Goal: Task Accomplishment & Management: Manage account settings

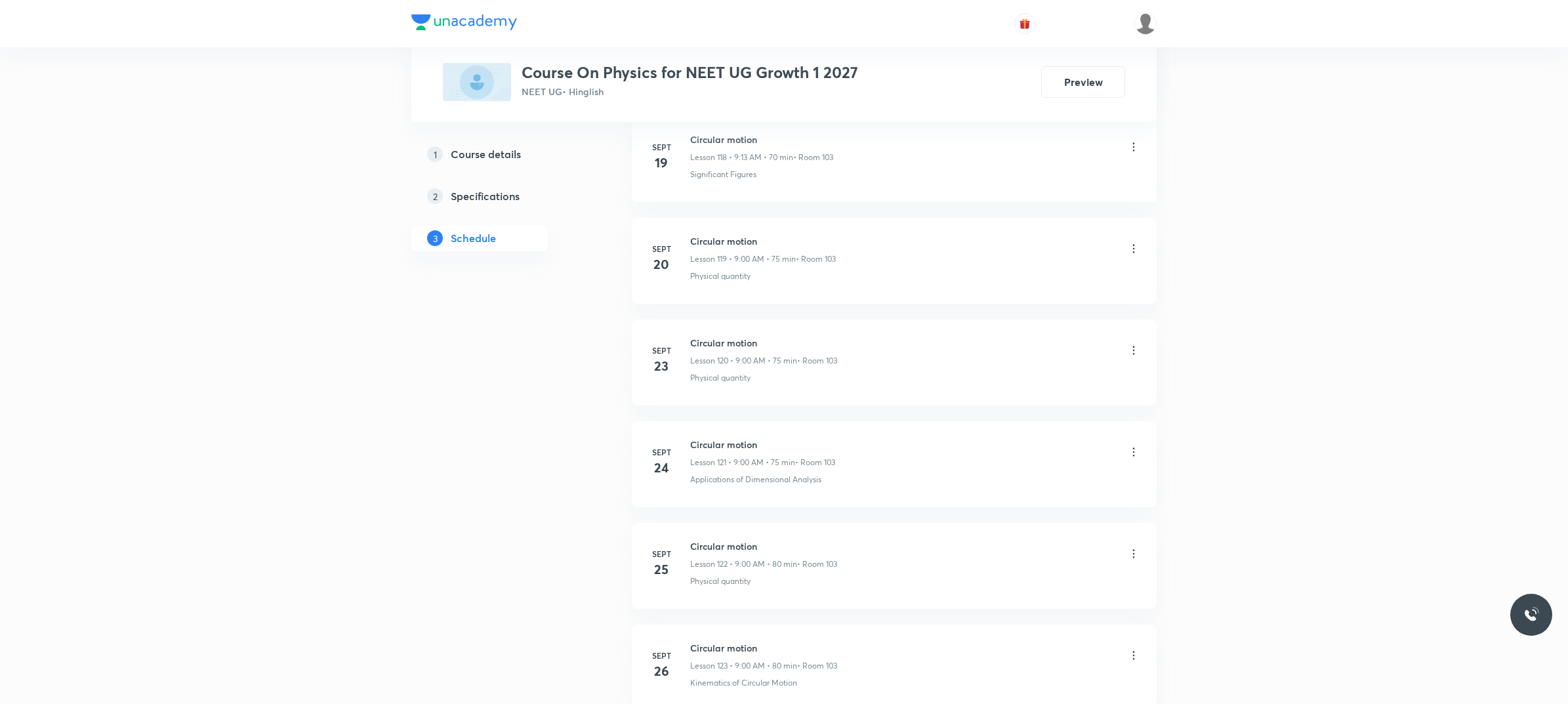
scroll to position [13275, 0]
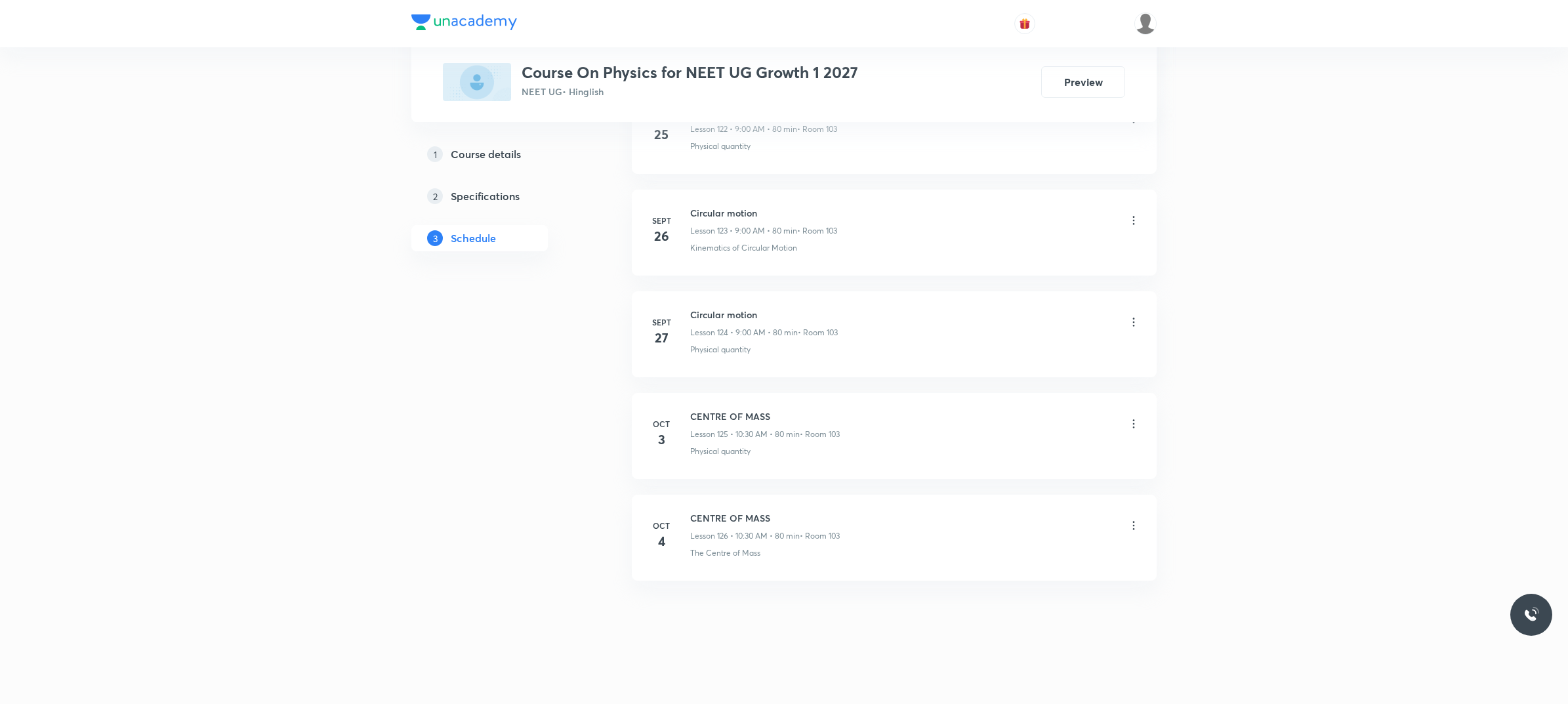
click at [706, 509] on li "Oct 4 CENTRE OF MASS Lesson 126 • 10:30 AM • 80 min • Room 103 The Centre of Ma…" at bounding box center [894, 538] width 525 height 86
click at [703, 512] on h6 "CENTRE OF MASS" at bounding box center [765, 517] width 150 height 13
click at [703, 513] on h6 "CENTRE OF MASS" at bounding box center [765, 517] width 150 height 13
copy h6 "CENTRE OF MASS"
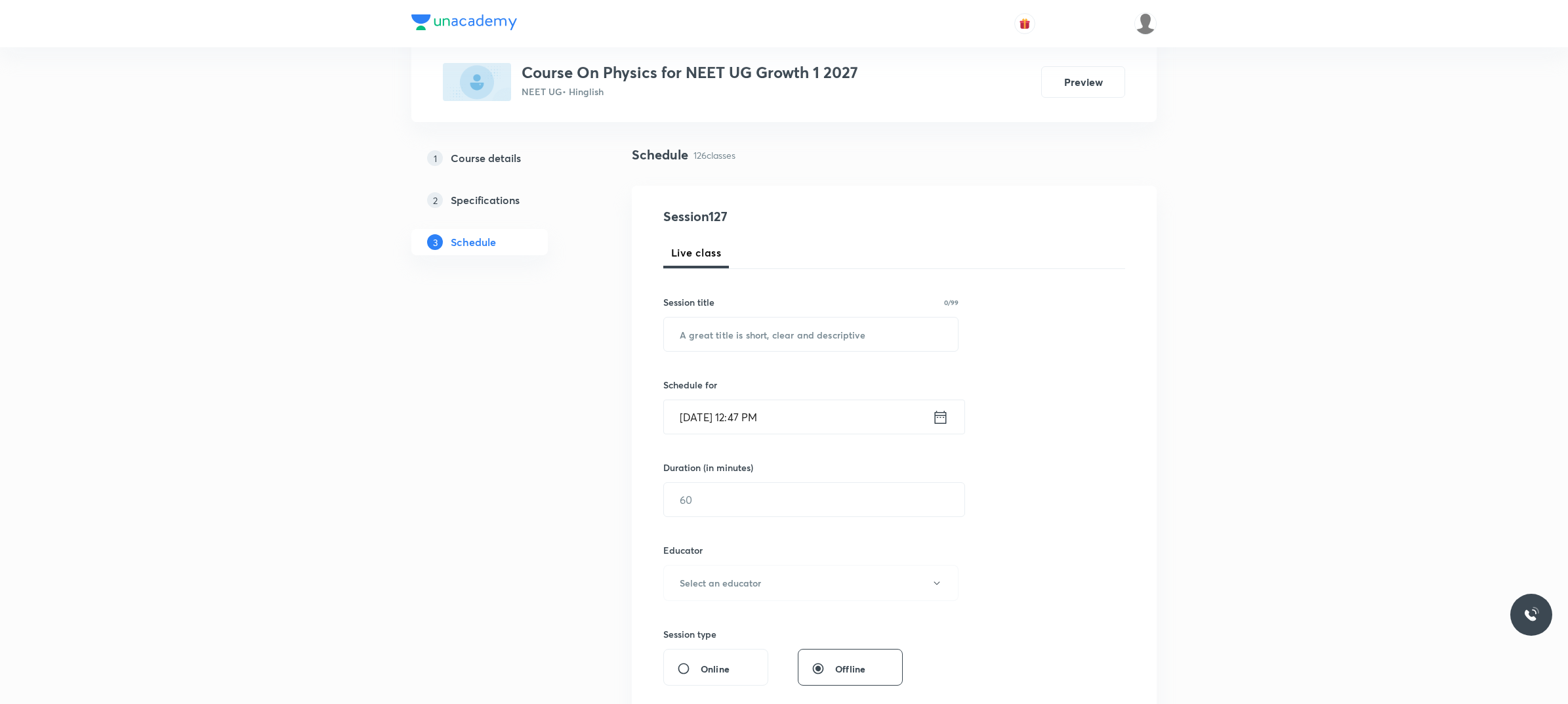
scroll to position [0, 0]
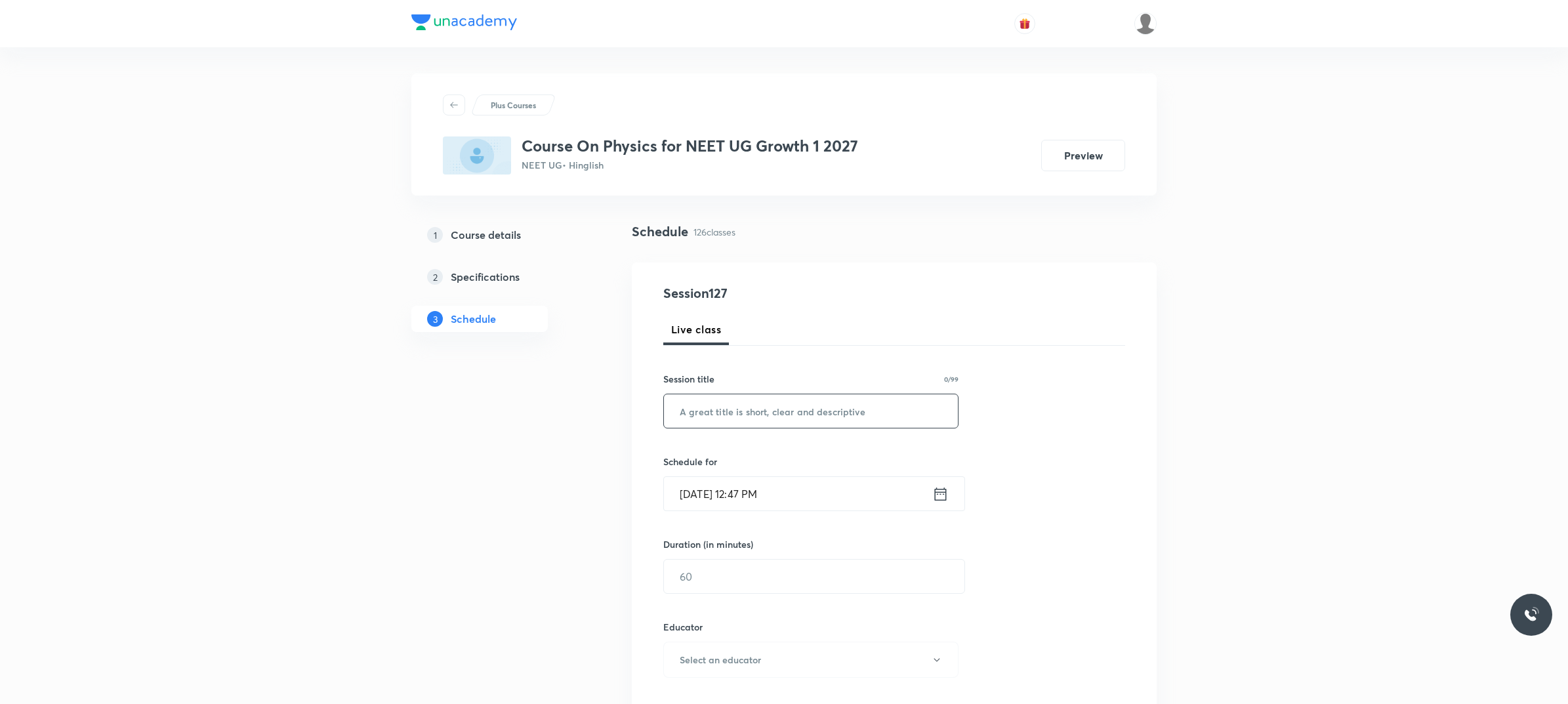
click at [758, 425] on input "text" at bounding box center [811, 410] width 294 height 33
paste input "CENTRE OF MASS"
type input "CENTRE OF MASS"
click at [826, 505] on input "Oct 5, 2025, 12:47 PM" at bounding box center [798, 493] width 269 height 33
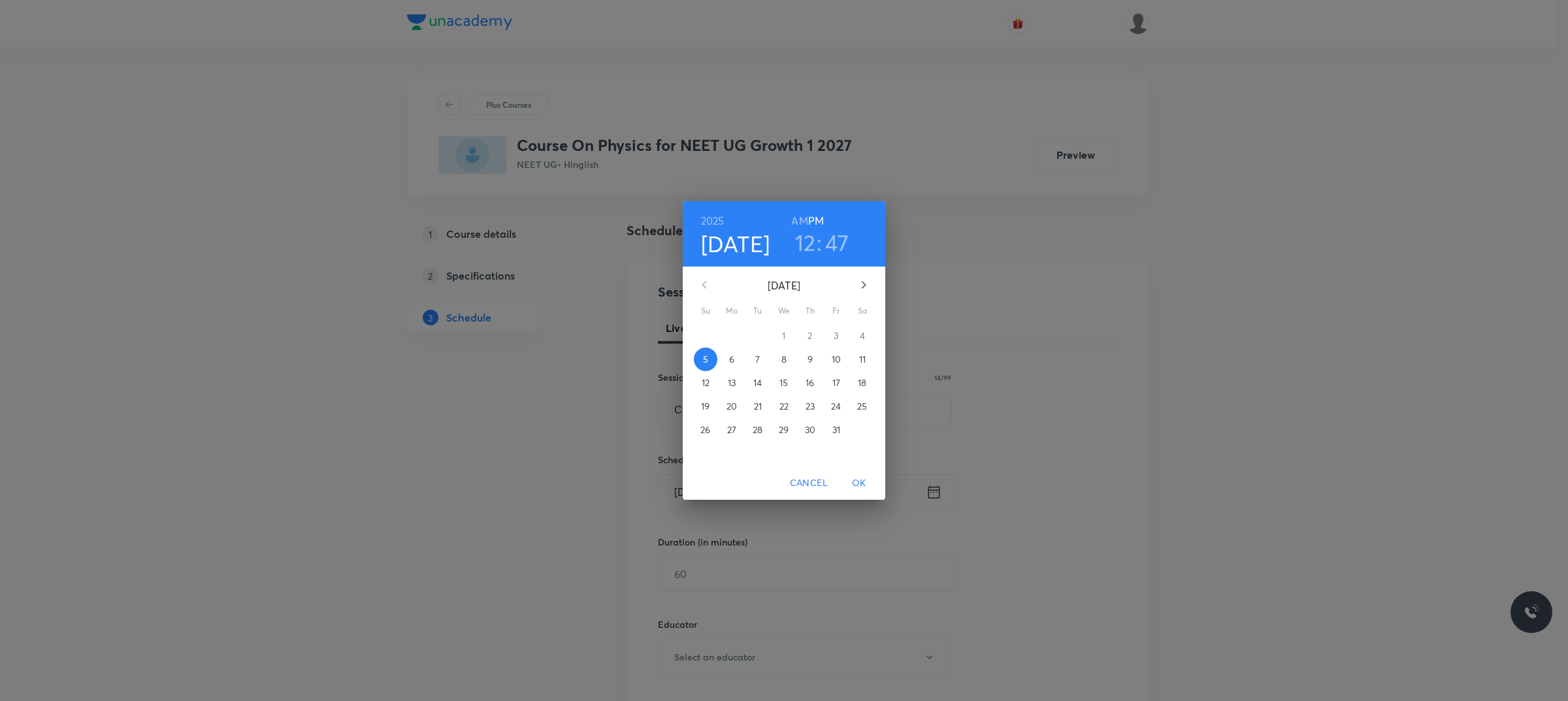
click at [727, 355] on span "6" at bounding box center [732, 359] width 23 height 13
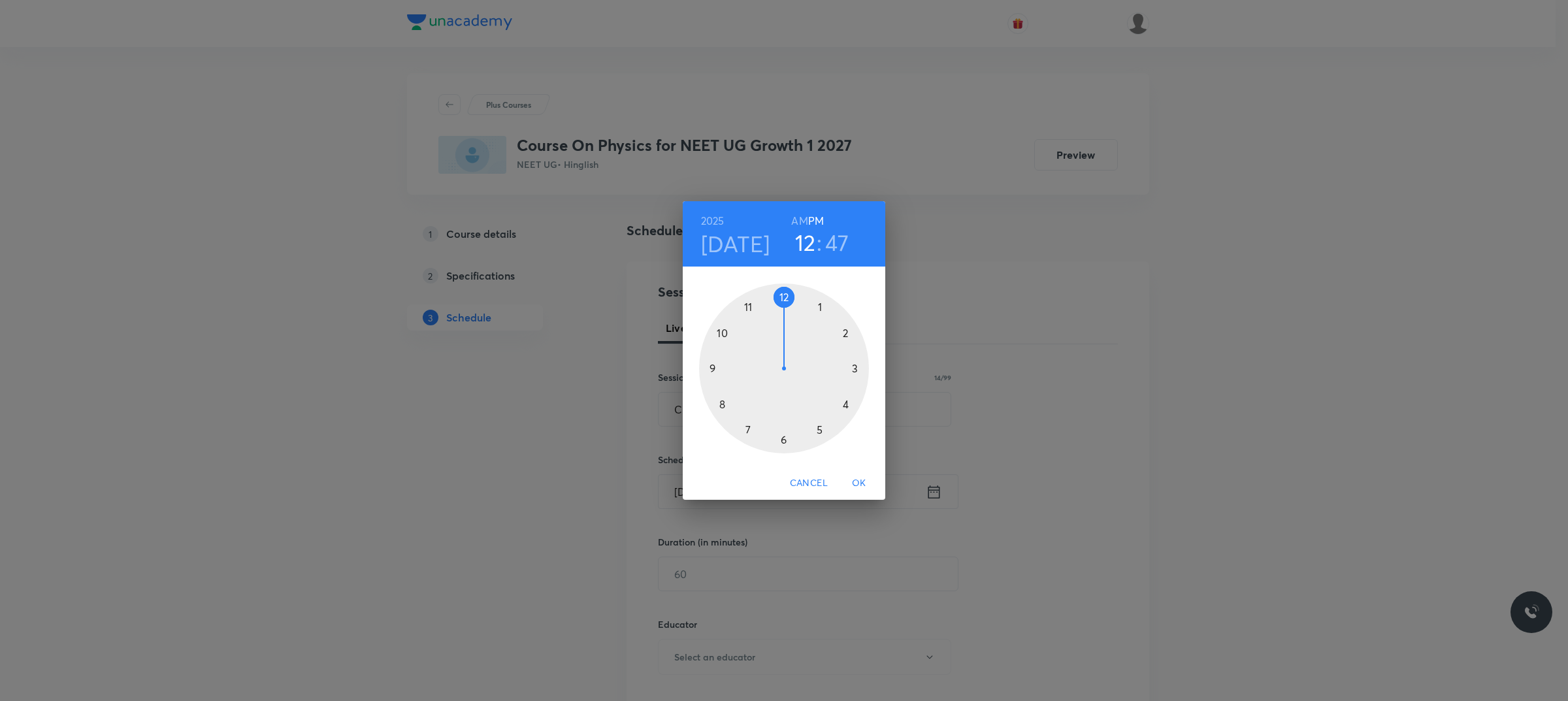
click at [714, 369] on div at bounding box center [784, 368] width 170 height 170
click at [801, 216] on h6 "AM" at bounding box center [799, 221] width 16 height 18
click at [786, 301] on div at bounding box center [784, 368] width 170 height 170
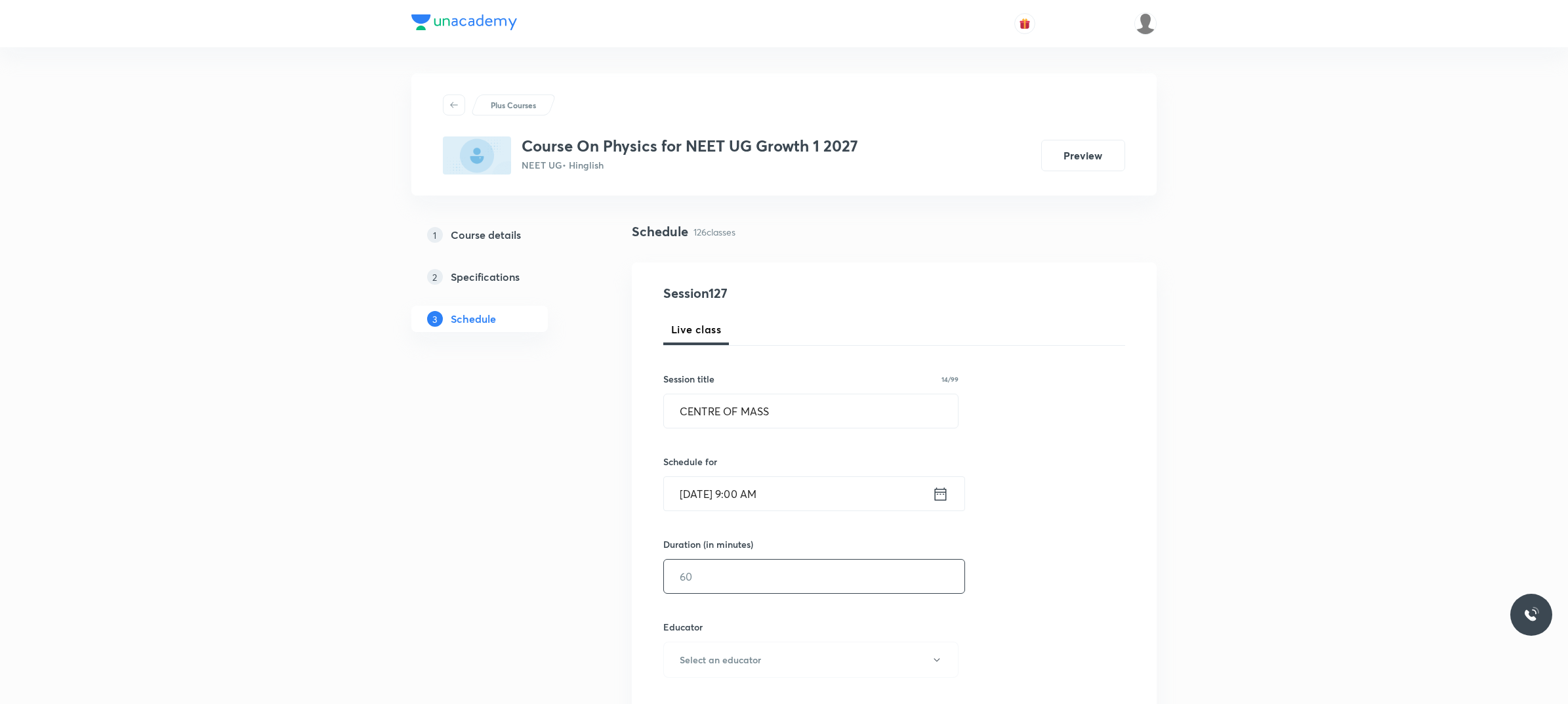
click at [802, 566] on input "text" at bounding box center [814, 576] width 300 height 33
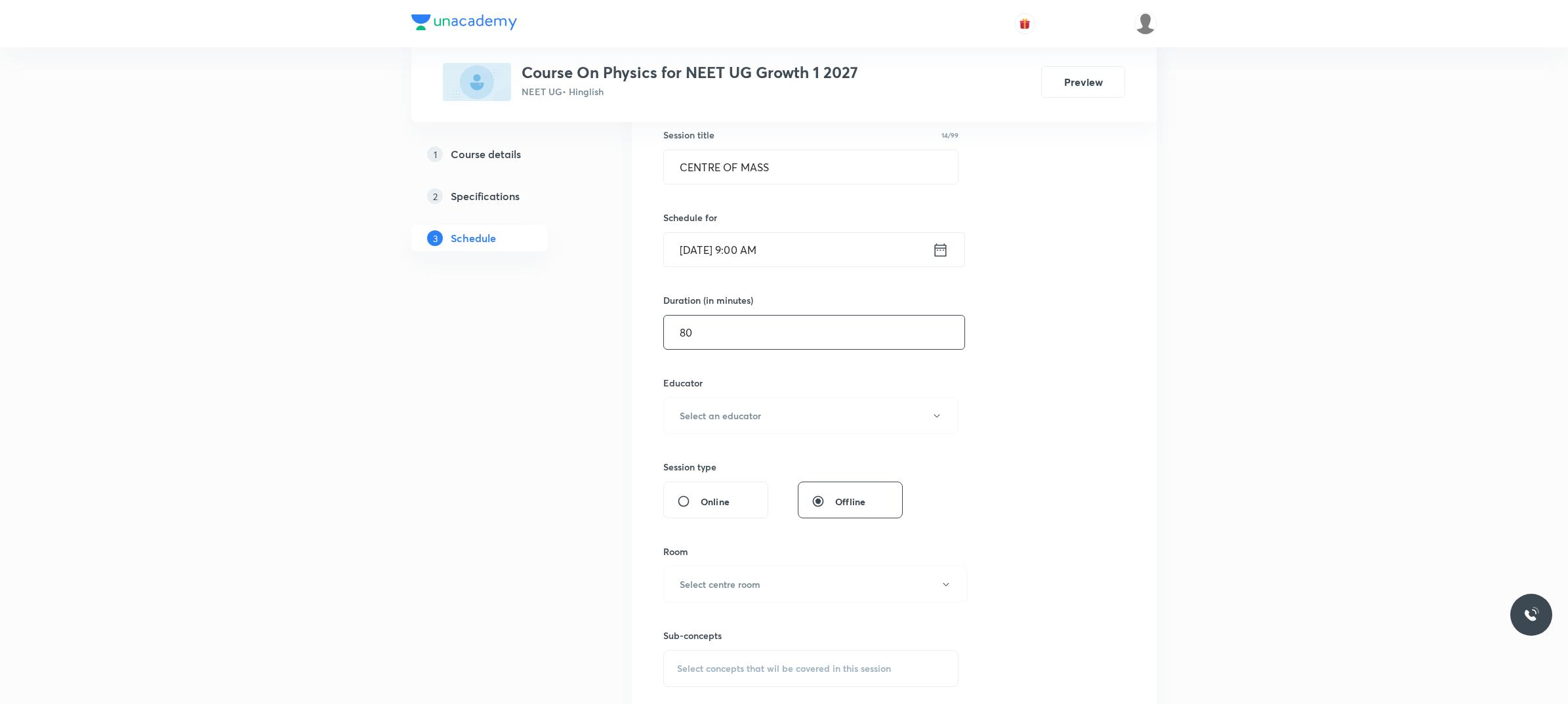
scroll to position [246, 0]
type input "80"
click at [766, 420] on button "Select an educator" at bounding box center [811, 413] width 296 height 36
click at [751, 446] on li "Rahul Kumar Patel" at bounding box center [811, 457] width 303 height 24
click at [739, 582] on h6 "Select centre room" at bounding box center [721, 581] width 81 height 13
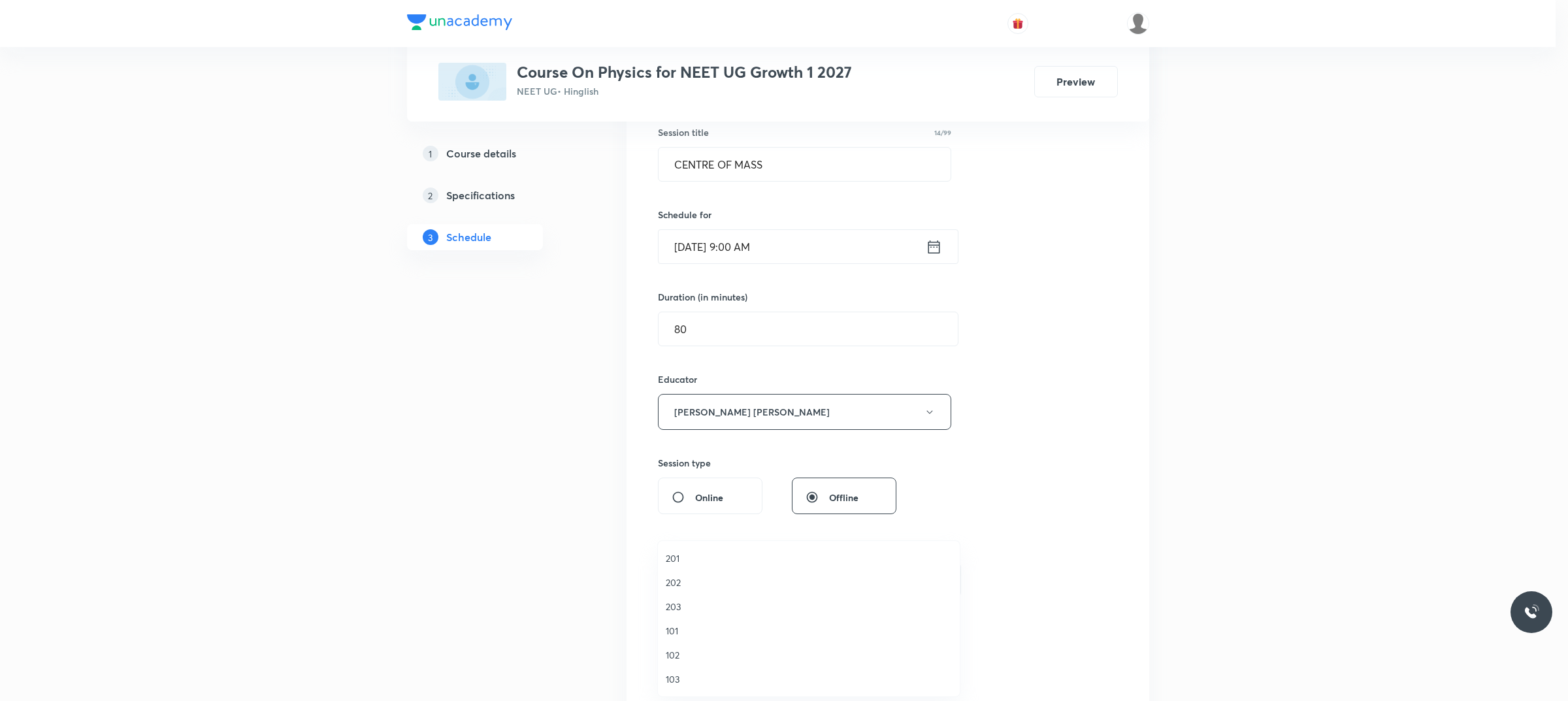
click at [701, 671] on li "103" at bounding box center [808, 679] width 301 height 24
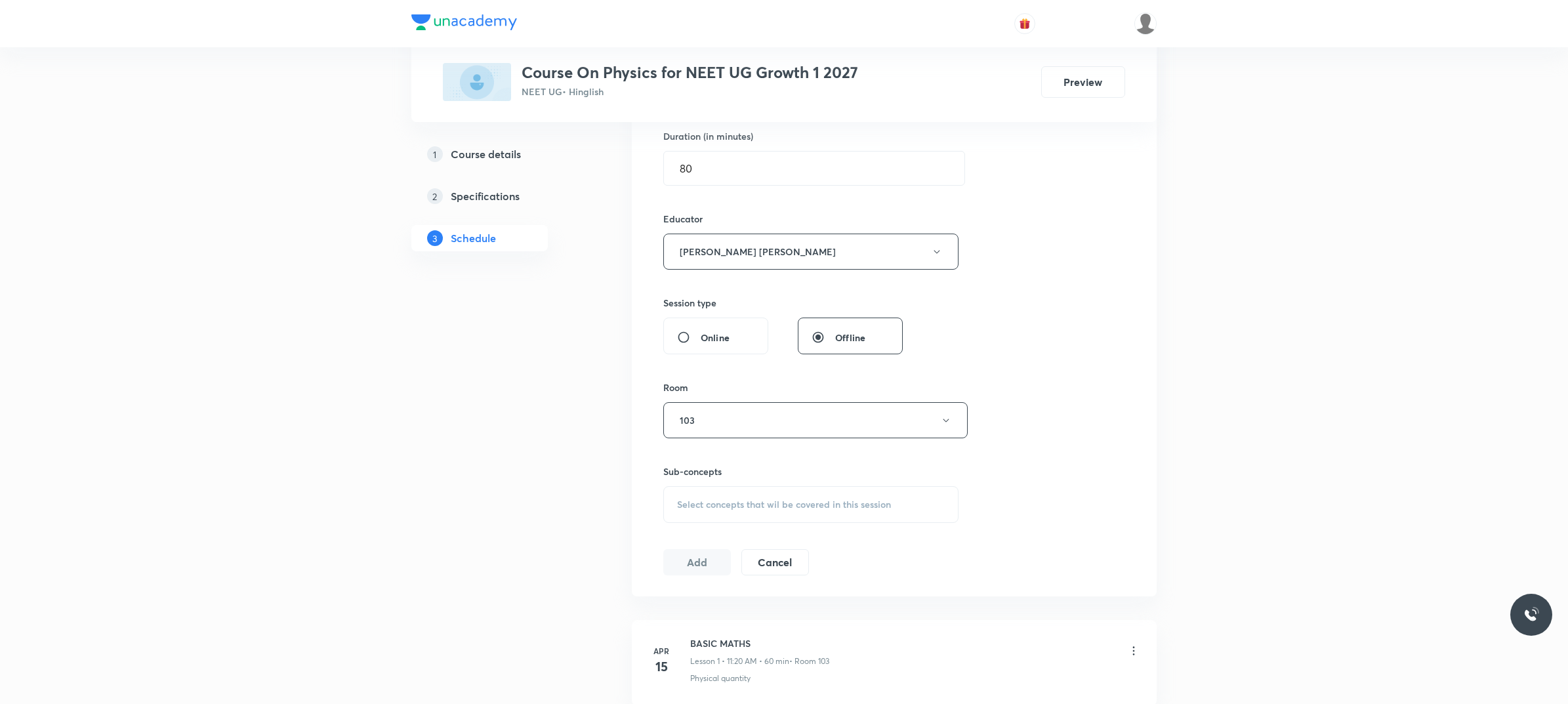
scroll to position [409, 0]
click at [765, 510] on div "Select concepts that wil be covered in this session" at bounding box center [811, 502] width 296 height 37
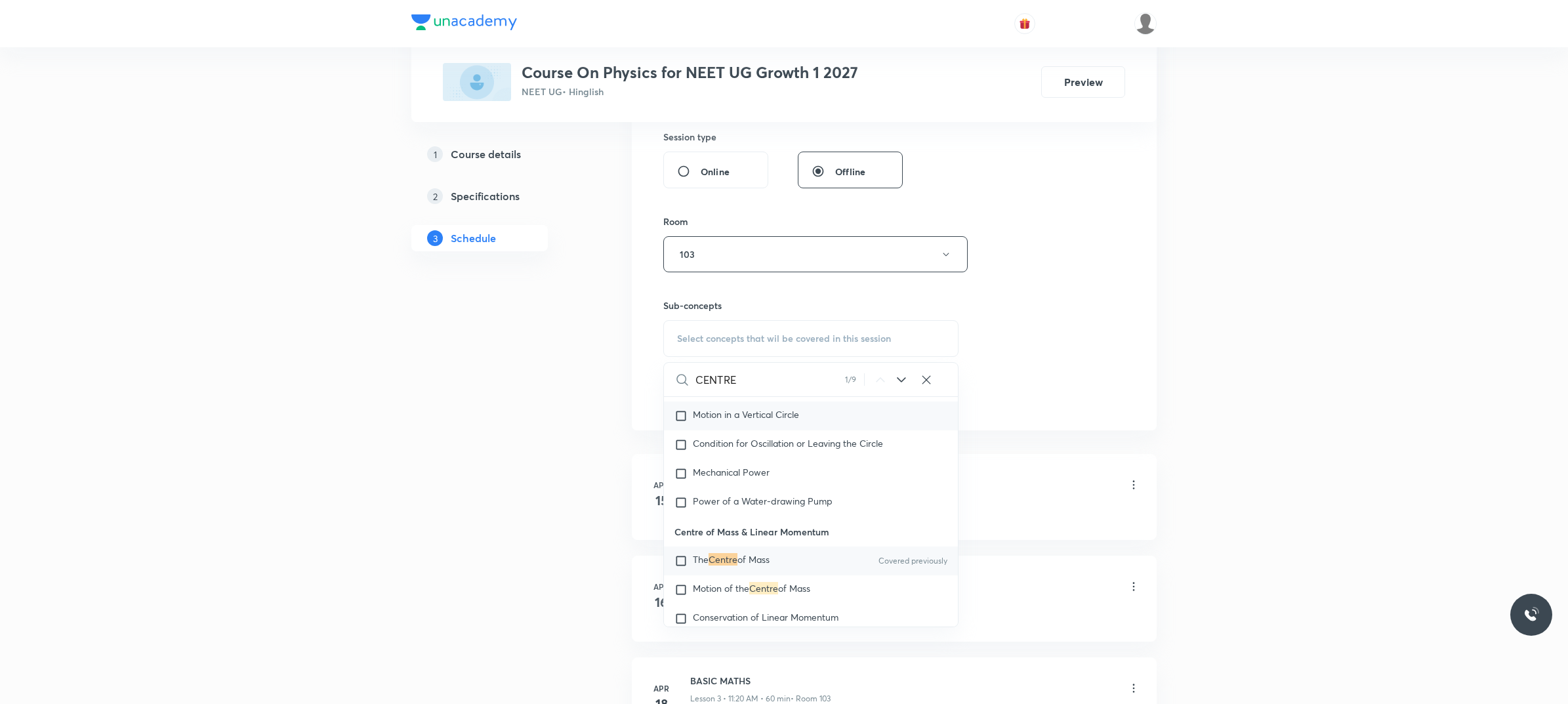
scroll to position [3513, 0]
type input "CENTRE"
click at [805, 568] on div "The Centre of Mass Covered previously" at bounding box center [811, 560] width 294 height 29
checkbox input "true"
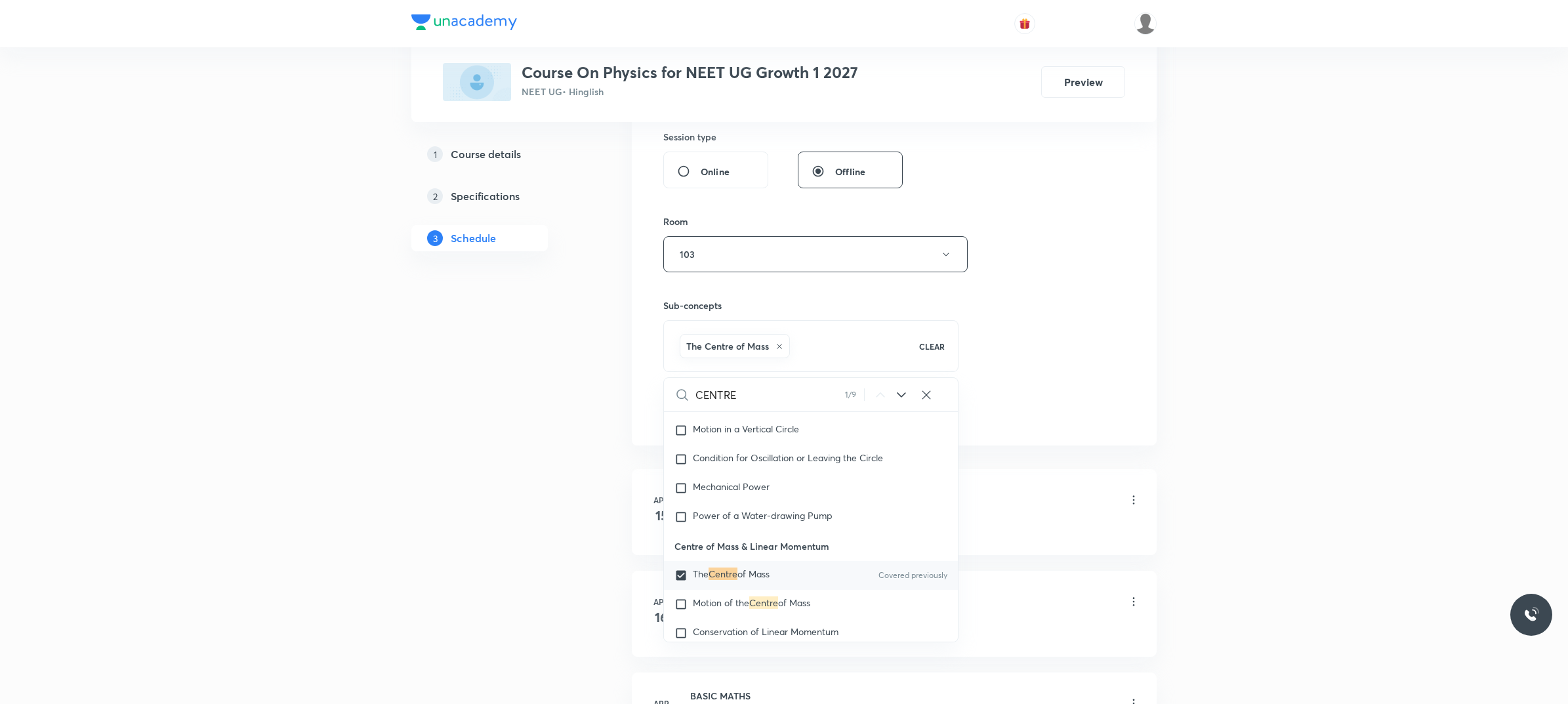
click at [1023, 282] on div "Session 127 Live class Session title 14/99 CENTRE OF MASS ​ Schedule for Oct 6,…" at bounding box center [894, 66] width 462 height 715
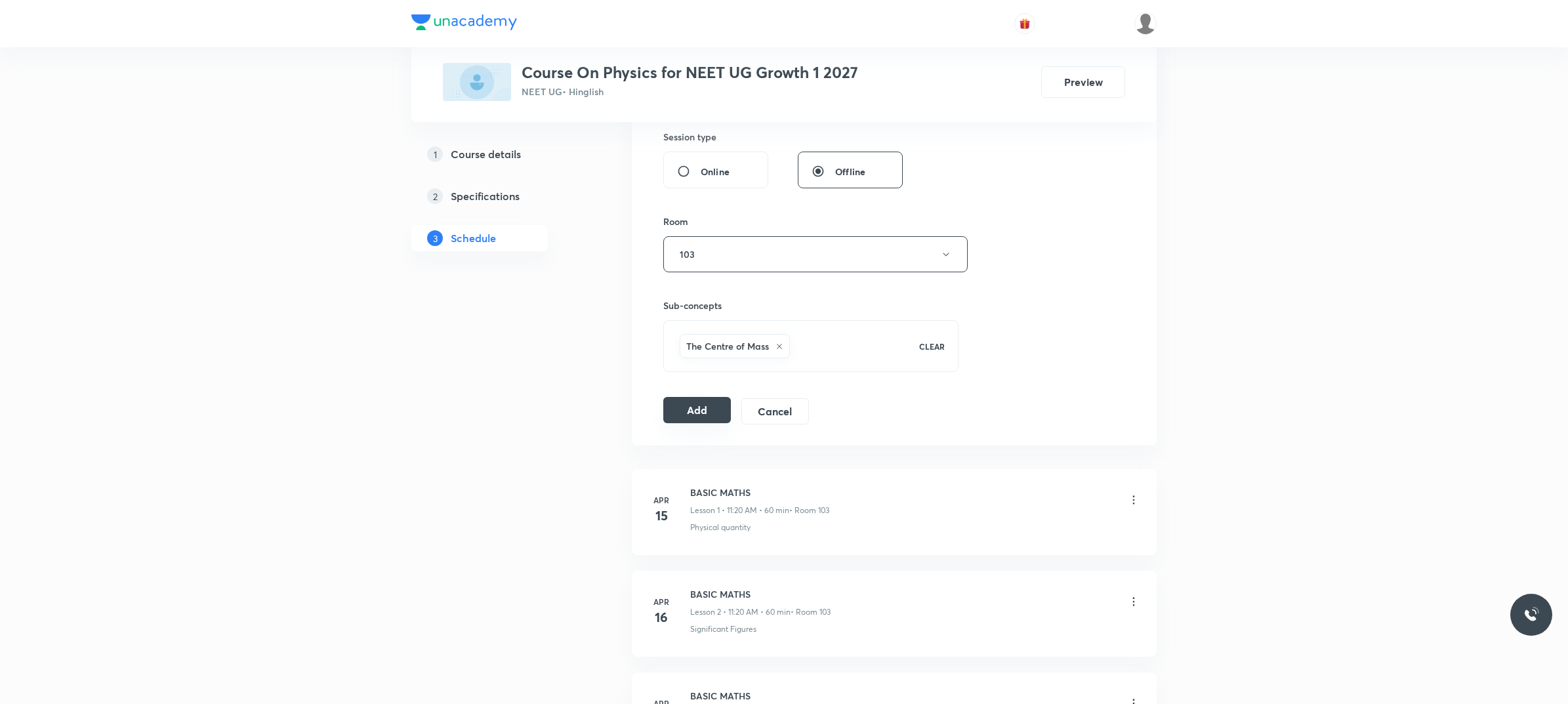
click at [717, 419] on button "Add" at bounding box center [696, 409] width 67 height 26
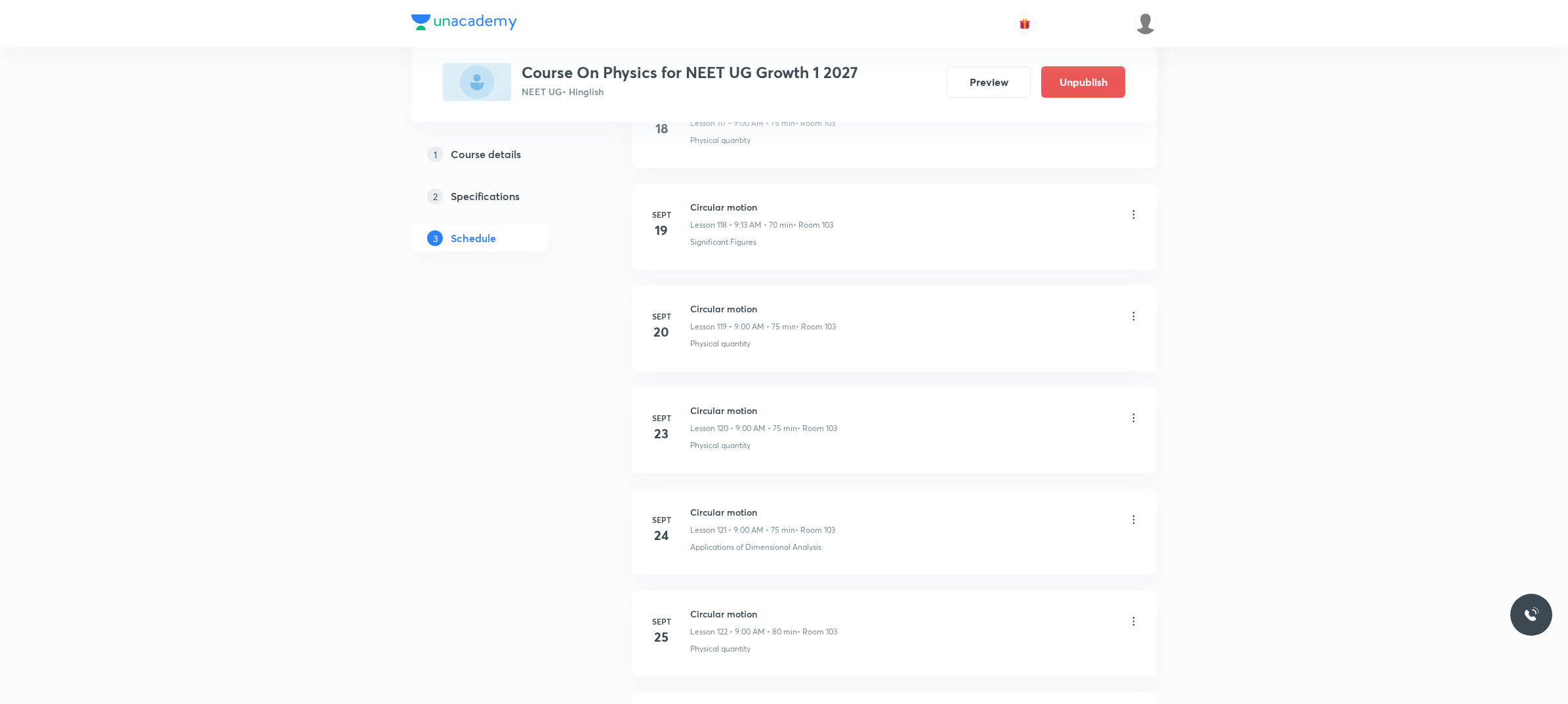
scroll to position [12690, 0]
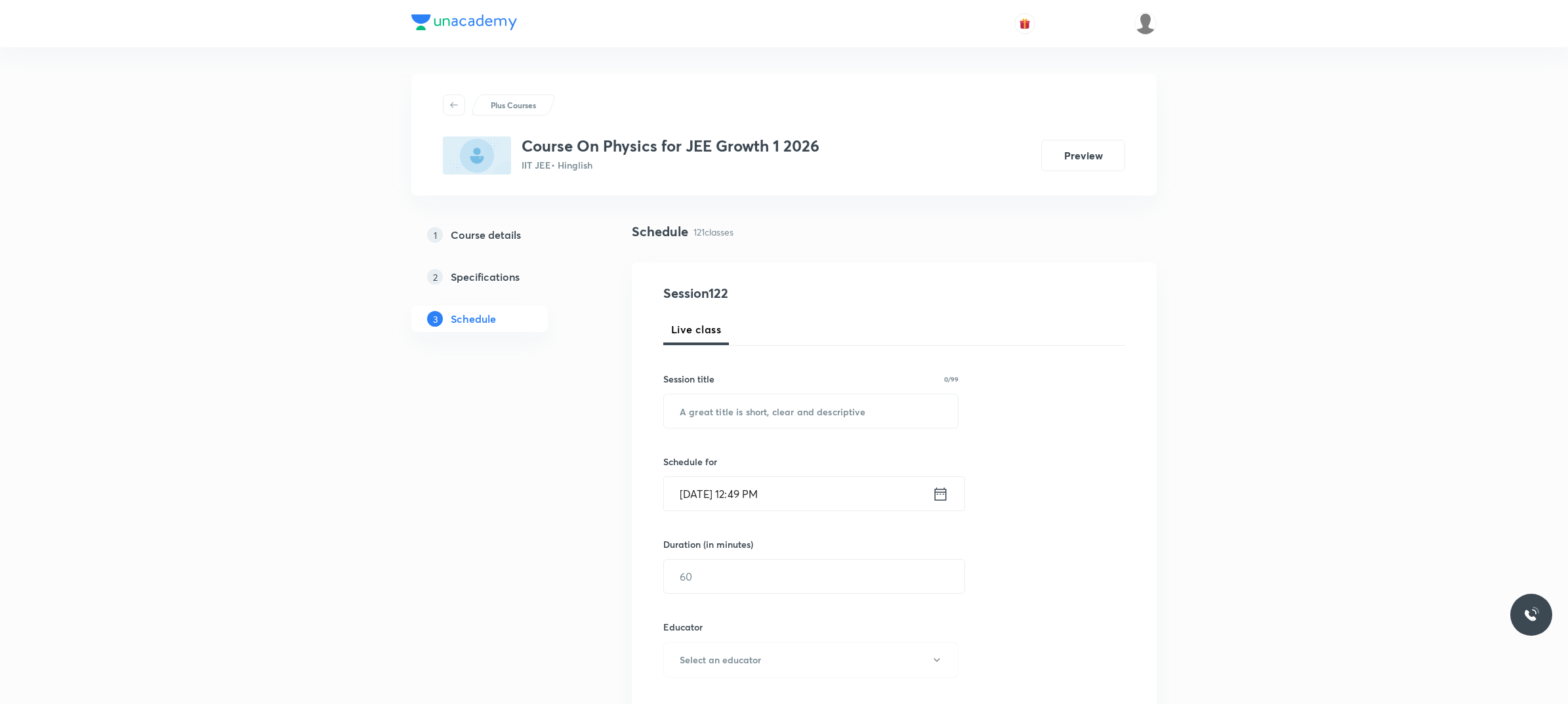
click at [805, 495] on input "[DATE] 12:49 PM" at bounding box center [798, 493] width 269 height 33
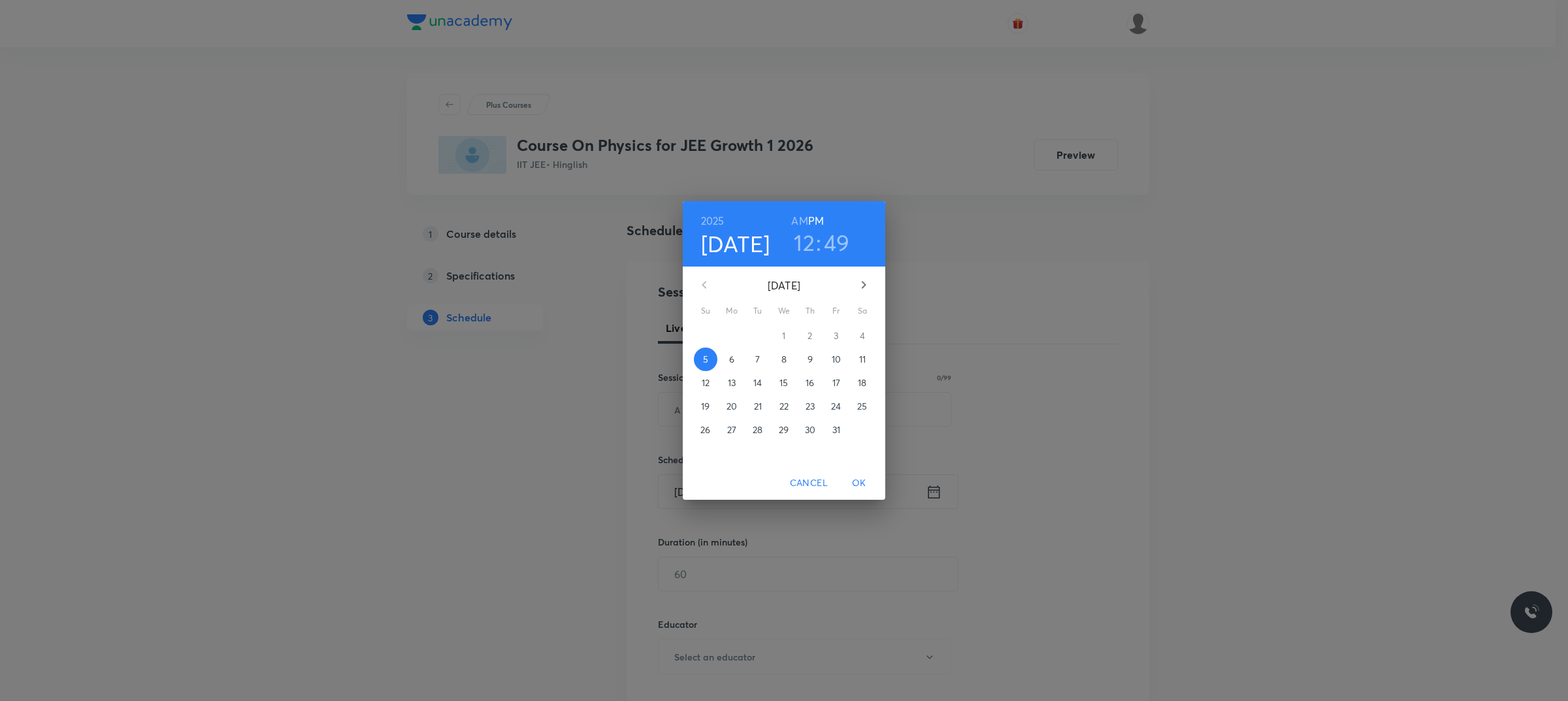
click at [730, 359] on p "6" at bounding box center [732, 359] width 5 height 13
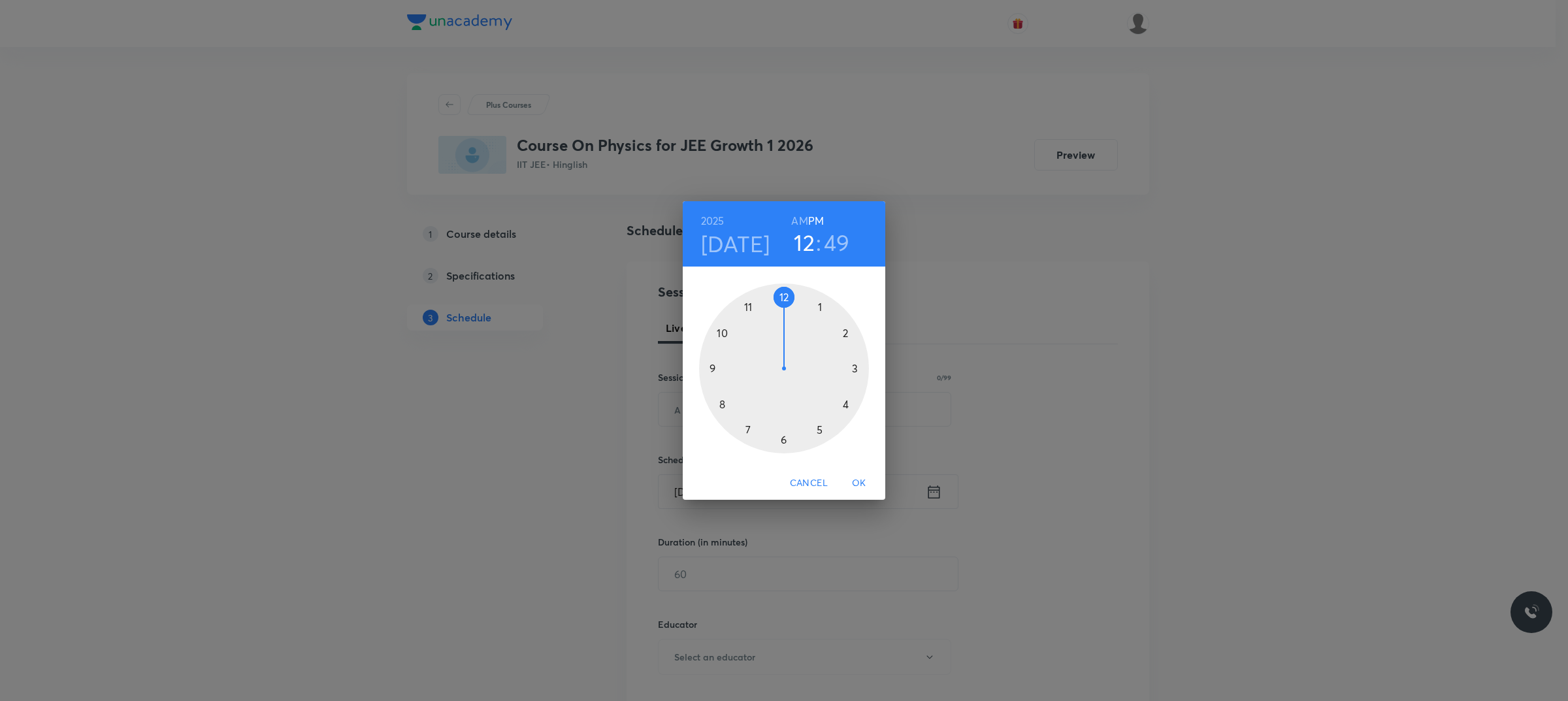
click at [784, 297] on div at bounding box center [784, 368] width 170 height 170
click at [854, 367] on div at bounding box center [784, 368] width 170 height 170
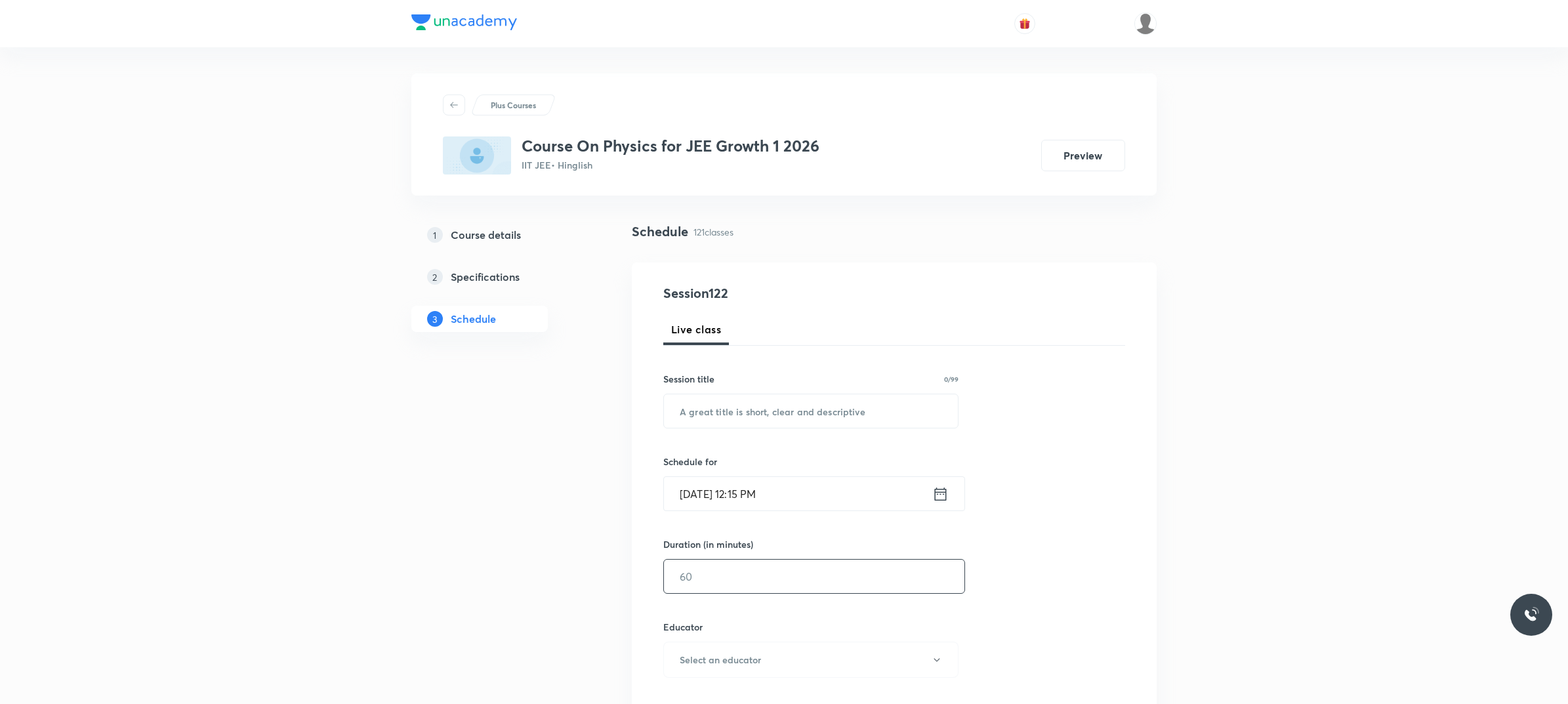
drag, startPoint x: 766, startPoint y: 592, endPoint x: 759, endPoint y: 594, distance: 7.3
click at [766, 592] on input "text" at bounding box center [814, 576] width 300 height 33
type input "80"
click at [761, 671] on button "Select an educator" at bounding box center [811, 659] width 296 height 36
click at [751, 647] on li "Rahul Kumar Patel" at bounding box center [811, 657] width 303 height 24
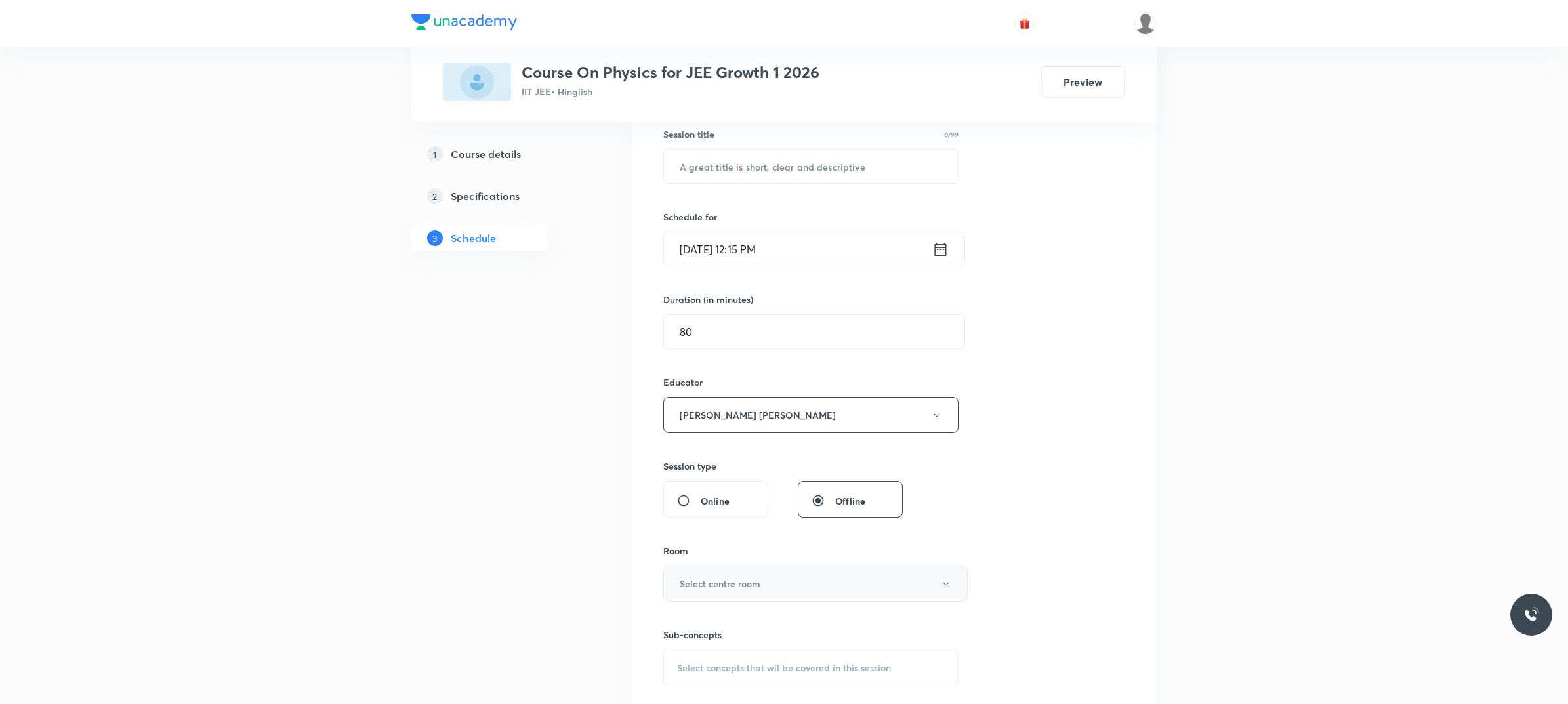
scroll to position [246, 0]
click at [746, 587] on h6 "Select centre room" at bounding box center [721, 581] width 81 height 13
click at [719, 659] on span "102" at bounding box center [812, 656] width 288 height 13
click at [745, 663] on span "Select concepts that wil be covered in this session" at bounding box center [784, 666] width 214 height 11
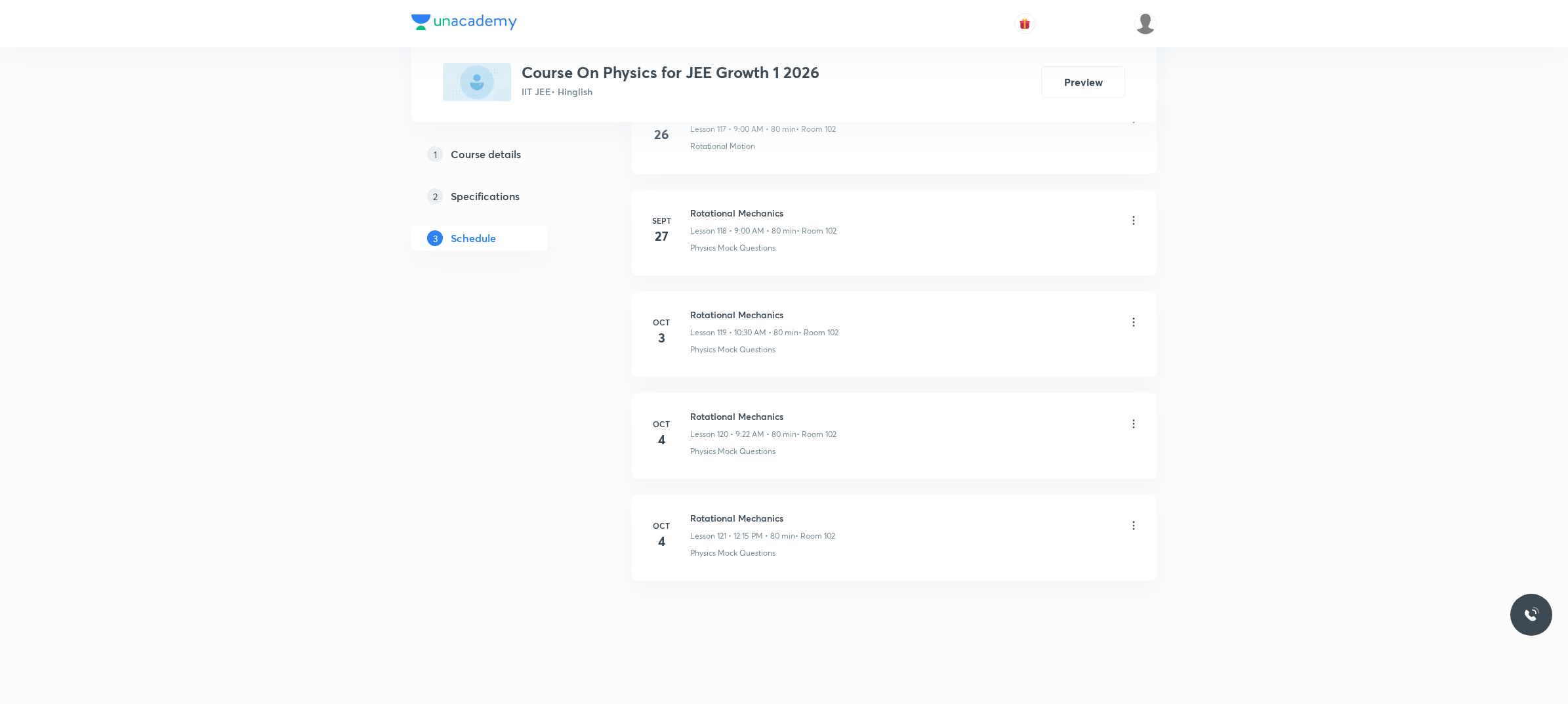
scroll to position [12765, 0]
click at [722, 516] on h6 "Rotational Mechanics" at bounding box center [762, 517] width 145 height 13
copy h6 "Rotational Mechanics"
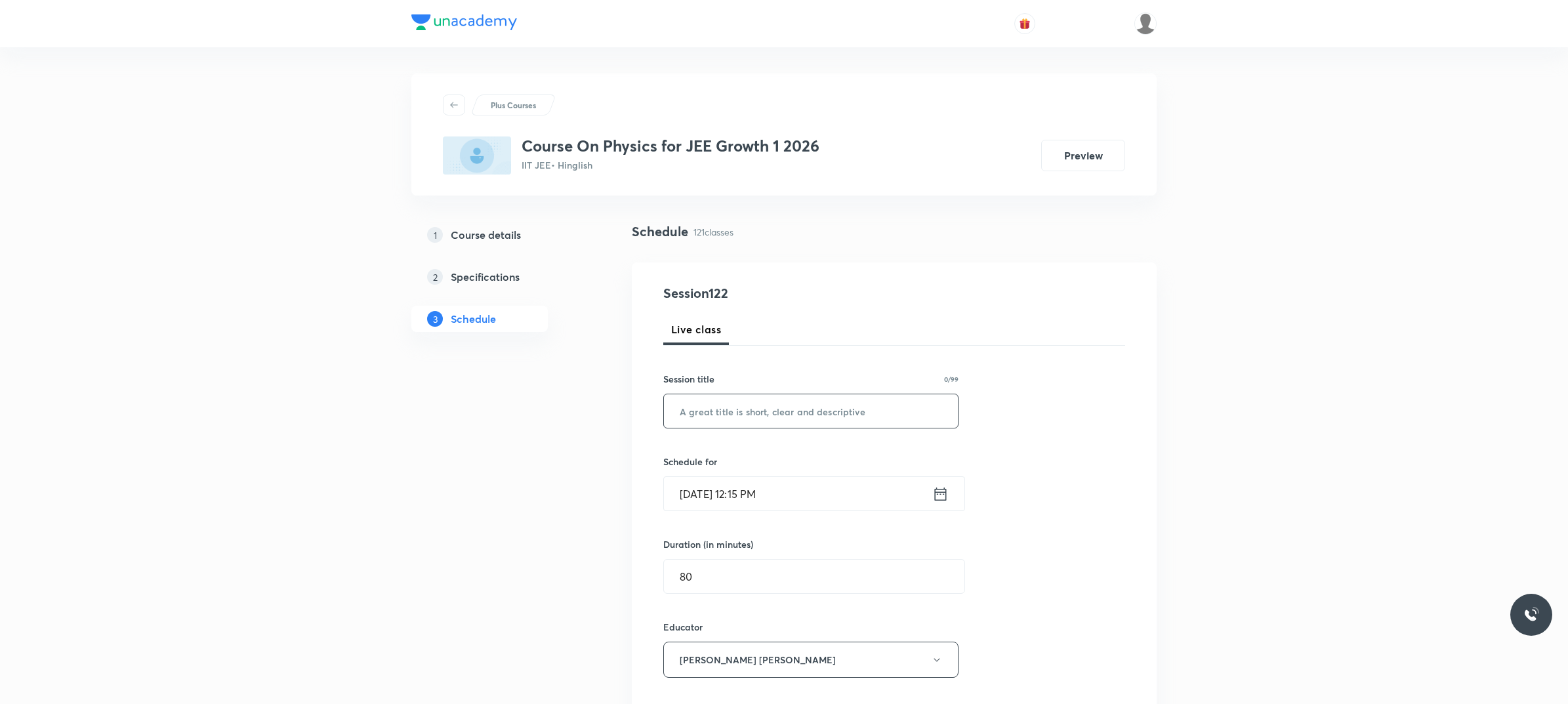
click at [841, 414] on input "text" at bounding box center [811, 410] width 294 height 33
paste input "Rotational Mechanics"
type input "Rotational Mechanics"
click at [855, 500] on input "Oct 6, 2025, 12:15 PM" at bounding box center [798, 493] width 269 height 33
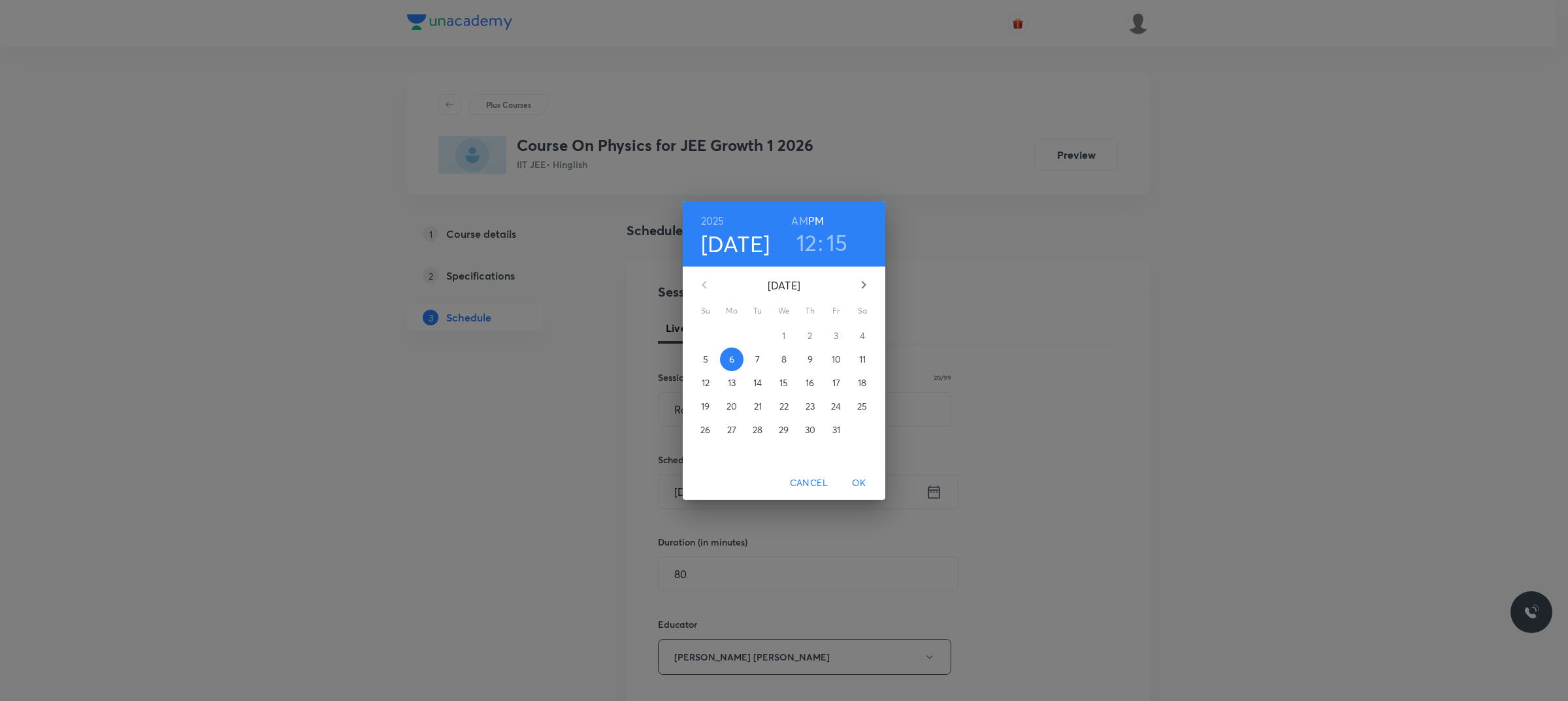
click at [856, 486] on span "OK" at bounding box center [859, 483] width 31 height 16
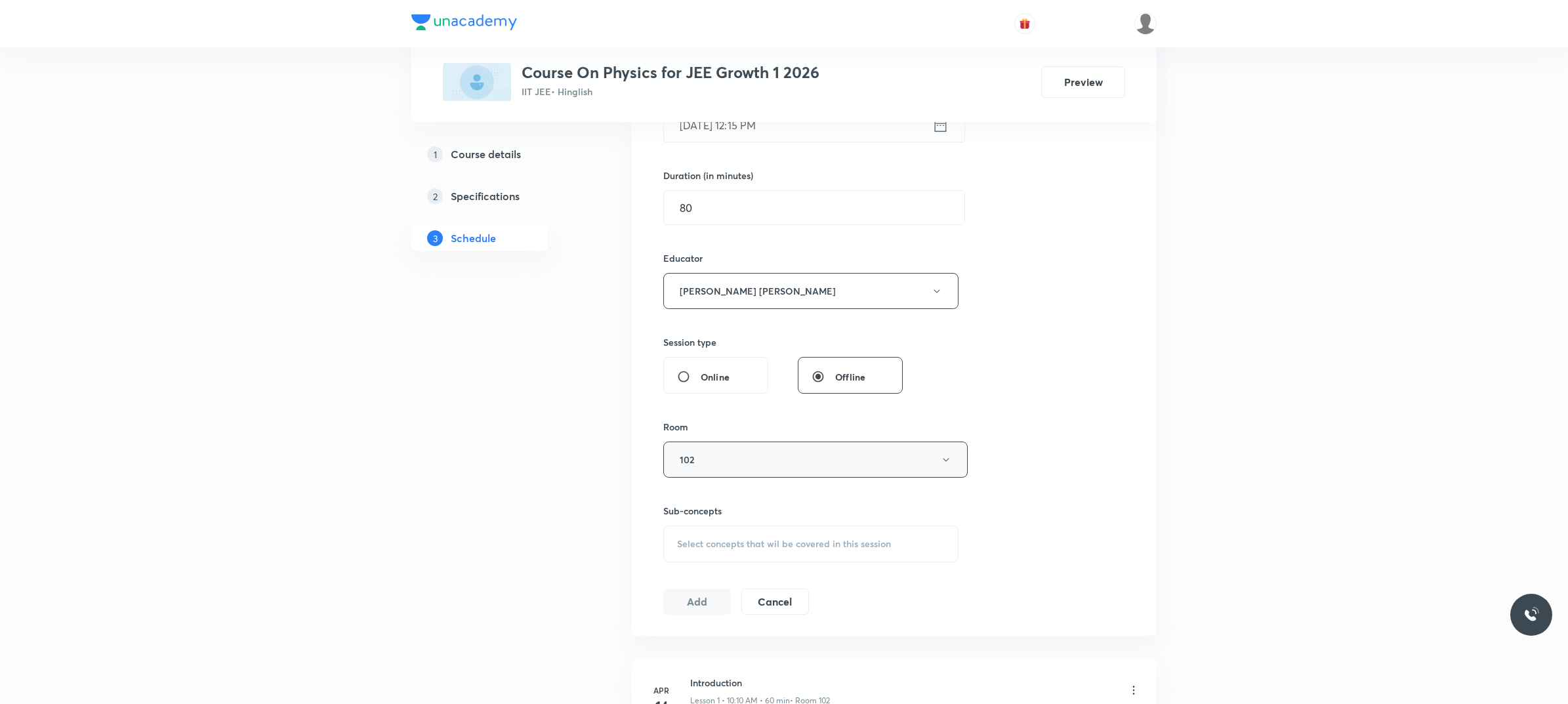
scroll to position [328, 0]
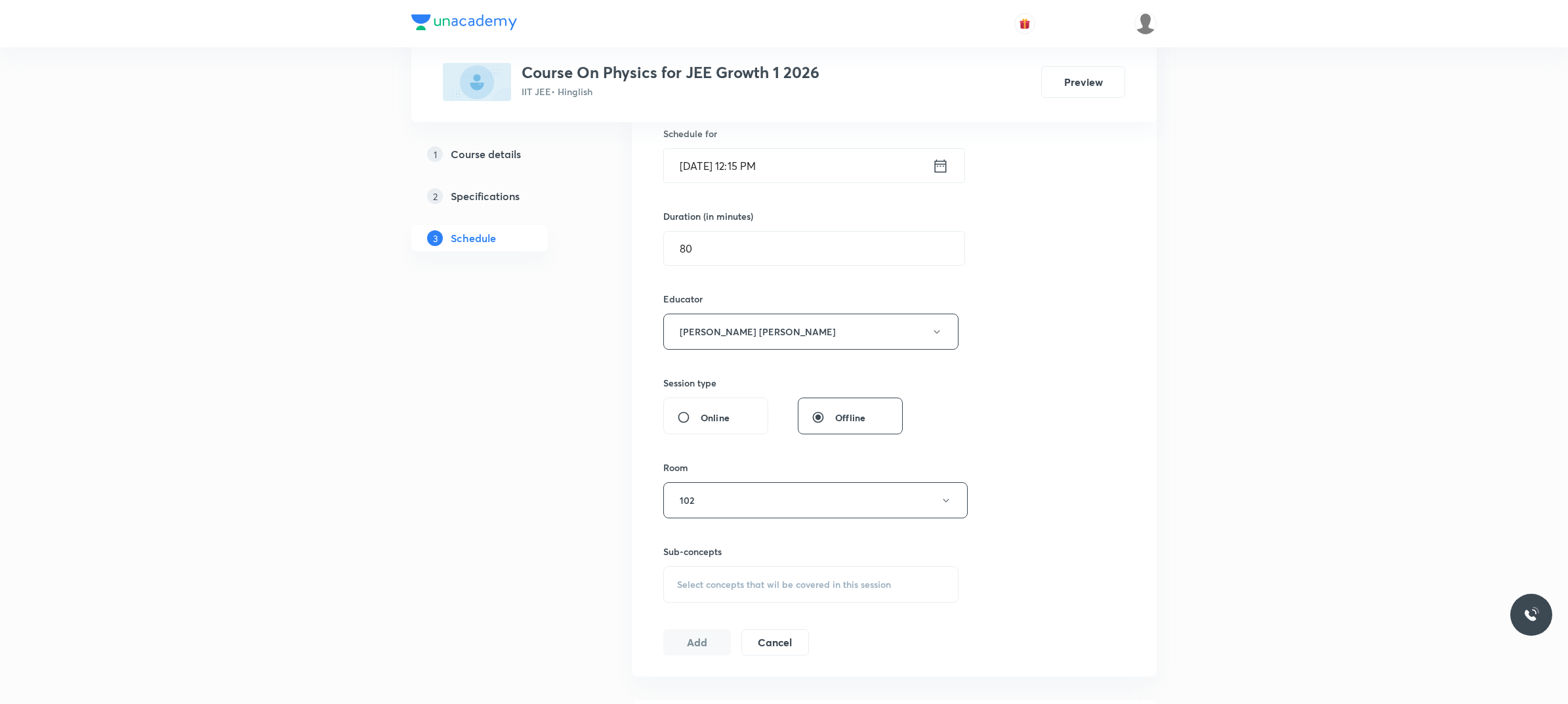
click at [747, 584] on span "Select concepts that wil be covered in this session" at bounding box center [784, 585] width 214 height 11
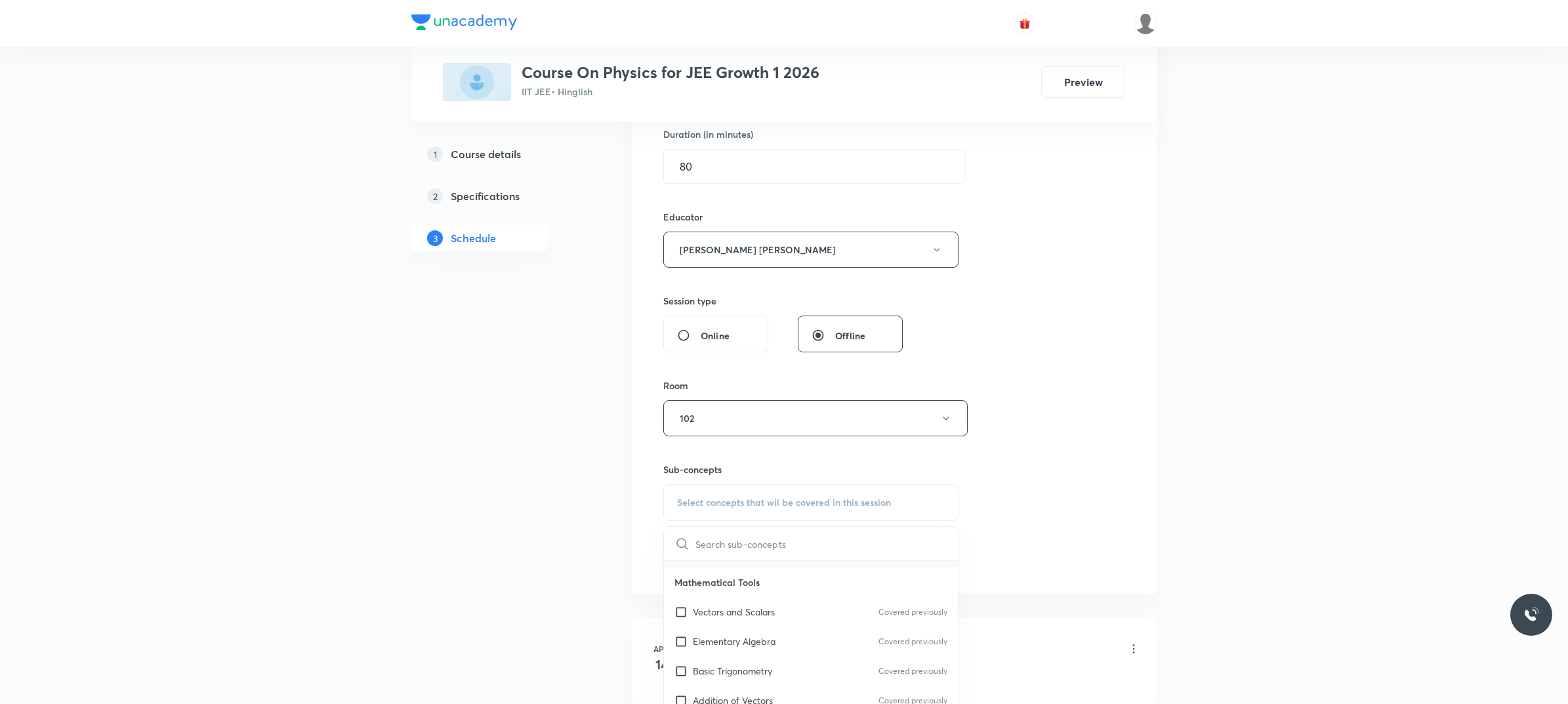
scroll to position [0, 0]
click at [793, 601] on p "Physics Mock Questions" at bounding box center [742, 604] width 100 height 13
checkbox input "true"
click at [1045, 548] on div "Session 122 Live class Session title 20/99 Rotational Mechanics ​ Schedule for …" at bounding box center [894, 231] width 462 height 715
click at [722, 575] on button "Add" at bounding box center [696, 573] width 67 height 26
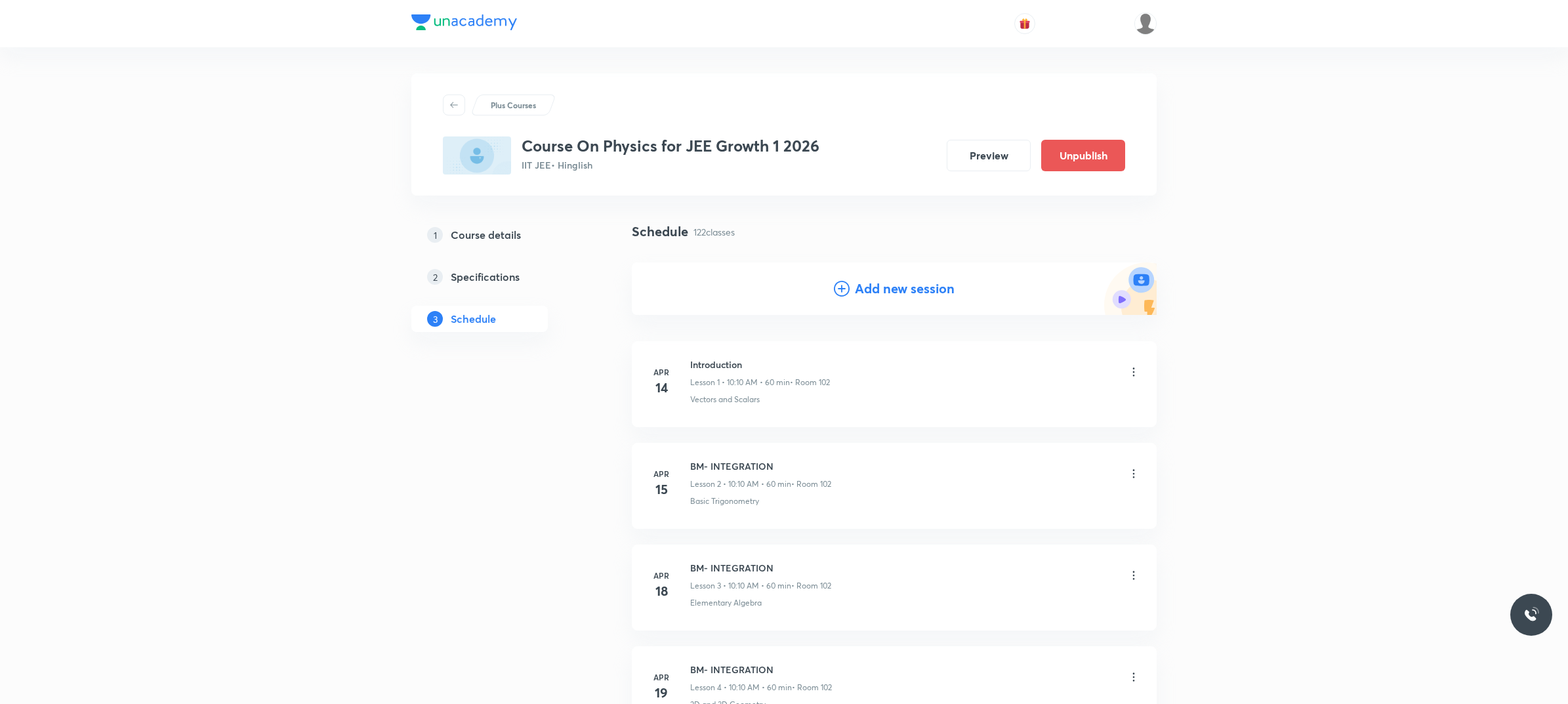
scroll to position [12179, 0]
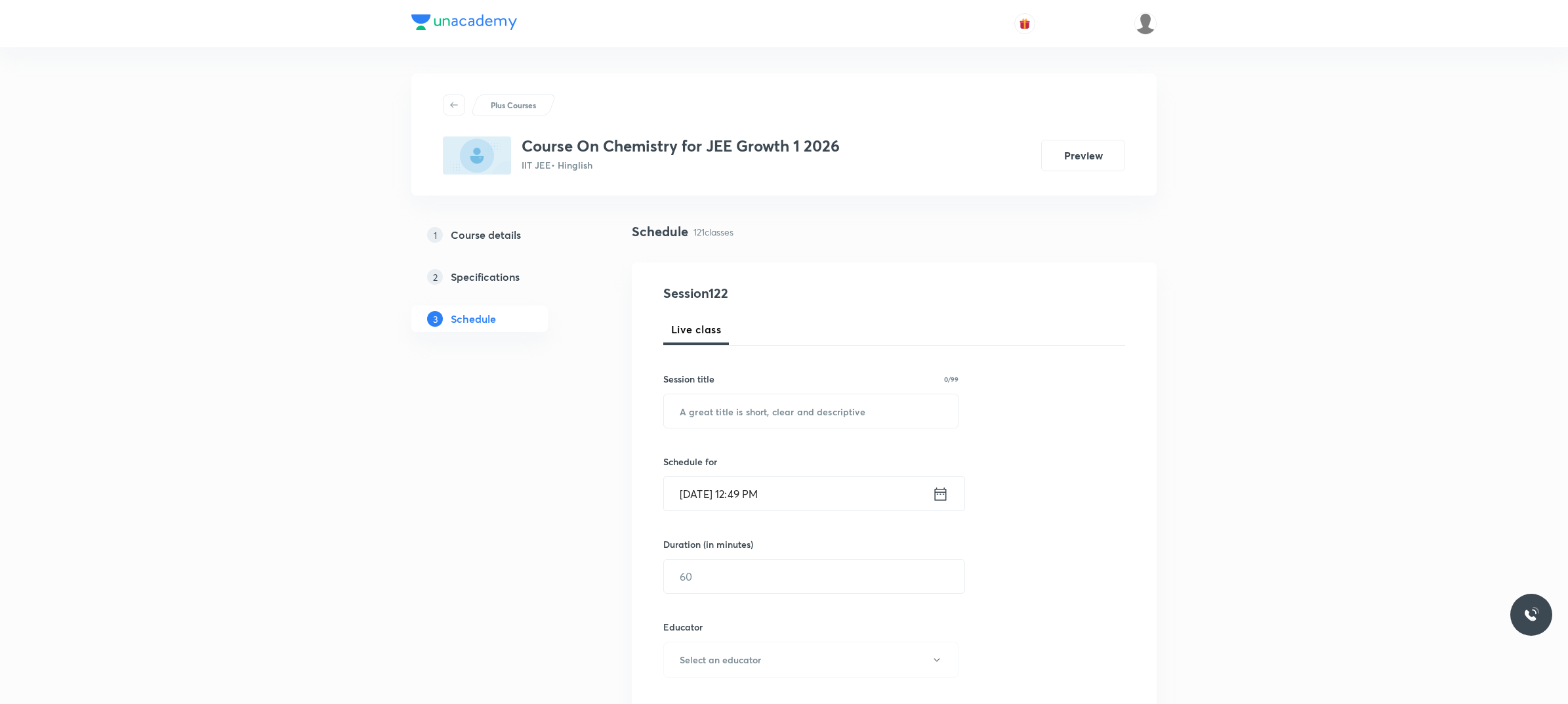
click at [837, 499] on input "Oct 5, 2025, 12:49 PM" at bounding box center [798, 493] width 269 height 33
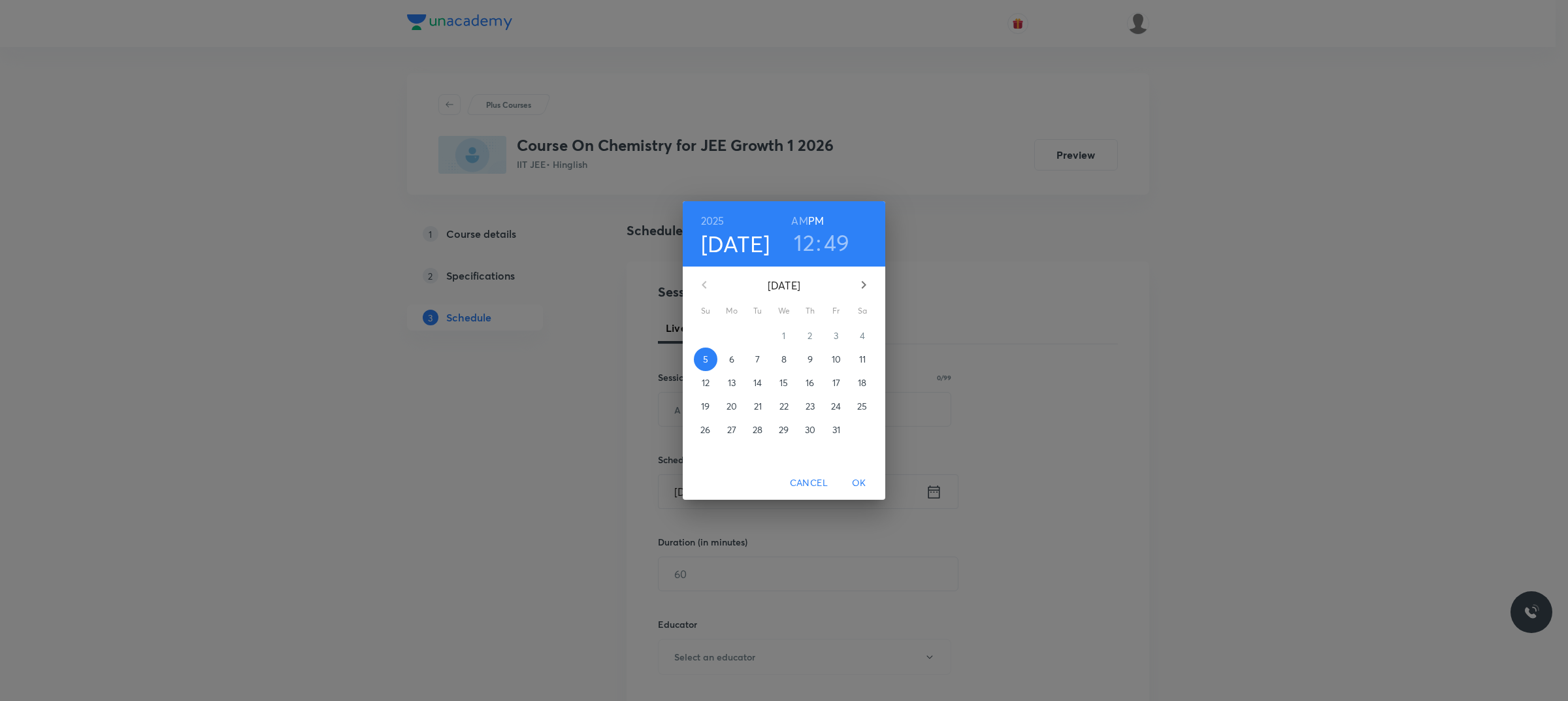
click at [737, 357] on span "6" at bounding box center [732, 359] width 23 height 13
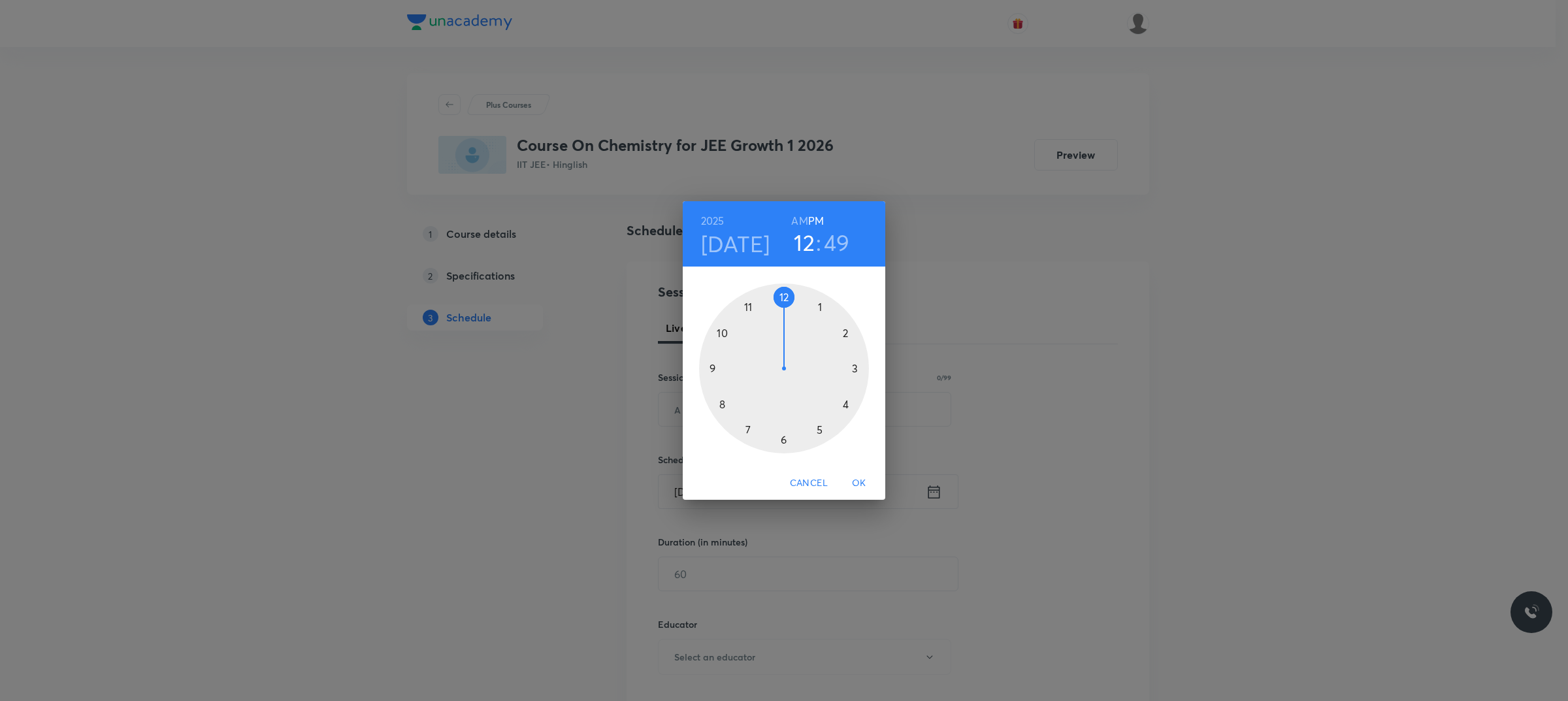
click at [720, 331] on div at bounding box center [784, 368] width 170 height 170
drag, startPoint x: 797, startPoint y: 219, endPoint x: 778, endPoint y: 360, distance: 142.3
click at [795, 224] on h6 "AM" at bounding box center [799, 221] width 16 height 18
click at [784, 441] on div at bounding box center [784, 368] width 170 height 170
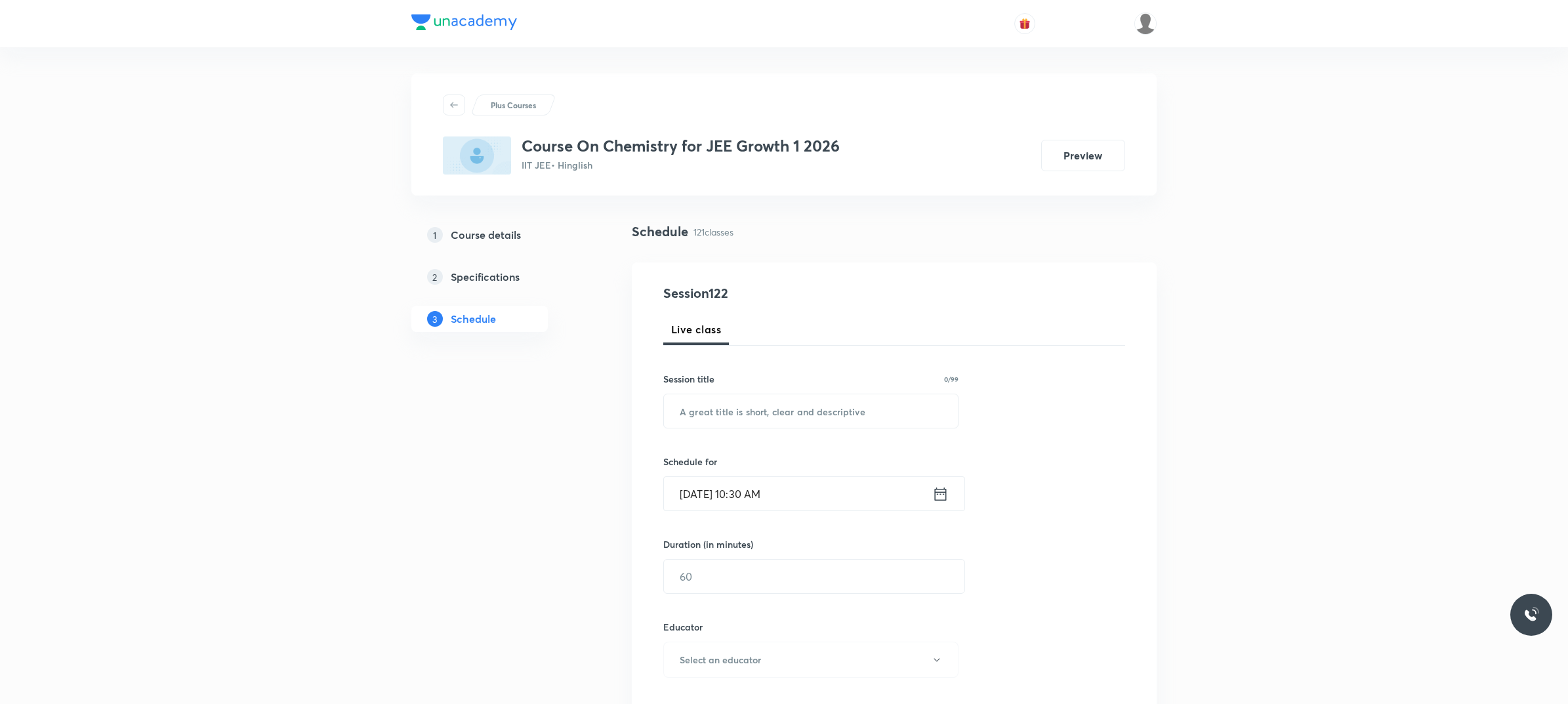
click at [999, 436] on div "Session 122 Live class Session title 0/99 ​ Schedule for Oct 6, 2025, 10:30 AM …" at bounding box center [894, 632] width 462 height 700
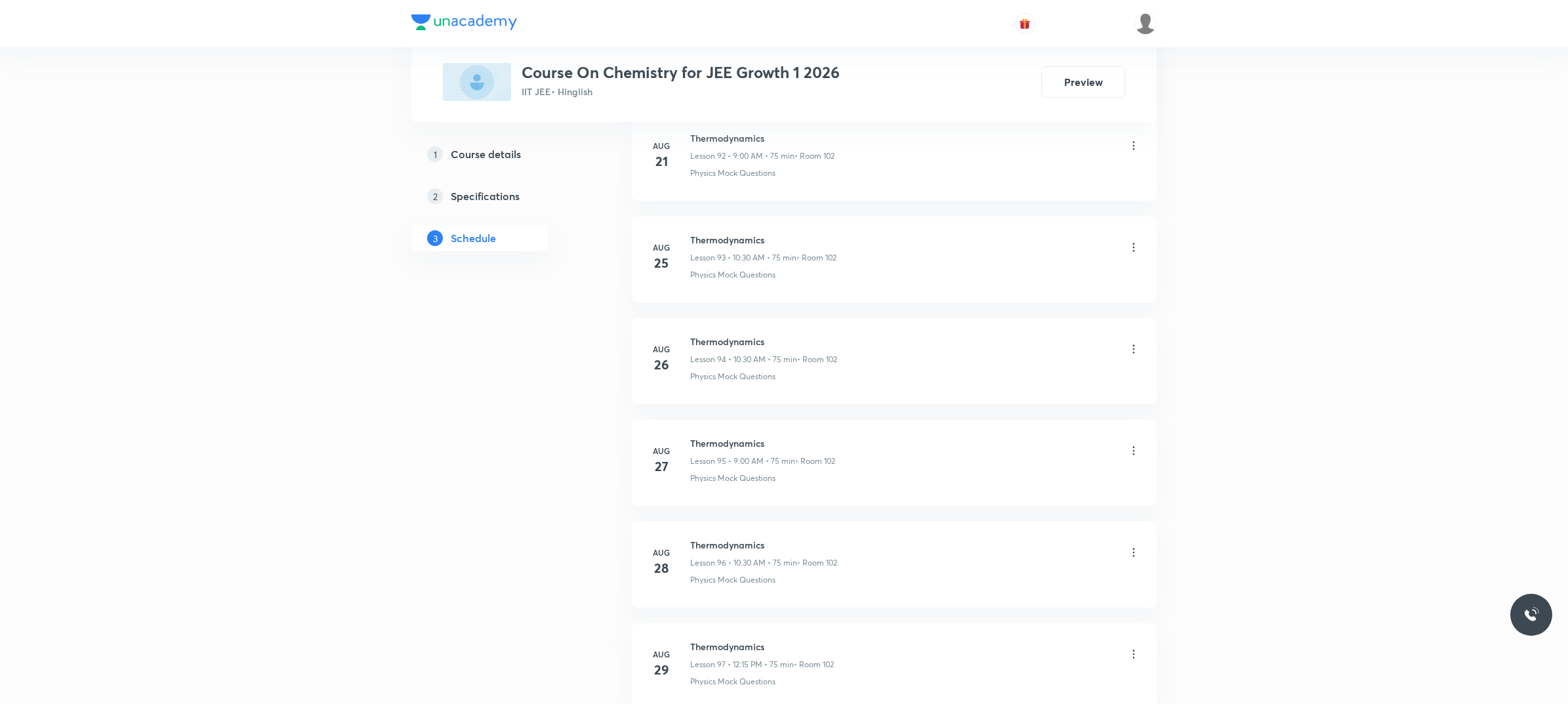
scroll to position [12765, 0]
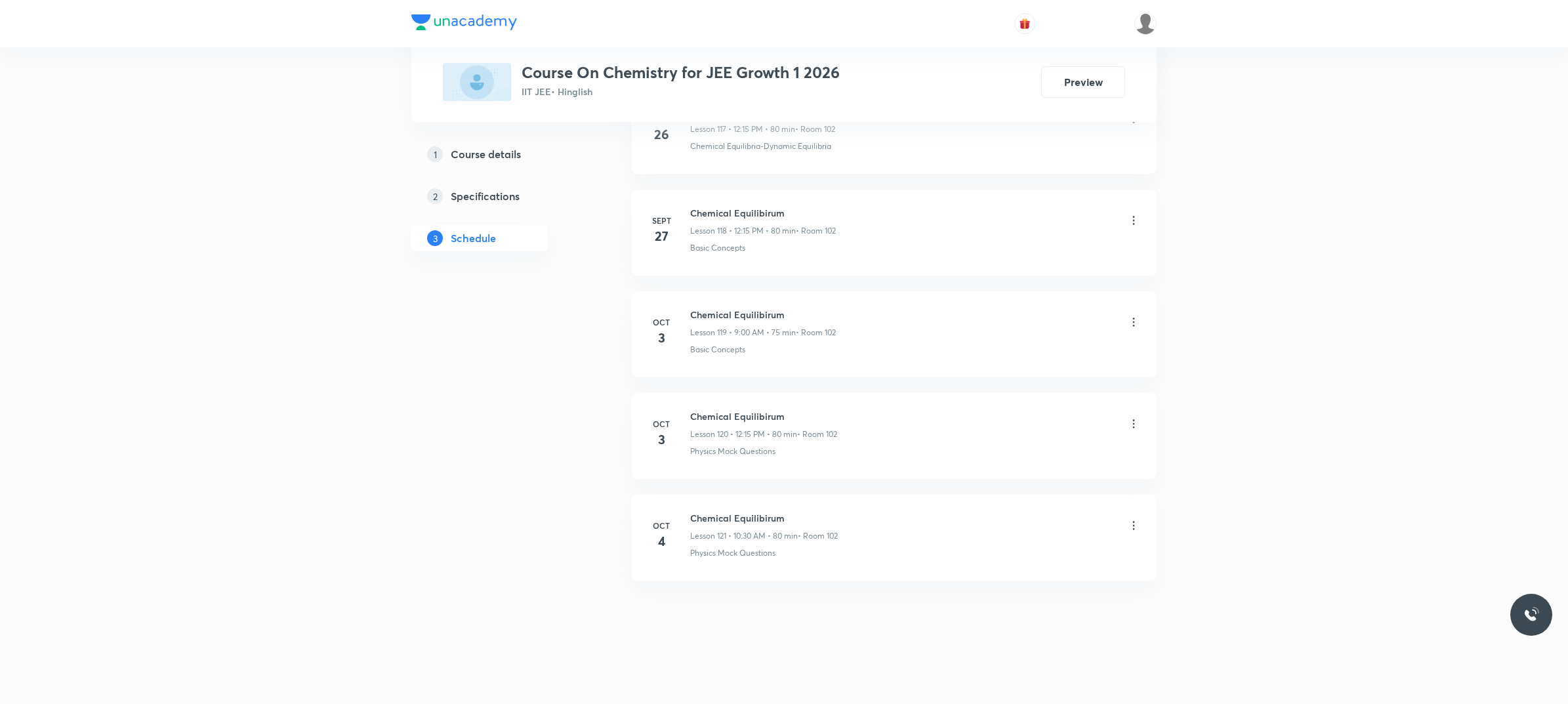
click at [689, 519] on div "Oct 4" at bounding box center [669, 534] width 42 height 31
click at [697, 515] on h6 "Chemical Equilibirum" at bounding box center [764, 517] width 147 height 13
copy h6 "Chemical Equilibirum"
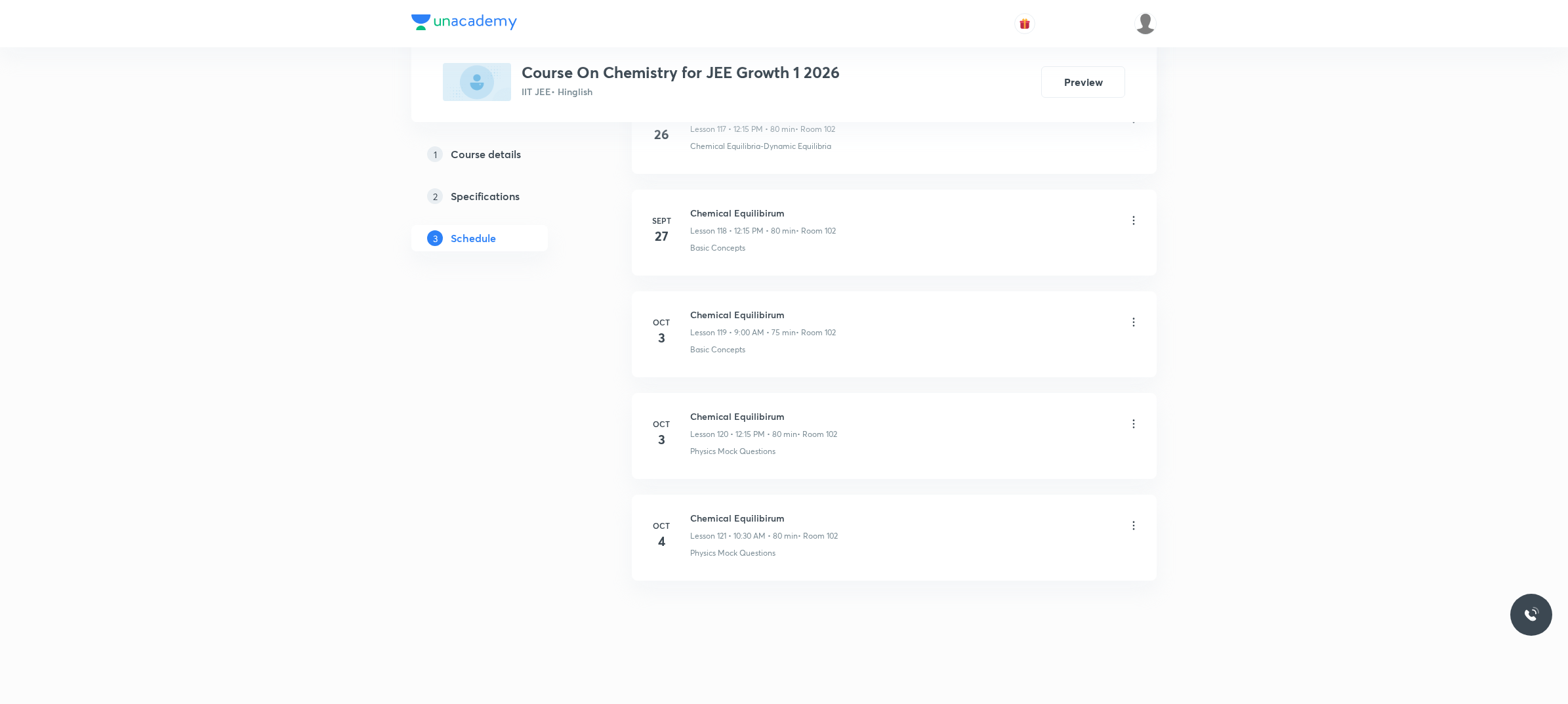
click at [952, 532] on div "Chemical Equilibirum Lesson 121 • 10:30 AM • 80 min • Room 102" at bounding box center [915, 526] width 450 height 31
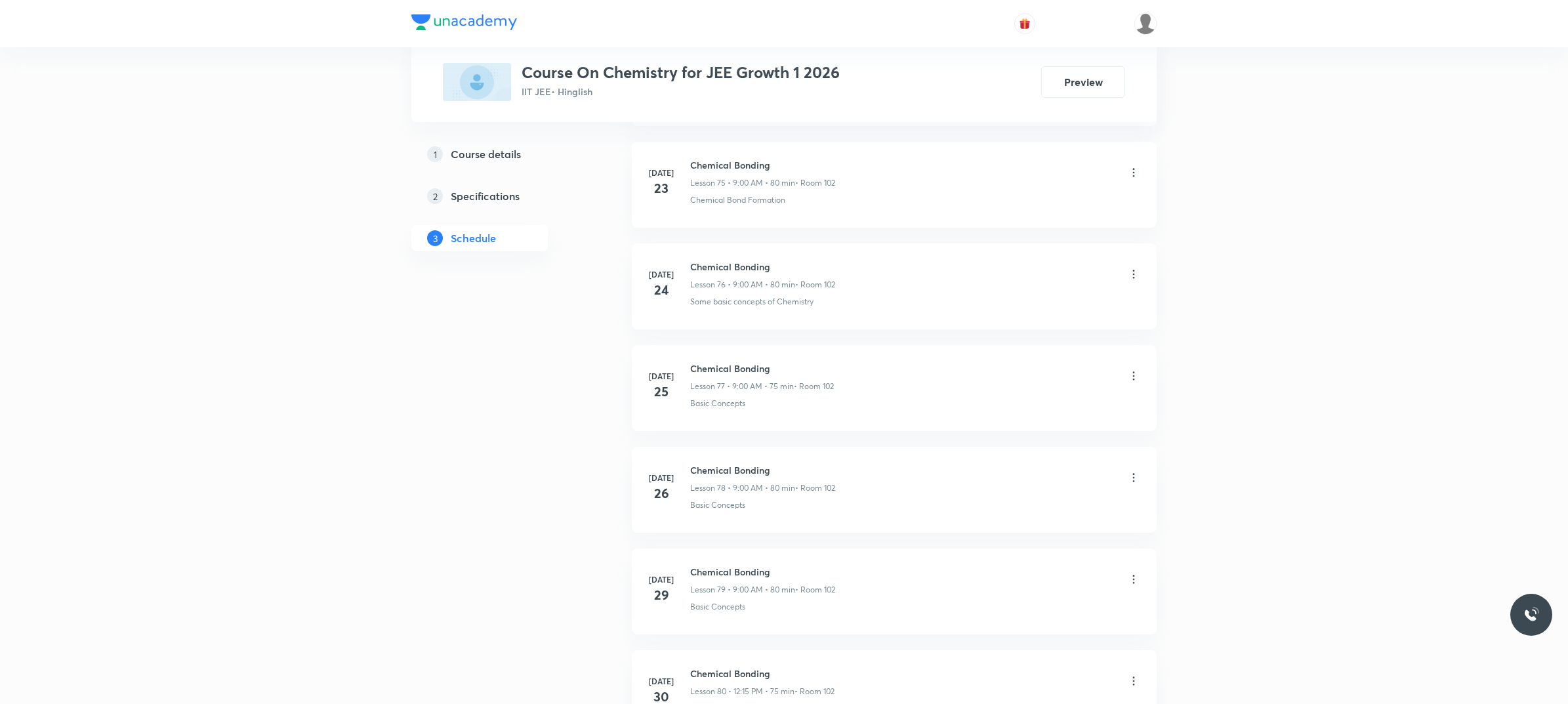
scroll to position [0, 0]
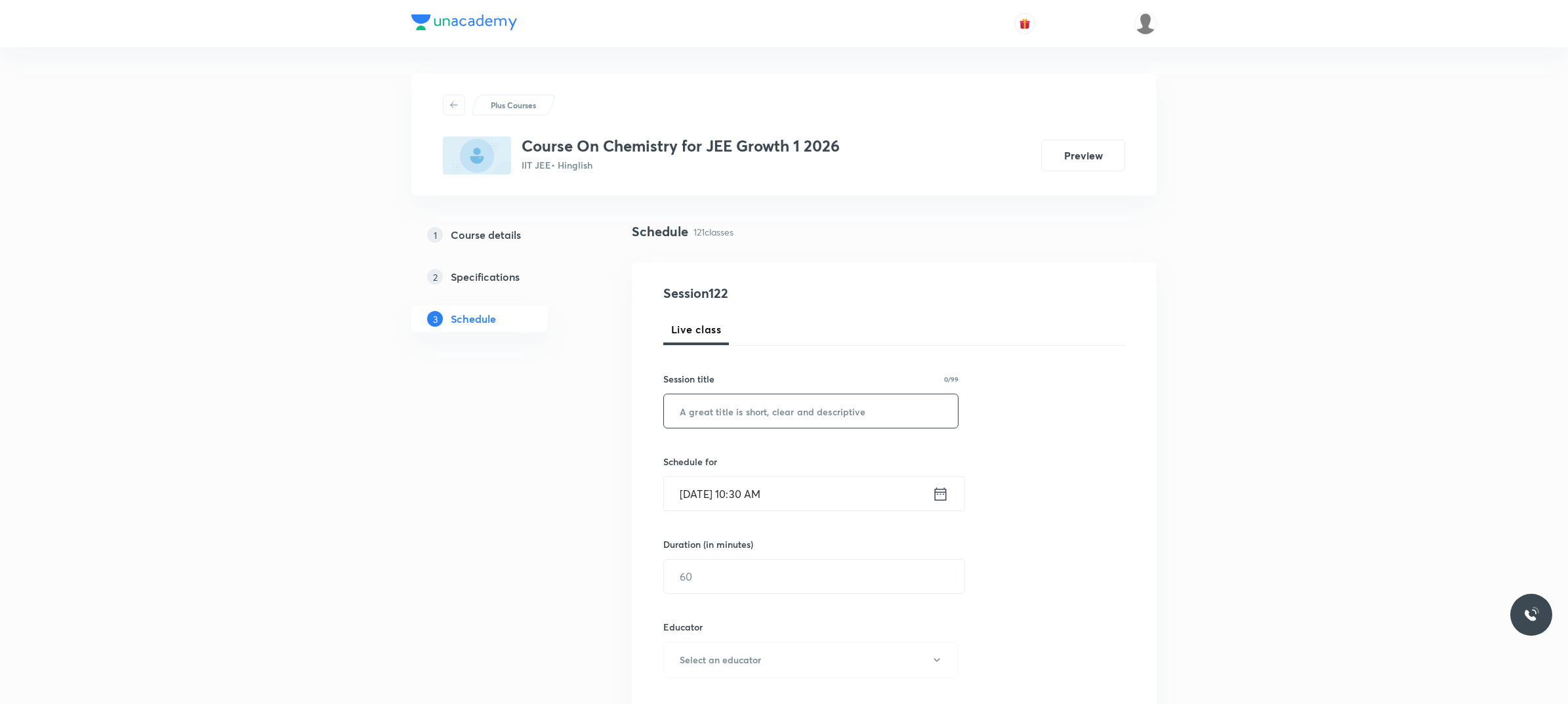
click at [733, 405] on input "text" at bounding box center [811, 410] width 294 height 33
paste input "Chemical Equilibirum"
type input "Chemical Equilibirum"
click at [784, 576] on input "text" at bounding box center [814, 576] width 300 height 33
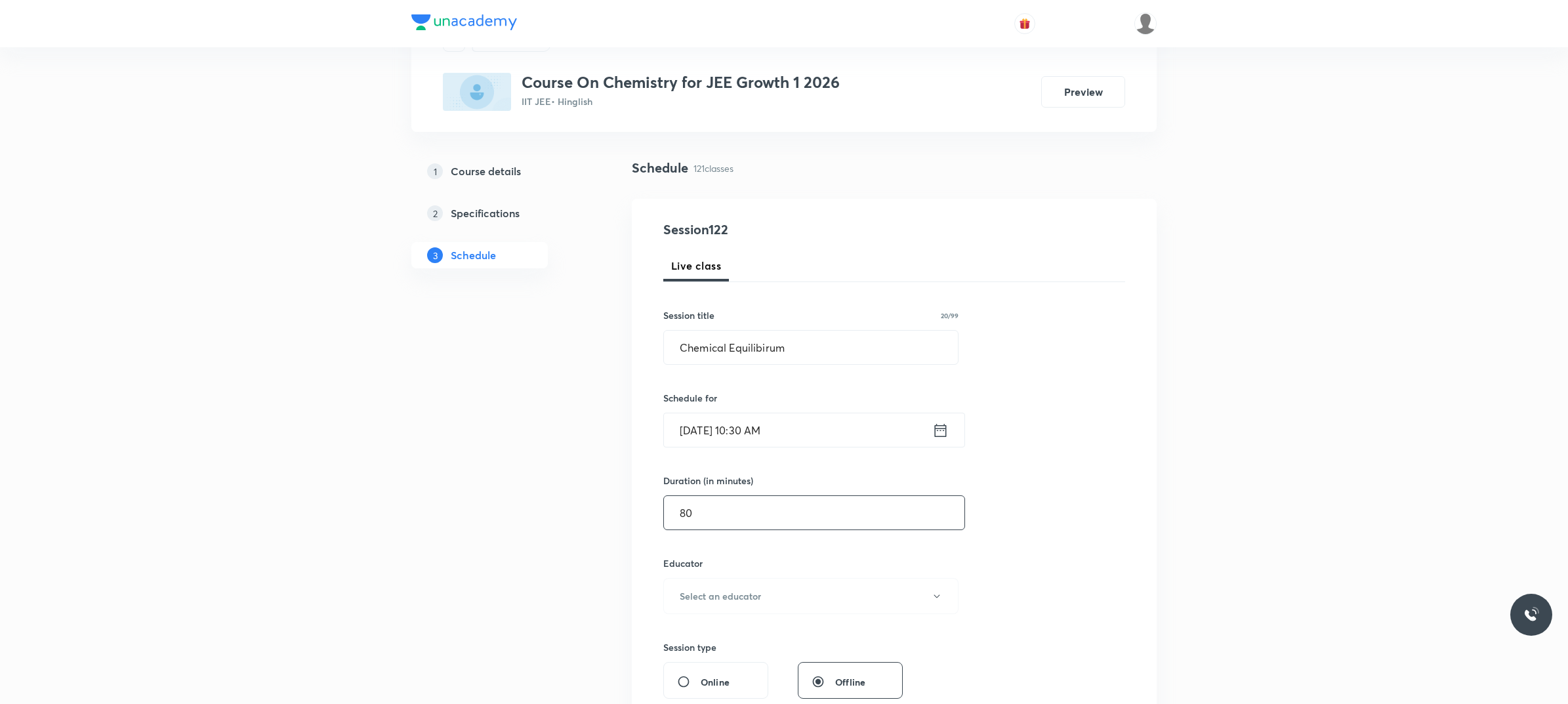
scroll to position [164, 0]
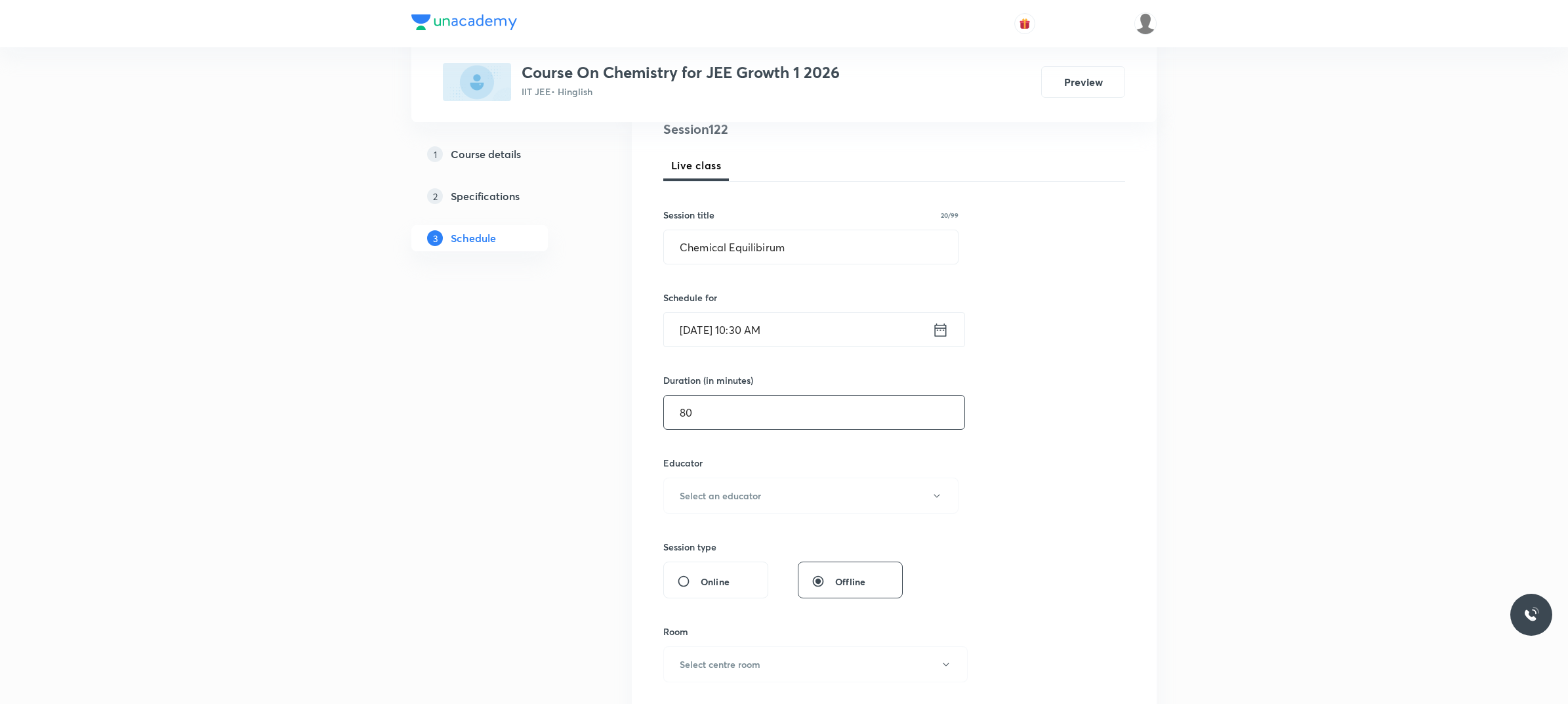
type input "80"
click at [819, 476] on div "Educator Select an educator" at bounding box center [811, 485] width 296 height 57
click at [809, 495] on button "Select an educator" at bounding box center [811, 496] width 296 height 36
click at [763, 539] on span "Vikash Kumar Maury" at bounding box center [812, 539] width 288 height 13
click at [746, 657] on button "Select centre room" at bounding box center [815, 664] width 305 height 36
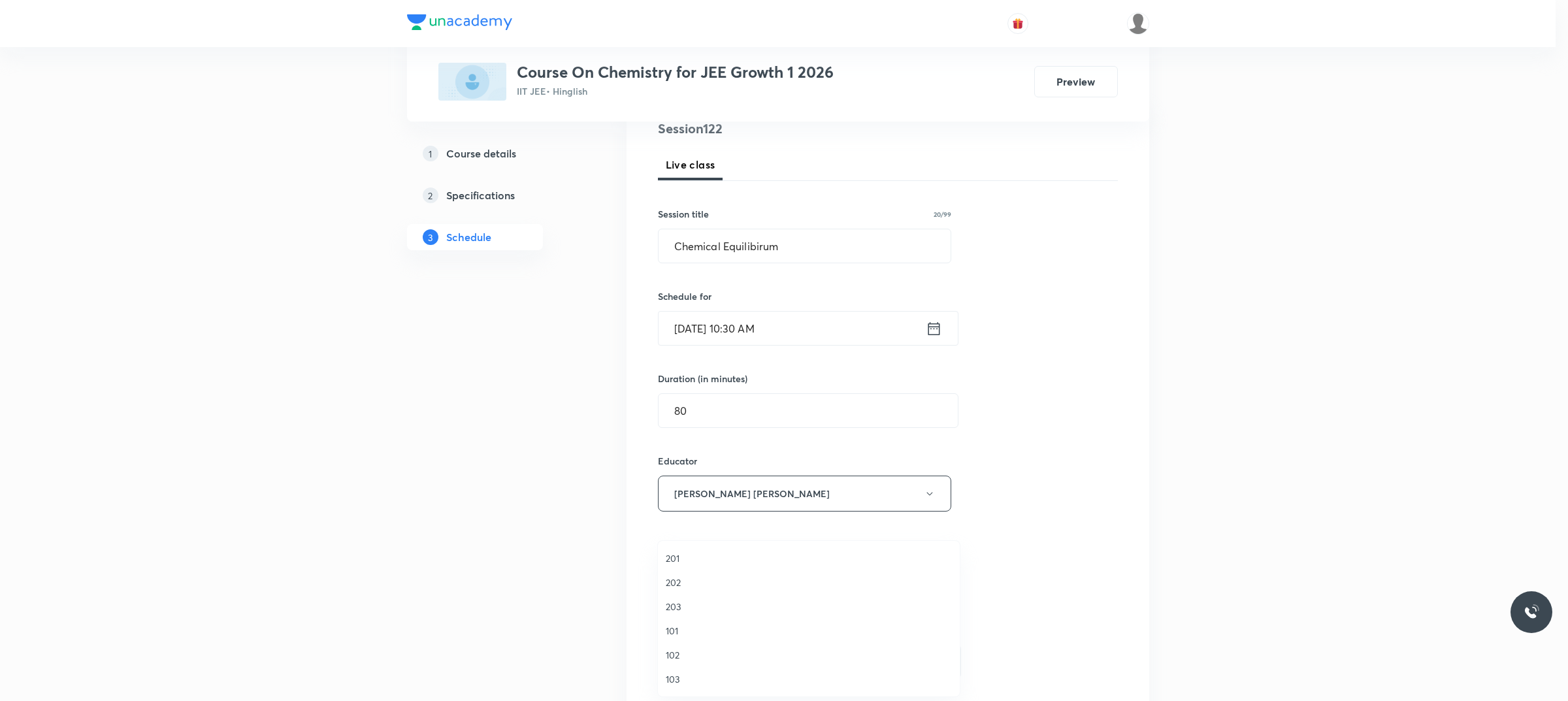
click at [700, 650] on span "102" at bounding box center [809, 654] width 286 height 13
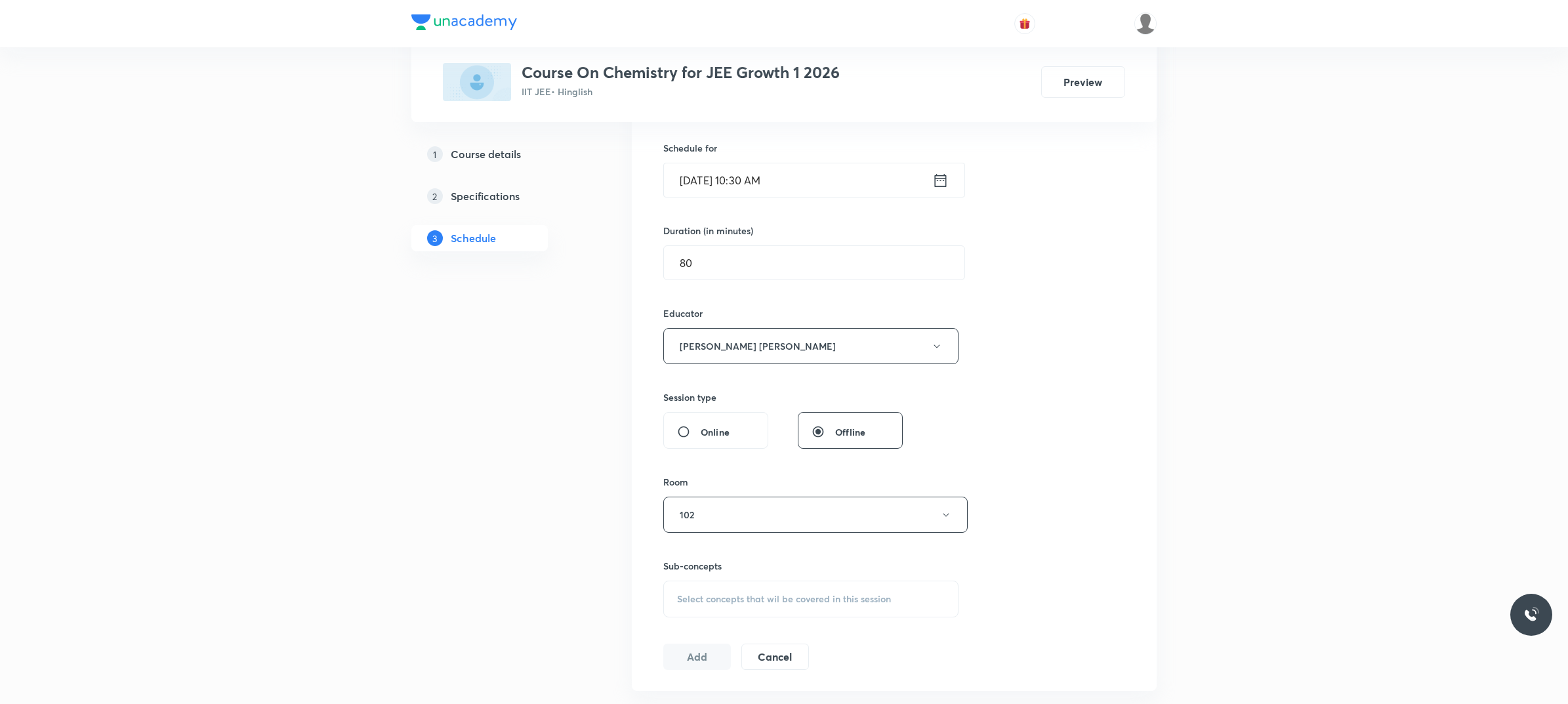
scroll to position [328, 0]
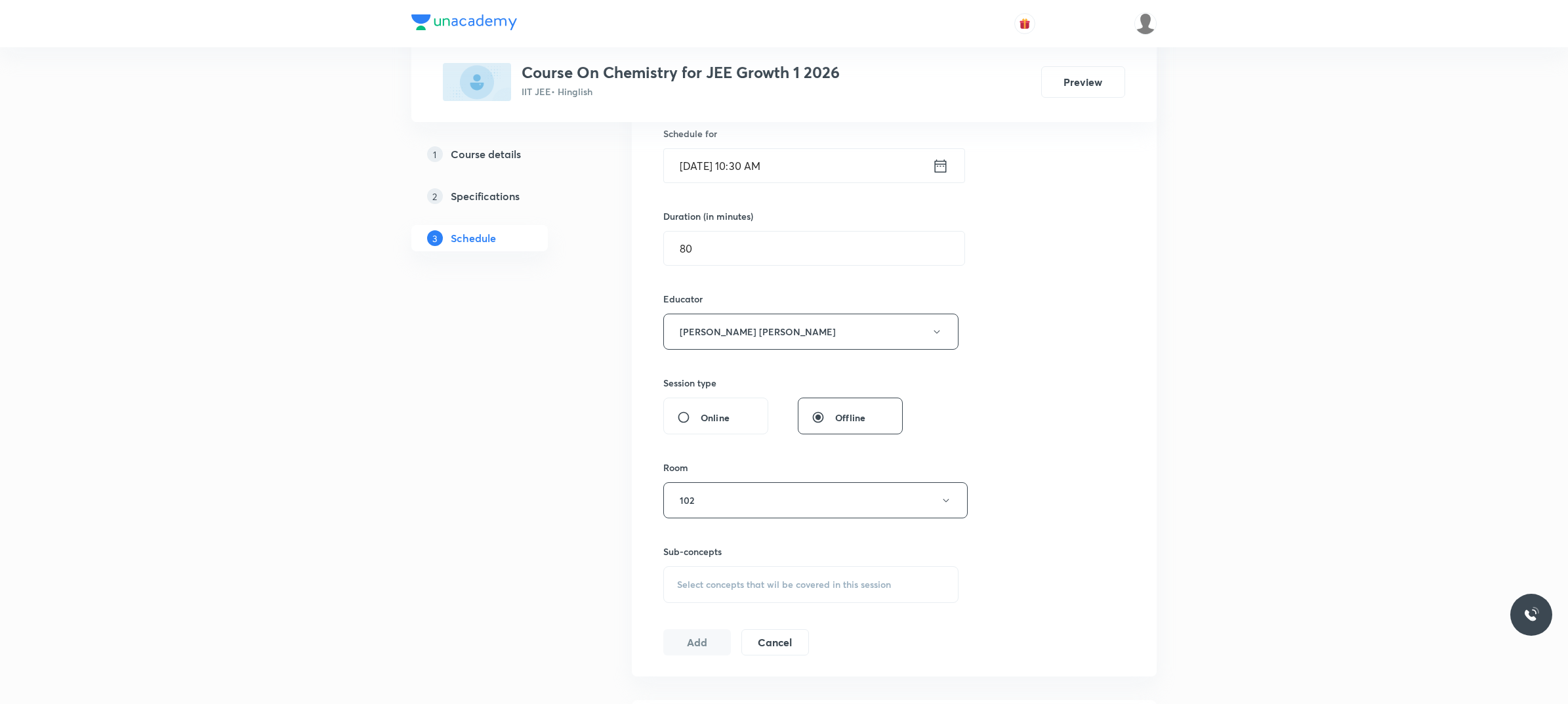
click at [776, 592] on div "Select concepts that wil be covered in this session" at bounding box center [811, 584] width 296 height 37
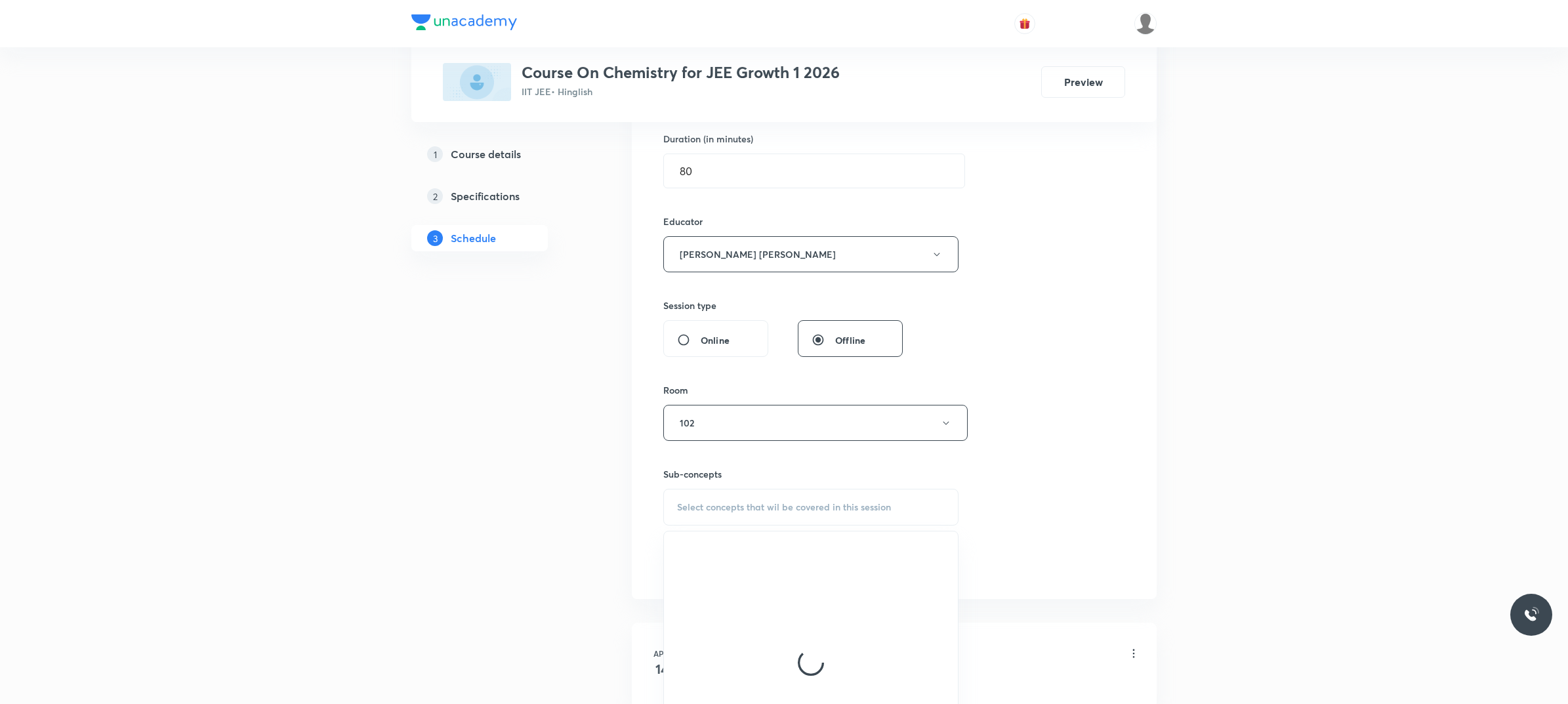
scroll to position [409, 0]
click at [753, 690] on p "Basic Concepts" at bounding box center [725, 693] width 65 height 13
checkbox input "true"
click at [1084, 536] on div "Session 122 Live class Session title 20/99 Chemical Equilibirum ​ Schedule for …" at bounding box center [894, 231] width 462 height 715
click at [729, 581] on button "Add" at bounding box center [696, 573] width 67 height 26
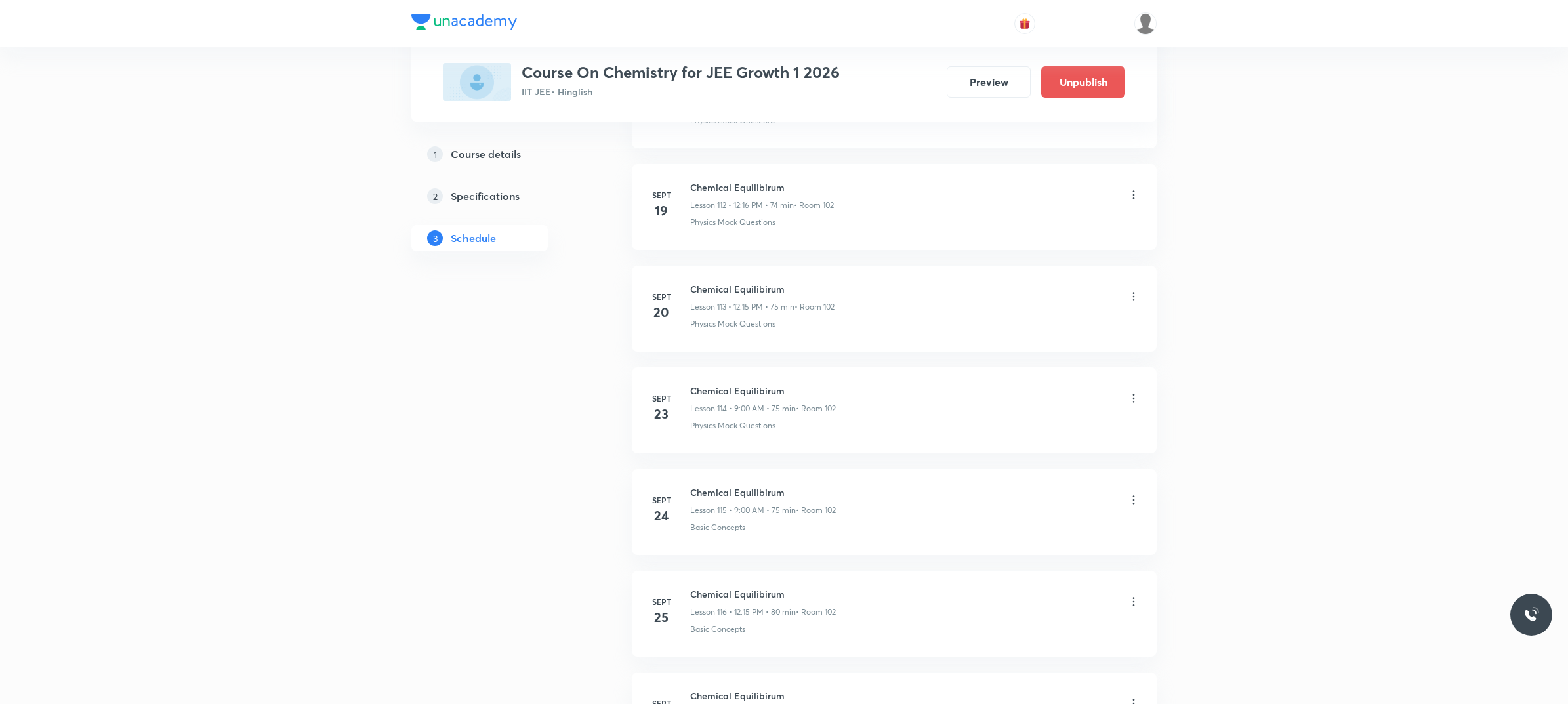
scroll to position [12179, 0]
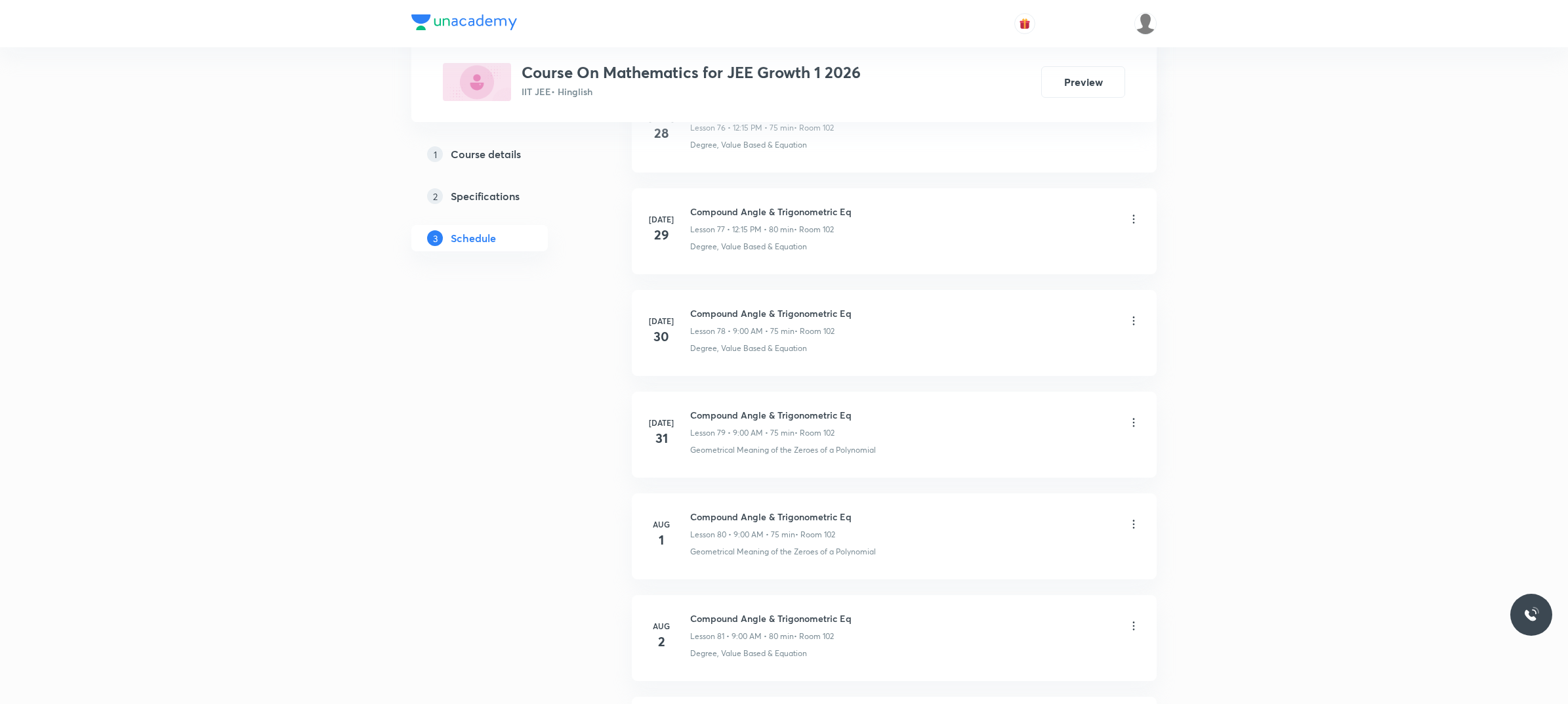
scroll to position [13072, 0]
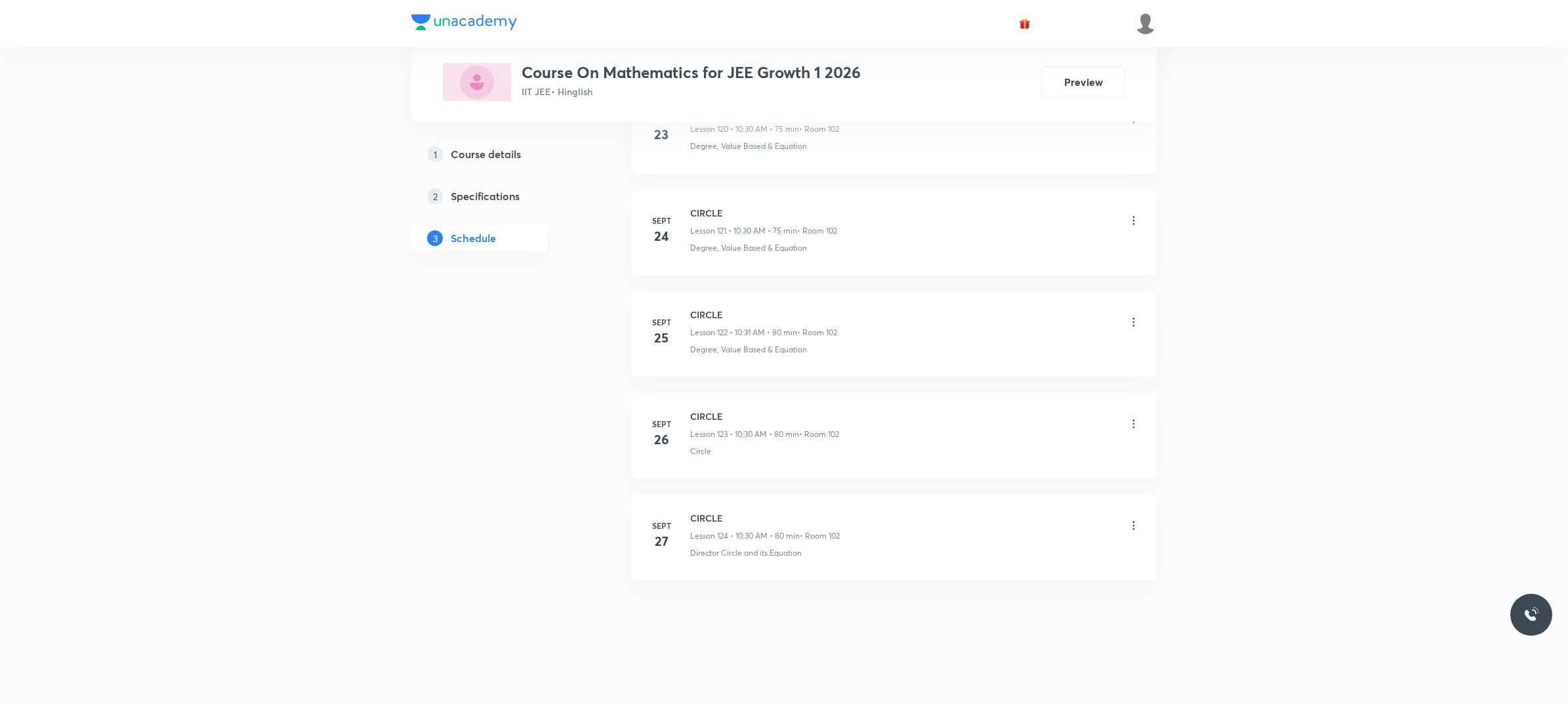
click at [697, 514] on h6 "CIRCLE" at bounding box center [765, 517] width 150 height 13
copy h6 "CIRCLE"
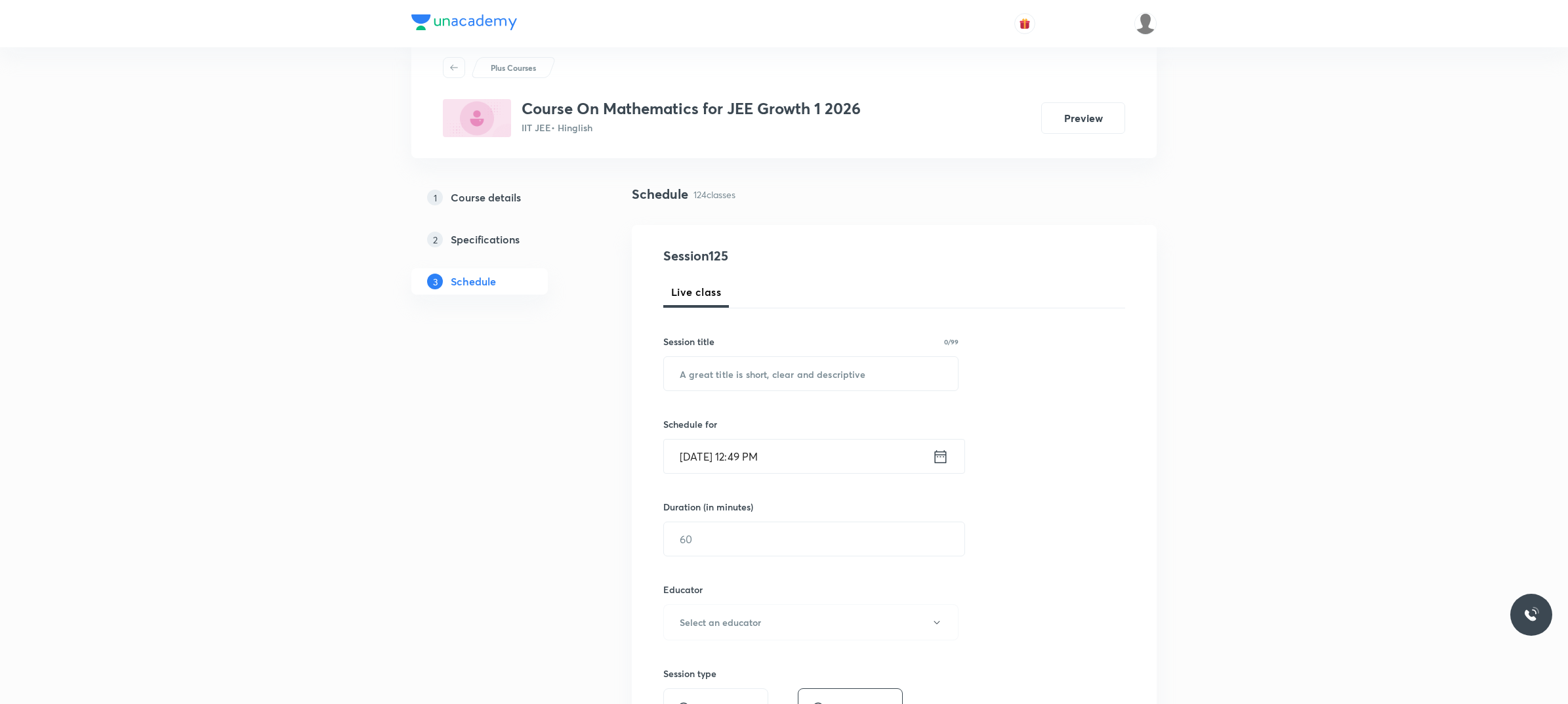
scroll to position [0, 0]
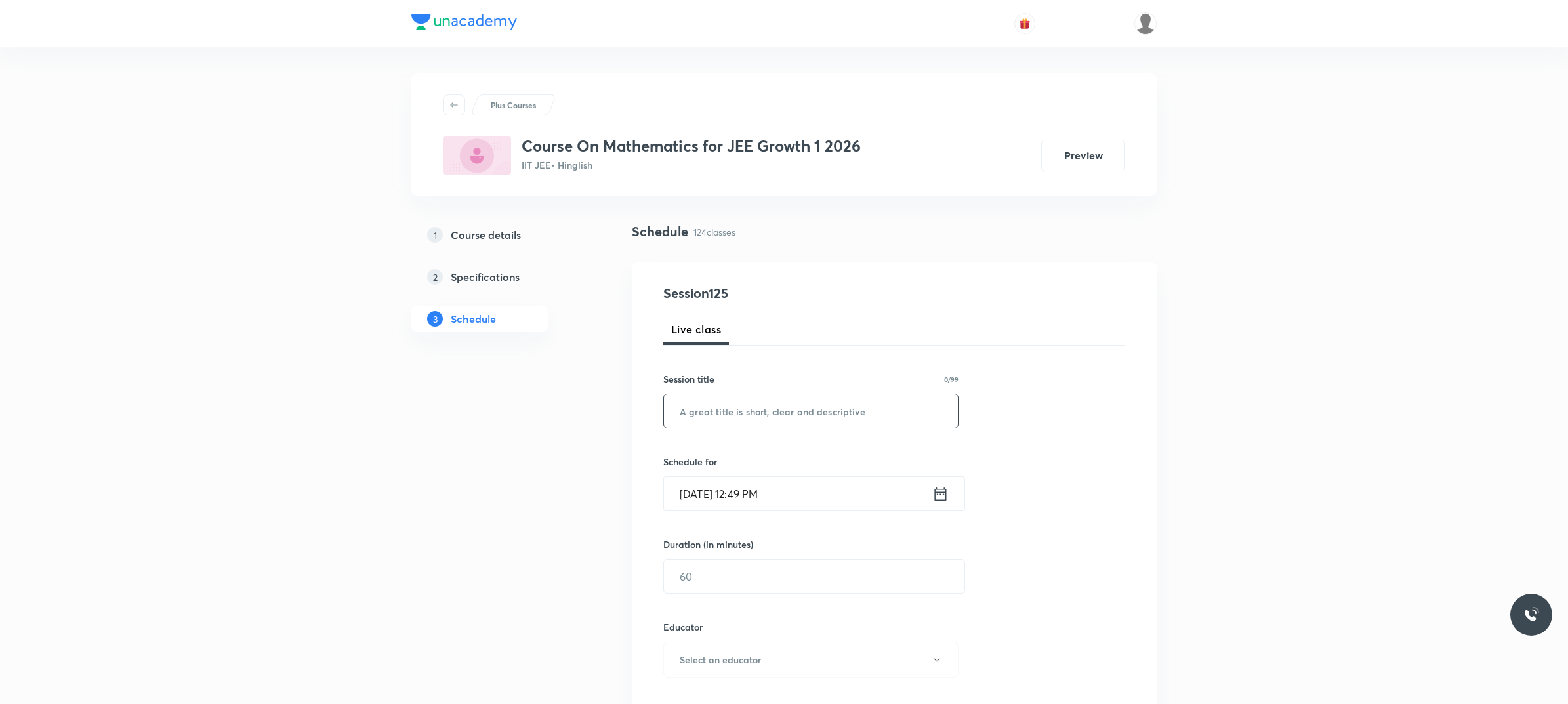
click at [867, 408] on input "text" at bounding box center [811, 410] width 294 height 33
paste input "CIRCLE"
type input "CIRCLE"
click at [822, 490] on input "Oct 5, 2025, 12:49 PM" at bounding box center [798, 493] width 269 height 33
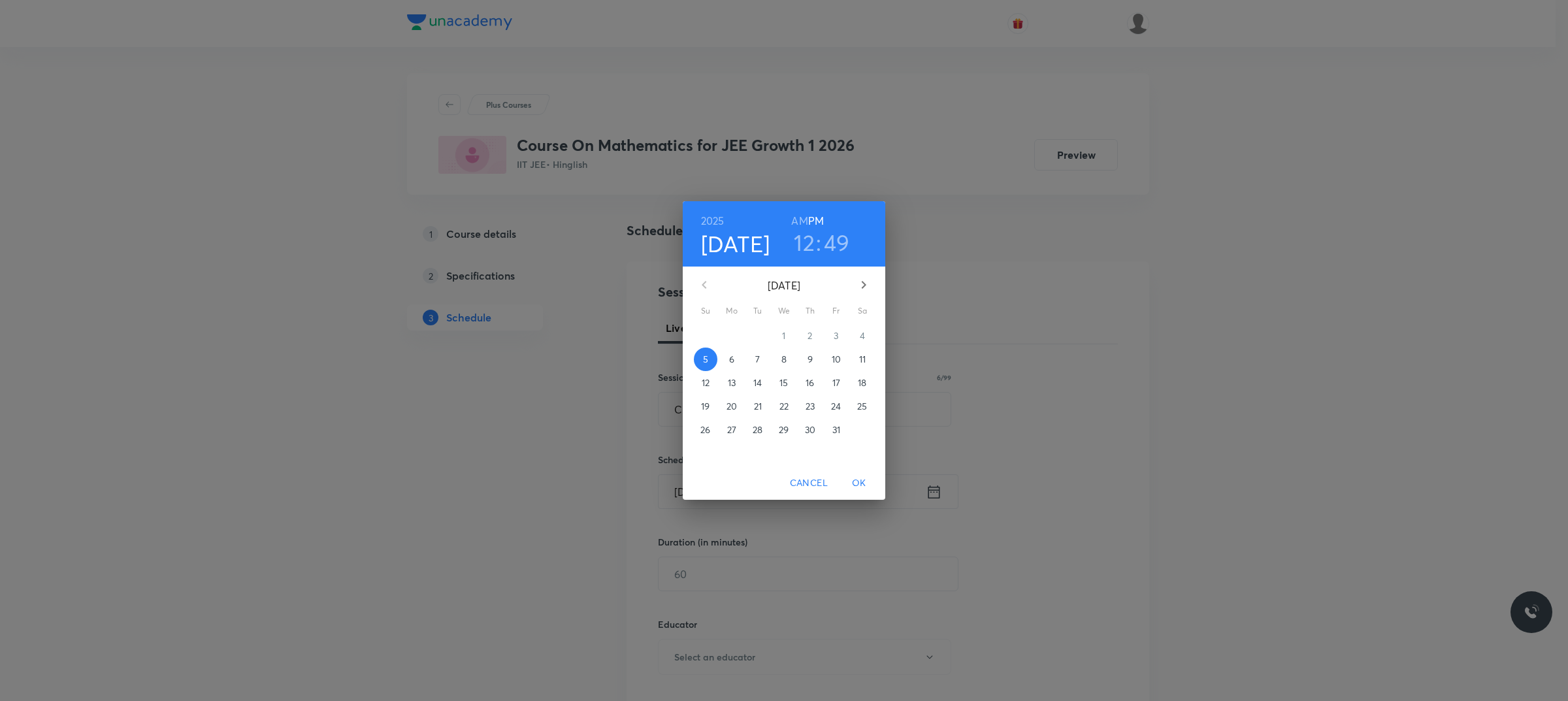
click at [723, 353] on span "6" at bounding box center [732, 359] width 23 height 13
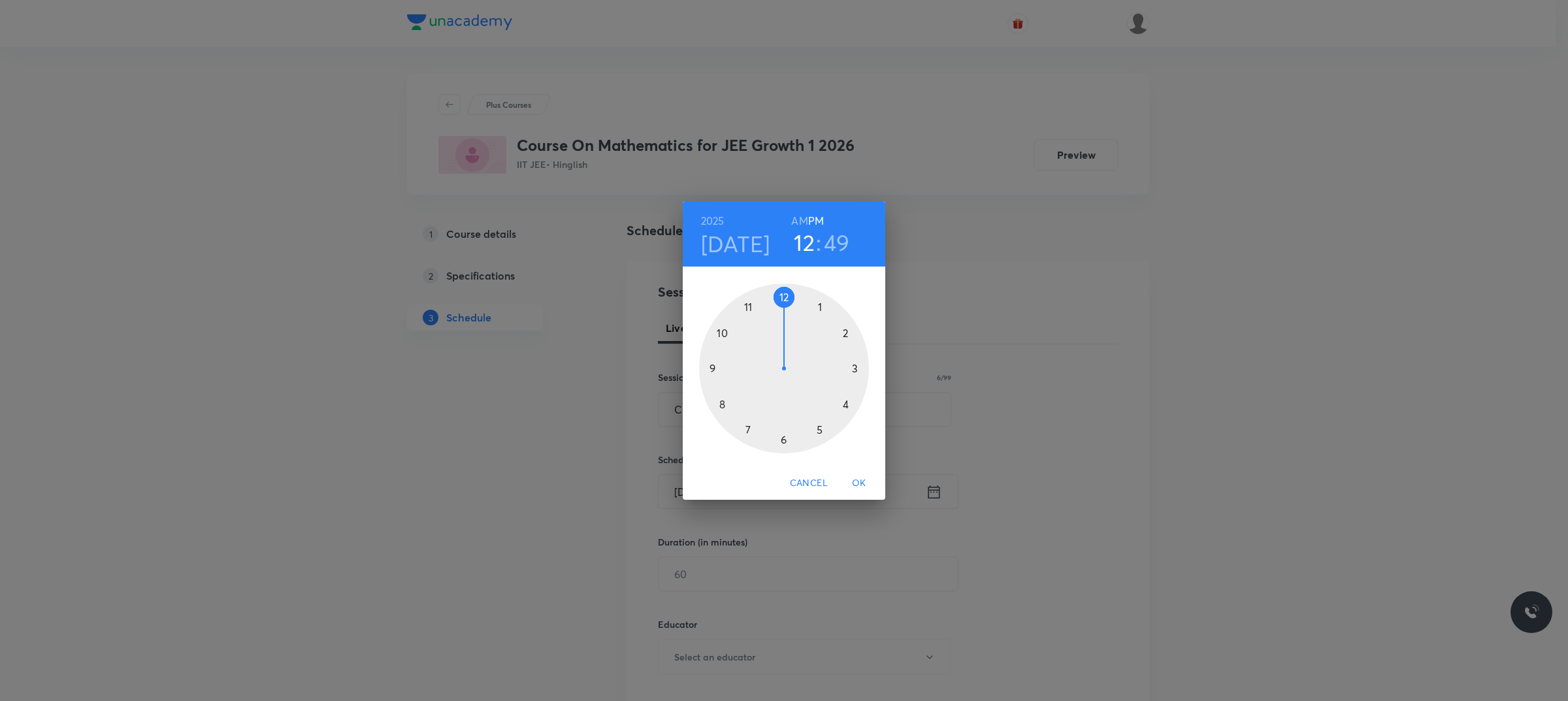
click at [707, 369] on div at bounding box center [784, 368] width 170 height 170
click at [801, 215] on h6 "AM" at bounding box center [799, 221] width 16 height 18
click at [783, 297] on div at bounding box center [784, 368] width 170 height 170
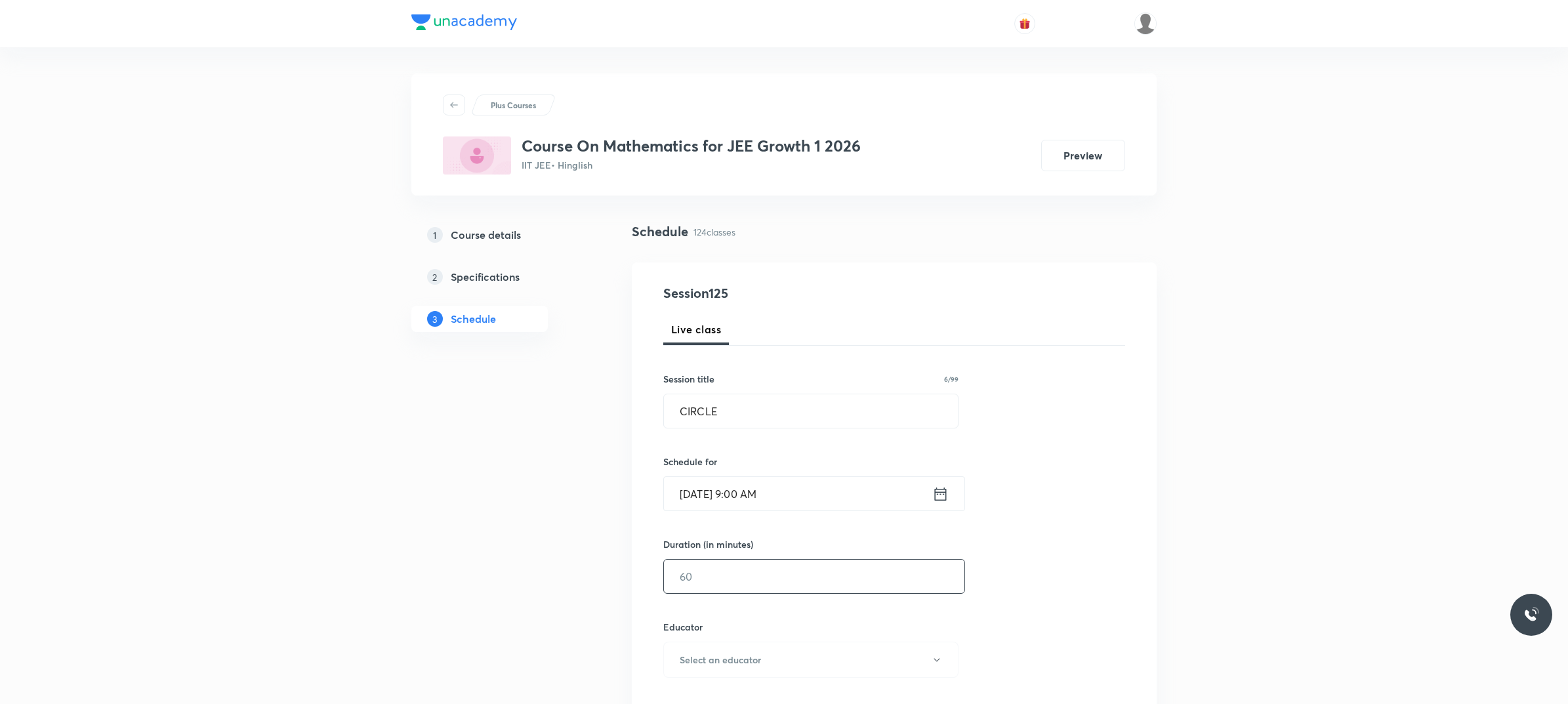
click at [794, 577] on input "text" at bounding box center [814, 576] width 300 height 33
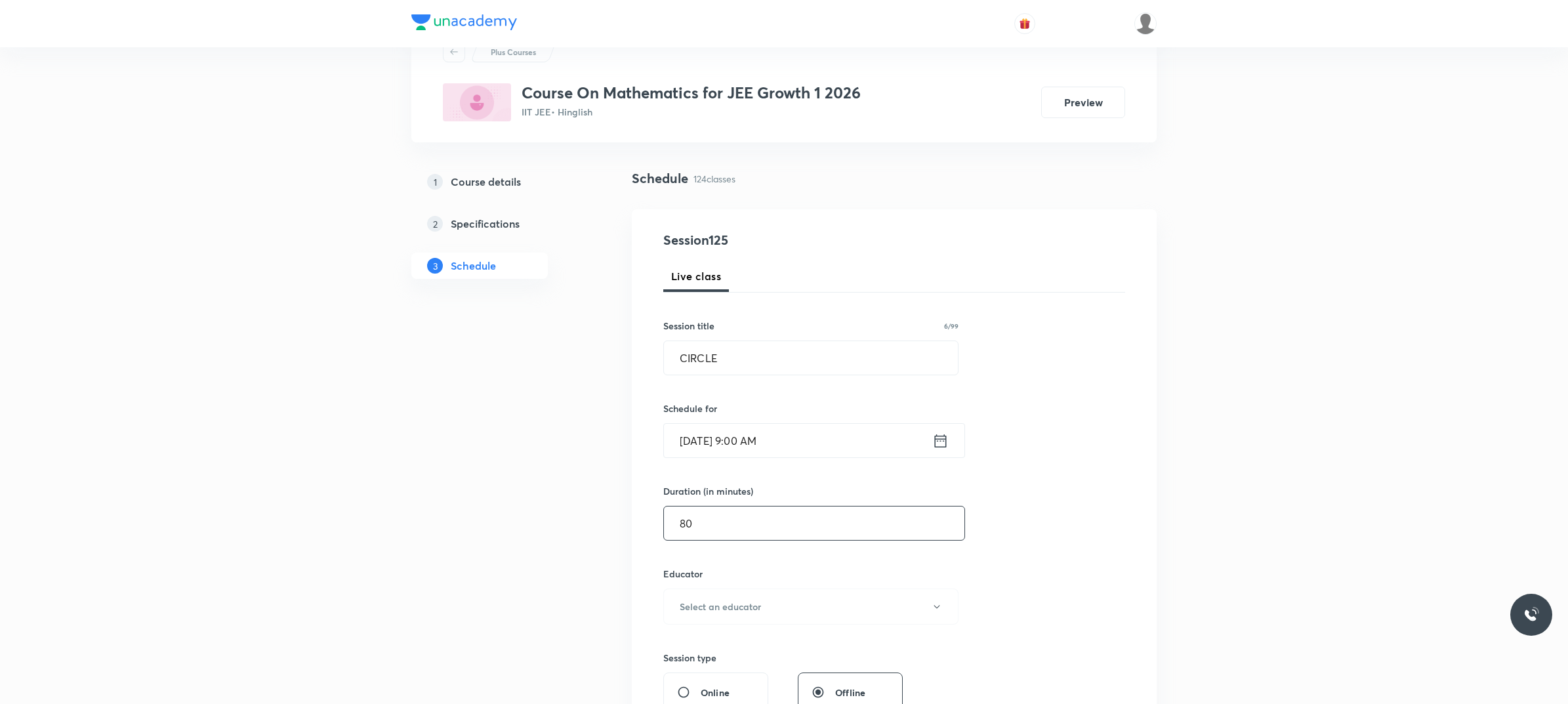
scroll to position [82, 0]
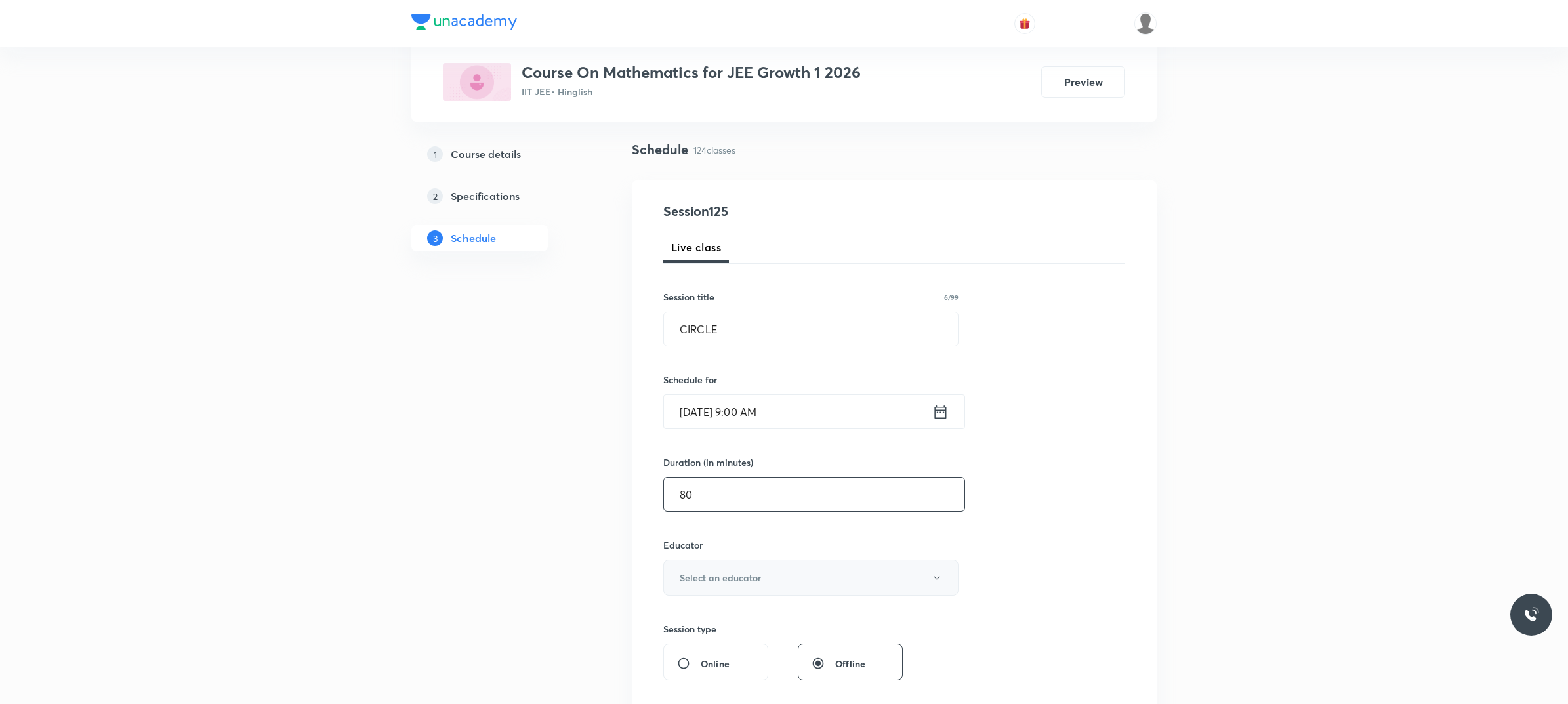
type input "80"
click at [737, 577] on h6 "Select an educator" at bounding box center [721, 576] width 82 height 13
click at [716, 628] on span "[PERSON_NAME]" at bounding box center [812, 620] width 288 height 13
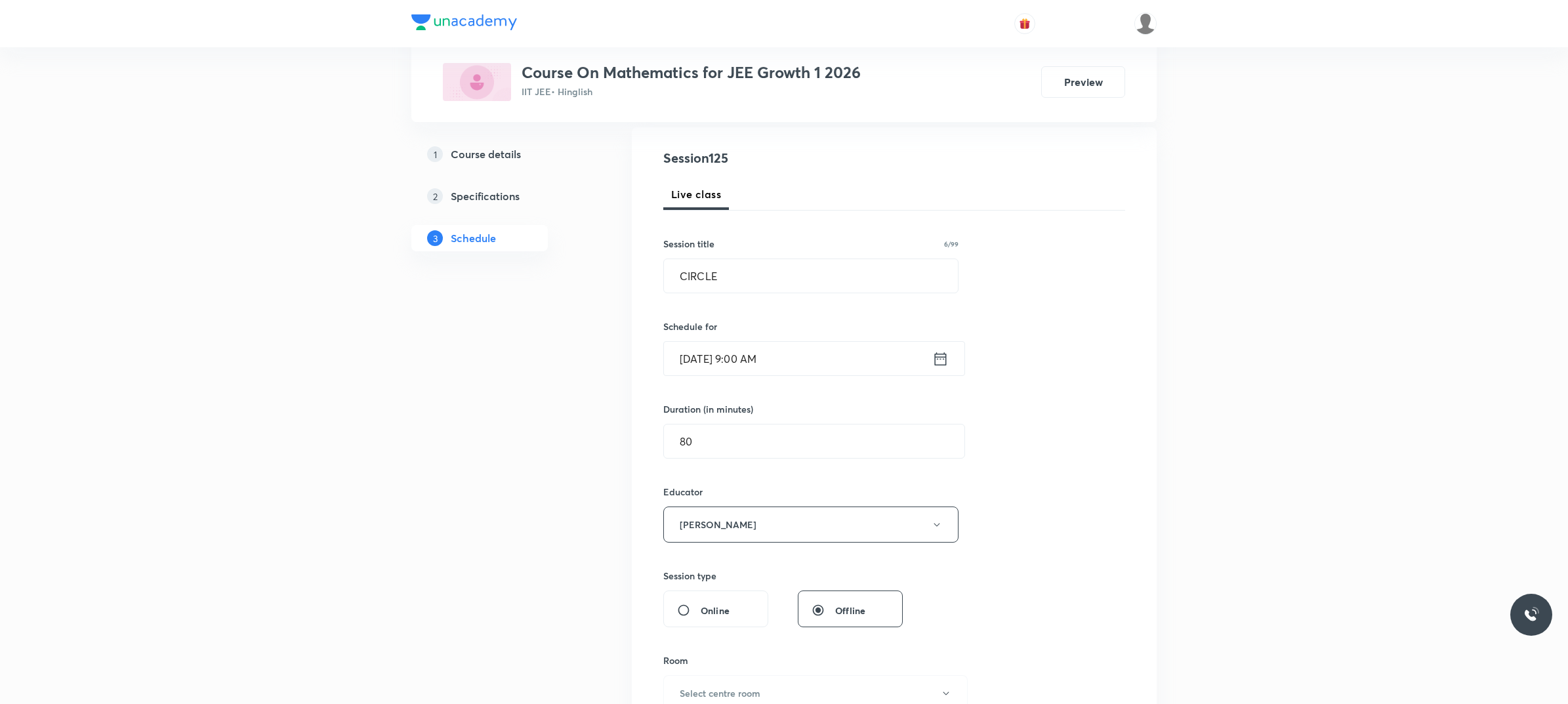
scroll to position [164, 0]
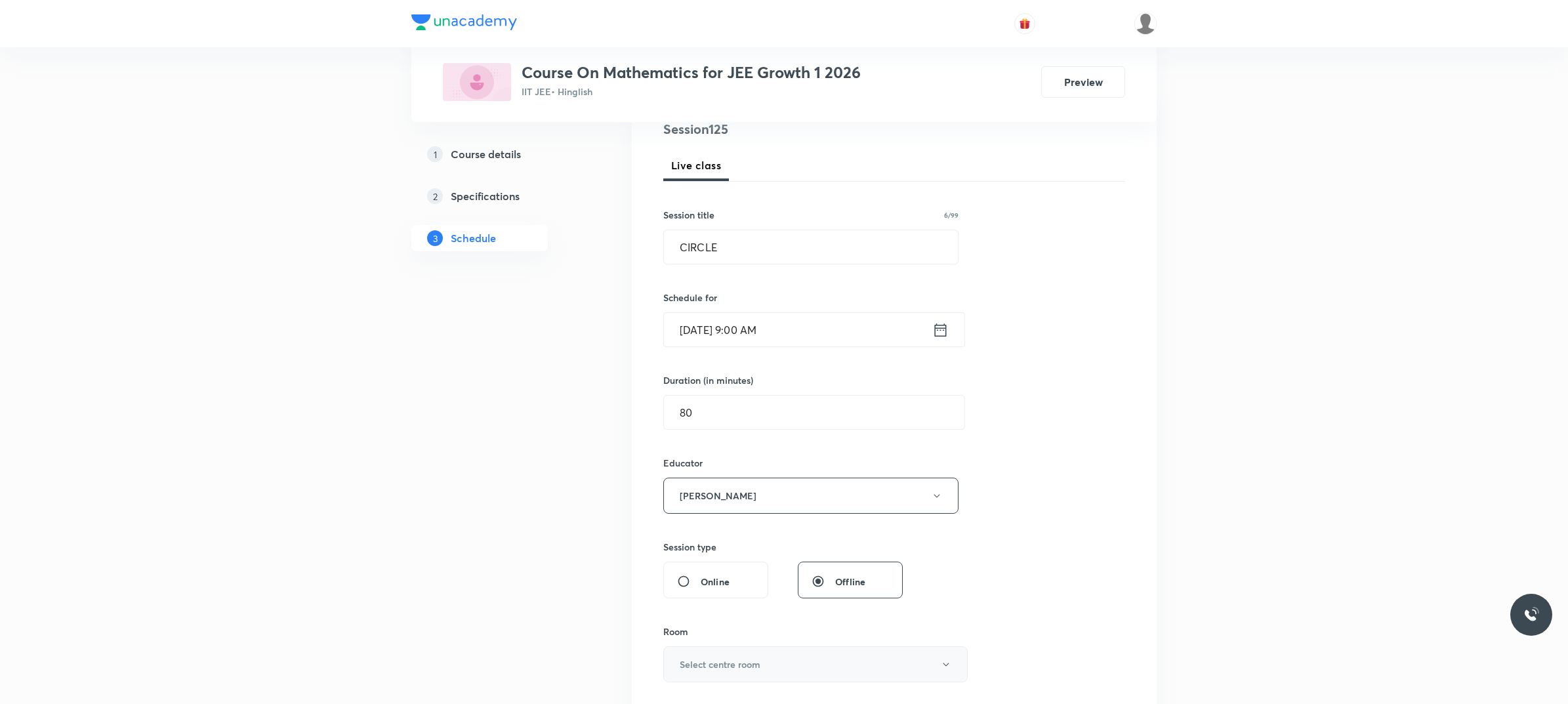
click at [717, 656] on button "Select centre room" at bounding box center [815, 664] width 305 height 36
click at [690, 660] on span "102" at bounding box center [812, 656] width 288 height 13
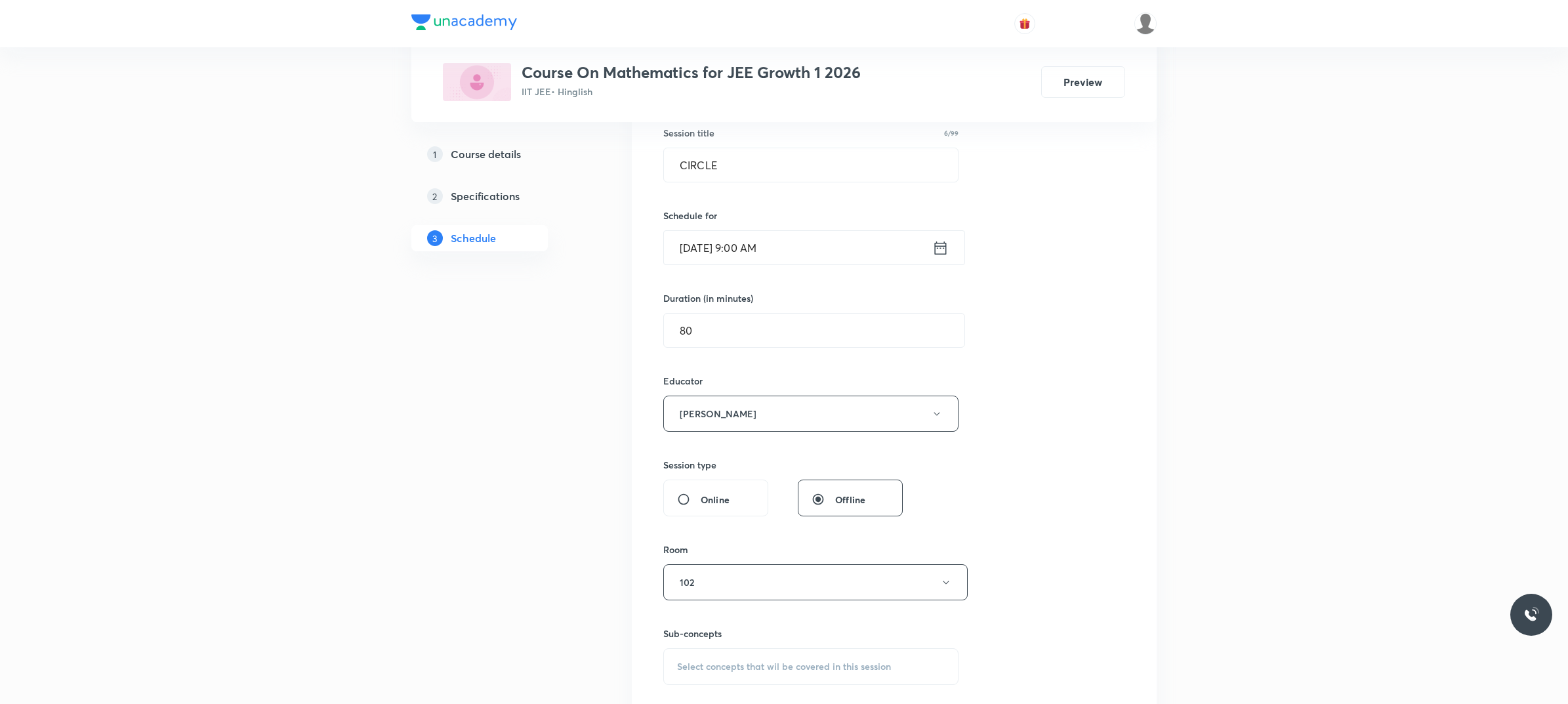
click at [735, 657] on div "Select concepts that wil be covered in this session" at bounding box center [811, 666] width 296 height 37
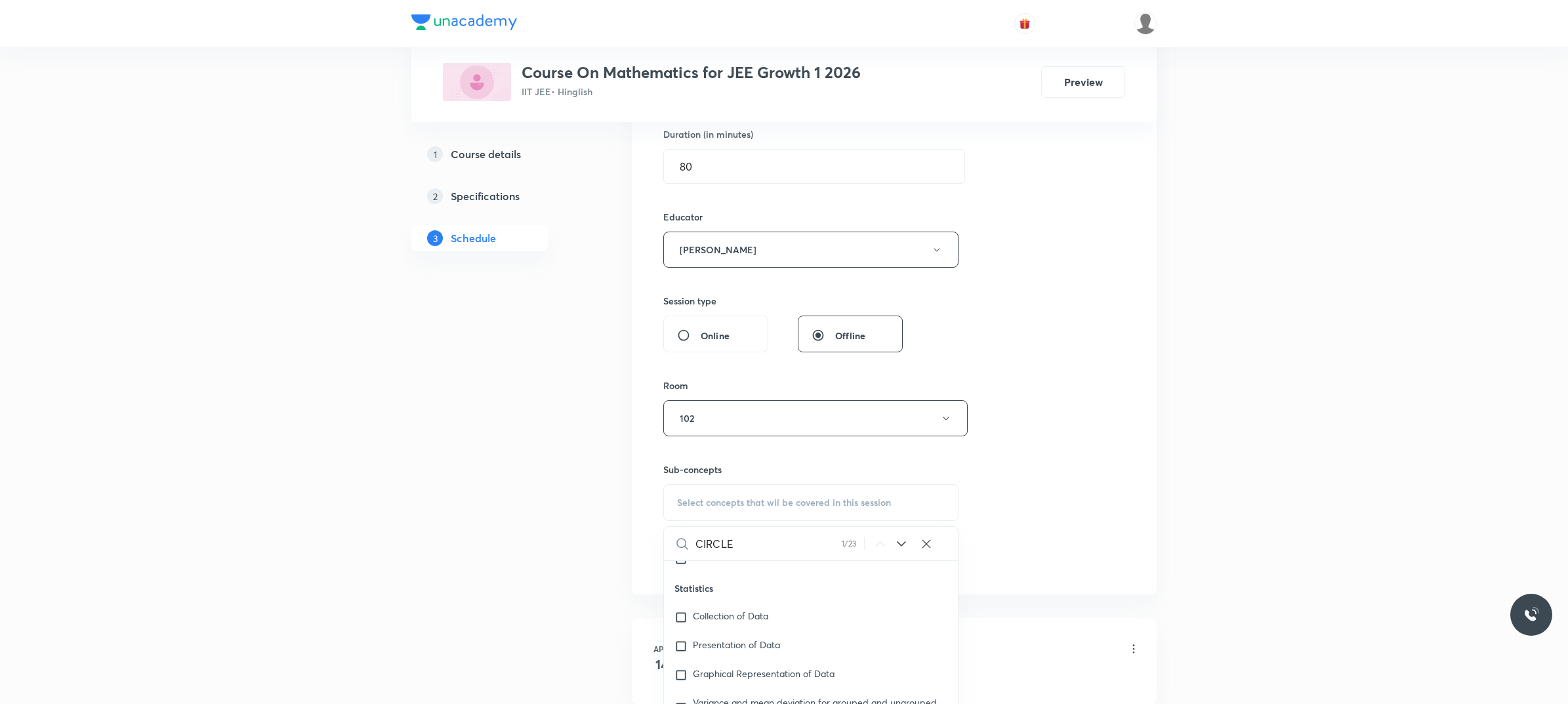
scroll to position [2926, 0]
type input "CIRCLE"
click at [864, 575] on p "Geometrical Problems: Straight Line, Circle , Number of Intersection" at bounding box center [819, 578] width 254 height 21
checkbox input "true"
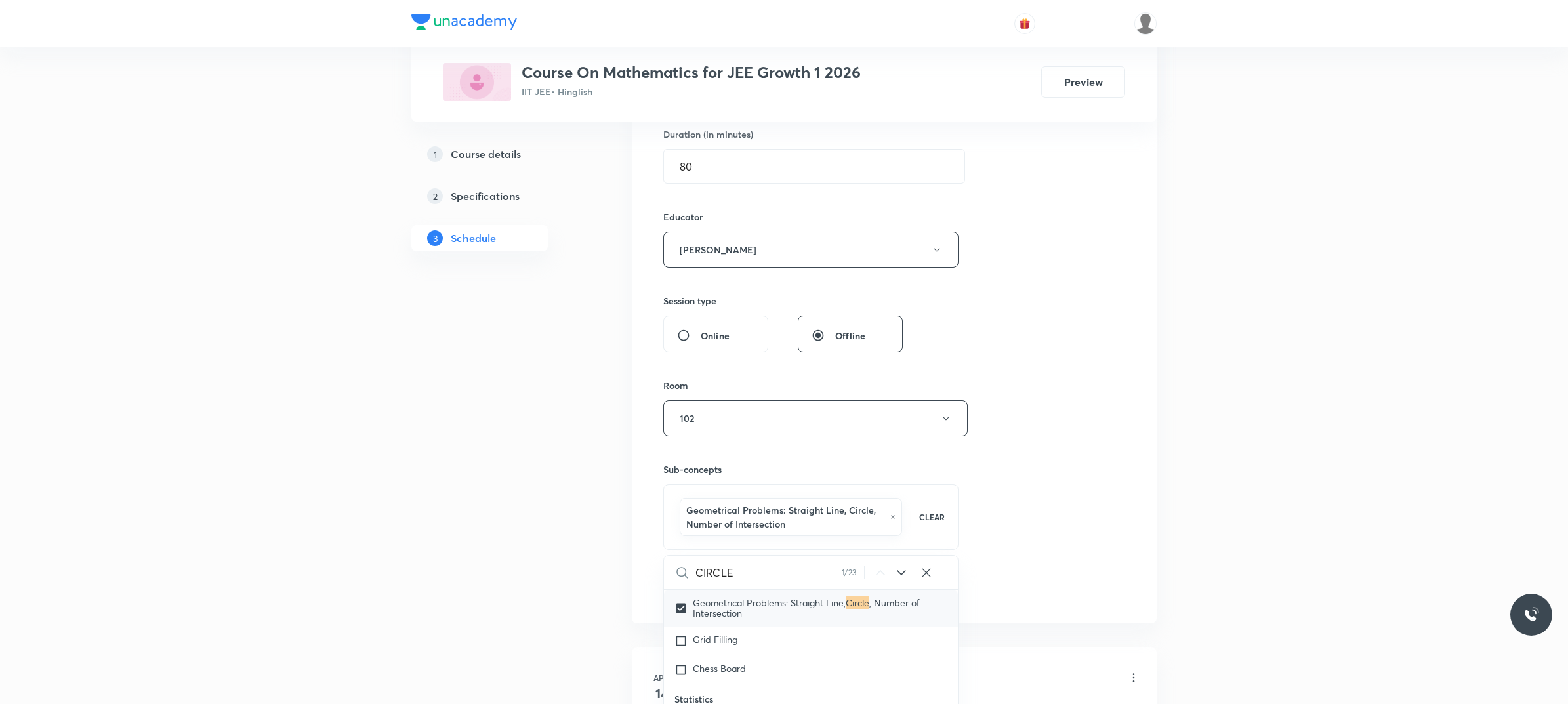
click at [1045, 533] on div "Session 125 Live class Session title 6/99 CIRCLE ​ Schedule for Oct 6, 2025, 9:…" at bounding box center [894, 237] width 462 height 728
click at [690, 590] on button "Add" at bounding box center [696, 587] width 67 height 26
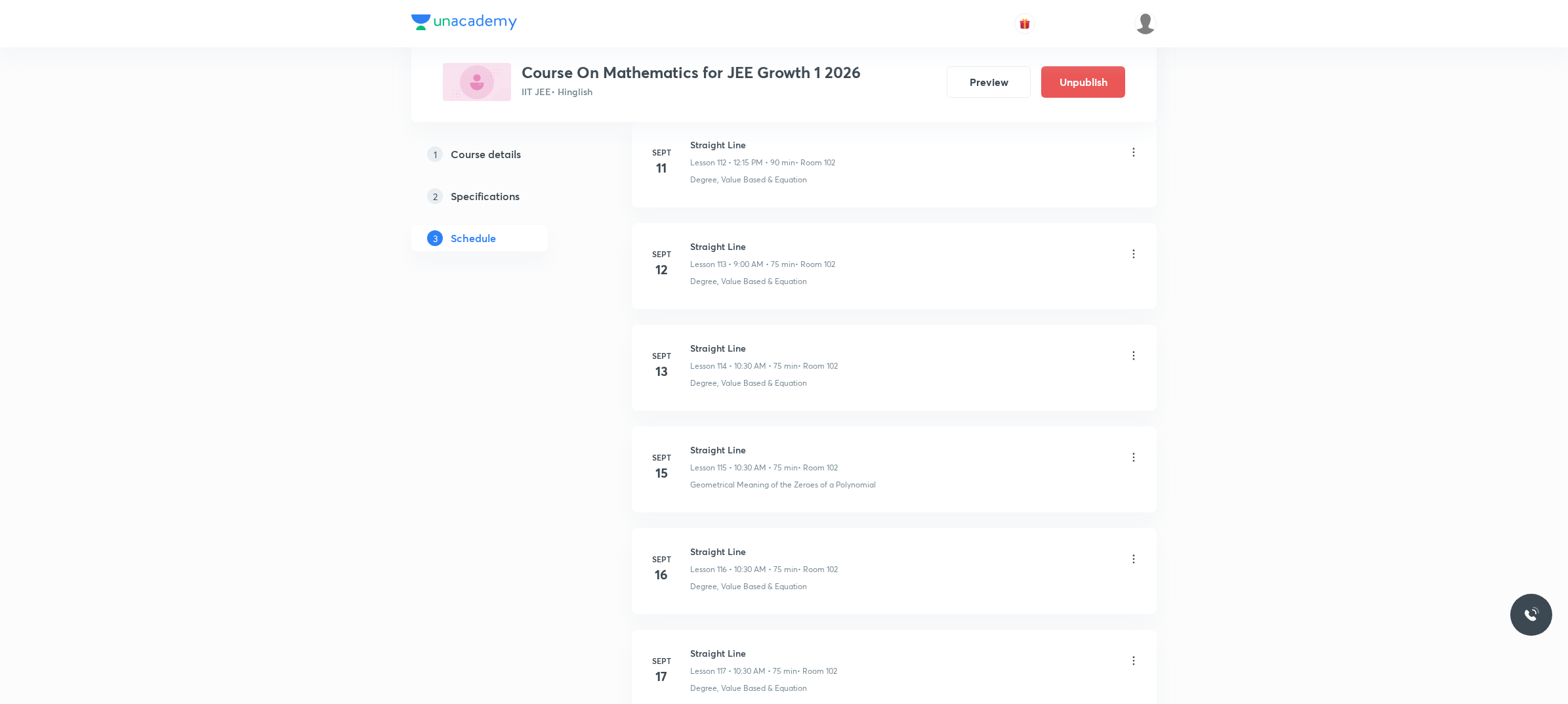
scroll to position [12485, 0]
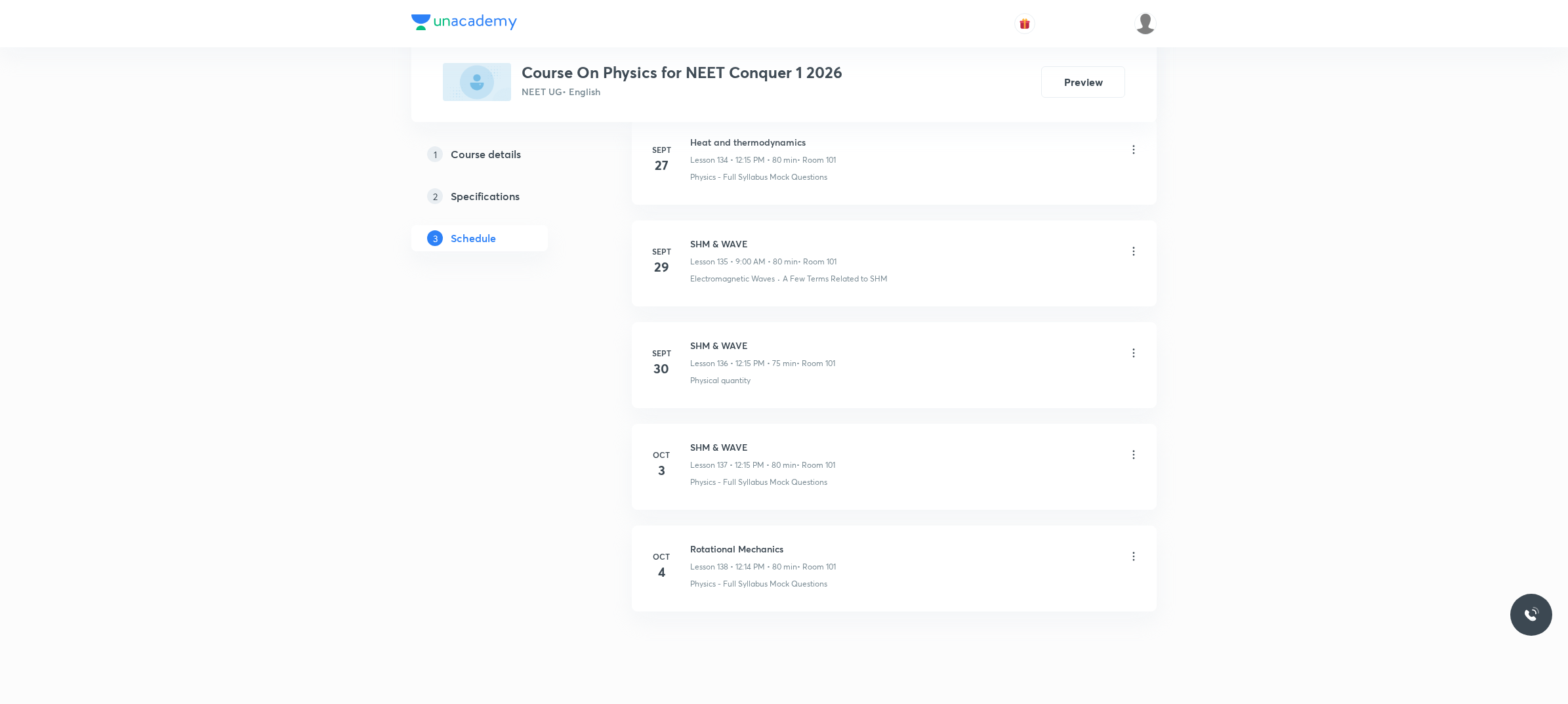
scroll to position [14415, 0]
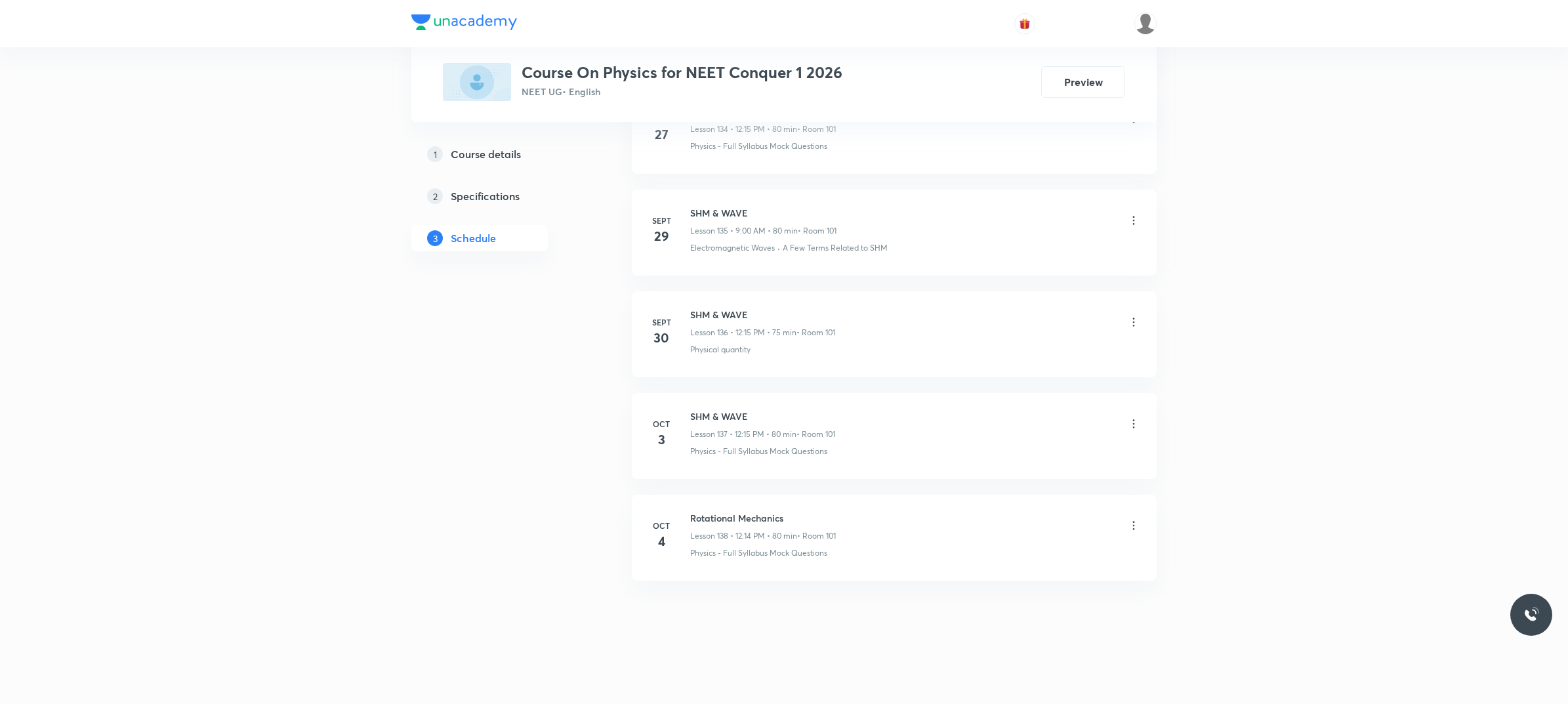
click at [705, 518] on h6 "Rotational Mechanics" at bounding box center [763, 517] width 146 height 13
click at [705, 519] on h6 "Rotational Mechanics" at bounding box center [763, 517] width 146 height 13
copy h6 "Rotational Mechanics"
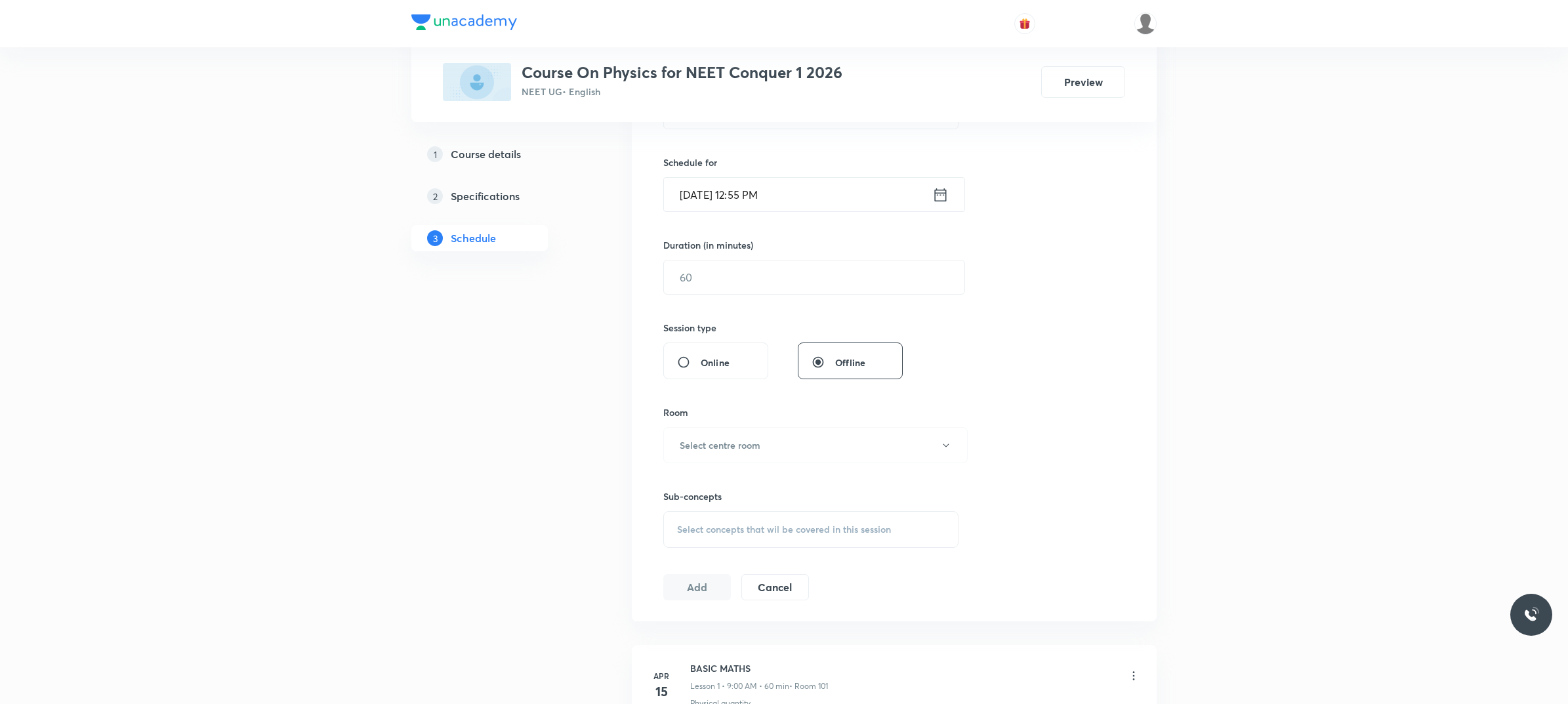
scroll to position [0, 0]
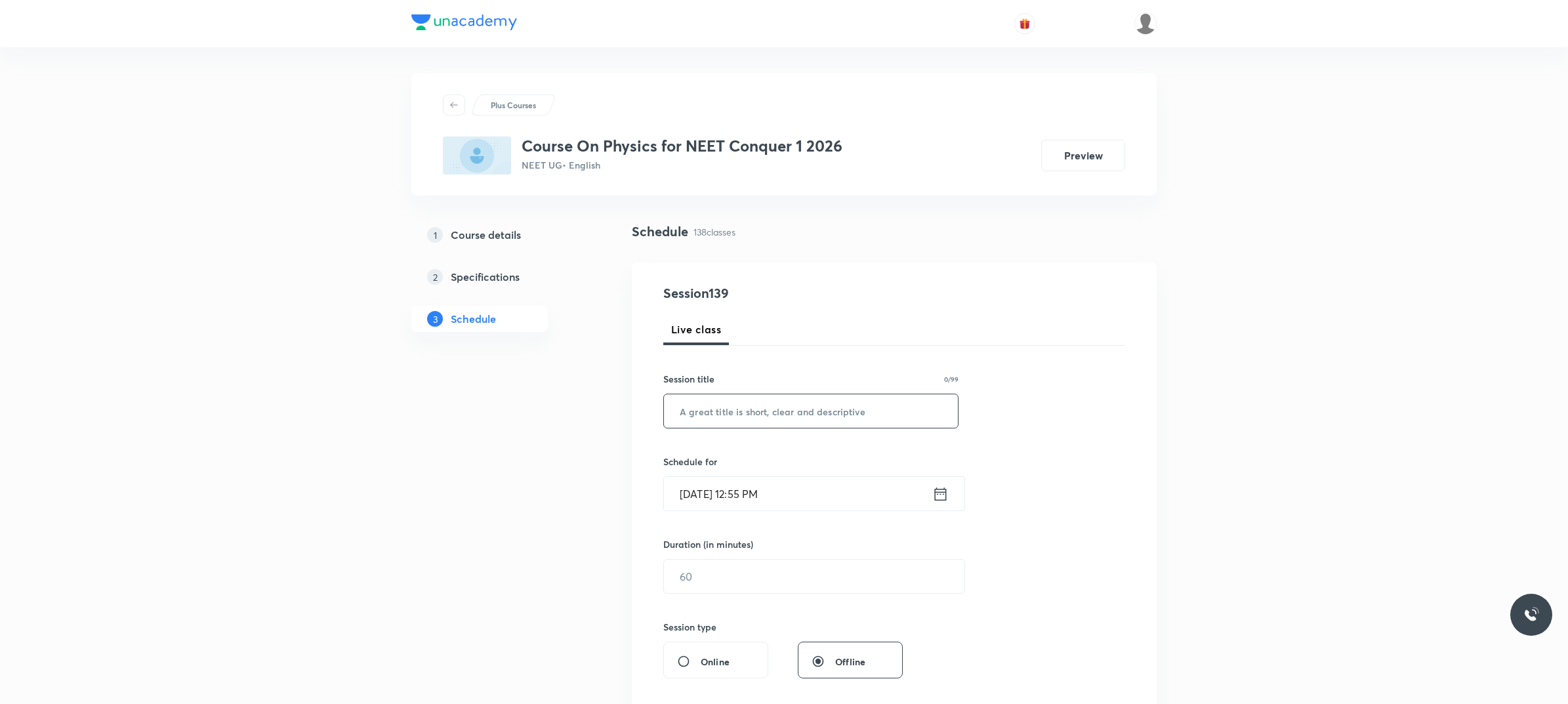
click at [887, 417] on input "text" at bounding box center [811, 410] width 294 height 33
paste input "Rotational Mechanics"
type input "Rotational Mechanics"
click at [790, 499] on input "[DATE] 12:55 PM" at bounding box center [798, 493] width 269 height 33
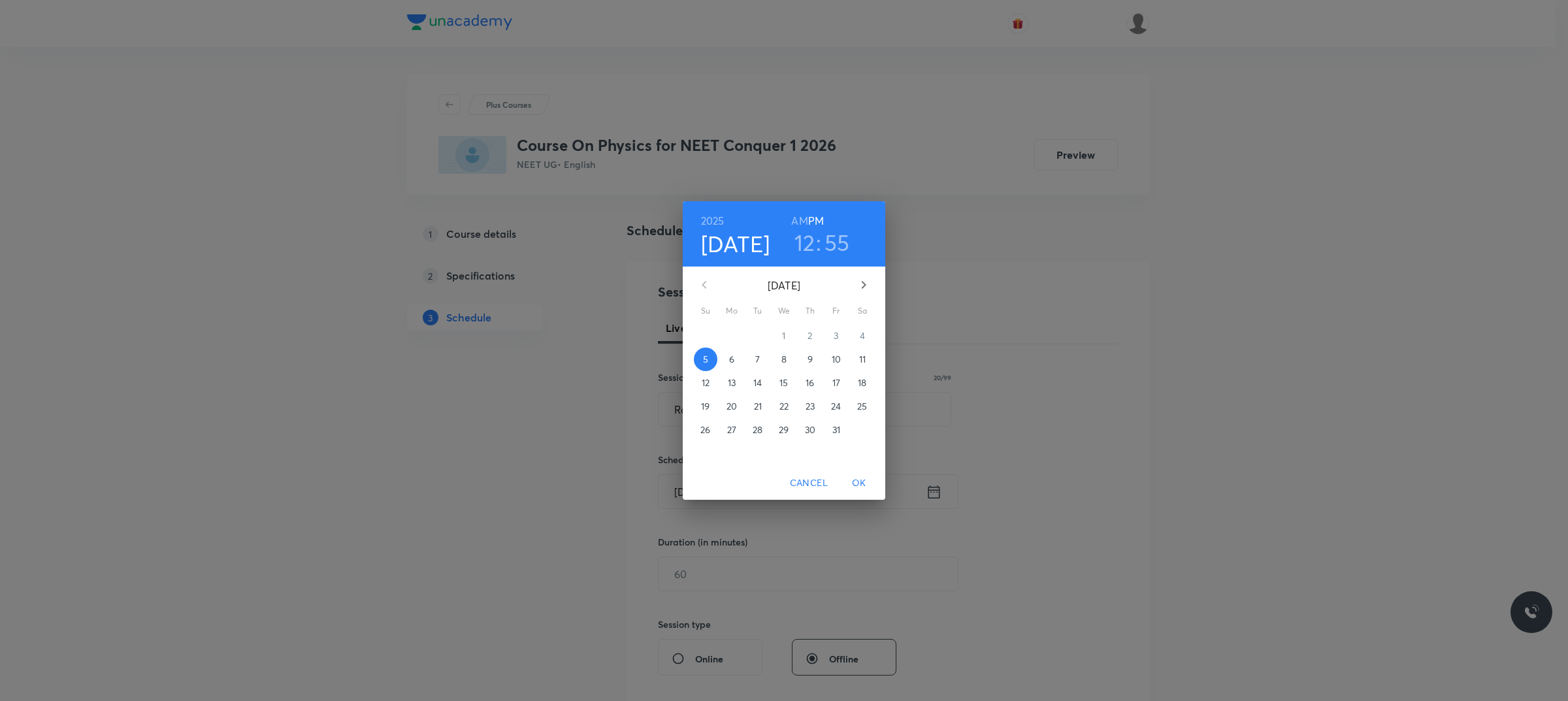
click at [733, 366] on p "6" at bounding box center [732, 359] width 5 height 13
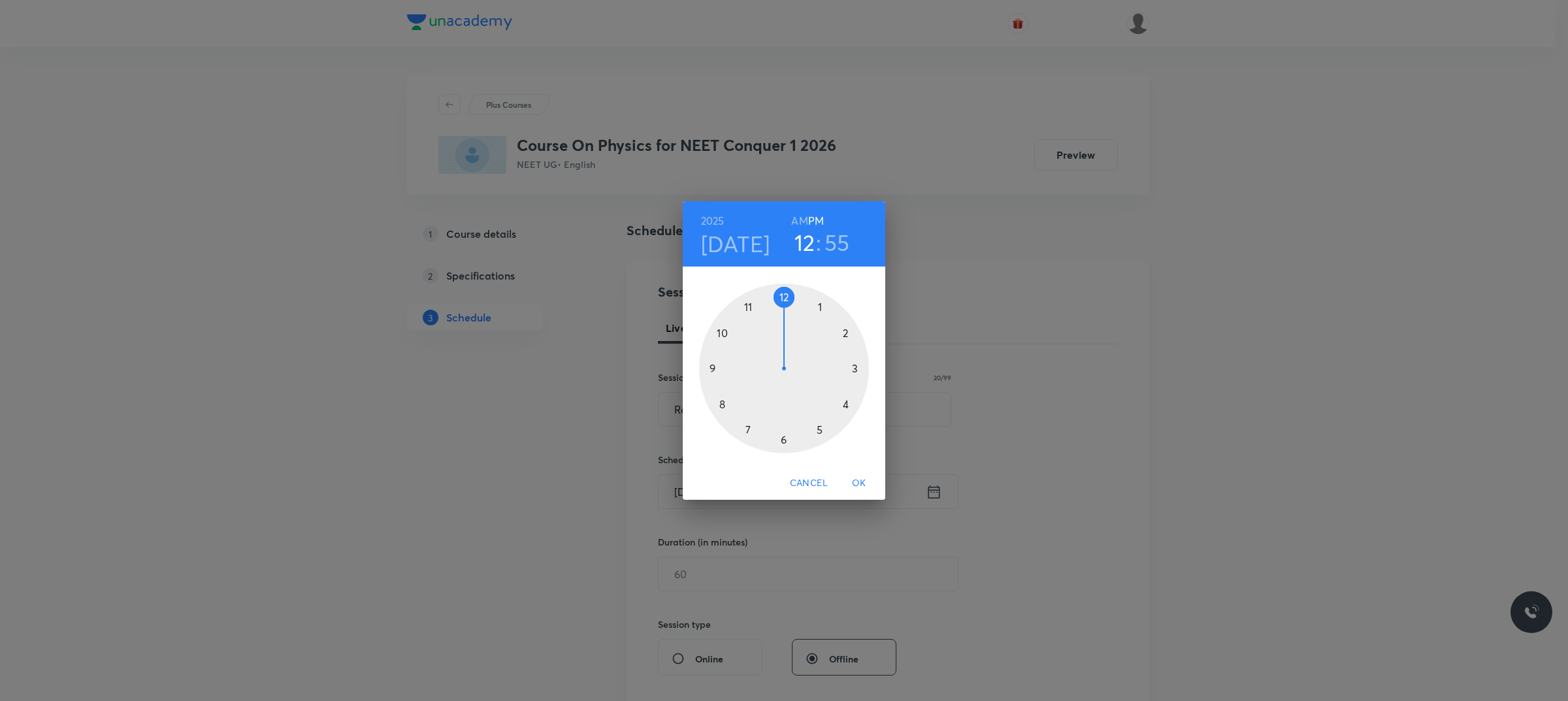
click at [725, 334] on div at bounding box center [784, 368] width 170 height 170
drag, startPoint x: 803, startPoint y: 220, endPoint x: 778, endPoint y: 348, distance: 130.4
click at [802, 220] on h6 "AM" at bounding box center [799, 221] width 16 height 18
drag, startPoint x: 784, startPoint y: 436, endPoint x: 768, endPoint y: 498, distance: 64.0
click at [783, 445] on div at bounding box center [784, 368] width 170 height 170
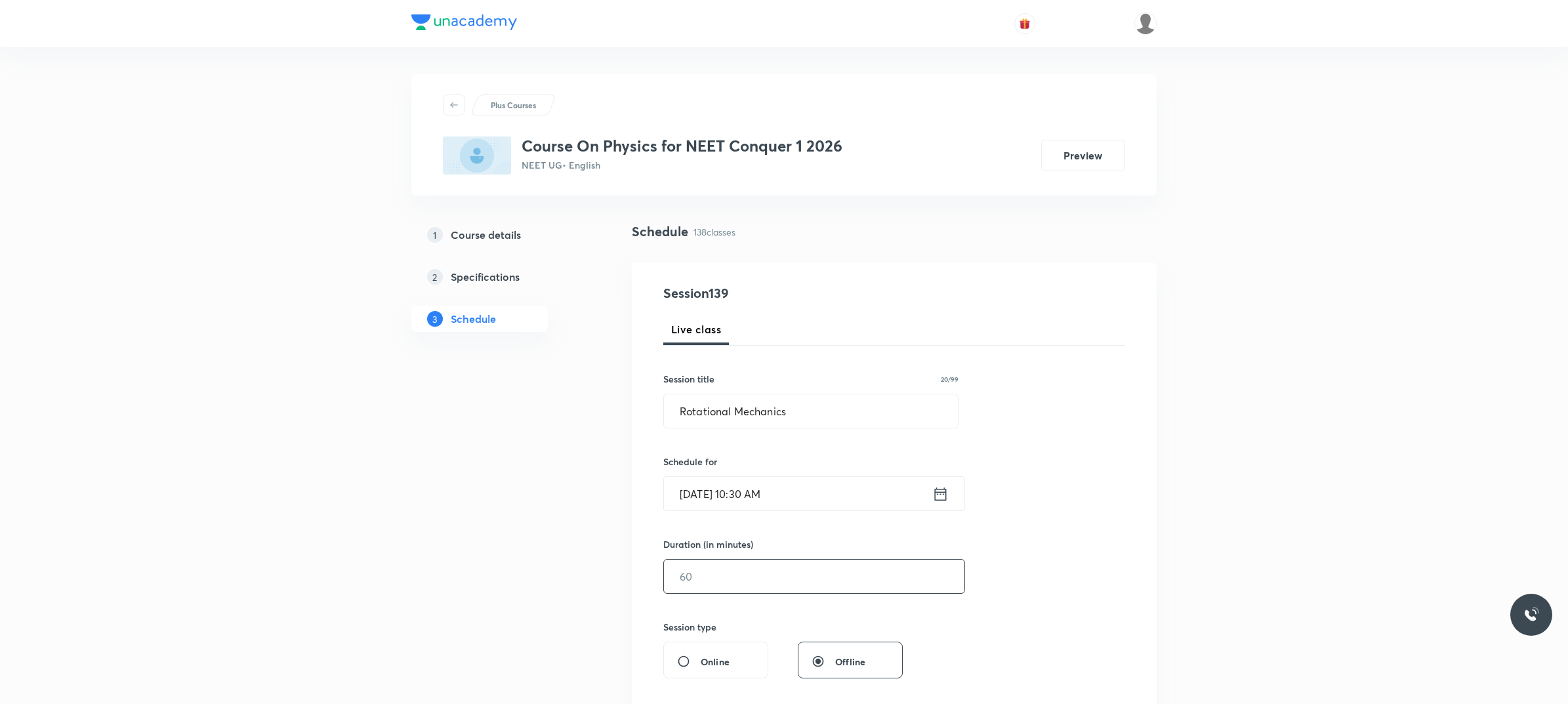
click at [804, 591] on input "text" at bounding box center [814, 576] width 300 height 33
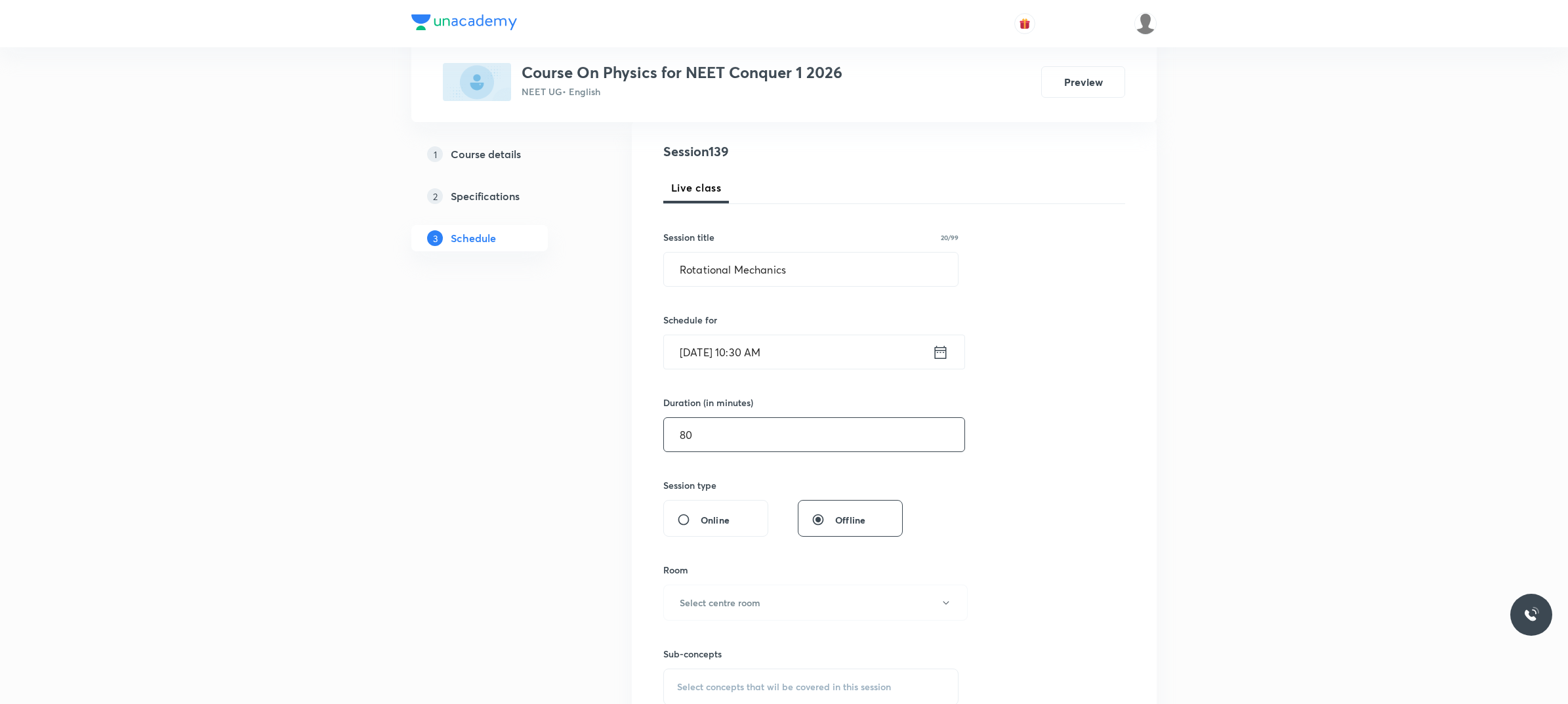
scroll to position [164, 0]
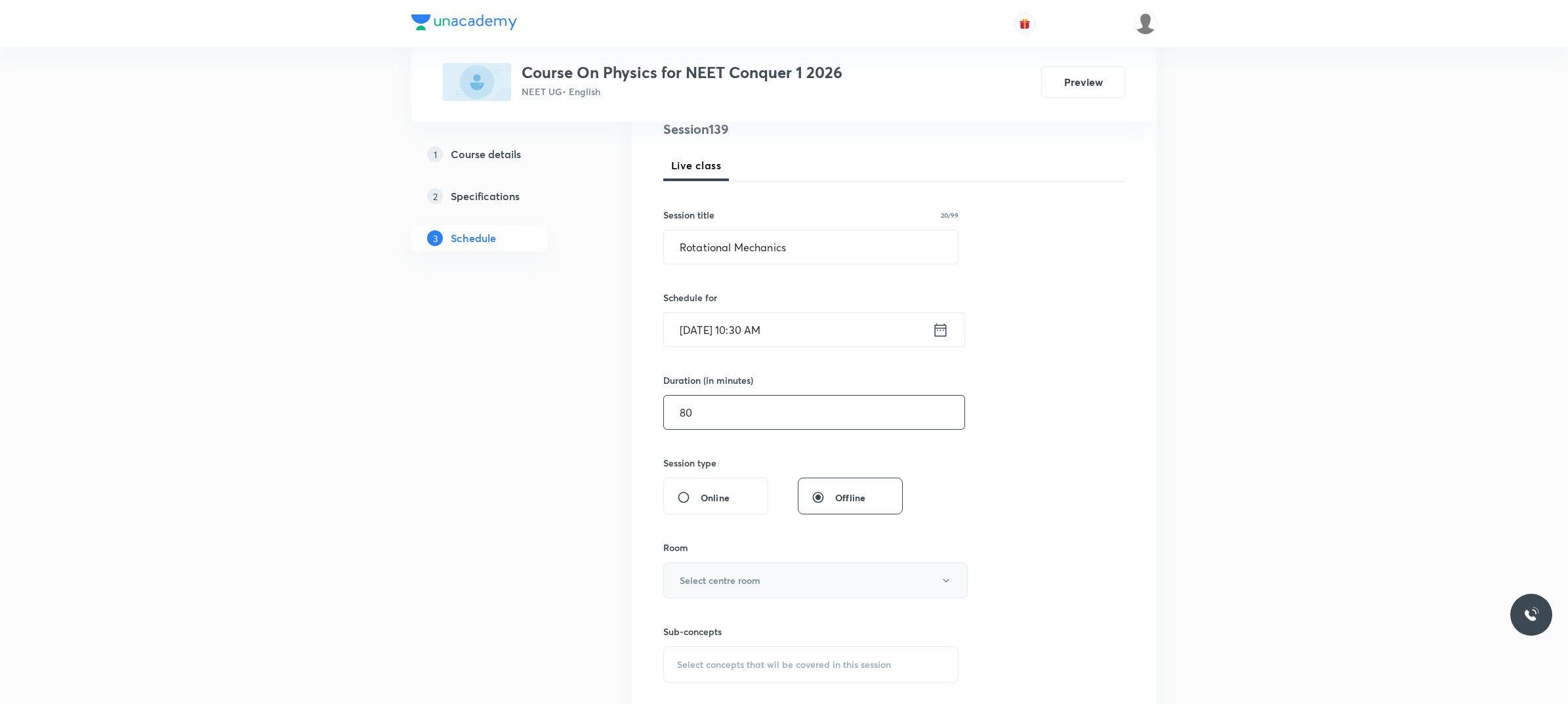
type input "80"
click at [756, 592] on button "Select centre room" at bounding box center [815, 580] width 305 height 36
click at [701, 626] on span "101" at bounding box center [812, 632] width 288 height 13
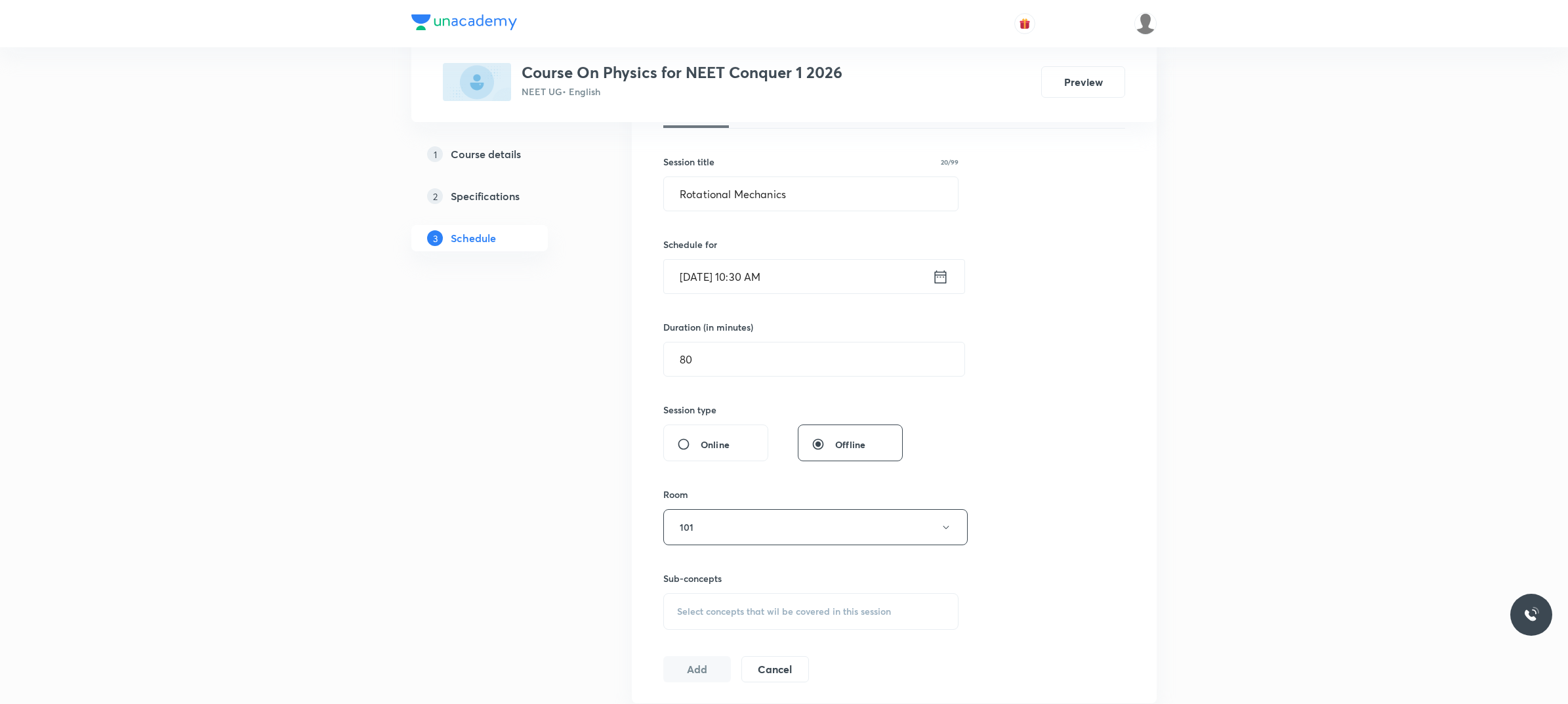
scroll to position [246, 0]
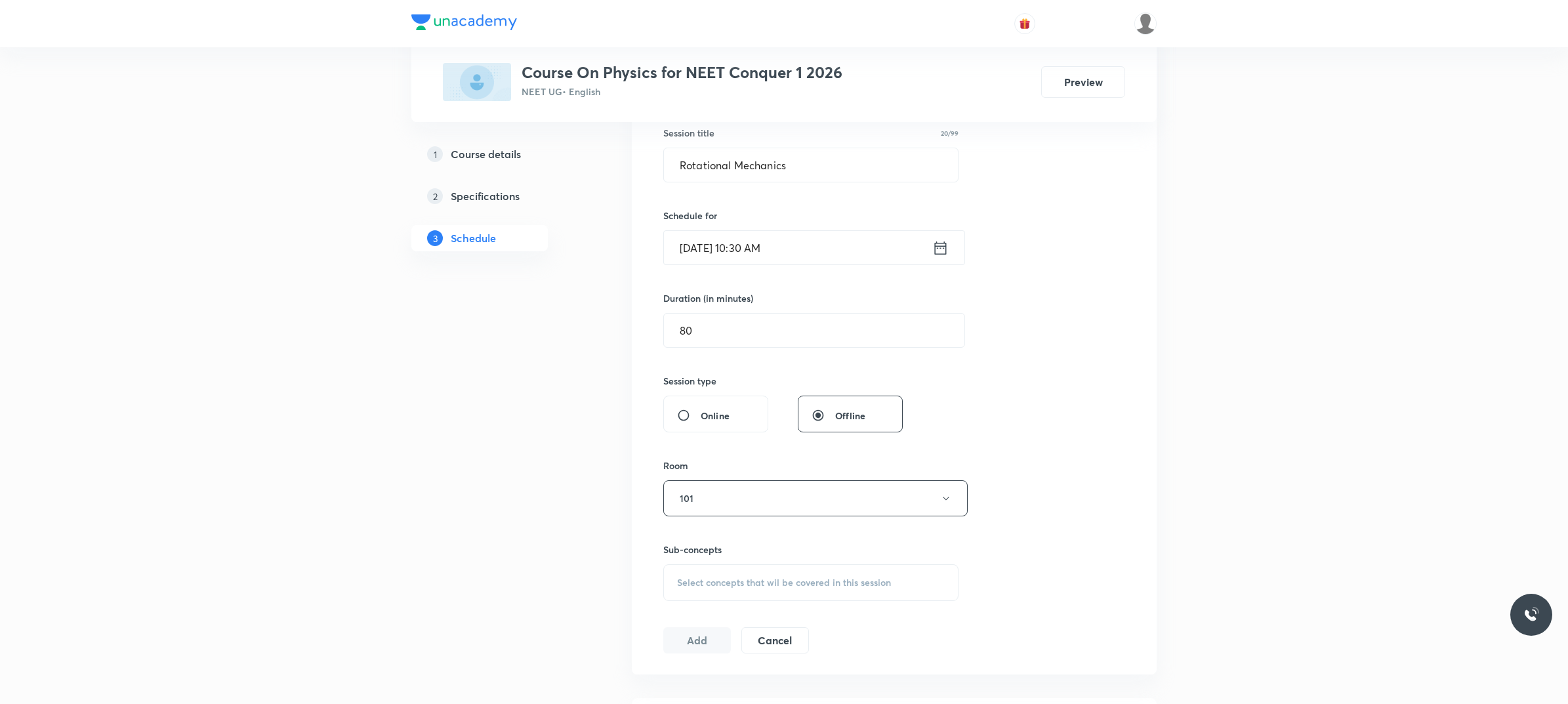
click at [720, 577] on span "Select concepts that wil be covered in this session" at bounding box center [784, 583] width 214 height 11
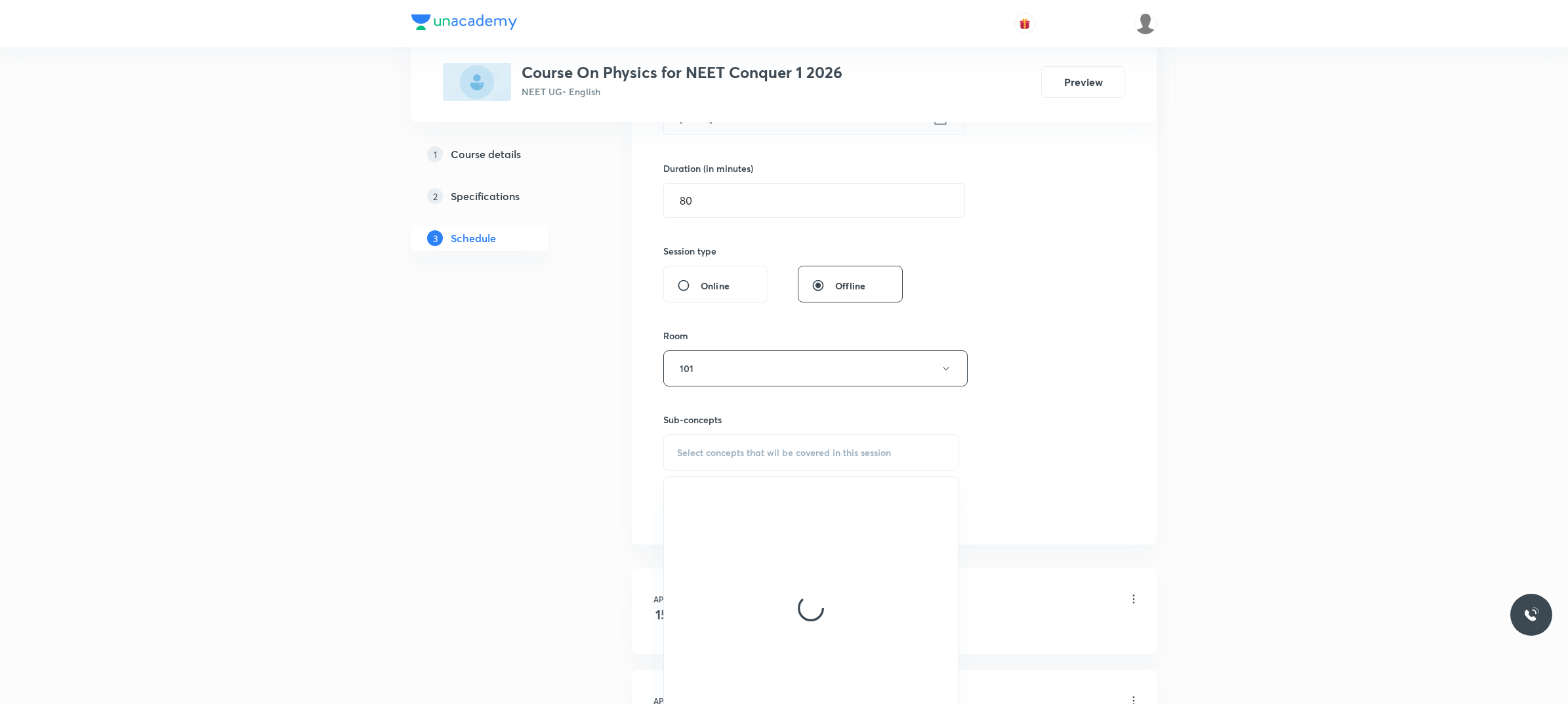
scroll to position [409, 0]
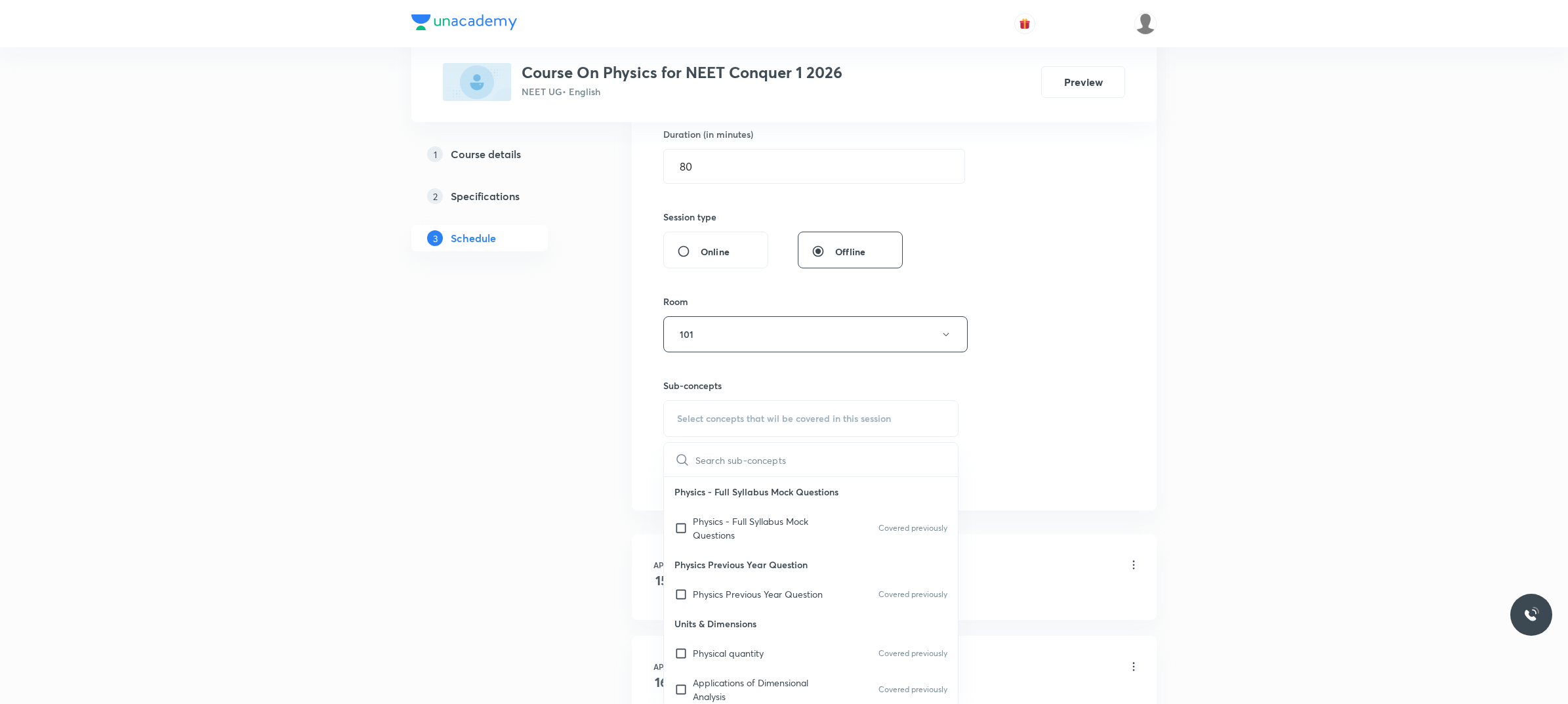
click at [818, 553] on p "Physics Previous Year Question" at bounding box center [811, 564] width 294 height 30
click at [837, 542] on div "Physics - Full Syllabus Mock Questions Covered previously" at bounding box center [811, 528] width 294 height 43
checkbox input "true"
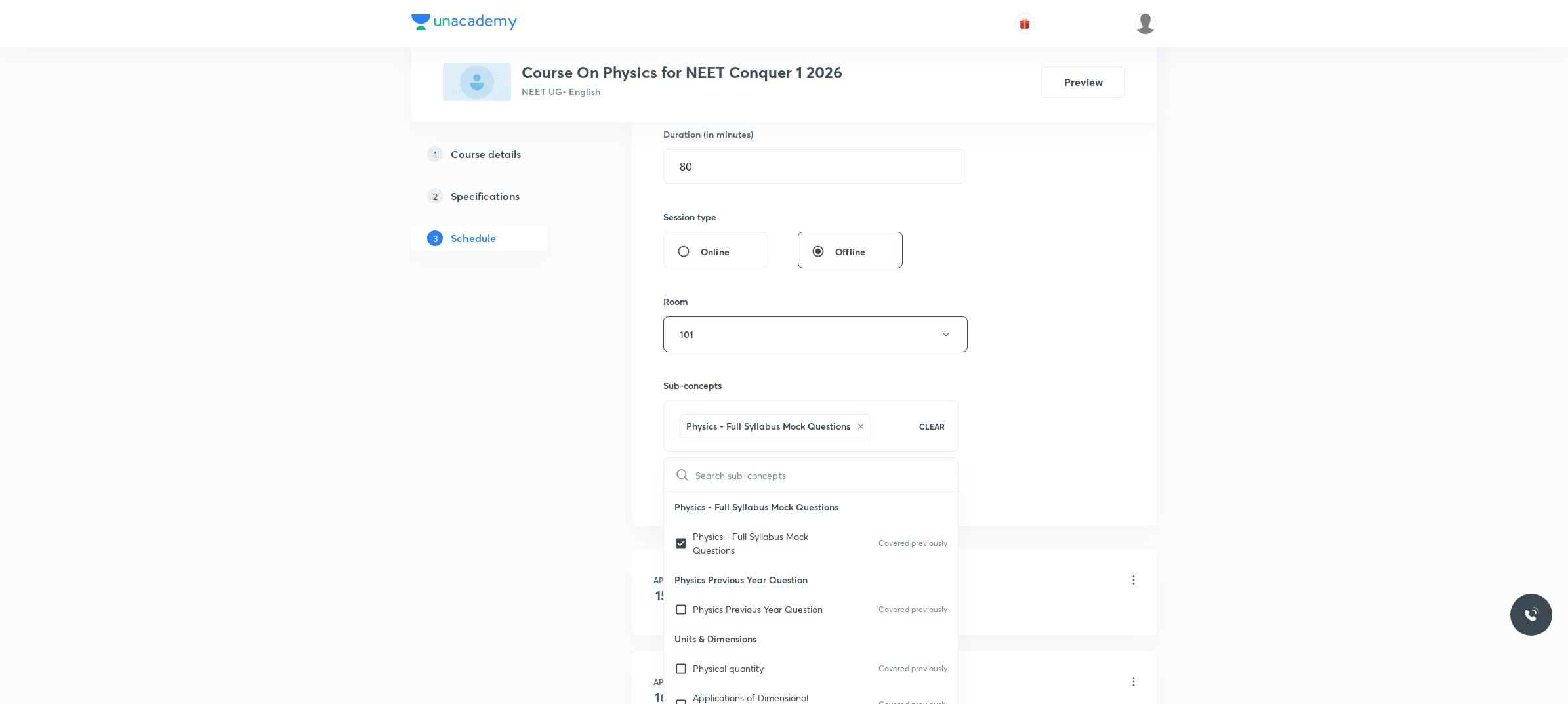
click at [1021, 497] on div "Session 139 Live class Session title 20/99 Rotational Mechanics ​ Schedule for …" at bounding box center [894, 189] width 462 height 631
click at [692, 487] on button "Add" at bounding box center [696, 489] width 67 height 26
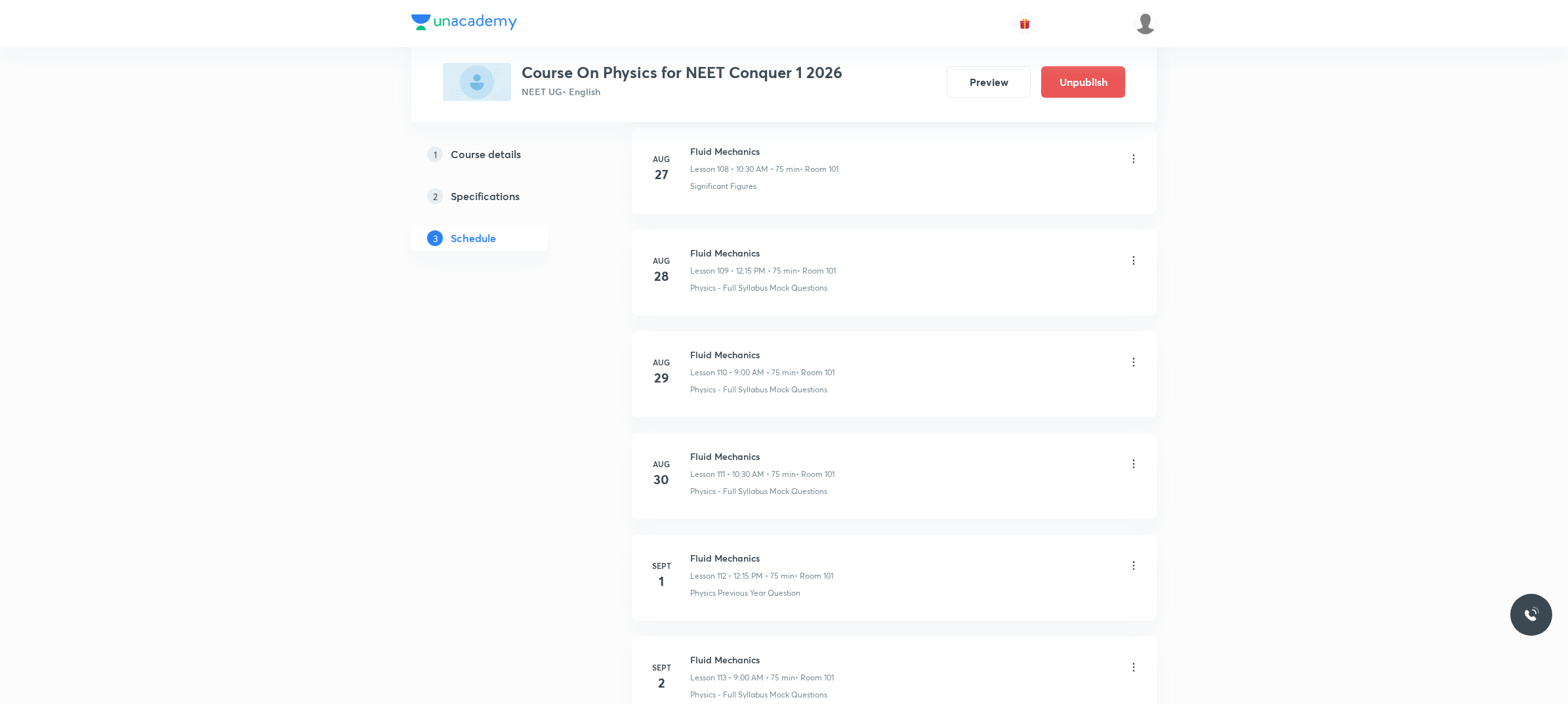
scroll to position [13913, 0]
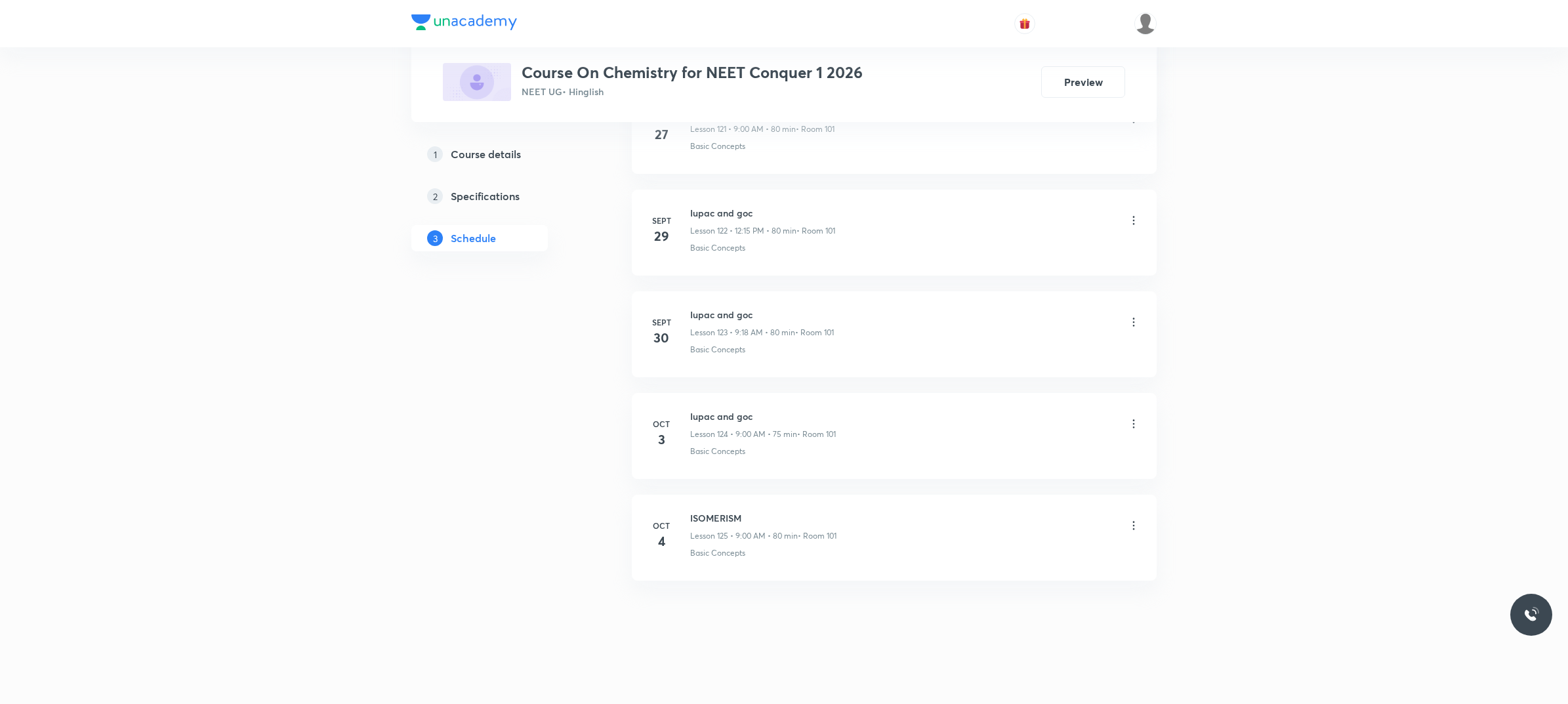
click at [703, 512] on h6 "ISOMERISM" at bounding box center [763, 517] width 146 height 13
copy h6 "ISOMERISM"
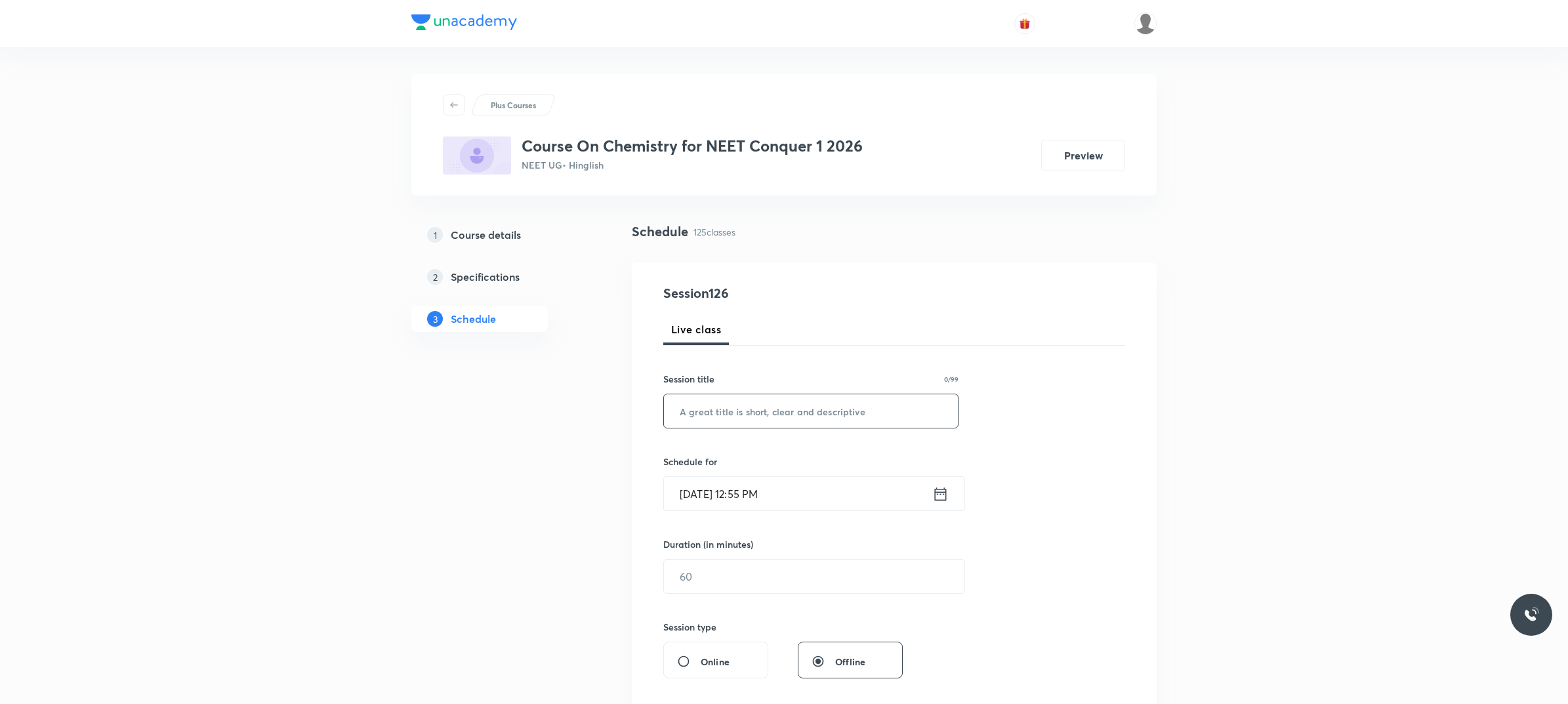
click at [847, 424] on input "text" at bounding box center [811, 410] width 294 height 33
paste input "ISOMERISM"
type input "ISOMERISM"
click at [843, 483] on input "[DATE] 12:55 PM" at bounding box center [798, 493] width 269 height 33
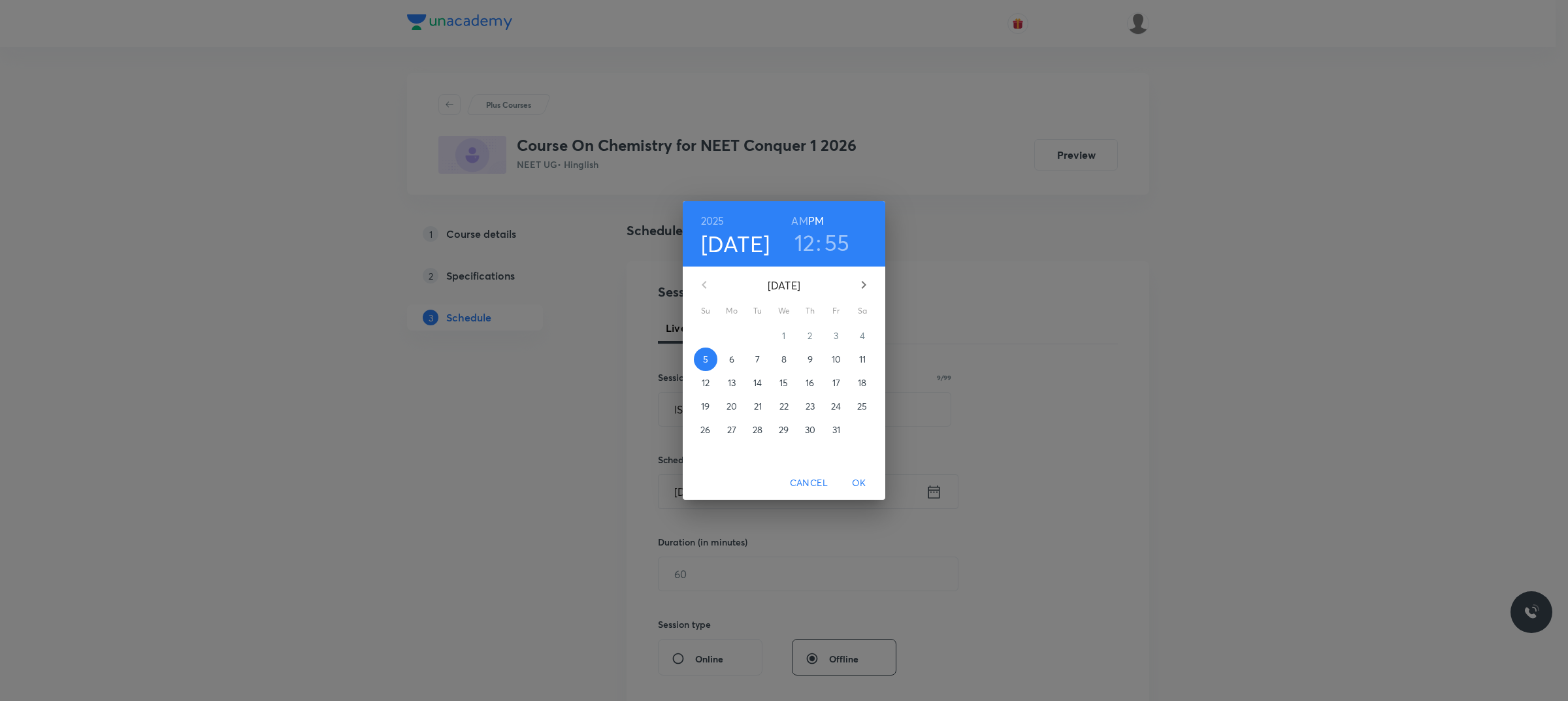
click at [729, 357] on p "6" at bounding box center [732, 359] width 5 height 13
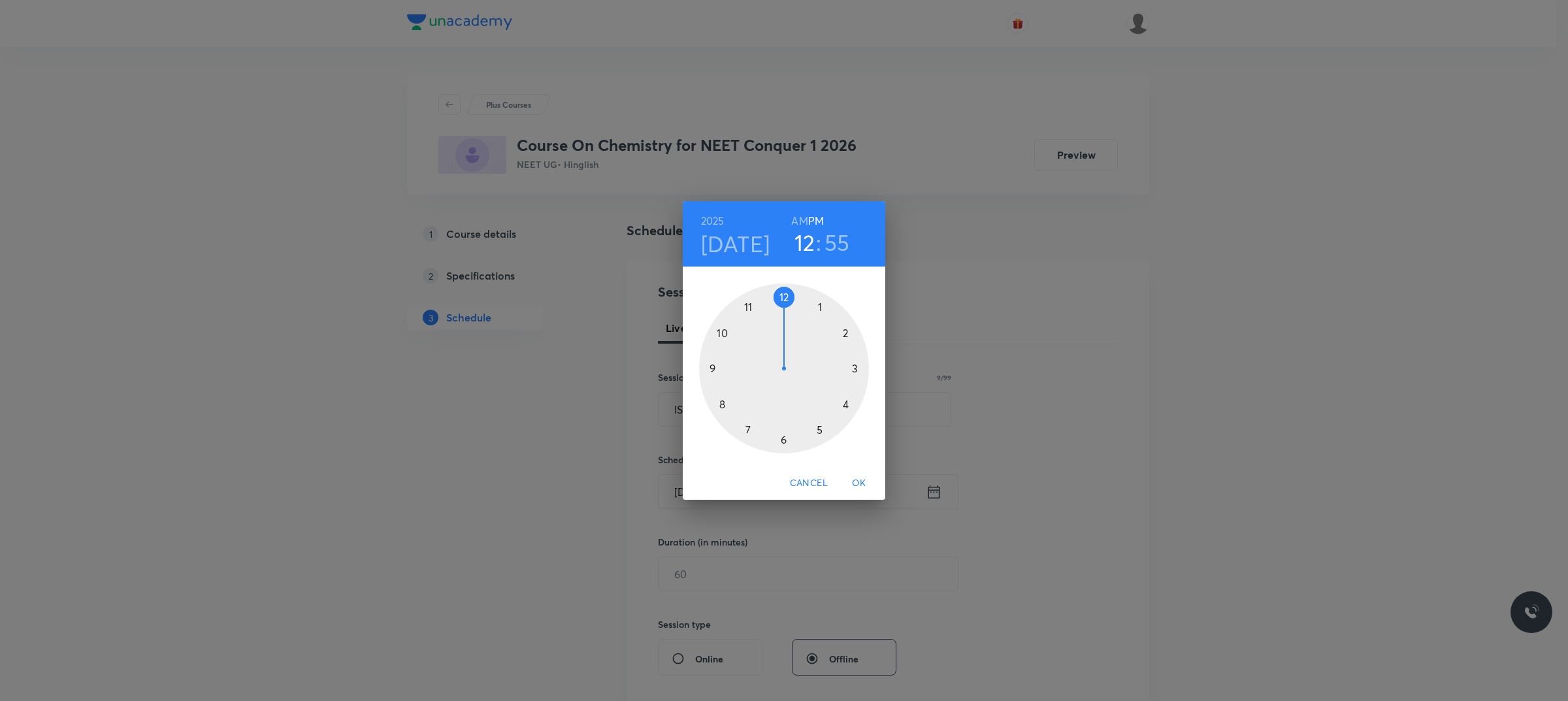
click at [784, 291] on div at bounding box center [784, 368] width 170 height 170
click at [857, 367] on div at bounding box center [784, 368] width 170 height 170
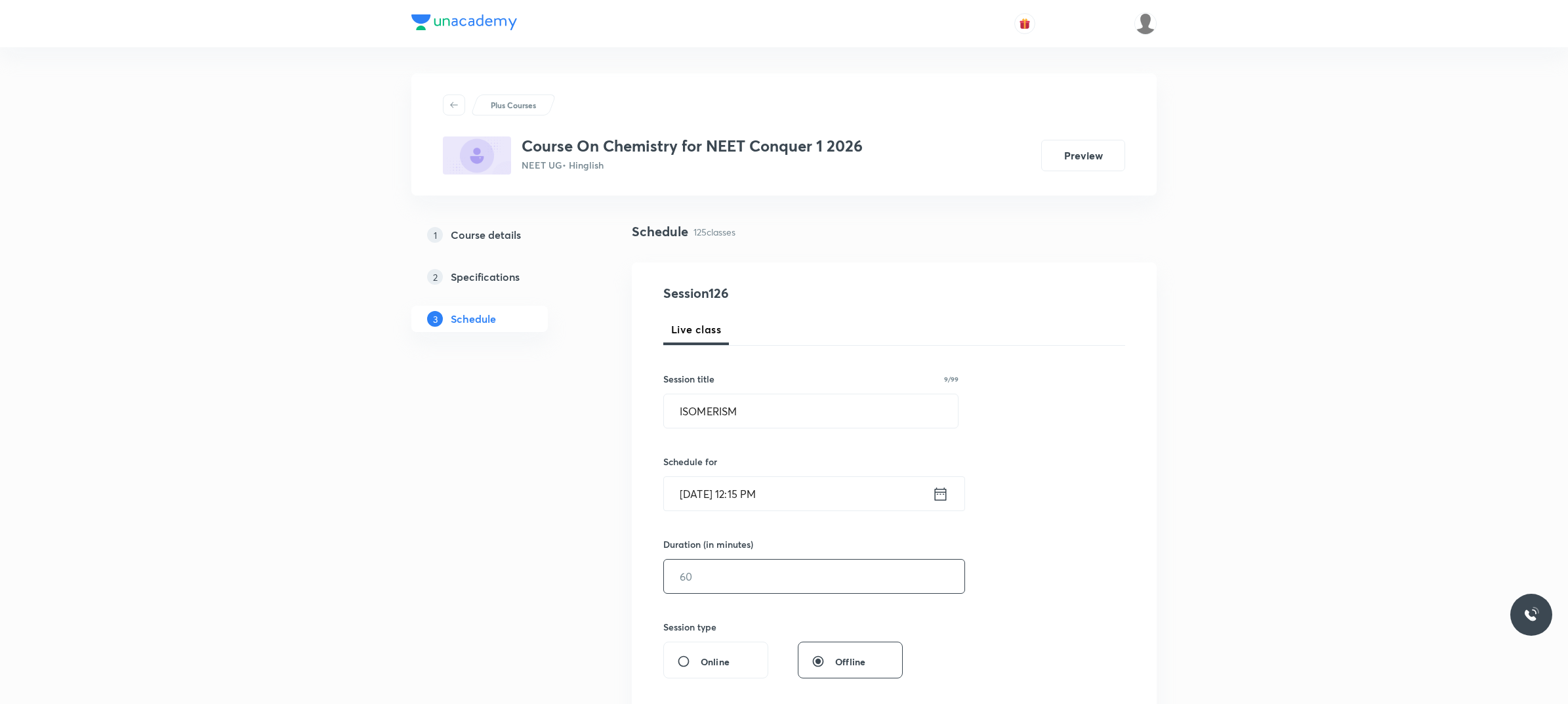
click at [827, 570] on input "text" at bounding box center [814, 576] width 300 height 33
type input "7"
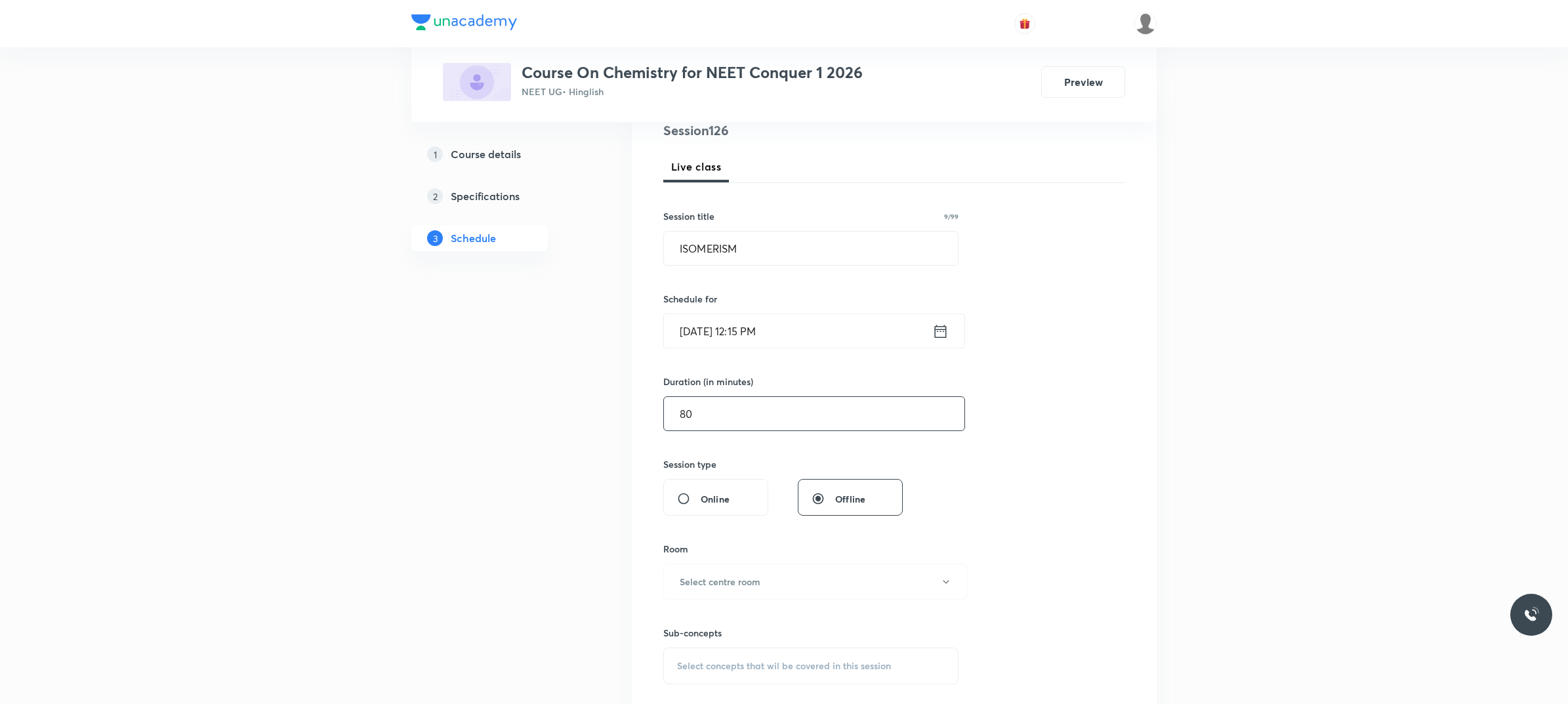
scroll to position [164, 0]
type input "80"
click at [797, 558] on div "Room Select centre room" at bounding box center [811, 569] width 296 height 57
click at [785, 579] on button "Select centre room" at bounding box center [815, 580] width 305 height 36
click at [714, 625] on li "101" at bounding box center [811, 633] width 303 height 24
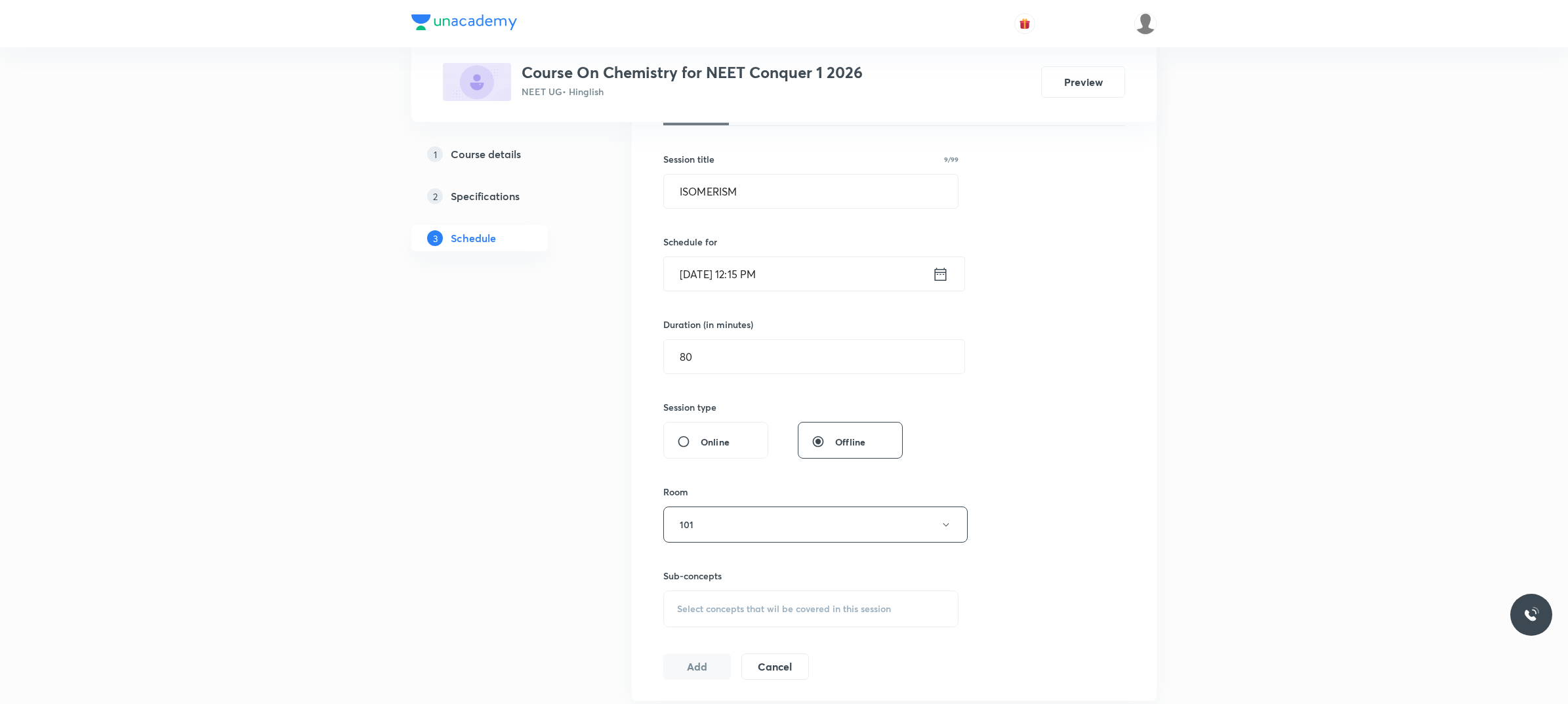
scroll to position [246, 0]
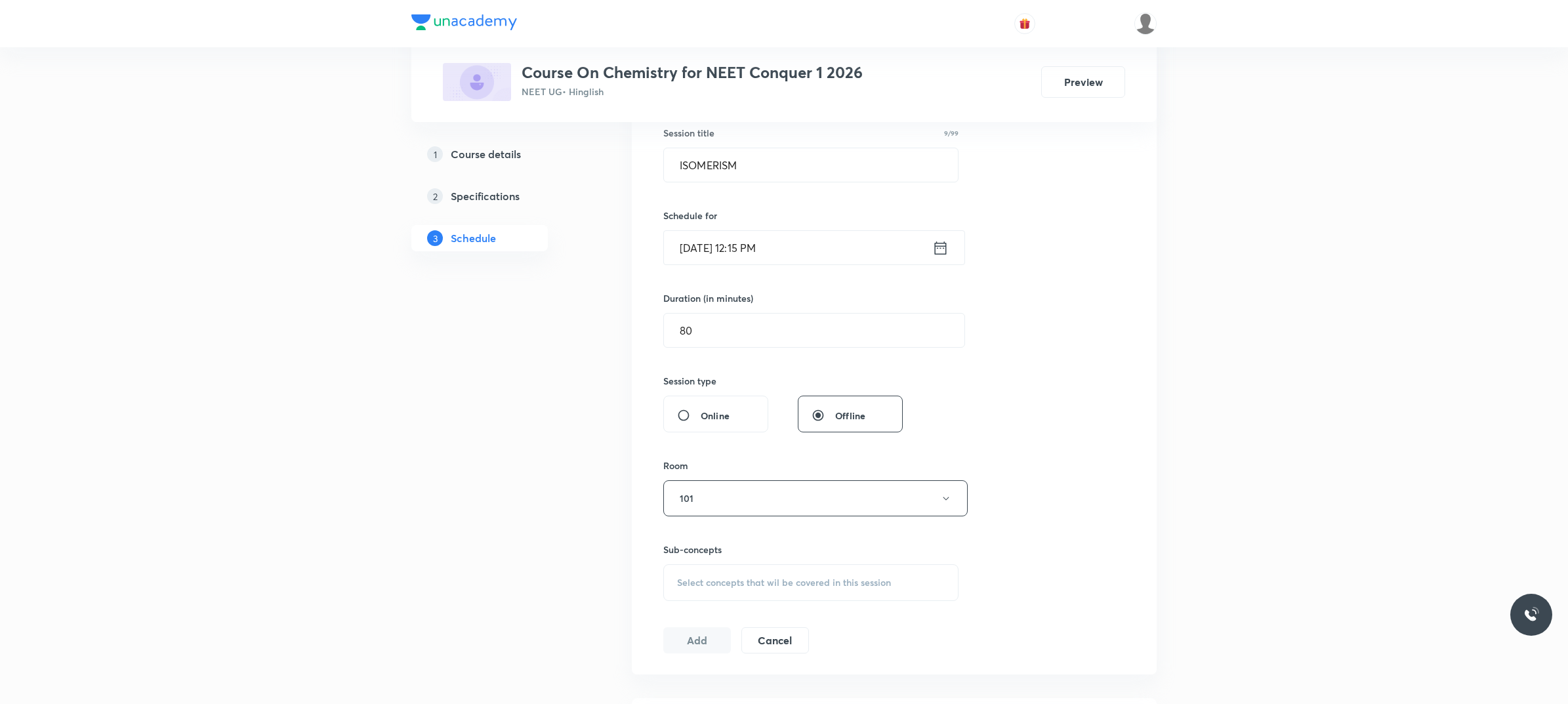
click at [711, 595] on div "Select concepts that wil be covered in this session" at bounding box center [811, 582] width 296 height 37
click at [770, 690] on div "Basic Concepts Covered previously" at bounding box center [811, 684] width 294 height 30
checkbox input "true"
drag, startPoint x: 1079, startPoint y: 587, endPoint x: 950, endPoint y: 604, distance: 130.1
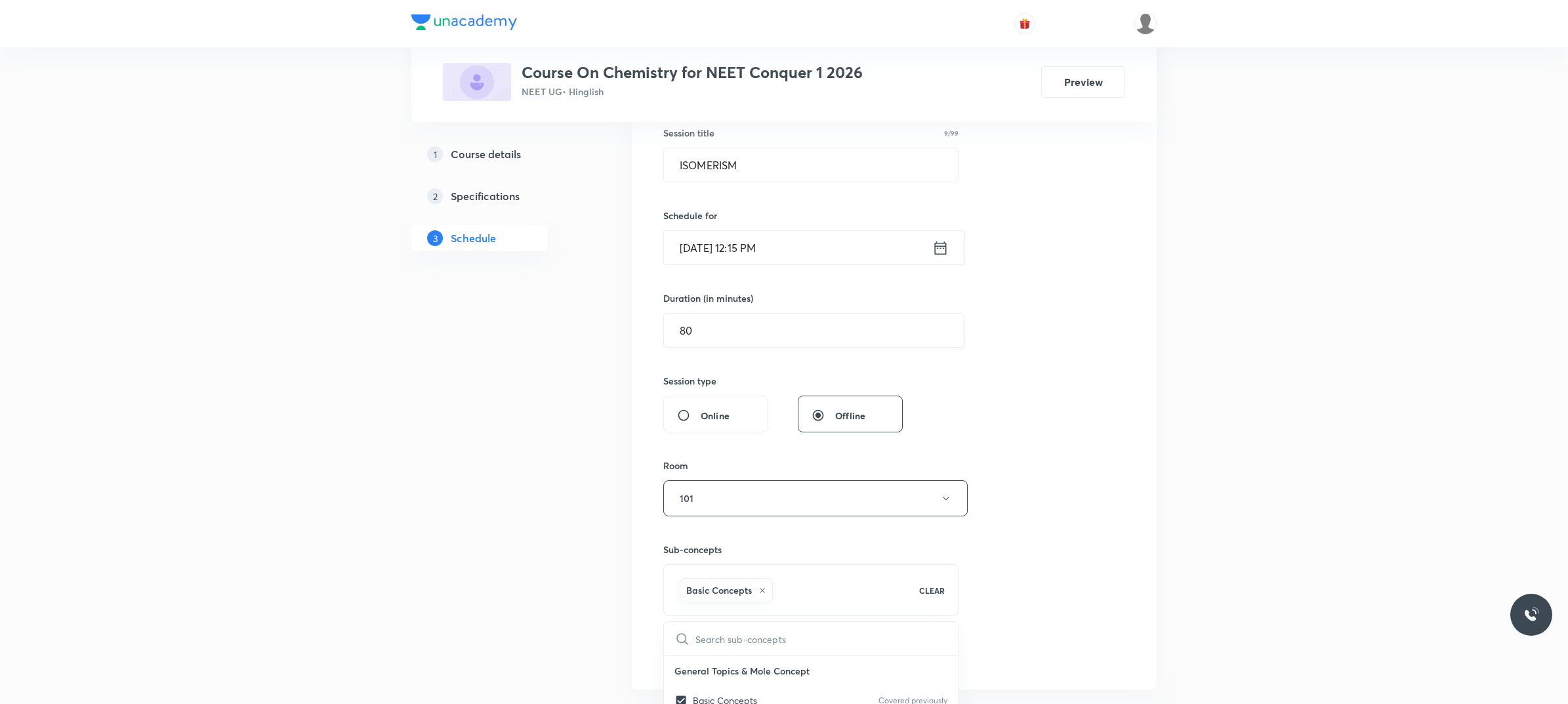
click at [1078, 587] on div "Session 126 Live class Session title 9/99 ISOMERISM ​ Schedule for [DATE] 12:15…" at bounding box center [894, 353] width 462 height 631
click at [707, 650] on button "Add" at bounding box center [696, 654] width 67 height 26
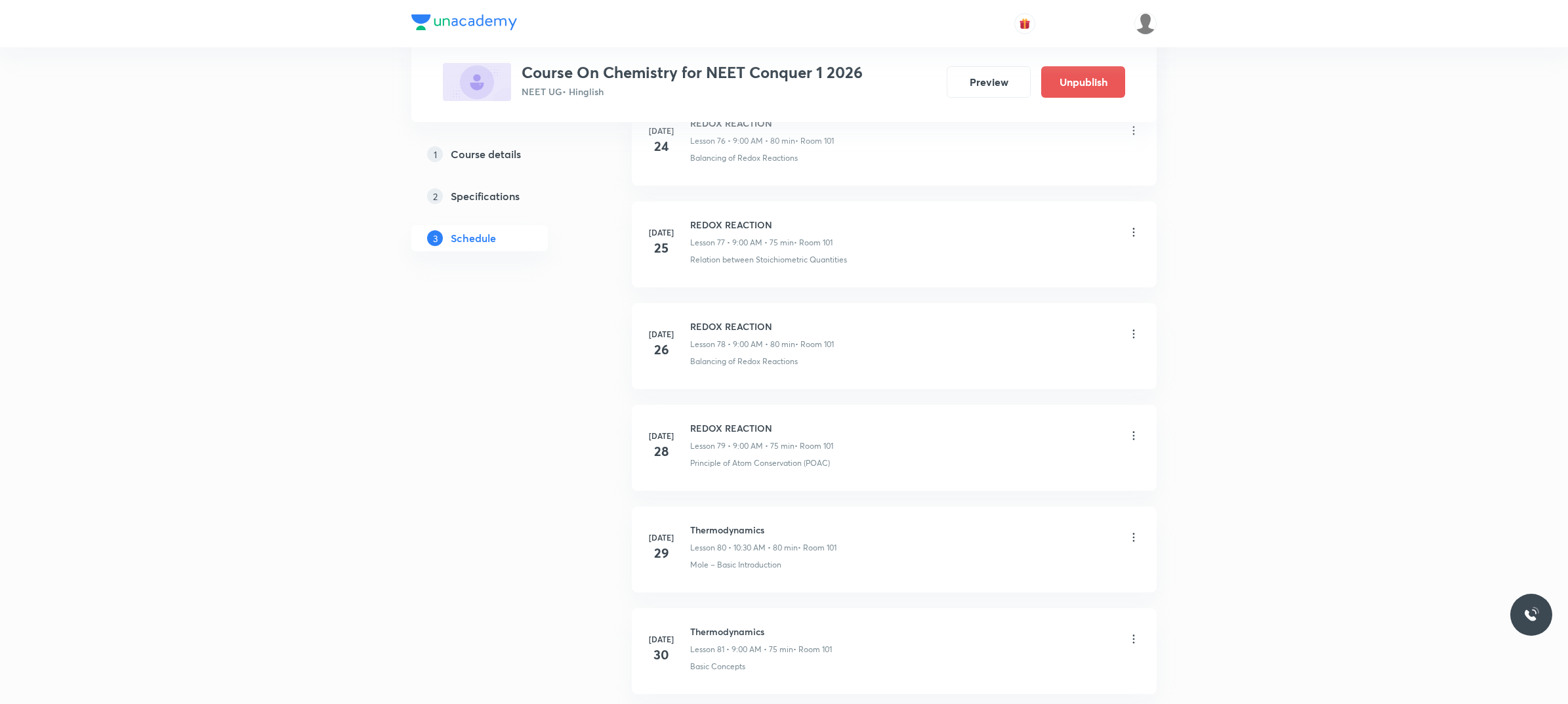
scroll to position [12588, 0]
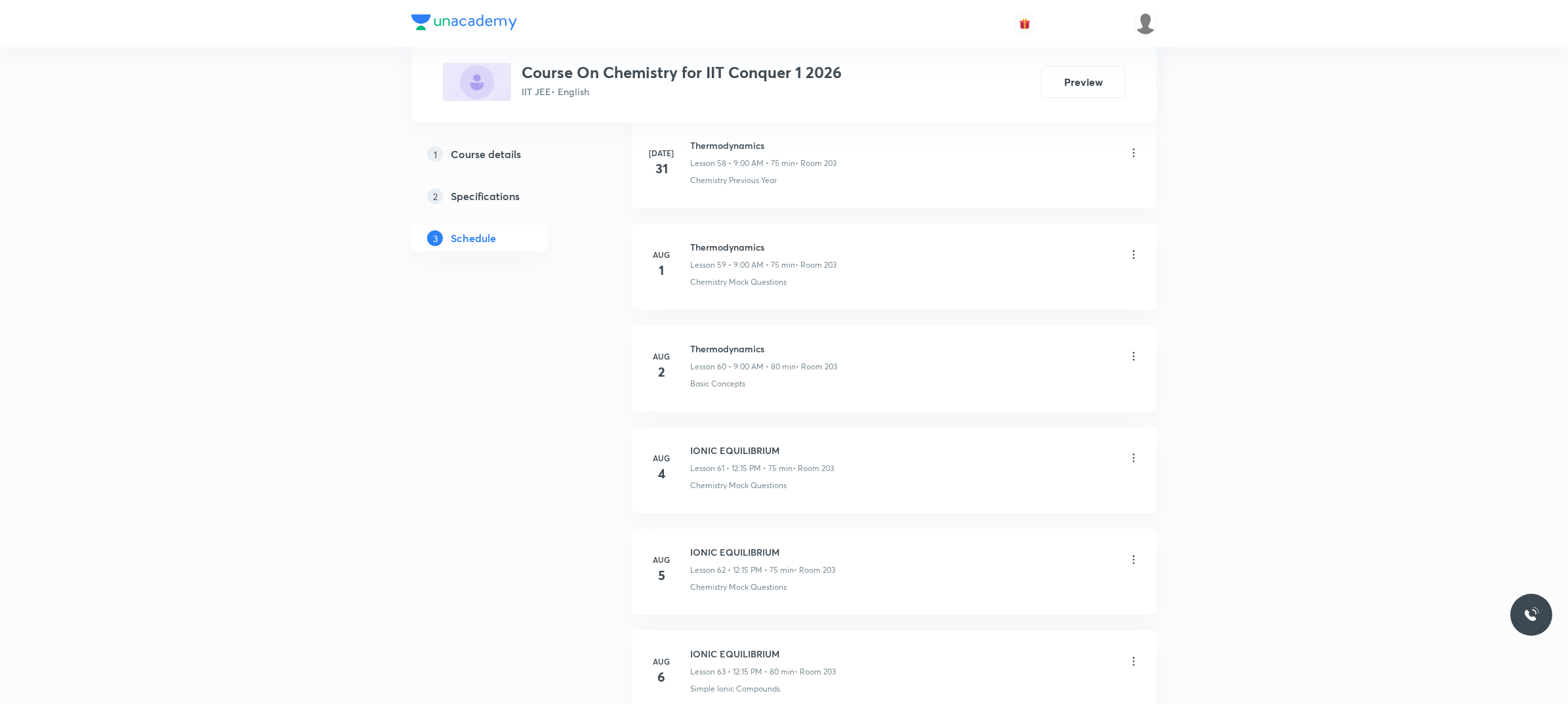
scroll to position [11645, 0]
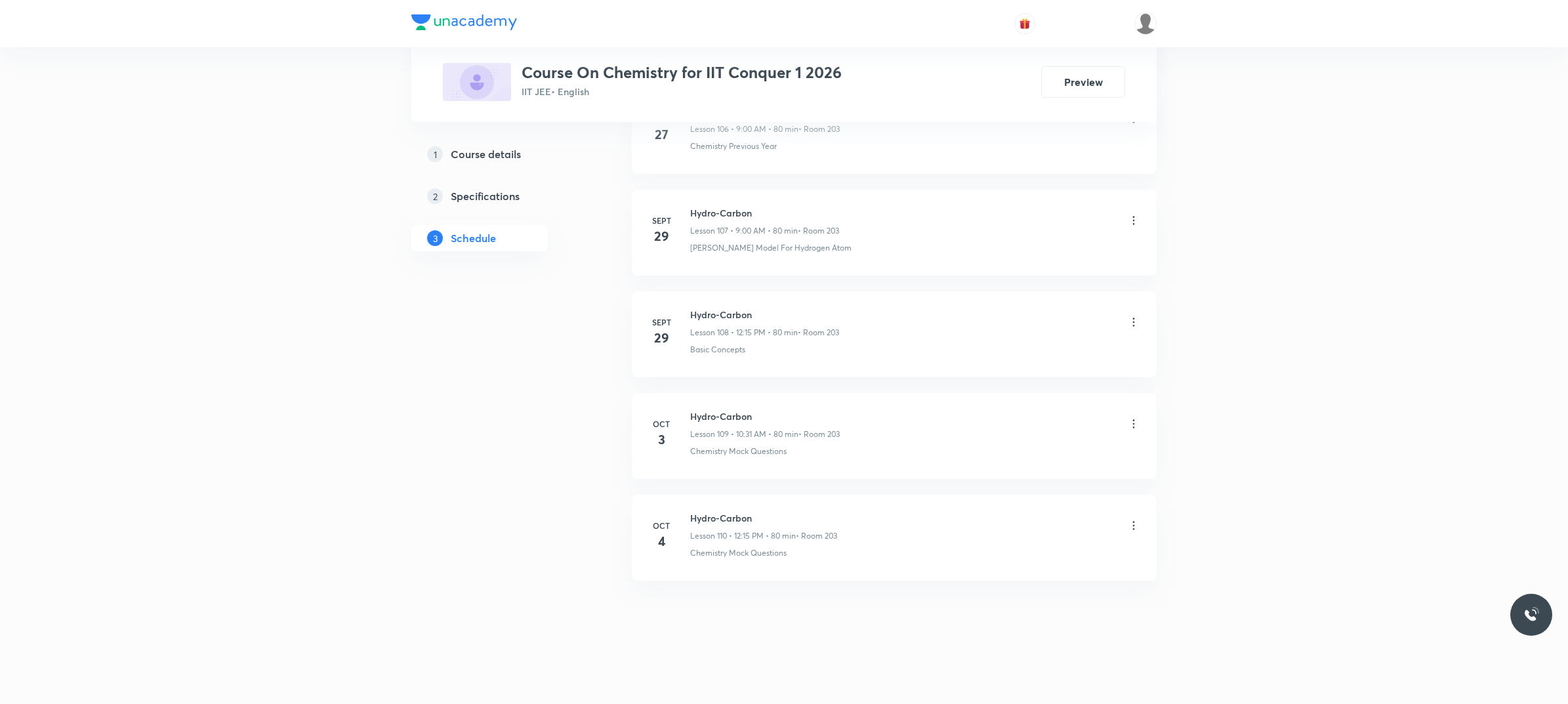
click at [713, 520] on h6 "Hydro-Carbon" at bounding box center [764, 517] width 147 height 13
copy h6 "Hydro-Carbon"
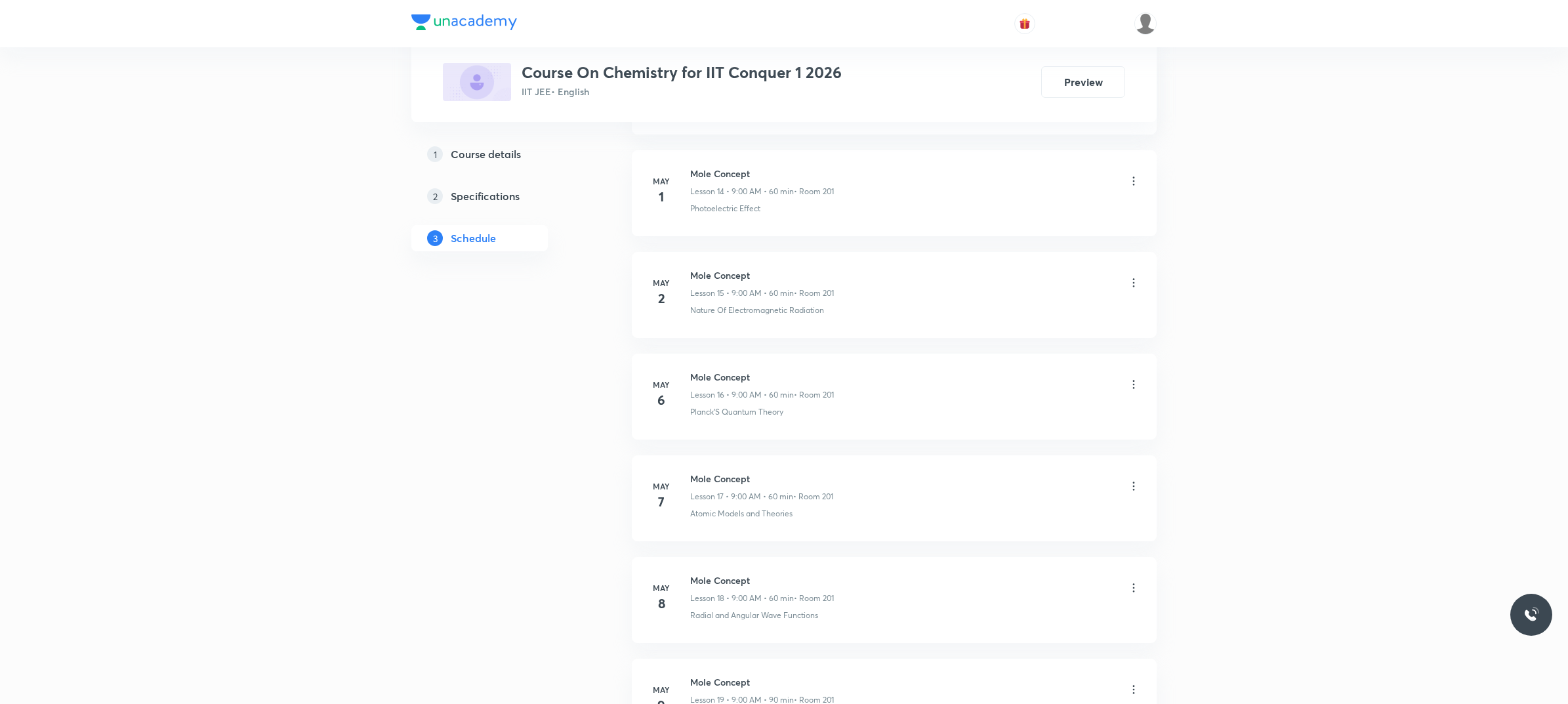
scroll to position [0, 0]
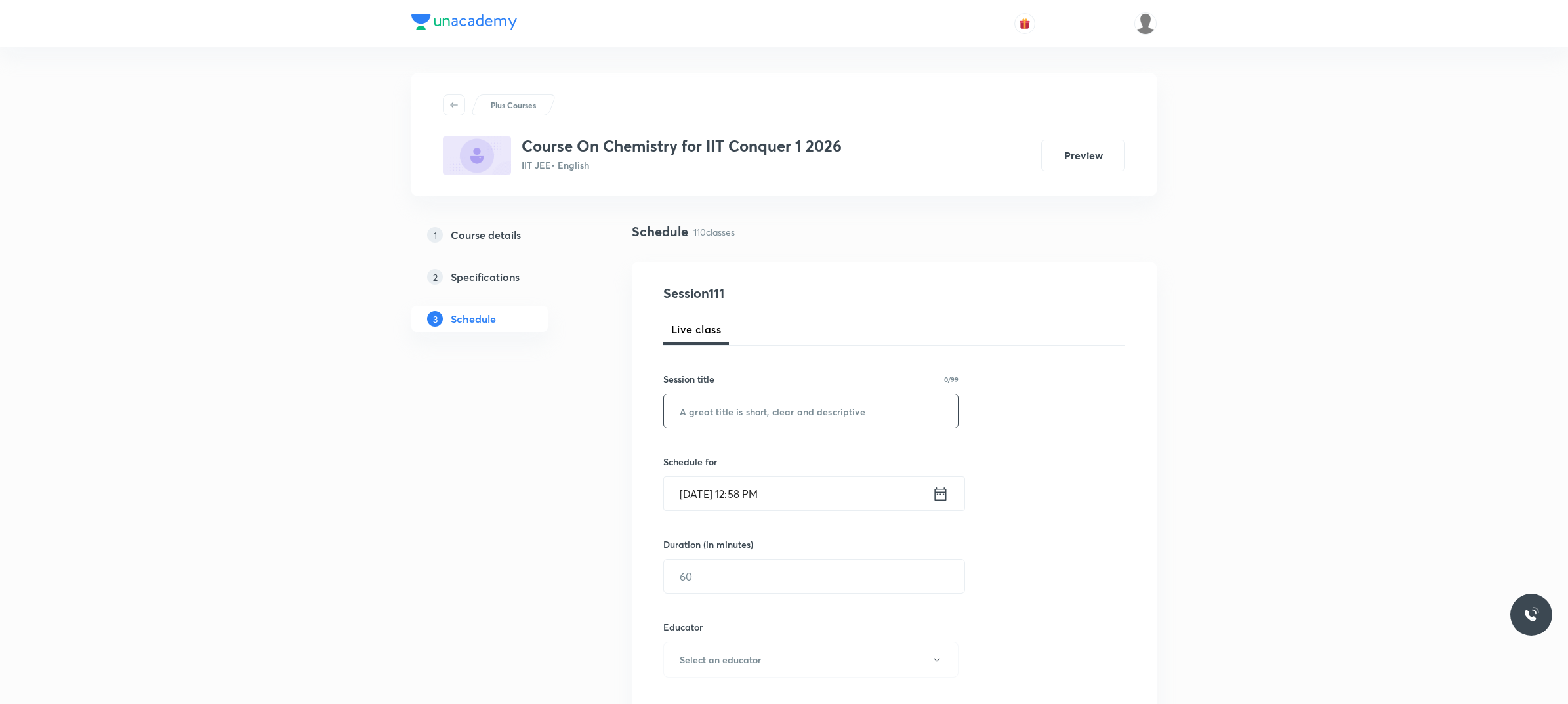
click at [731, 418] on input "text" at bounding box center [811, 410] width 294 height 33
paste input "Hydro-Carbon"
type input "Hydro-Carbon"
click at [806, 482] on input "[DATE] 12:58 PM" at bounding box center [798, 493] width 269 height 33
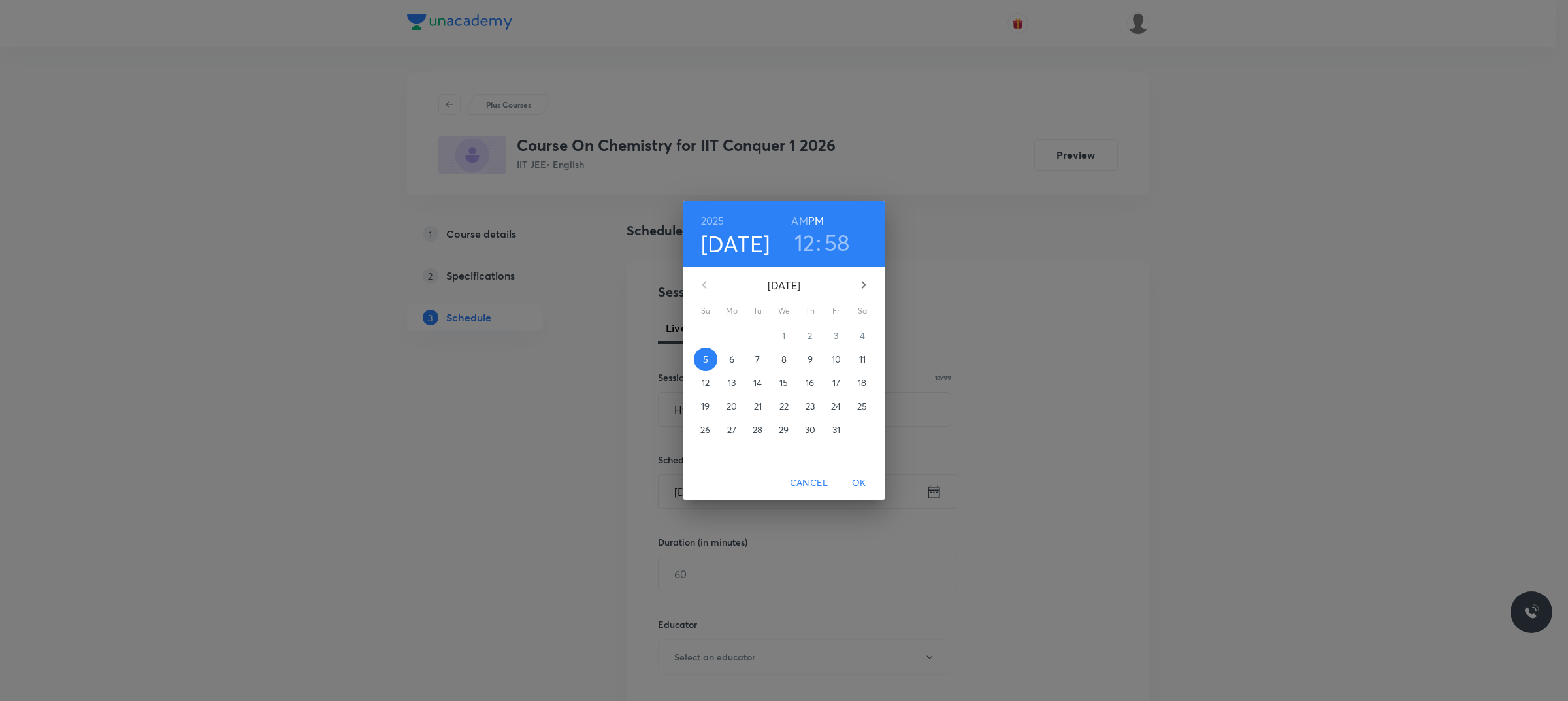
click at [725, 357] on span "6" at bounding box center [732, 359] width 23 height 13
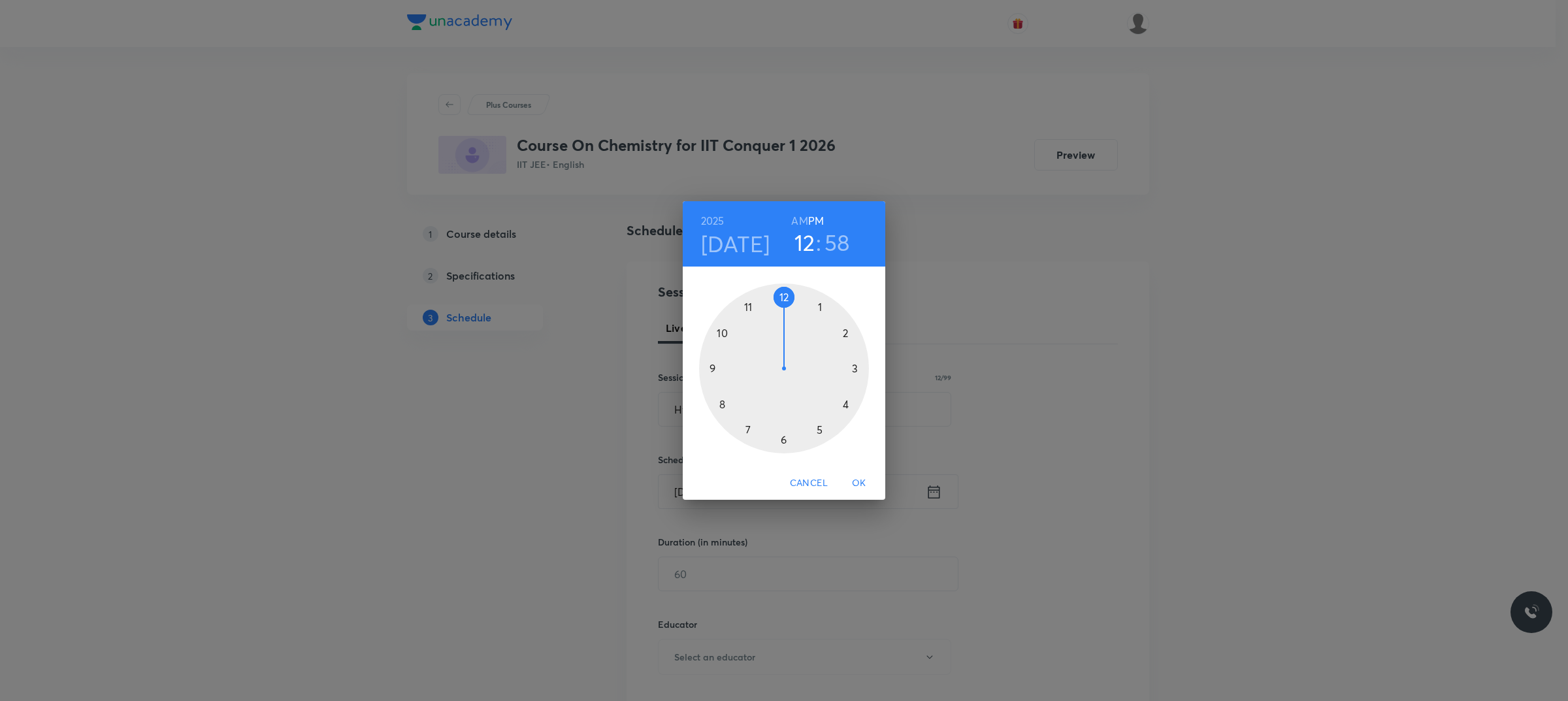
click at [716, 367] on div at bounding box center [784, 368] width 170 height 170
click at [795, 216] on h6 "AM" at bounding box center [799, 221] width 16 height 18
click at [781, 297] on div at bounding box center [784, 368] width 170 height 170
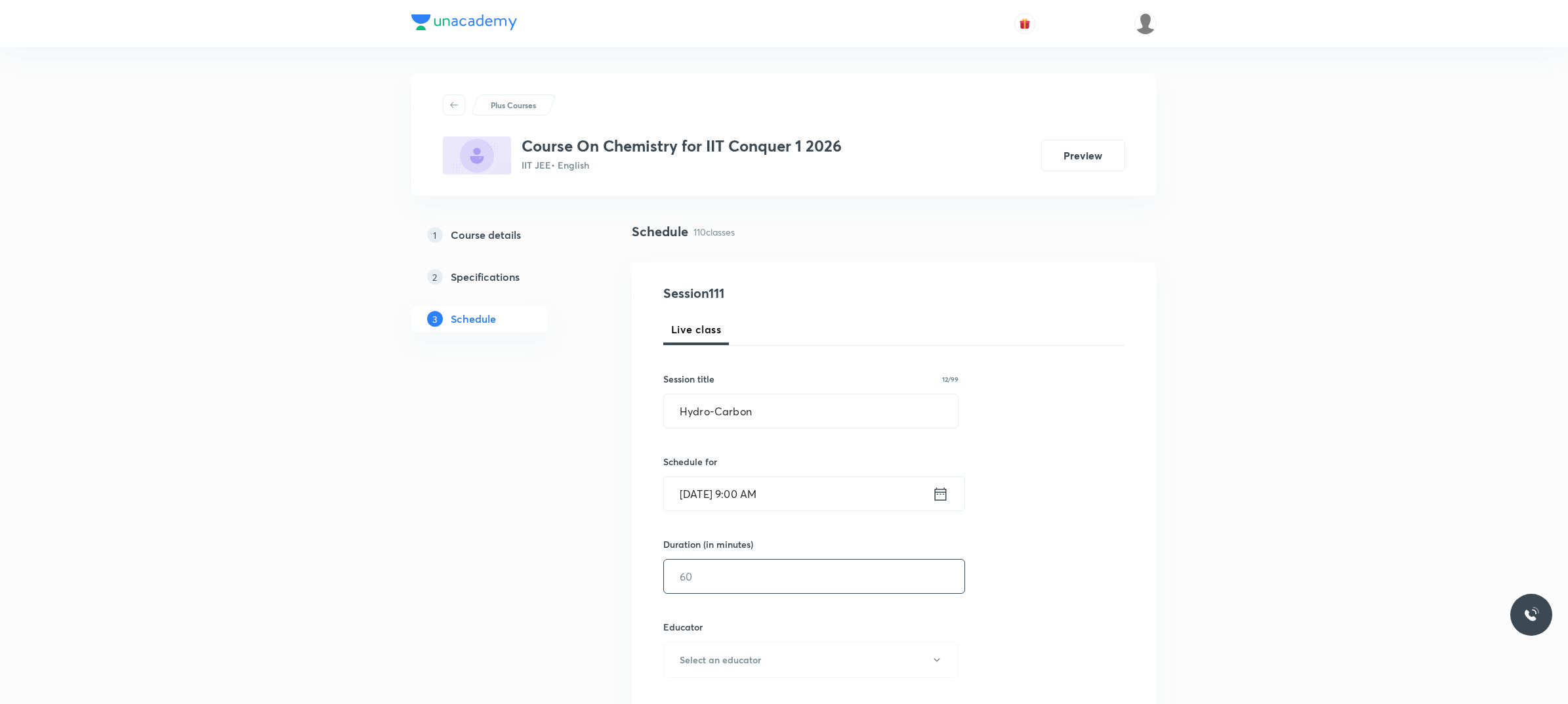
click at [788, 569] on input "text" at bounding box center [814, 576] width 300 height 33
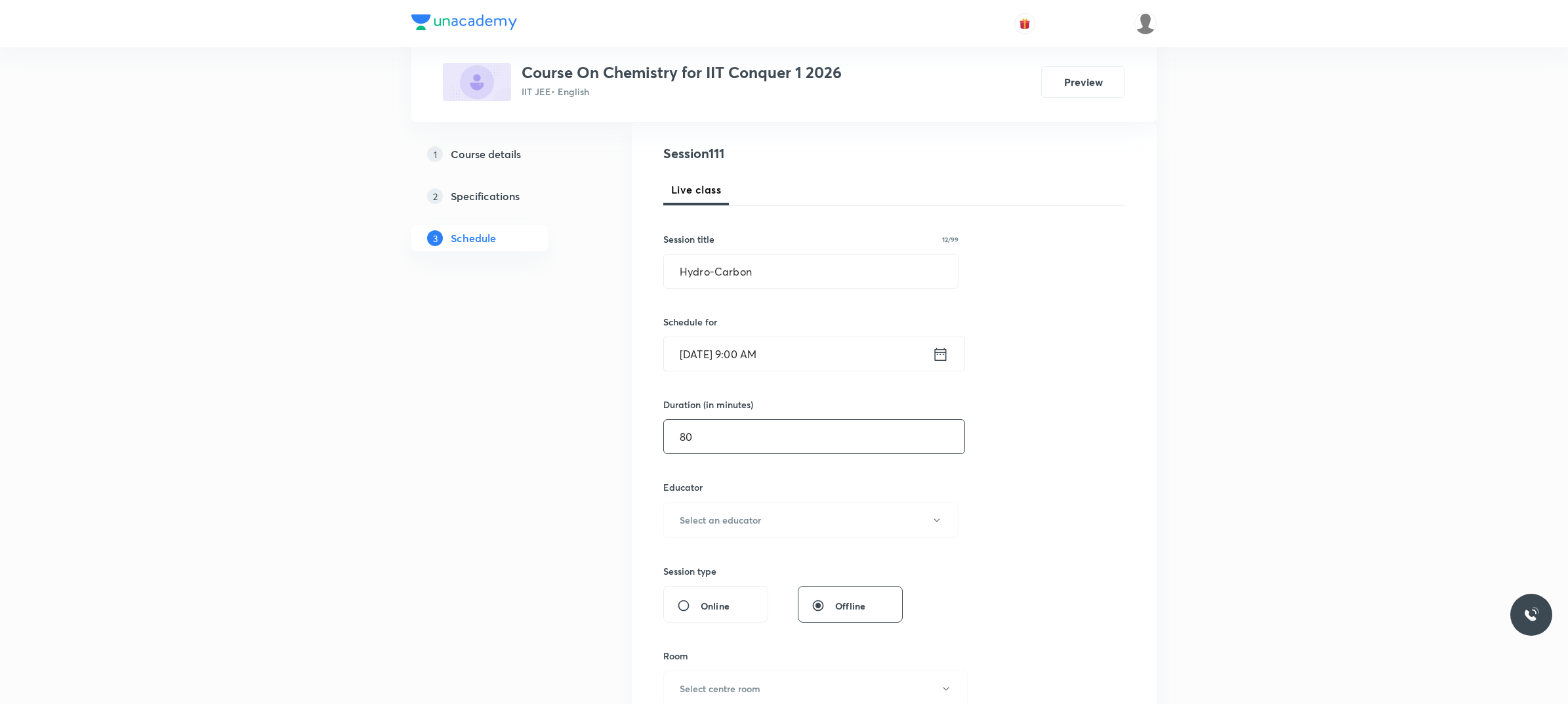
scroll to position [164, 0]
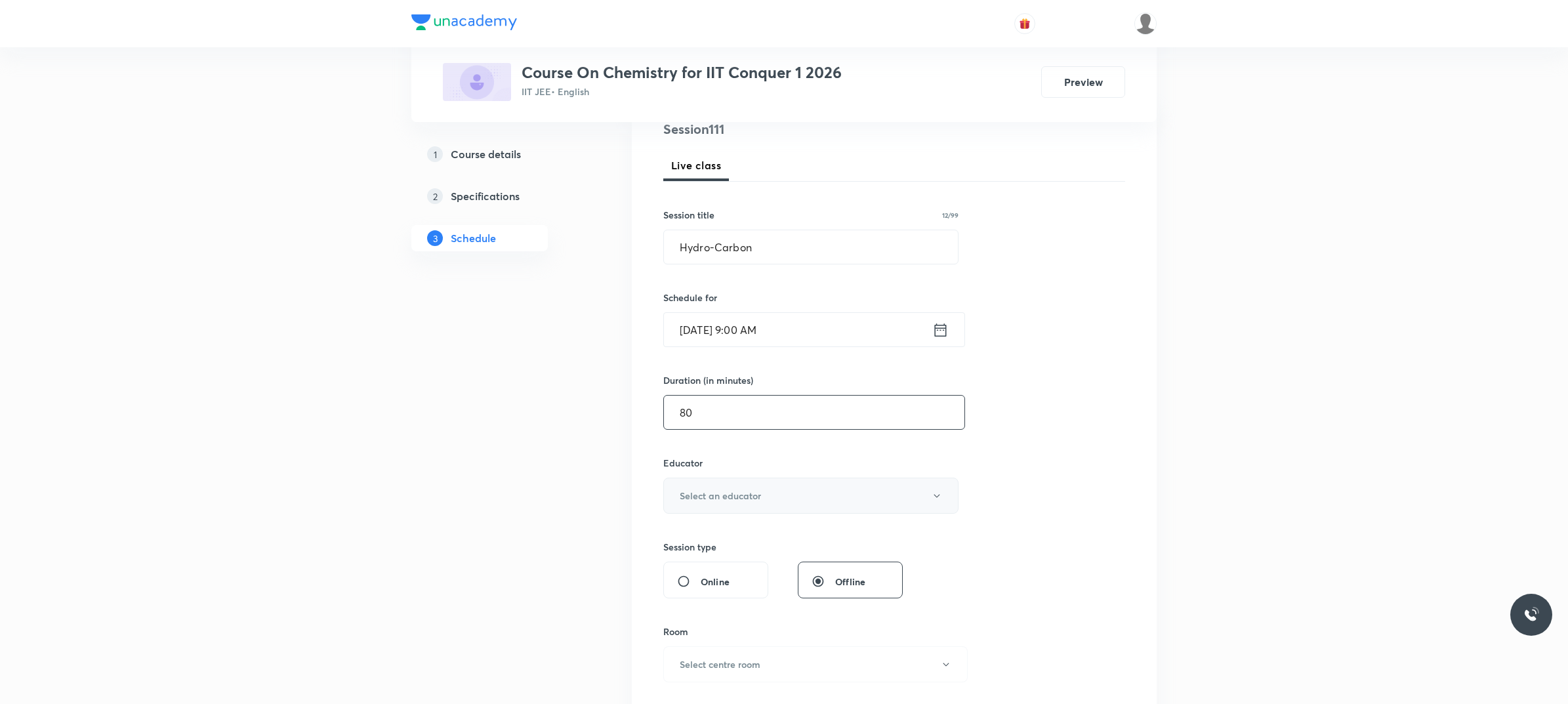
type input "80"
click at [805, 493] on button "Select an educator" at bounding box center [811, 496] width 296 height 36
click at [749, 541] on span "[PERSON_NAME] [PERSON_NAME]" at bounding box center [812, 539] width 288 height 13
click at [746, 656] on button "Select centre room" at bounding box center [815, 664] width 305 height 36
click at [716, 607] on span "203" at bounding box center [812, 608] width 288 height 13
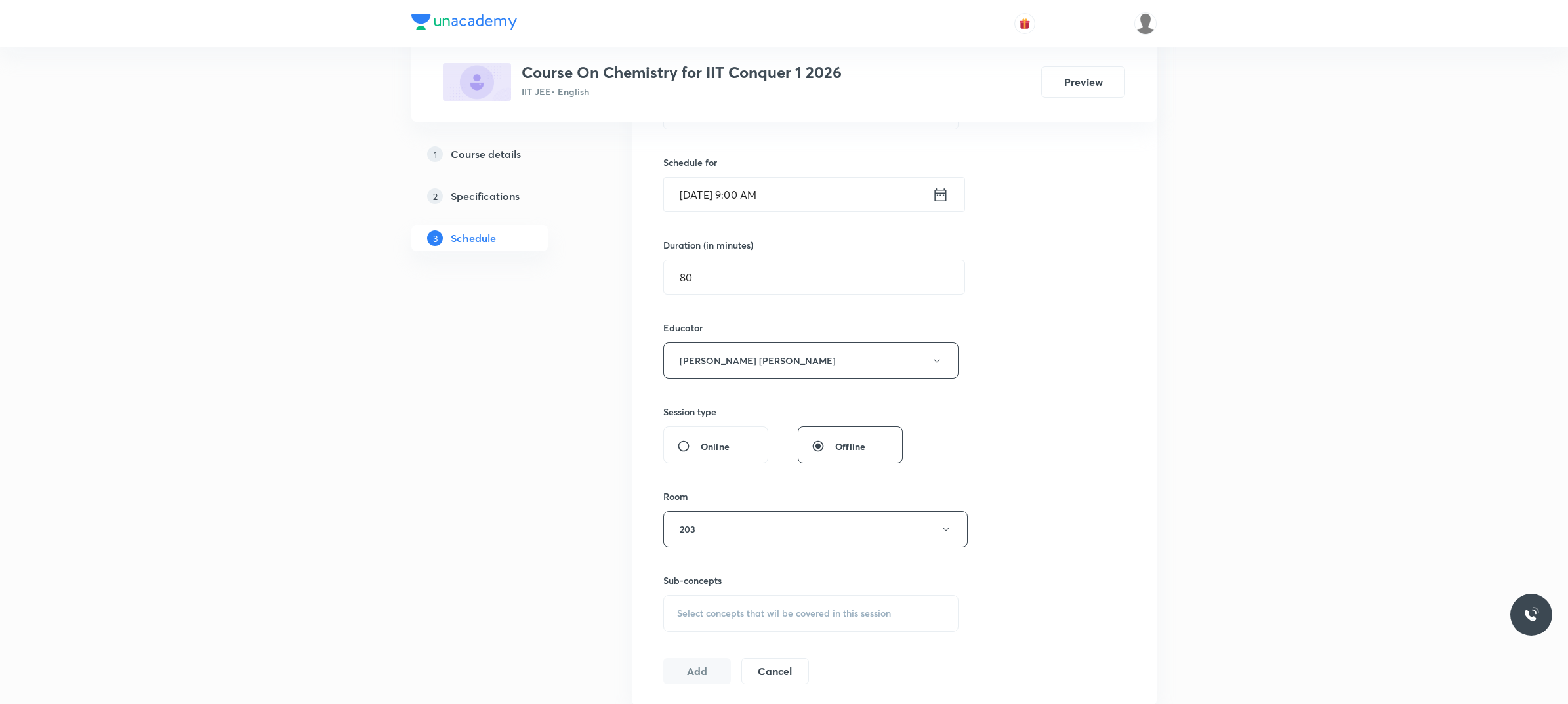
scroll to position [328, 0]
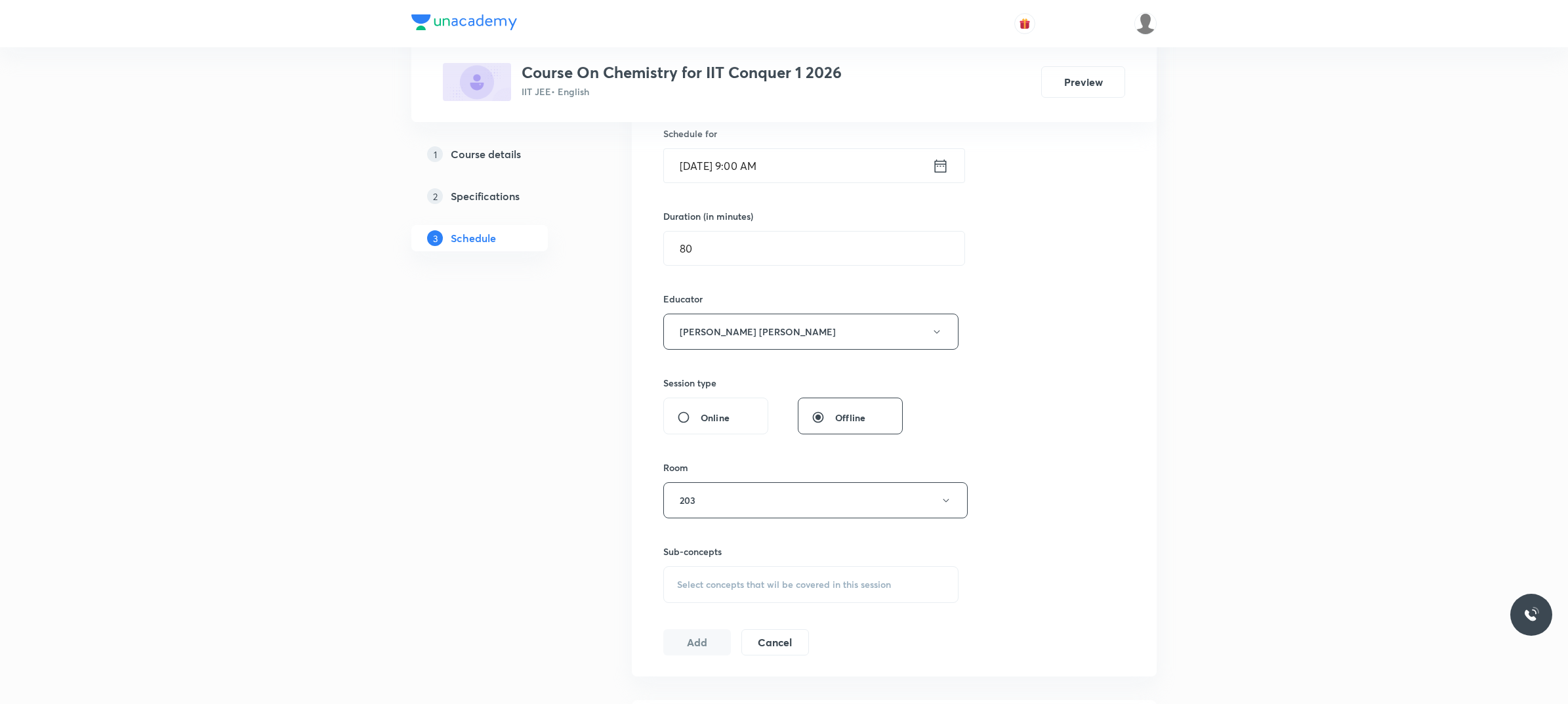
click at [719, 582] on span "Select concepts that wil be covered in this session" at bounding box center [784, 585] width 214 height 11
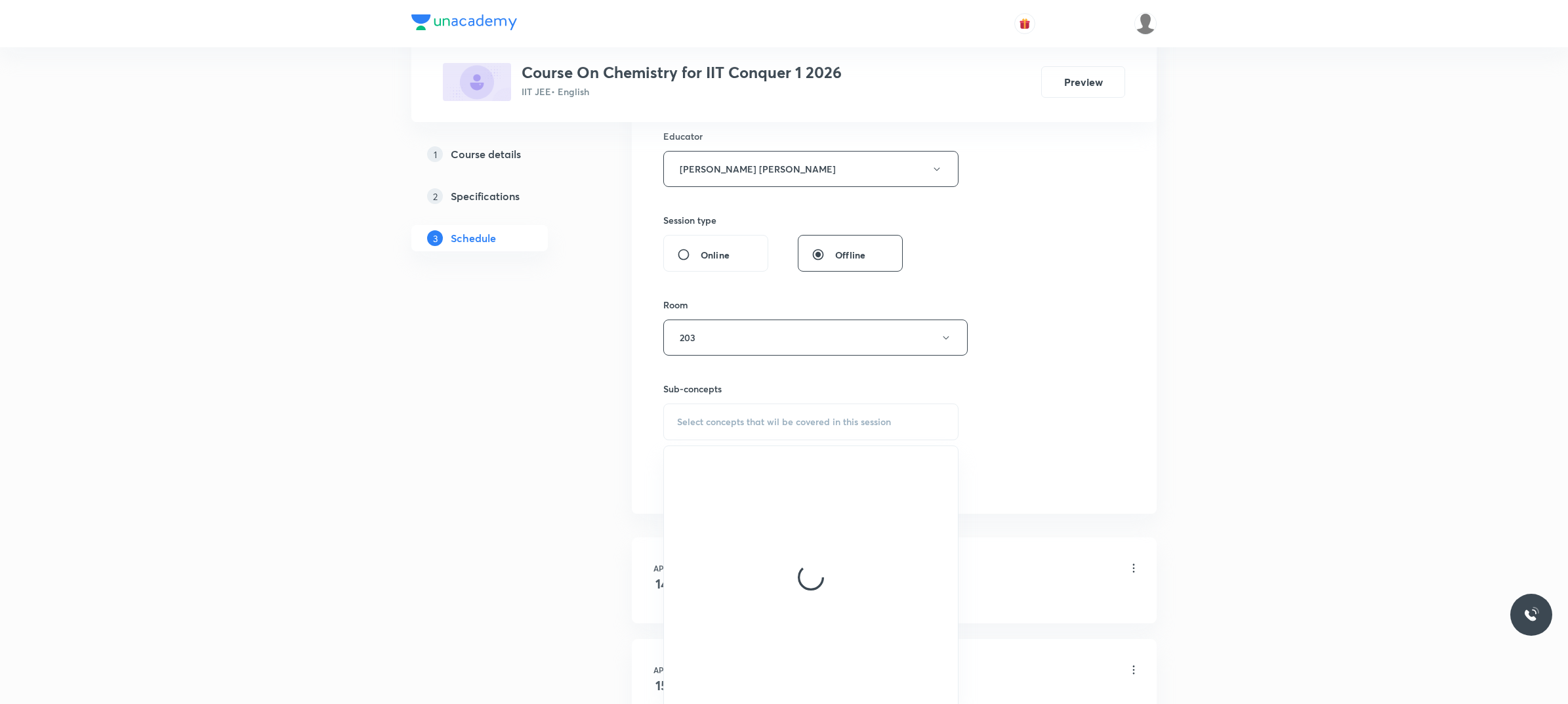
scroll to position [492, 0]
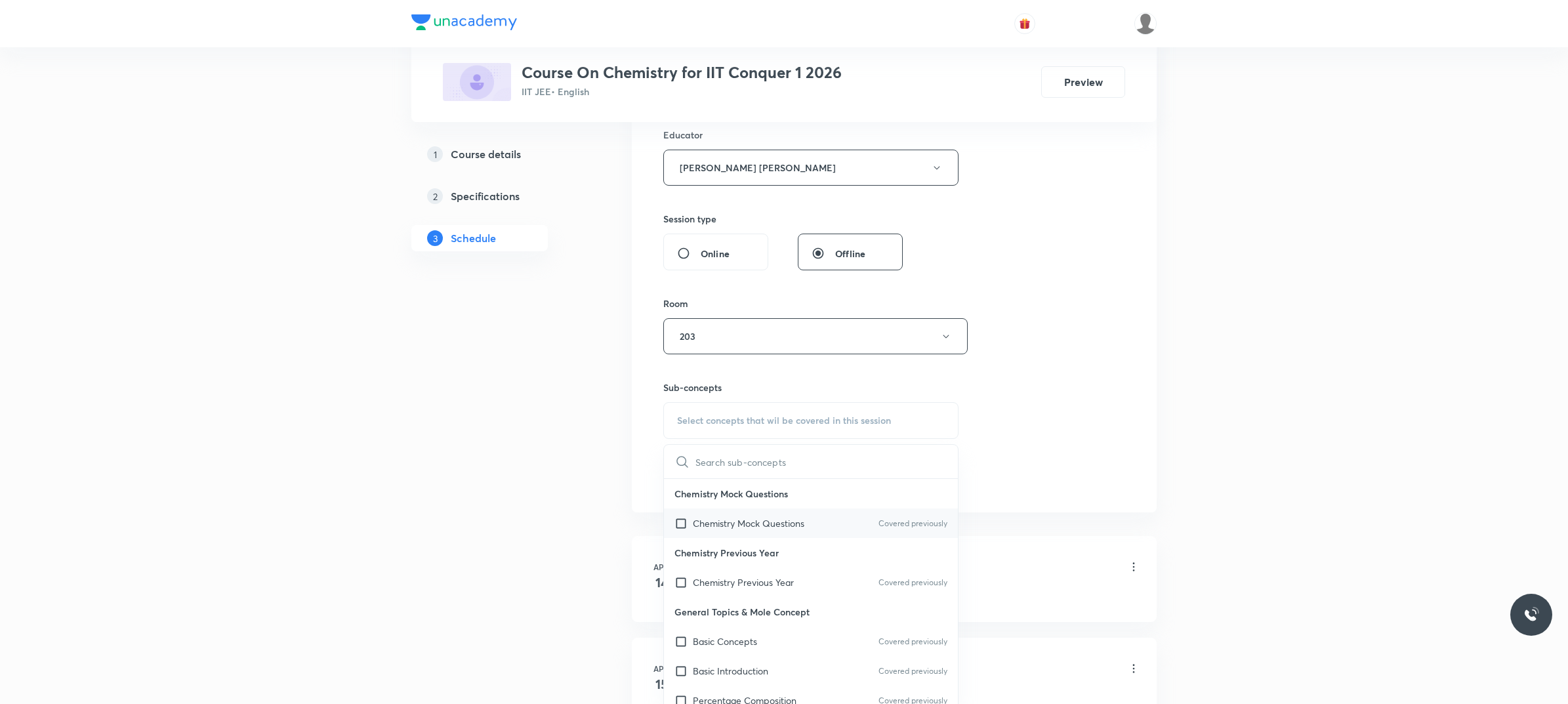
click at [757, 530] on p "Chemistry Mock Questions" at bounding box center [749, 523] width 111 height 13
checkbox input "true"
click at [1055, 438] on div "Session 111 Live class Session title 12/99 Hydro-Carbon ​ Schedule for [DATE] 9…" at bounding box center [894, 149] width 462 height 715
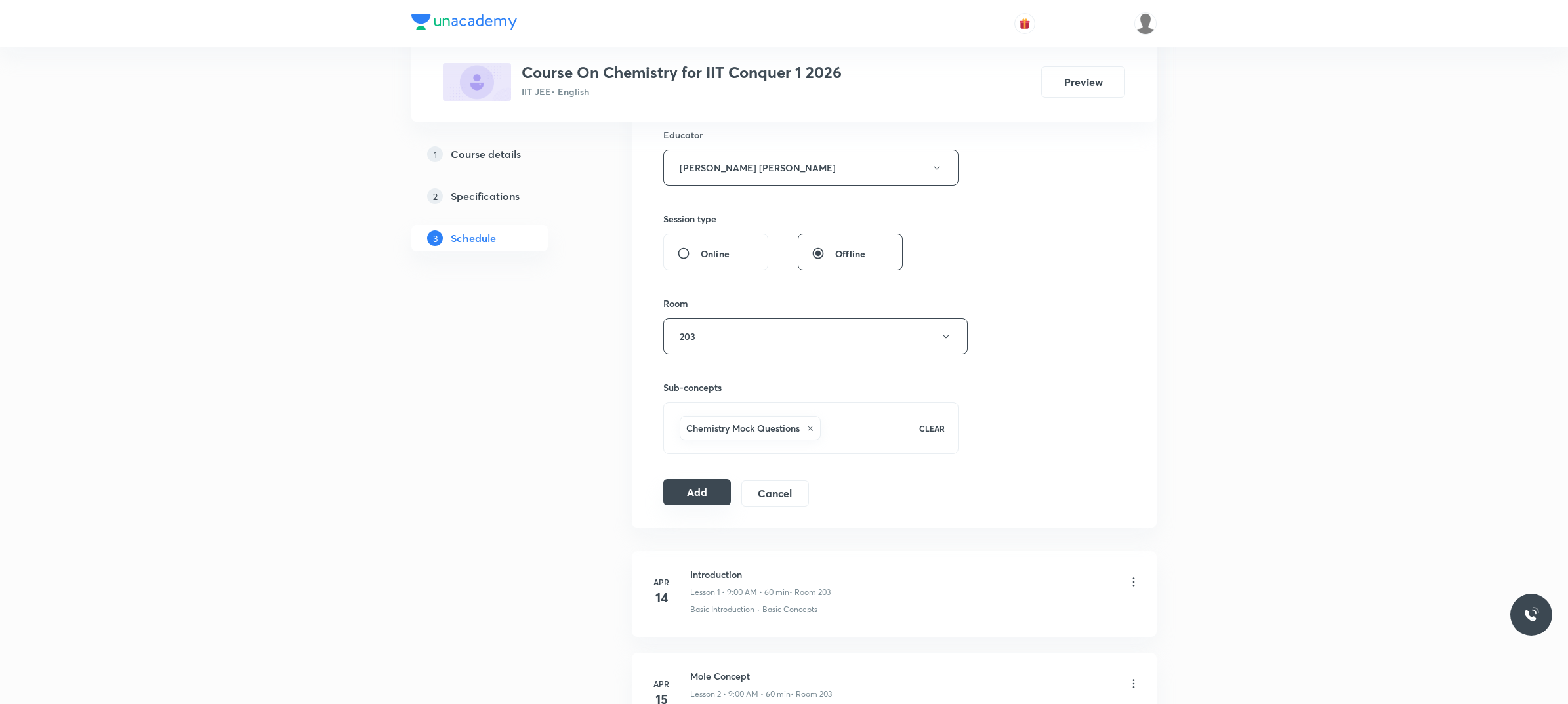
click at [723, 504] on button "Add" at bounding box center [696, 491] width 67 height 26
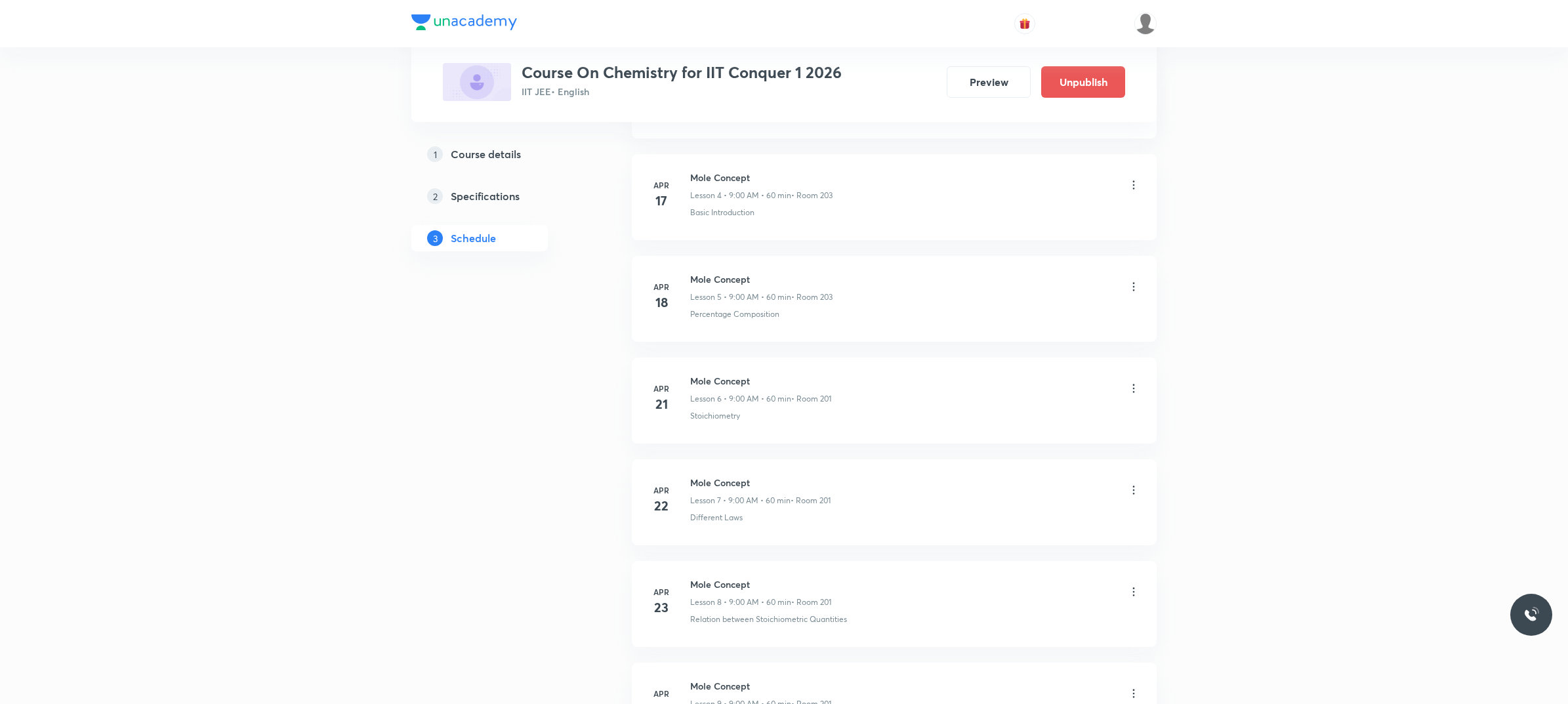
scroll to position [11058, 0]
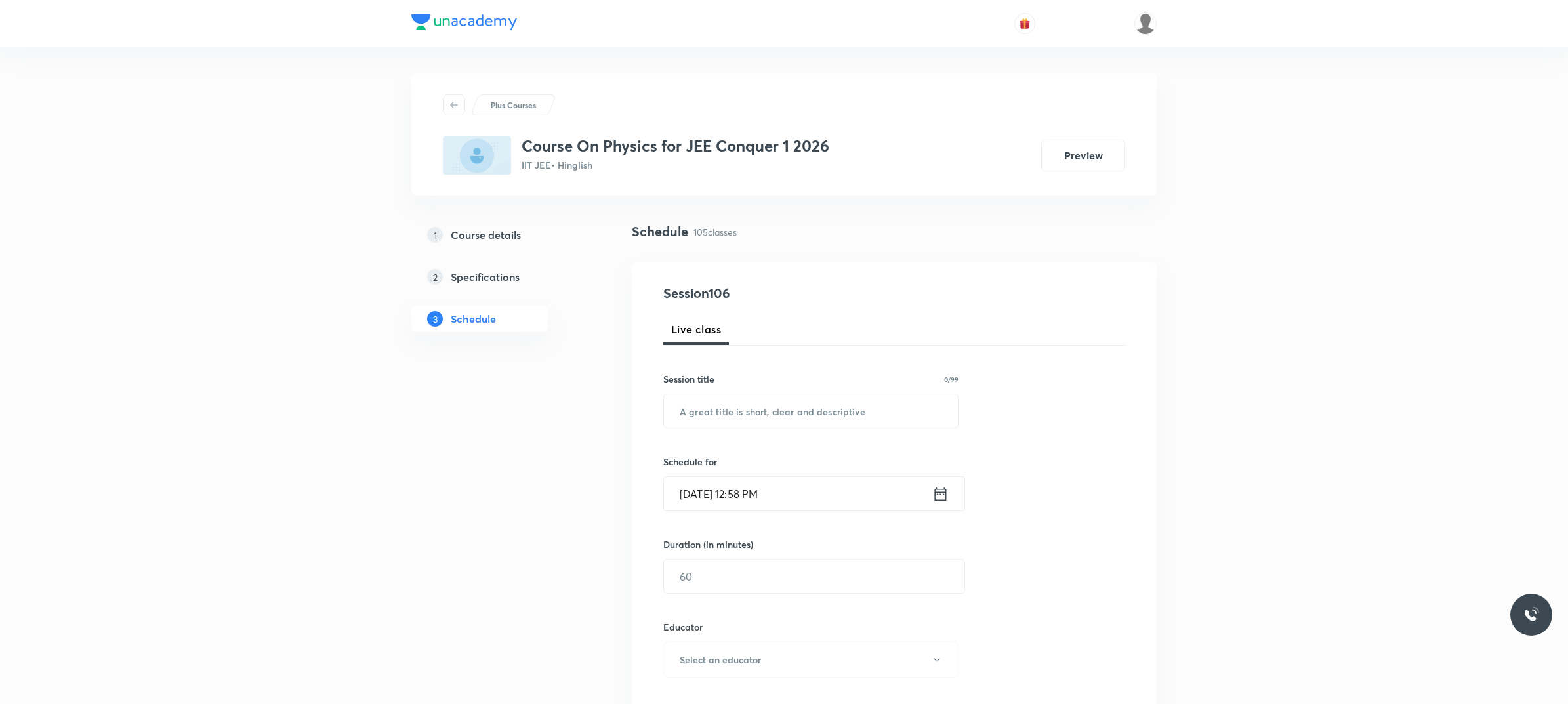
scroll to position [11136, 0]
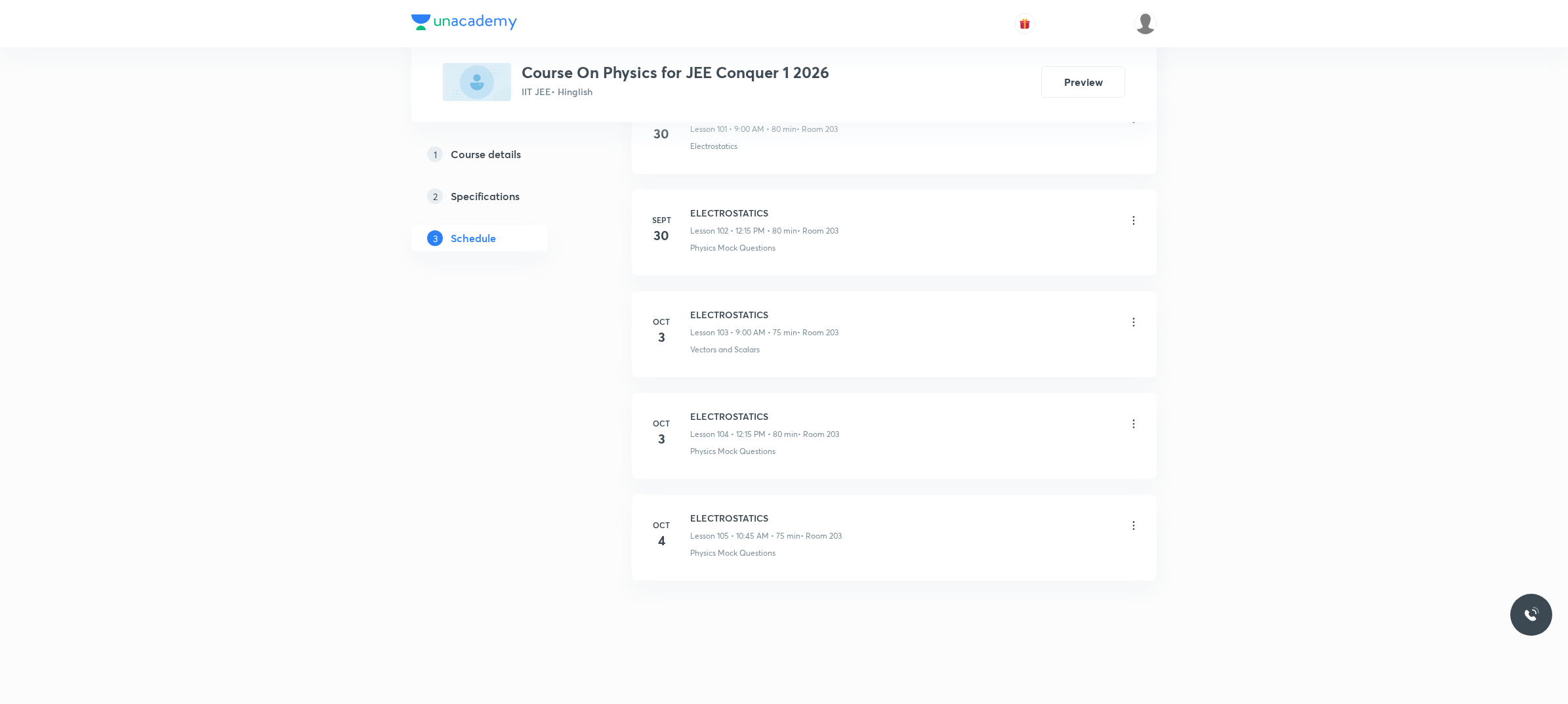
click at [692, 520] on h6 "ELECTROSTATICS" at bounding box center [766, 517] width 152 height 13
copy h6 "ELECTROSTATICS"
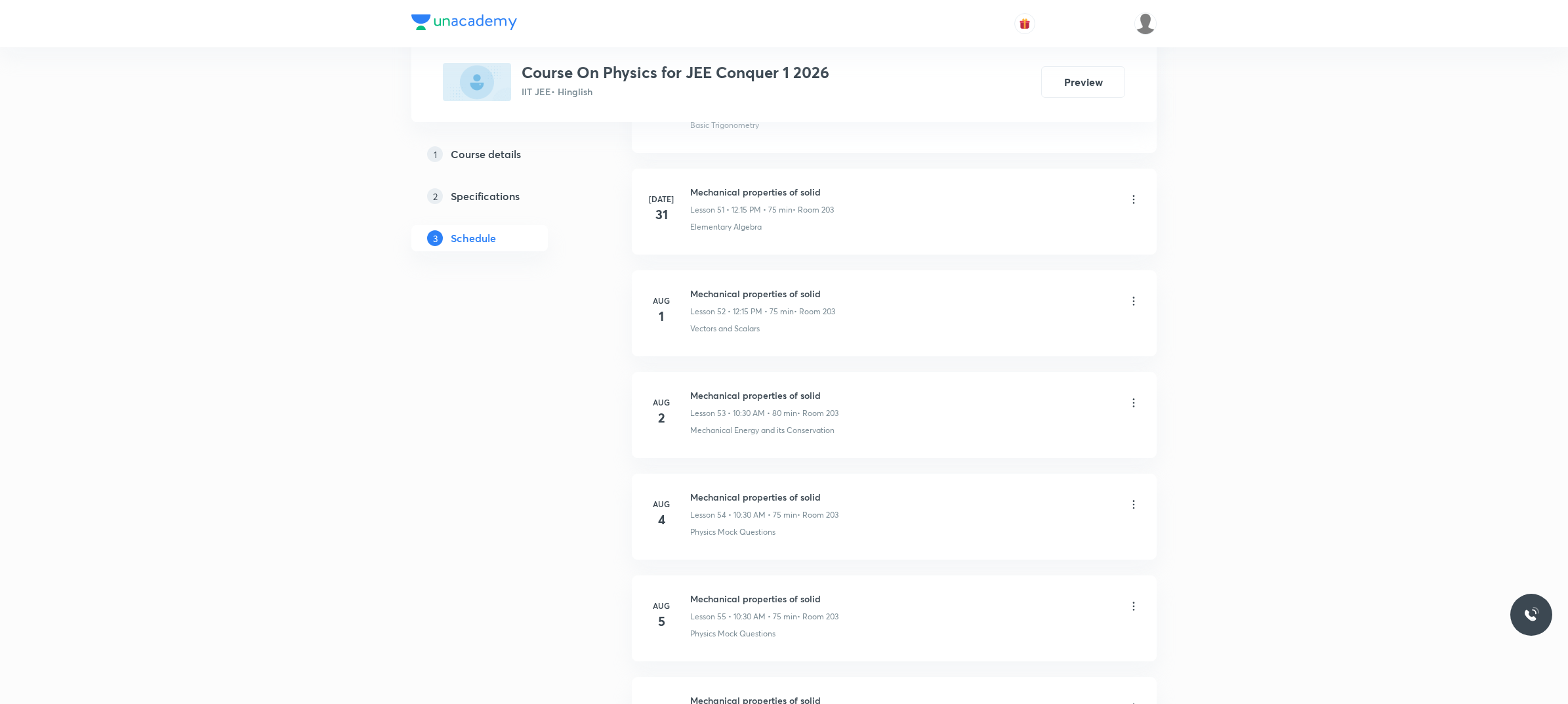
scroll to position [0, 0]
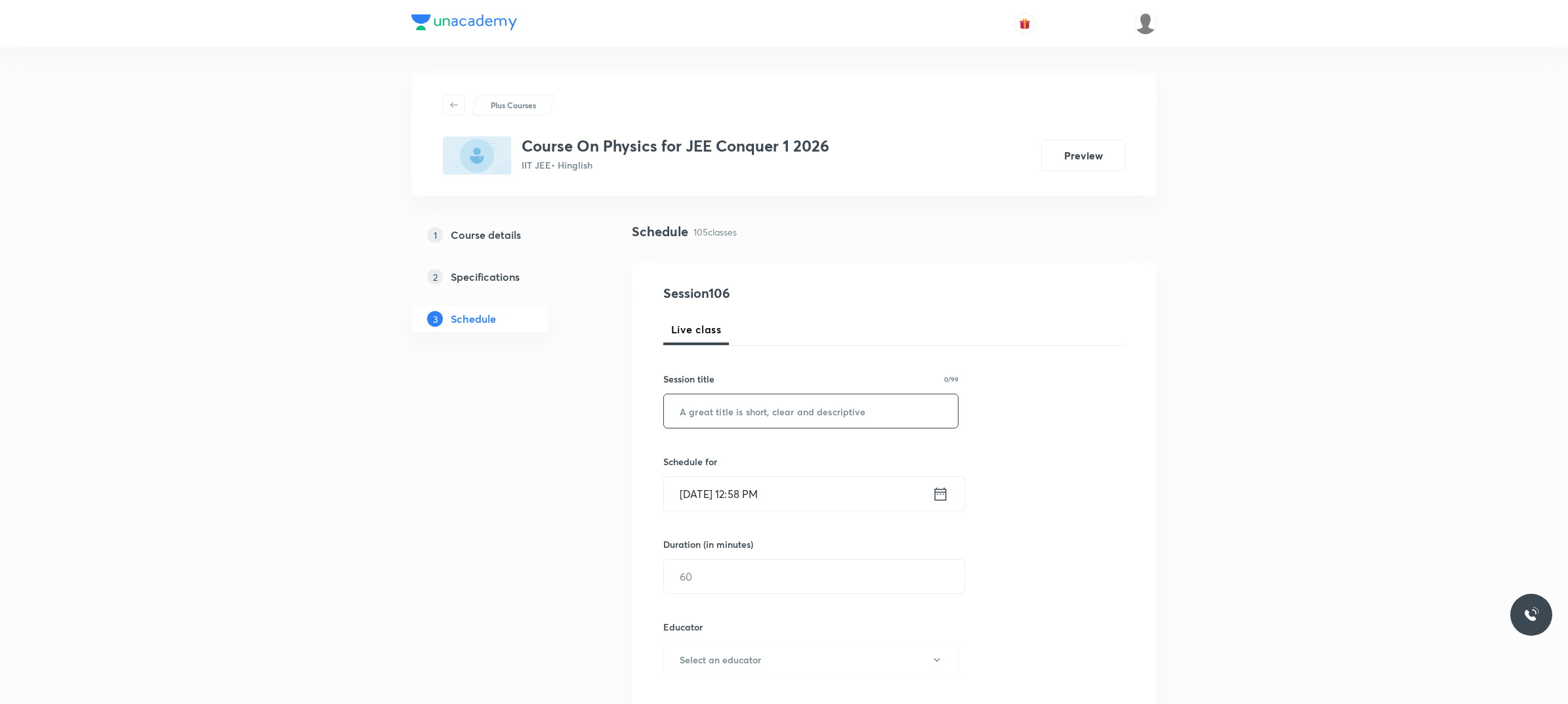
click at [749, 409] on input "text" at bounding box center [811, 410] width 294 height 33
paste input "ELECTROSTATICS"
type input "ELECTROSTATICS"
click at [804, 496] on input "[DATE] 12:58 PM" at bounding box center [798, 493] width 269 height 33
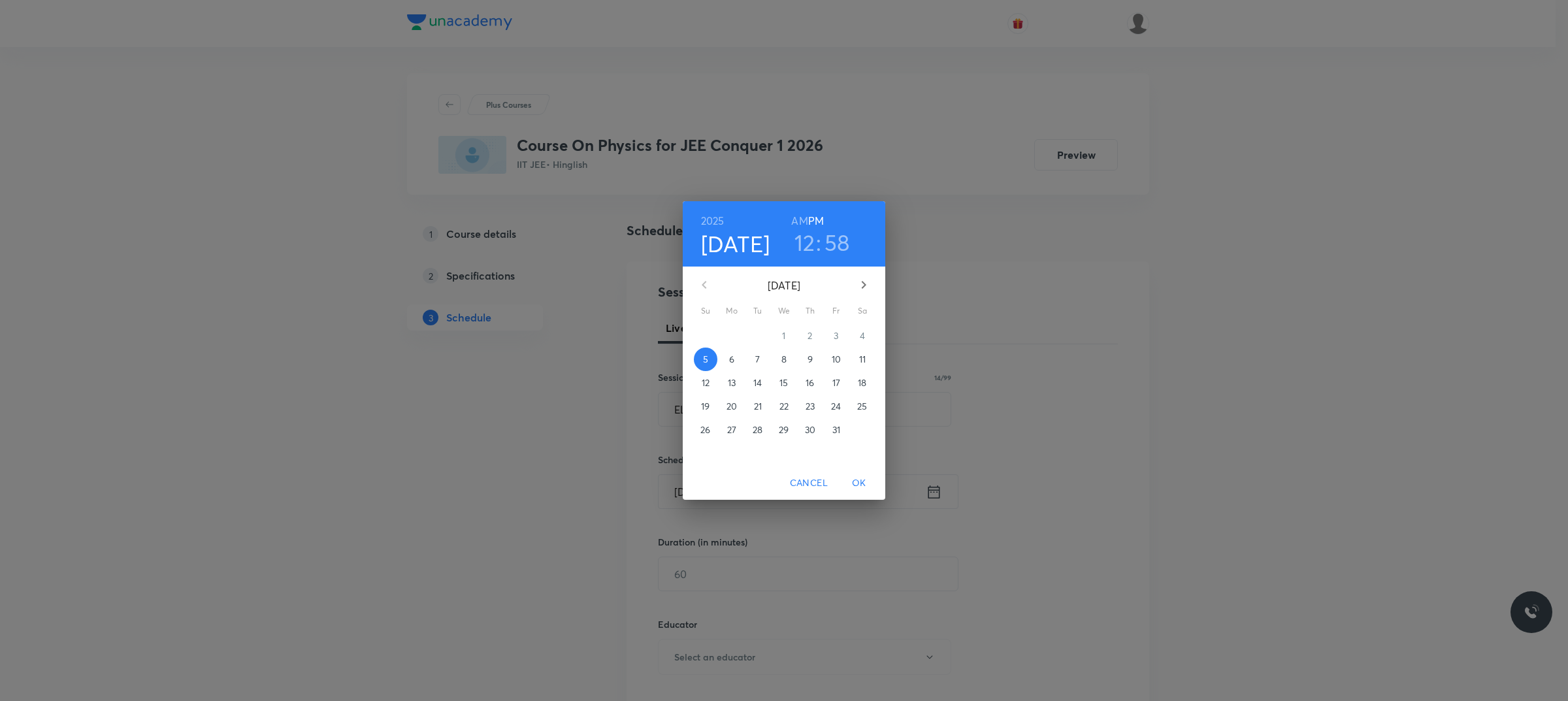
click at [735, 353] on span "6" at bounding box center [732, 359] width 23 height 13
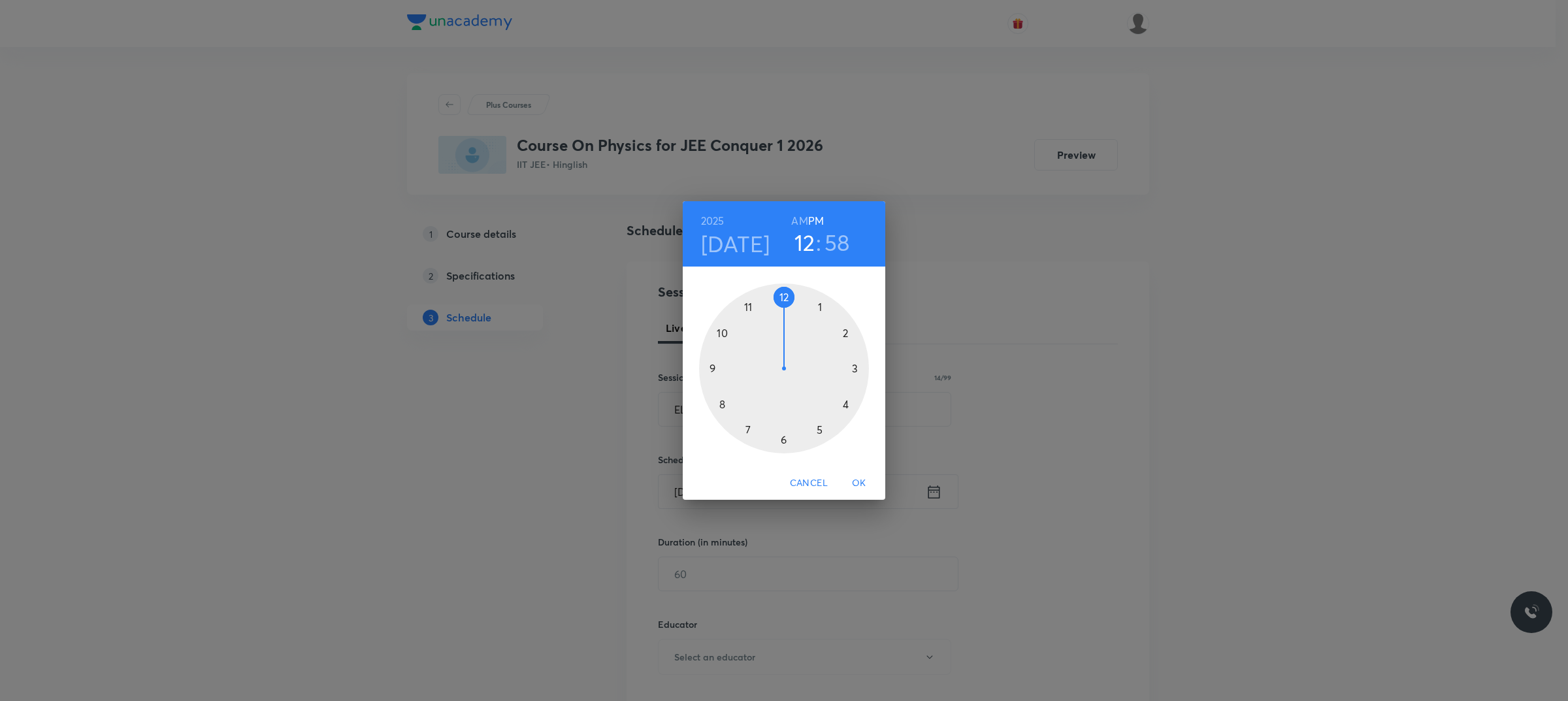
click at [729, 334] on div at bounding box center [784, 368] width 170 height 170
drag, startPoint x: 801, startPoint y: 216, endPoint x: 781, endPoint y: 356, distance: 141.4
click at [801, 217] on h6 "AM" at bounding box center [799, 221] width 16 height 18
drag, startPoint x: 779, startPoint y: 435, endPoint x: 779, endPoint y: 452, distance: 17.0
click at [779, 435] on div at bounding box center [784, 368] width 170 height 170
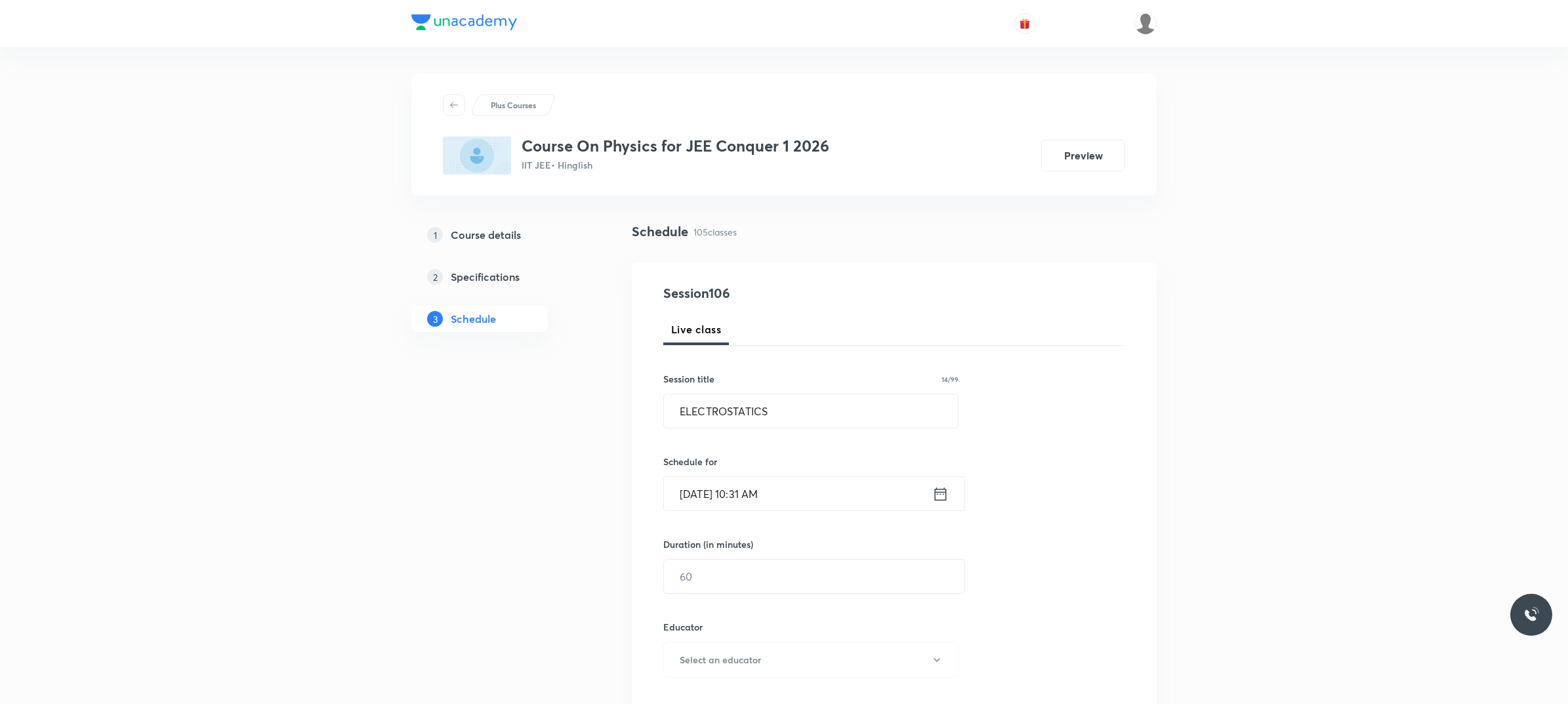
click at [804, 490] on input "Oct 6, 2025, 10:31 AM" at bounding box center [798, 493] width 269 height 33
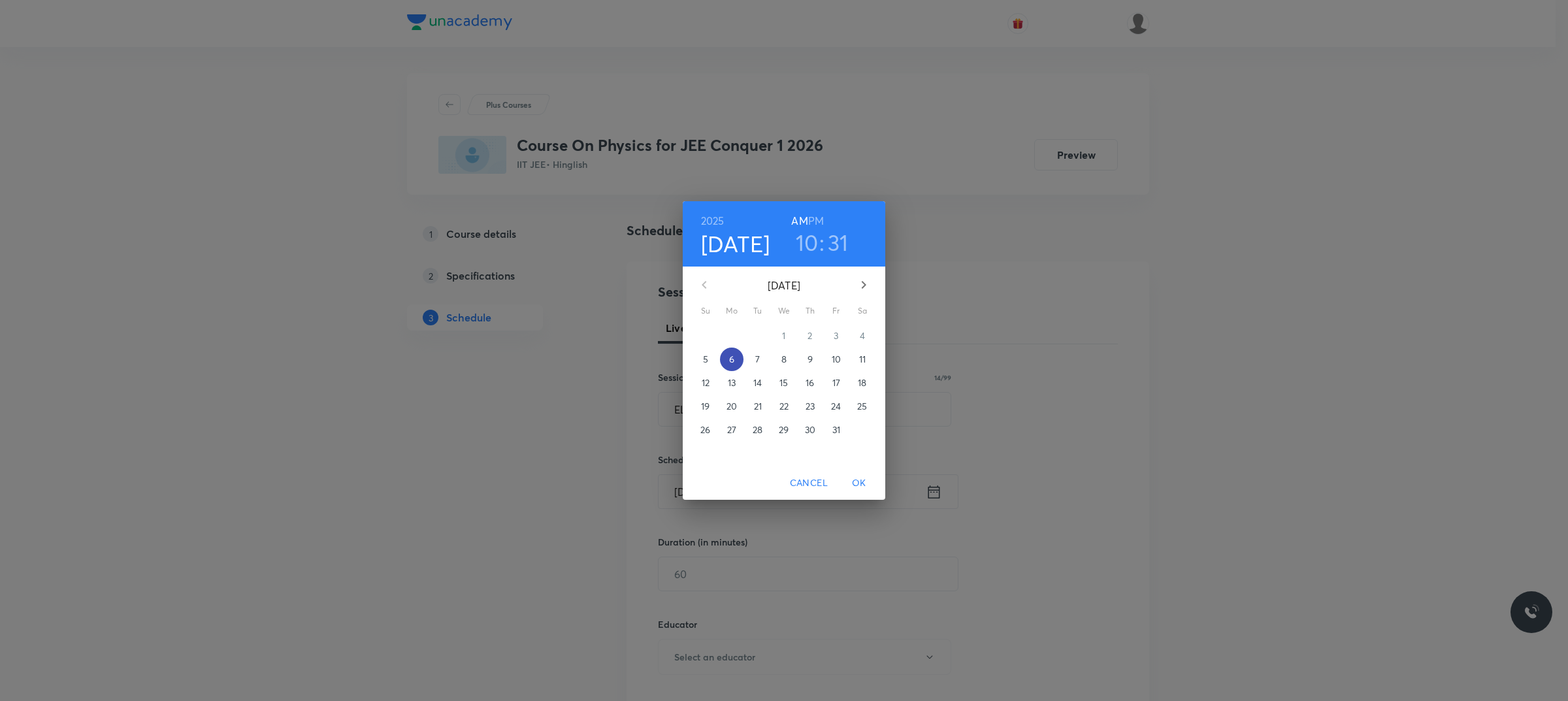
click at [730, 367] on button "6" at bounding box center [732, 359] width 23 height 23
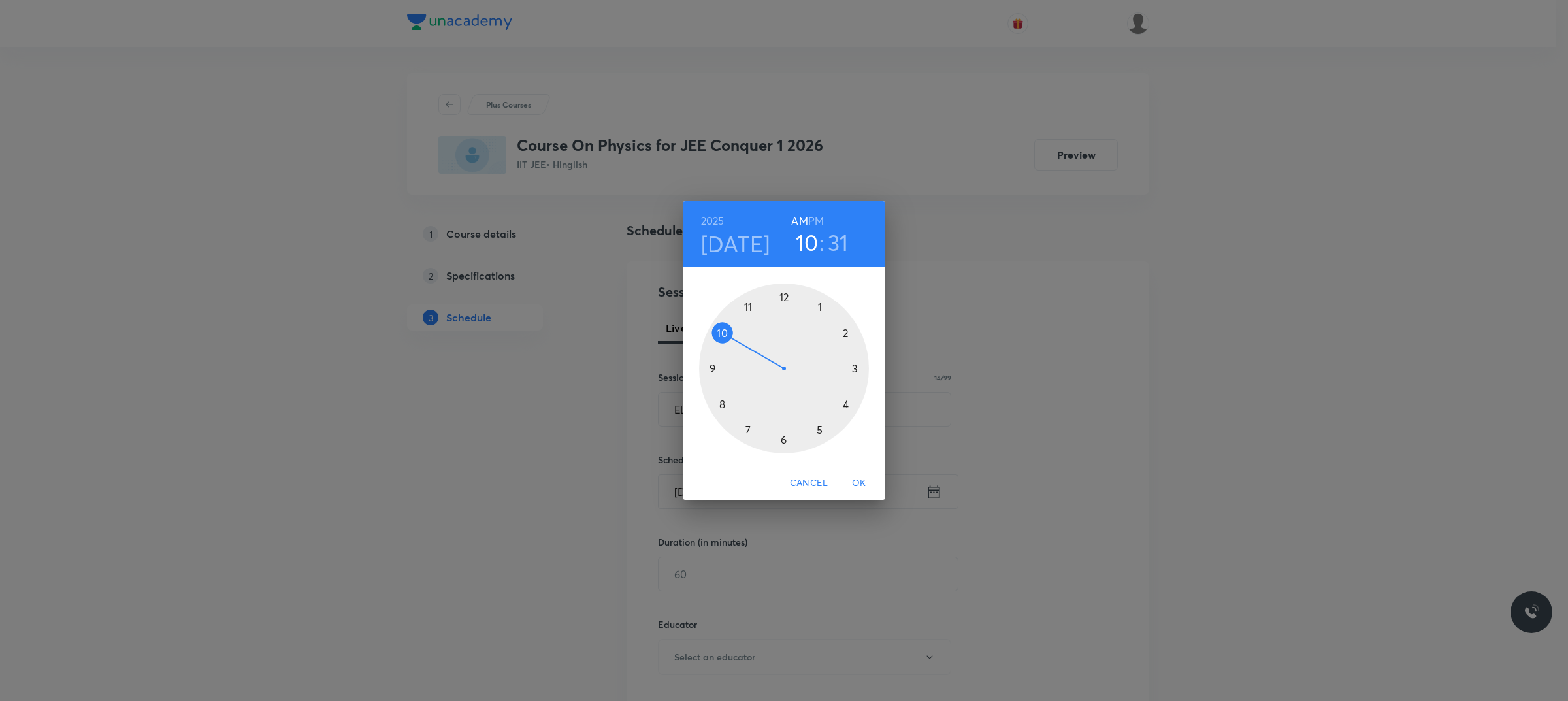
click at [719, 328] on div at bounding box center [784, 368] width 170 height 170
click at [783, 435] on div at bounding box center [784, 368] width 170 height 170
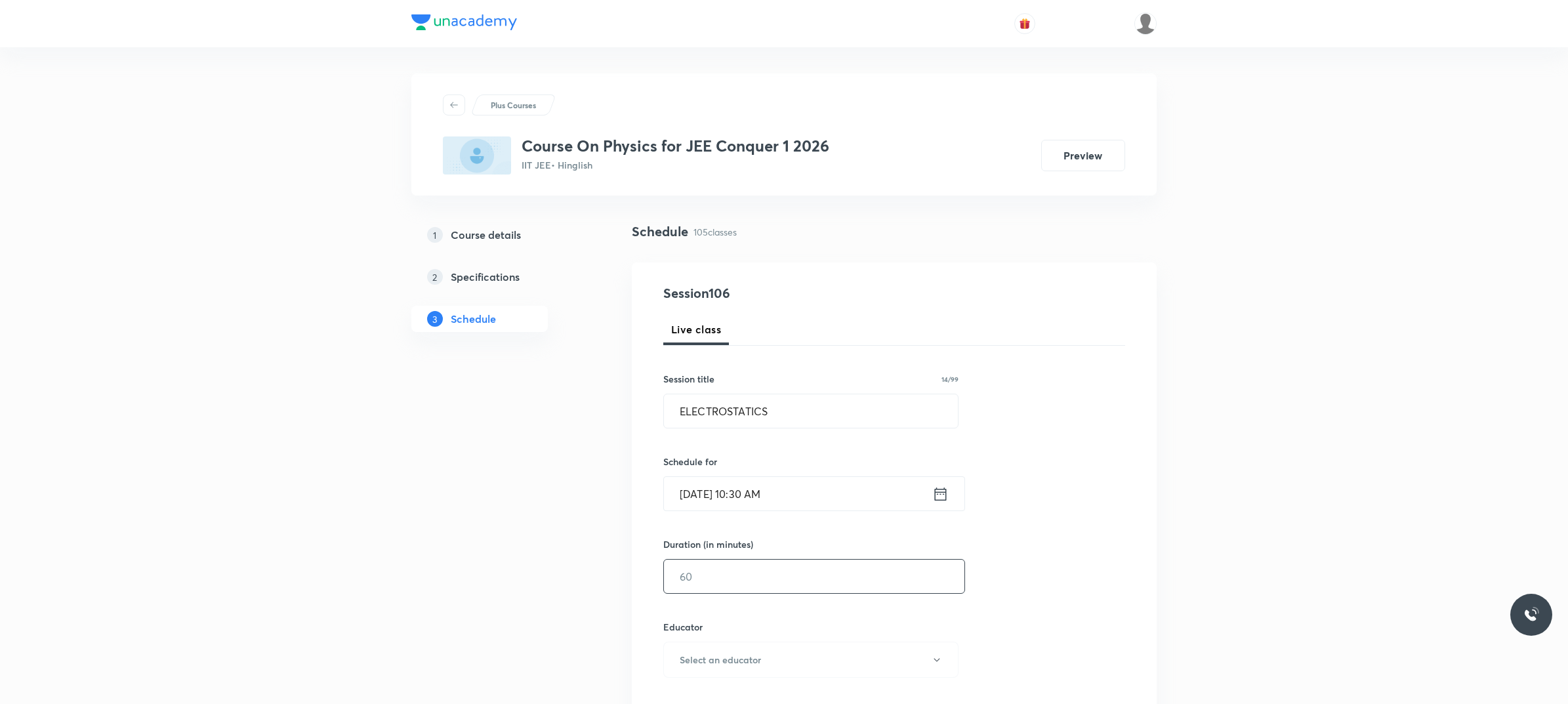
click at [792, 581] on input "text" at bounding box center [814, 576] width 300 height 33
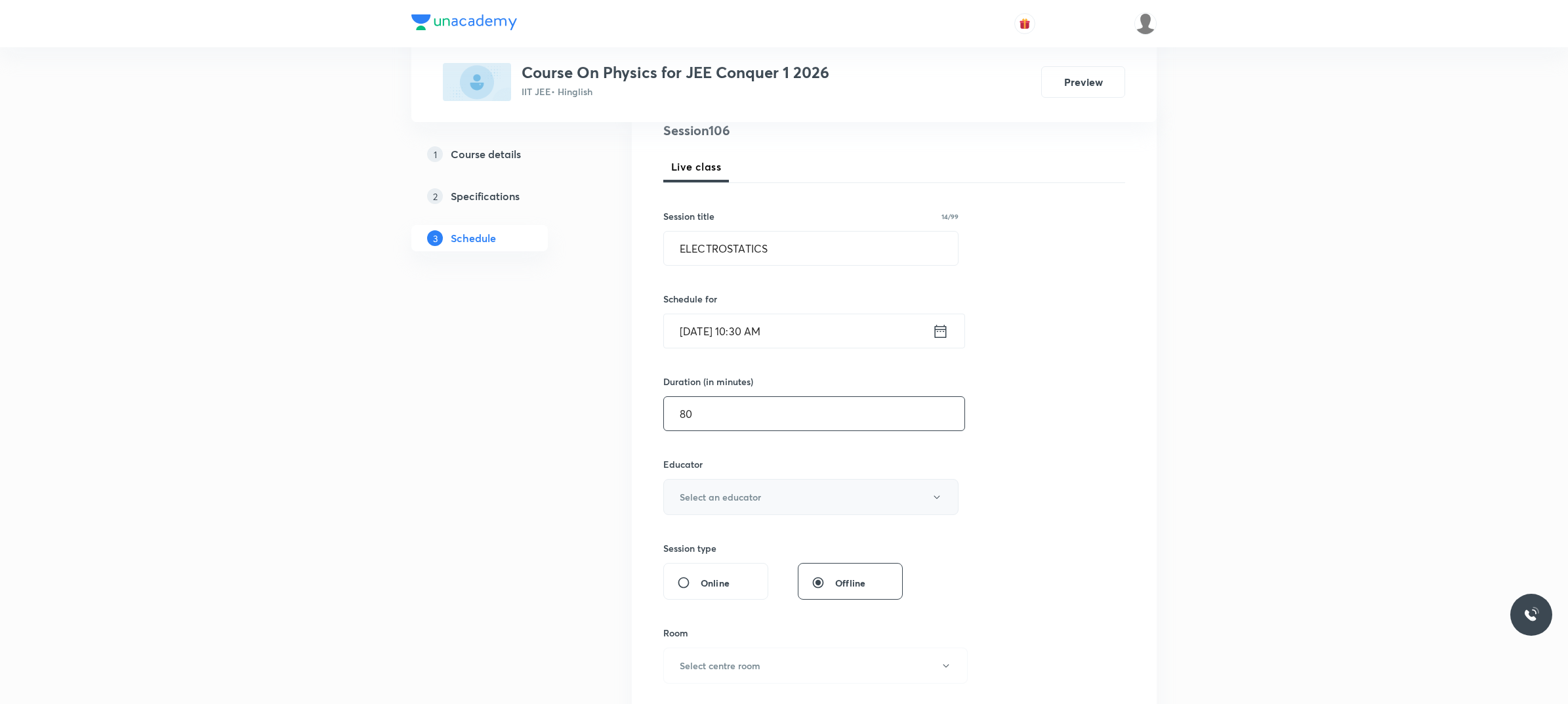
scroll to position [164, 0]
type input "80"
click at [745, 487] on button "Select an educator" at bounding box center [811, 496] width 296 height 36
click at [699, 568] on span "[PERSON_NAME]" at bounding box center [812, 563] width 288 height 13
click at [750, 664] on h6 "Select centre room" at bounding box center [721, 664] width 81 height 13
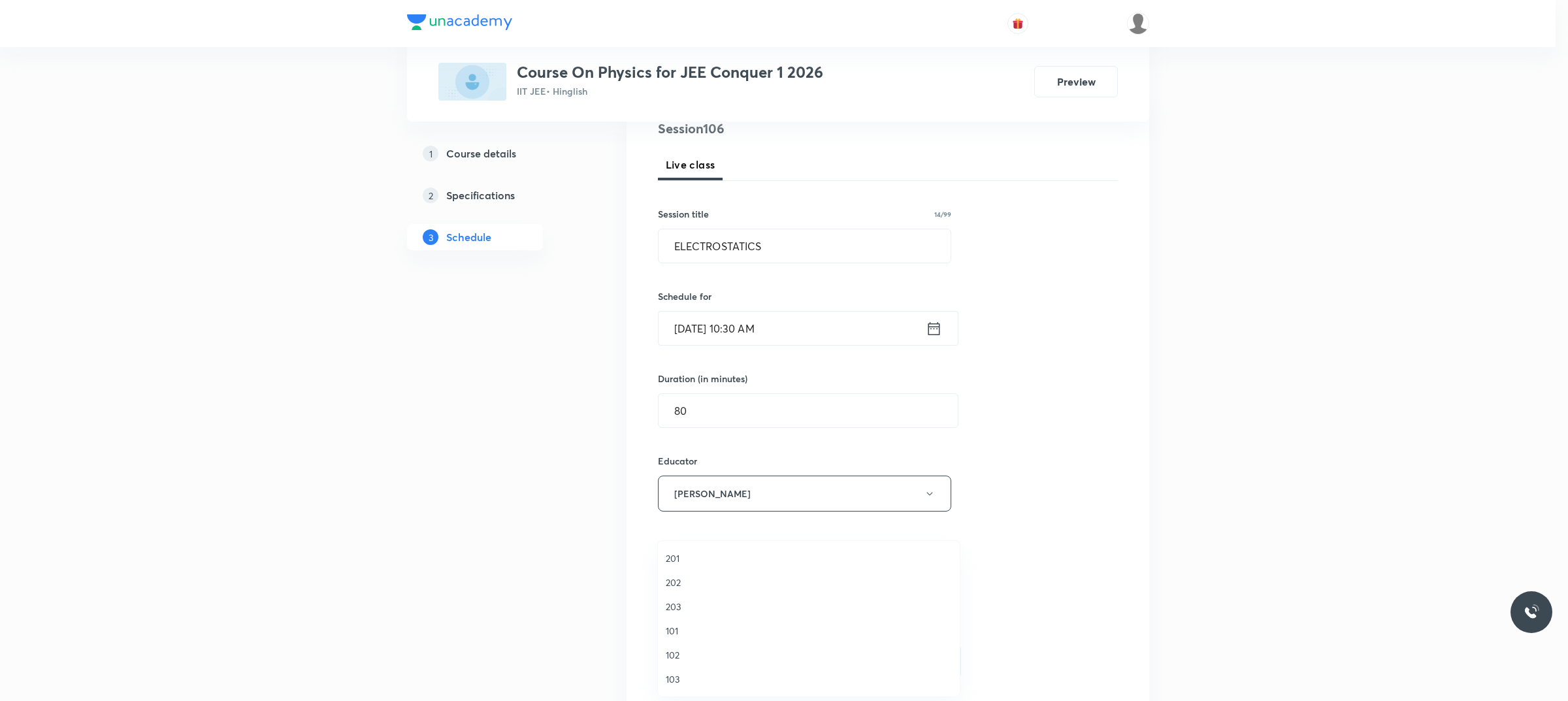
click at [728, 609] on span "203" at bounding box center [809, 605] width 286 height 13
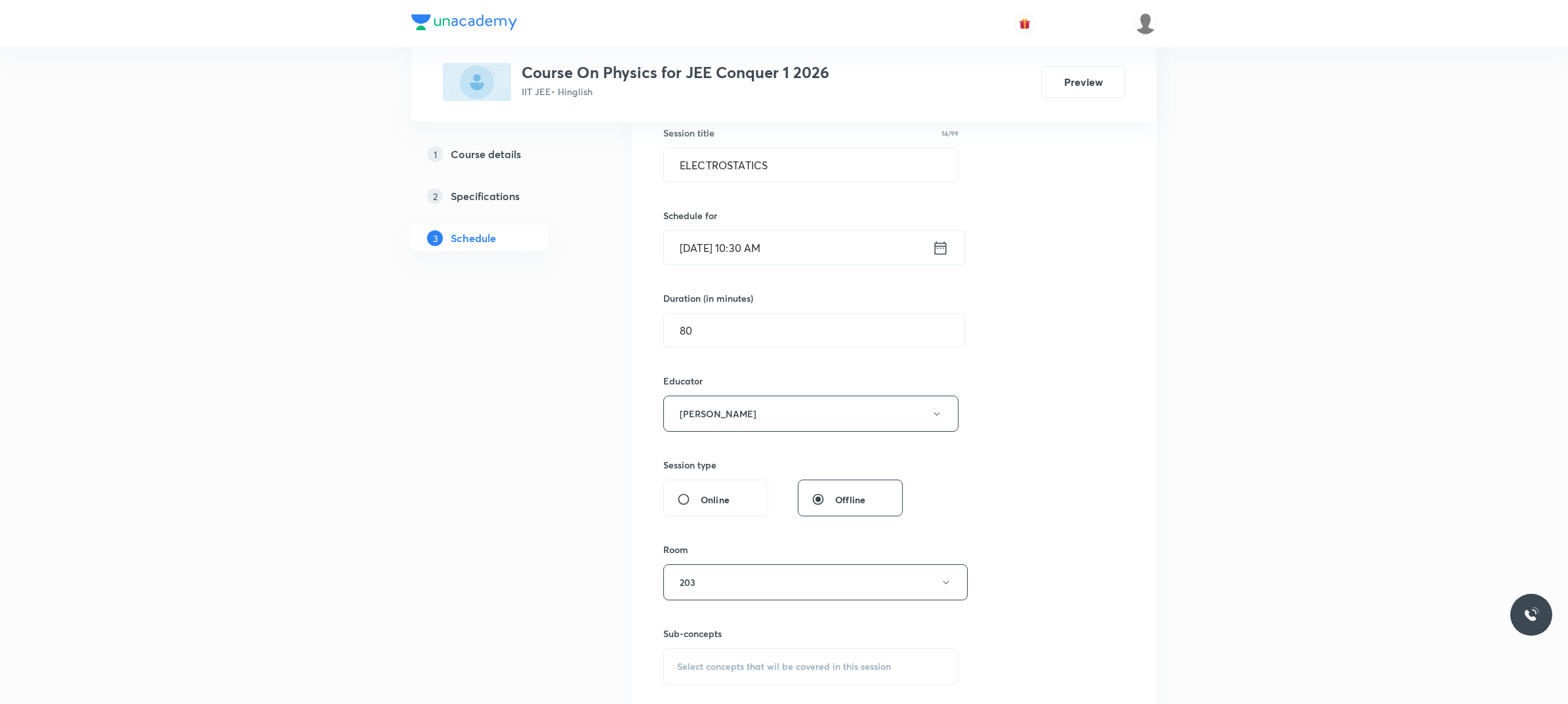
click at [729, 654] on div "Select concepts that wil be covered in this session" at bounding box center [811, 666] width 296 height 37
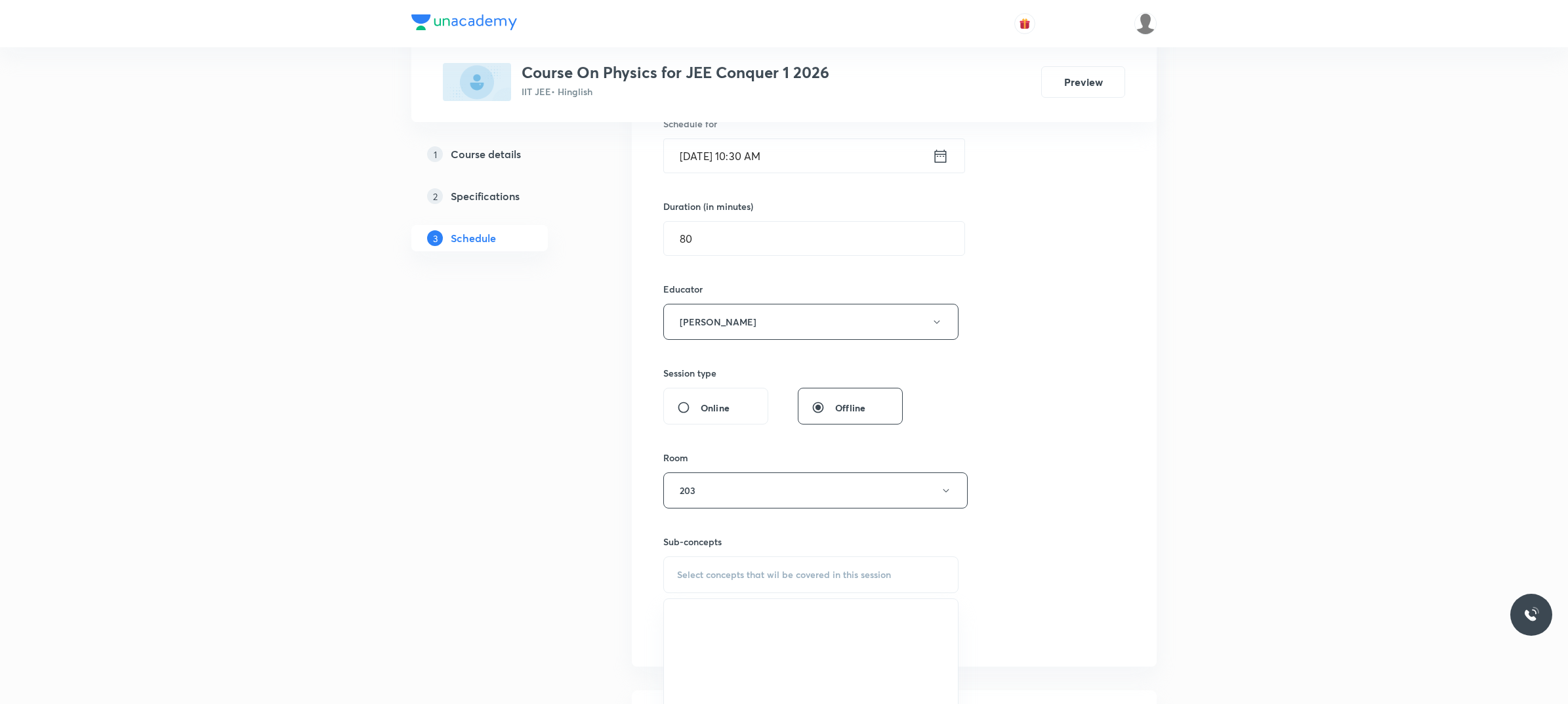
scroll to position [409, 0]
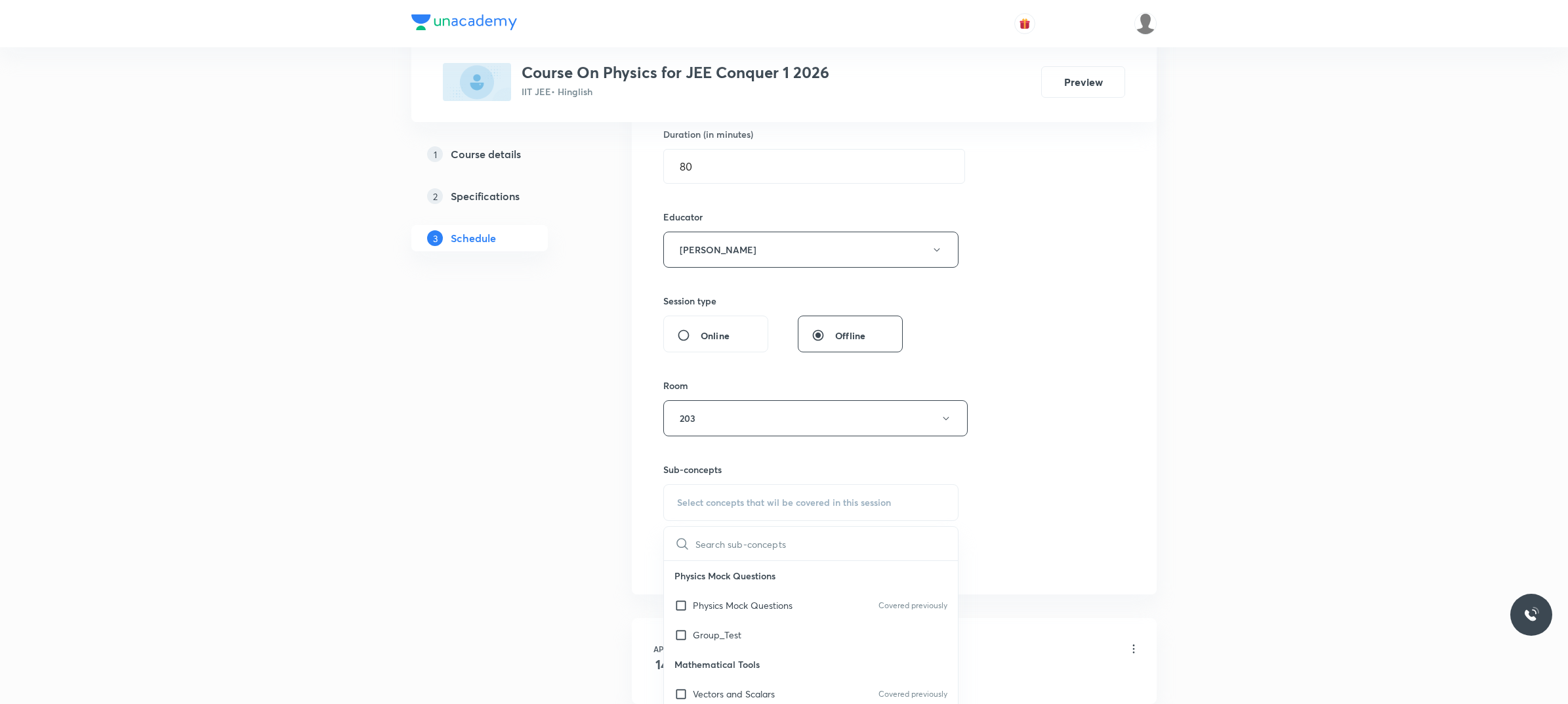
drag, startPoint x: 773, startPoint y: 613, endPoint x: 1138, endPoint y: 437, distance: 405.2
click at [775, 612] on p "Physics Mock Questions" at bounding box center [742, 604] width 100 height 13
checkbox input "true"
click at [1138, 437] on div "Session 106 Live class Session title 14/99 ELECTROSTATICS ​ Schedule for Oct 6,…" at bounding box center [894, 231] width 525 height 757
click at [689, 575] on button "Add" at bounding box center [696, 573] width 67 height 26
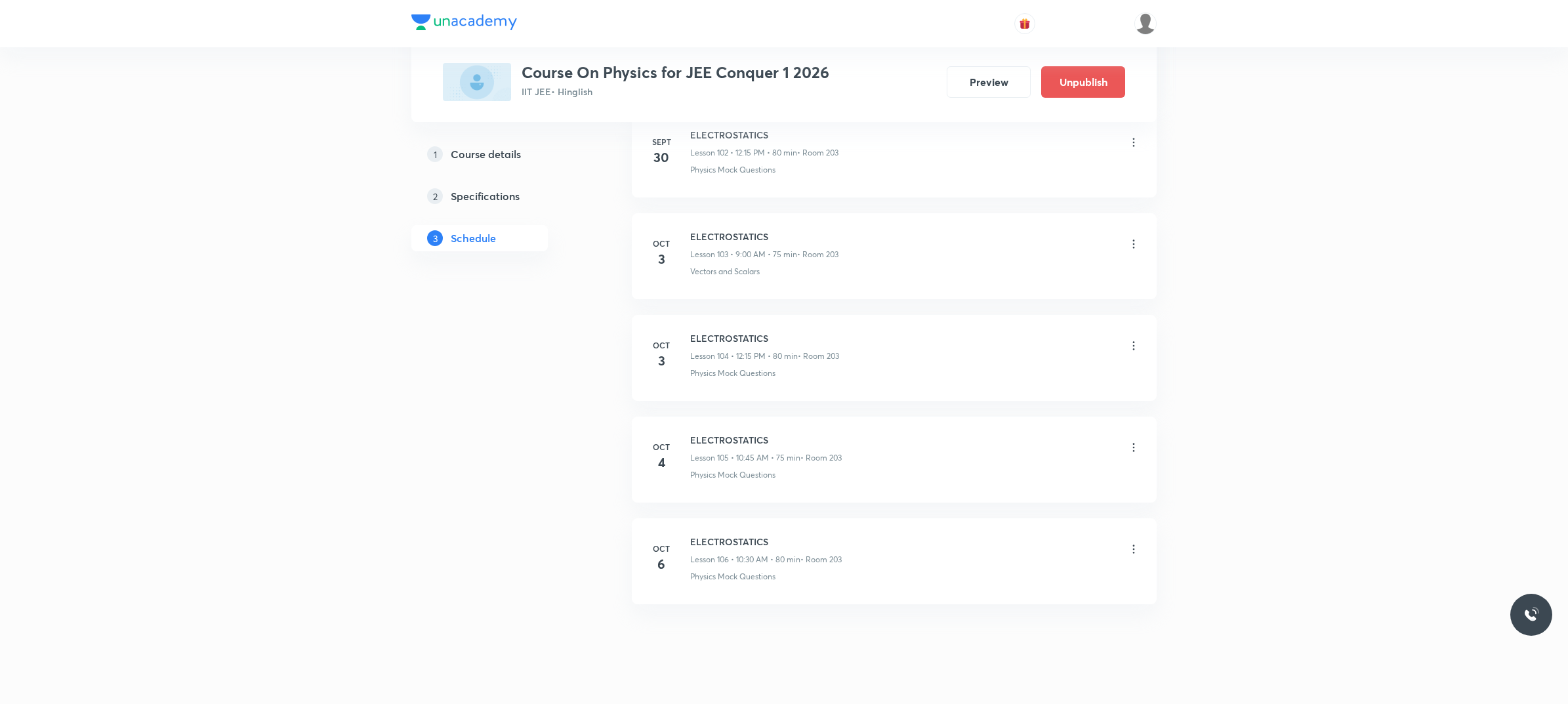
scroll to position [10549, 0]
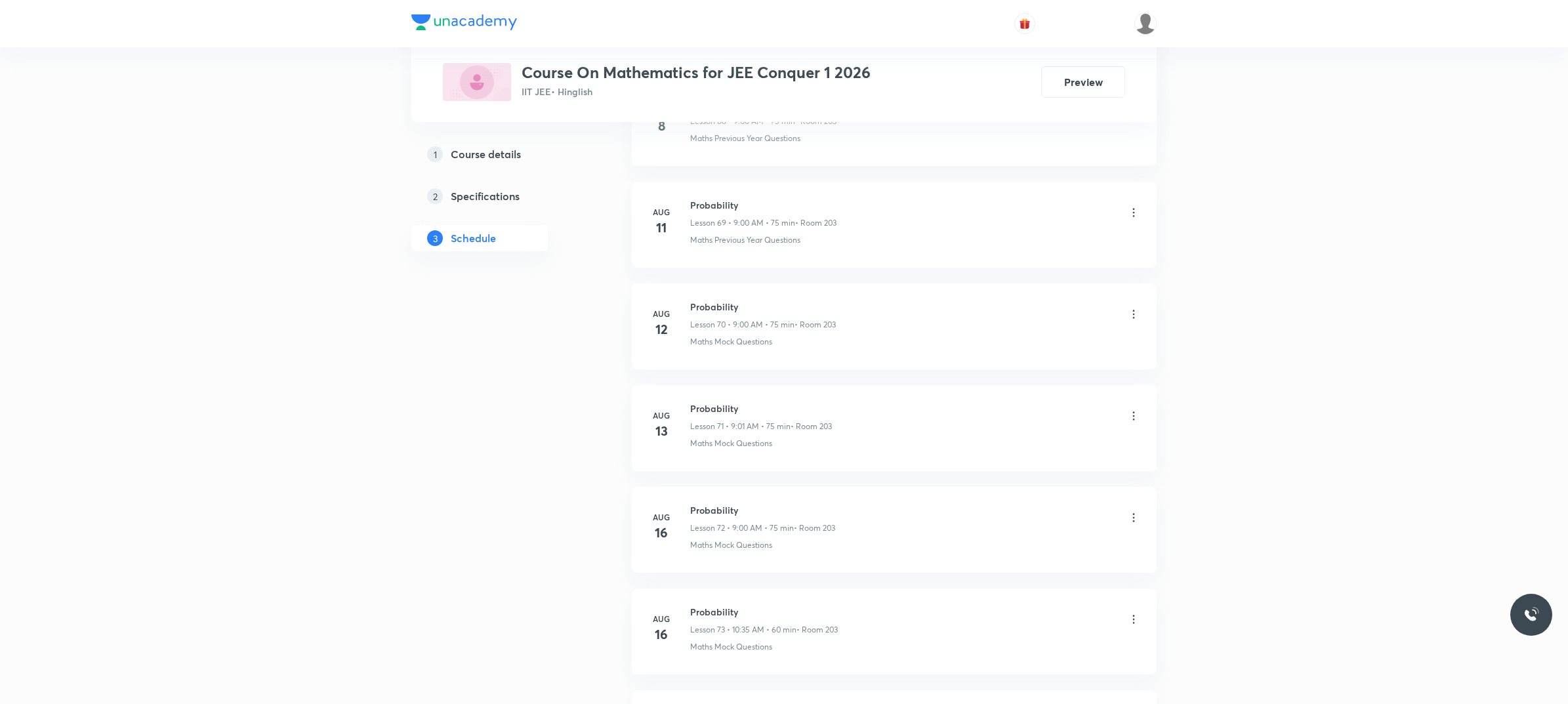
scroll to position [12257, 0]
click at [713, 519] on h6 "Determinant" at bounding box center [763, 517] width 146 height 13
copy h6 "Determinant"
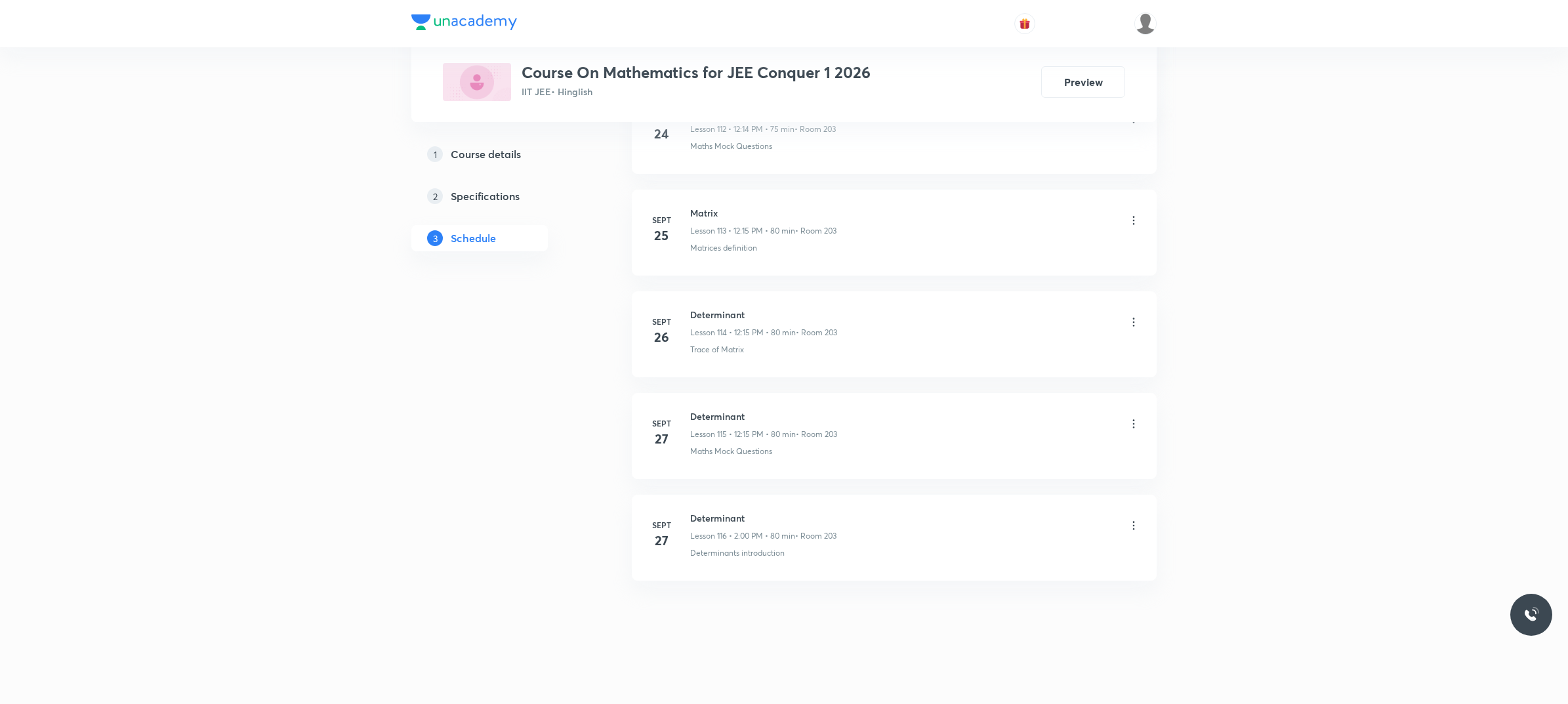
click at [917, 545] on div "Determinant Lesson 116 • 2:00 PM • 80 min • Room 203 Determinants introduction" at bounding box center [915, 534] width 450 height 48
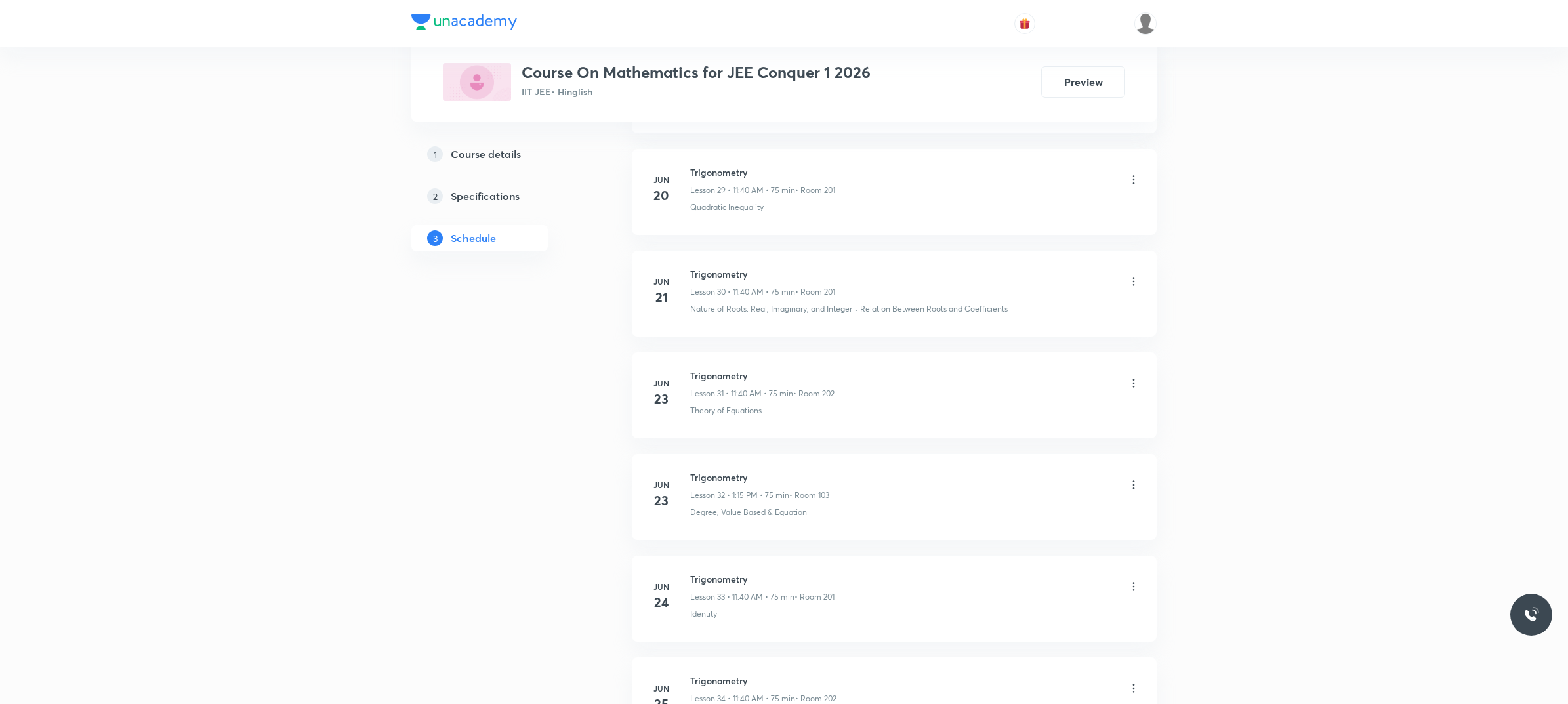
scroll to position [0, 0]
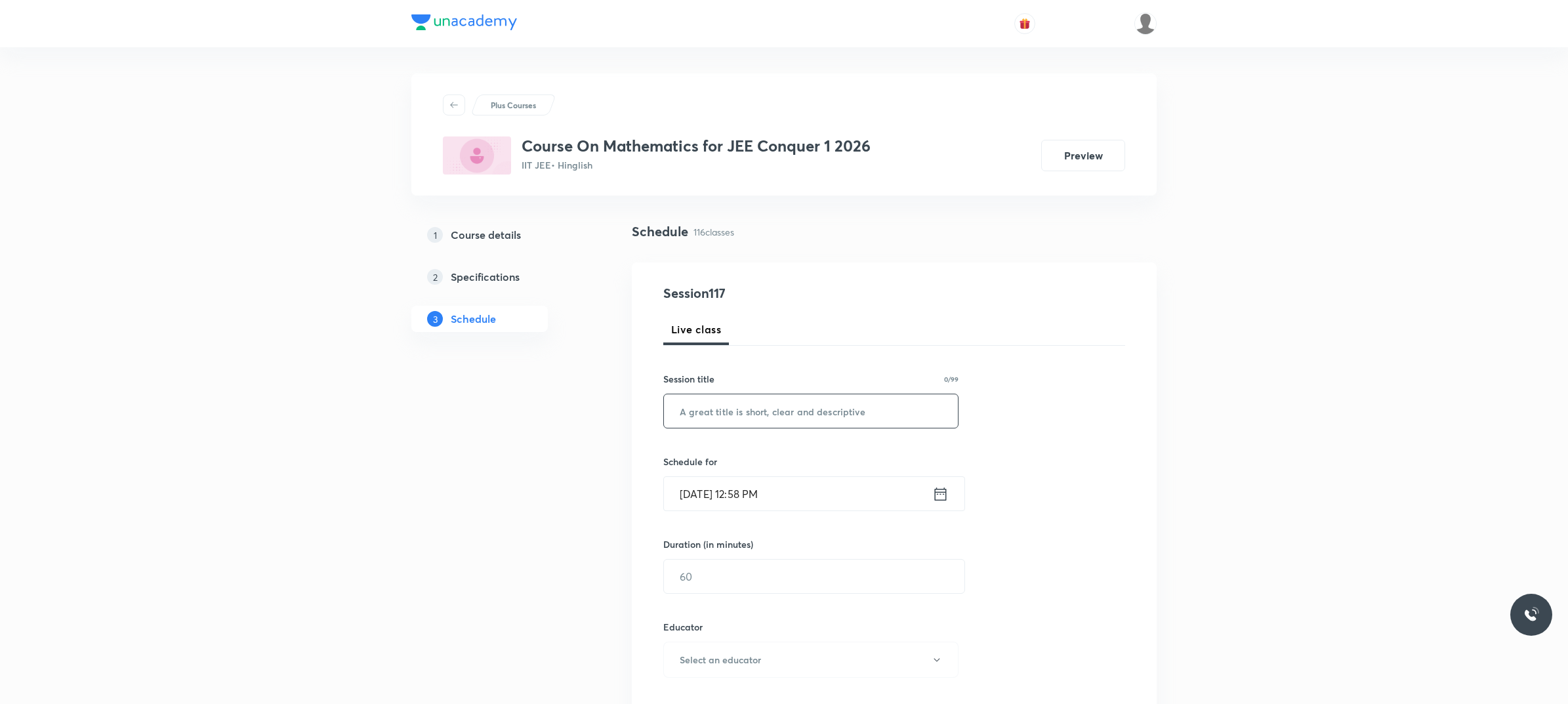
click at [809, 427] on input "text" at bounding box center [811, 410] width 294 height 33
paste input "Determinant"
type input "Determinant"
click at [819, 494] on input "[DATE] 12:58 PM" at bounding box center [798, 493] width 269 height 33
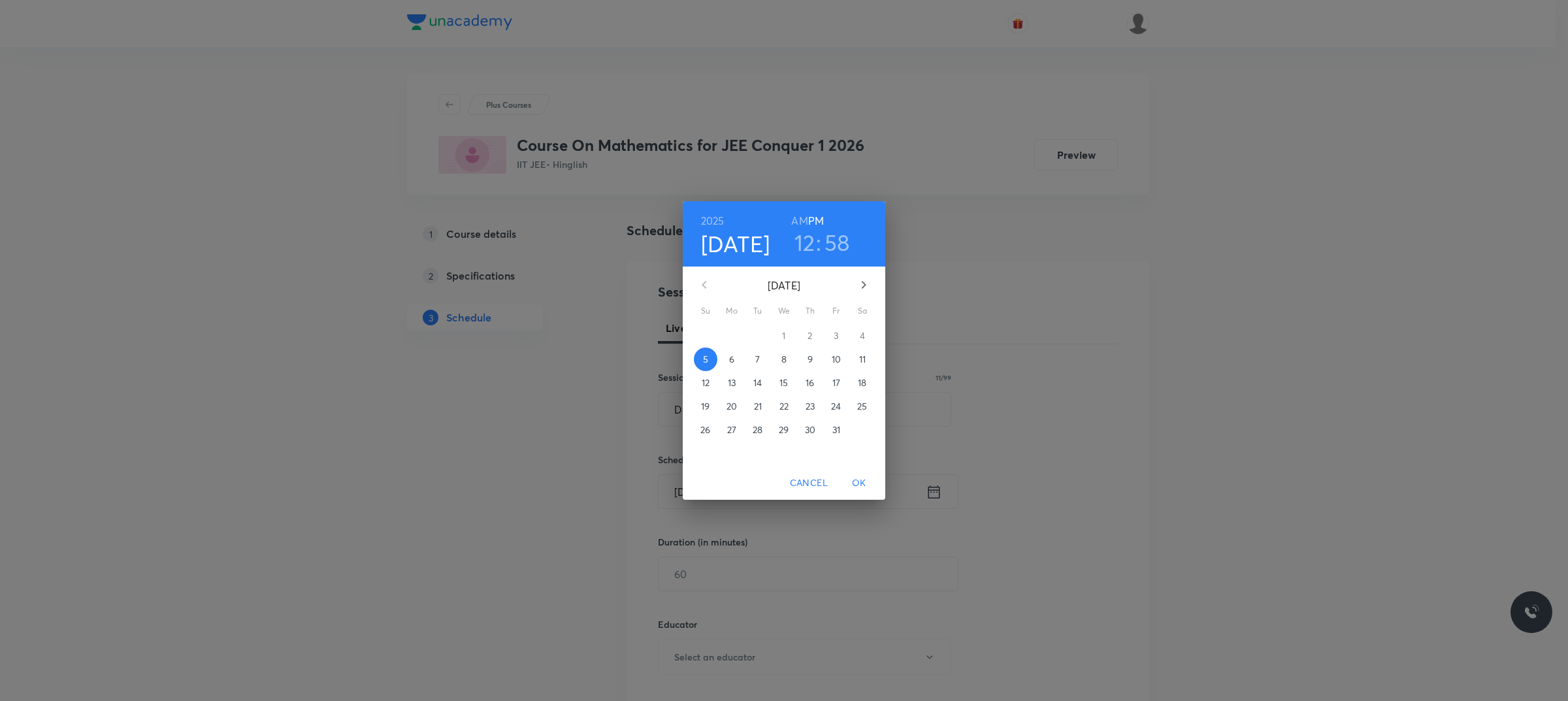
click at [733, 363] on p "6" at bounding box center [732, 359] width 5 height 13
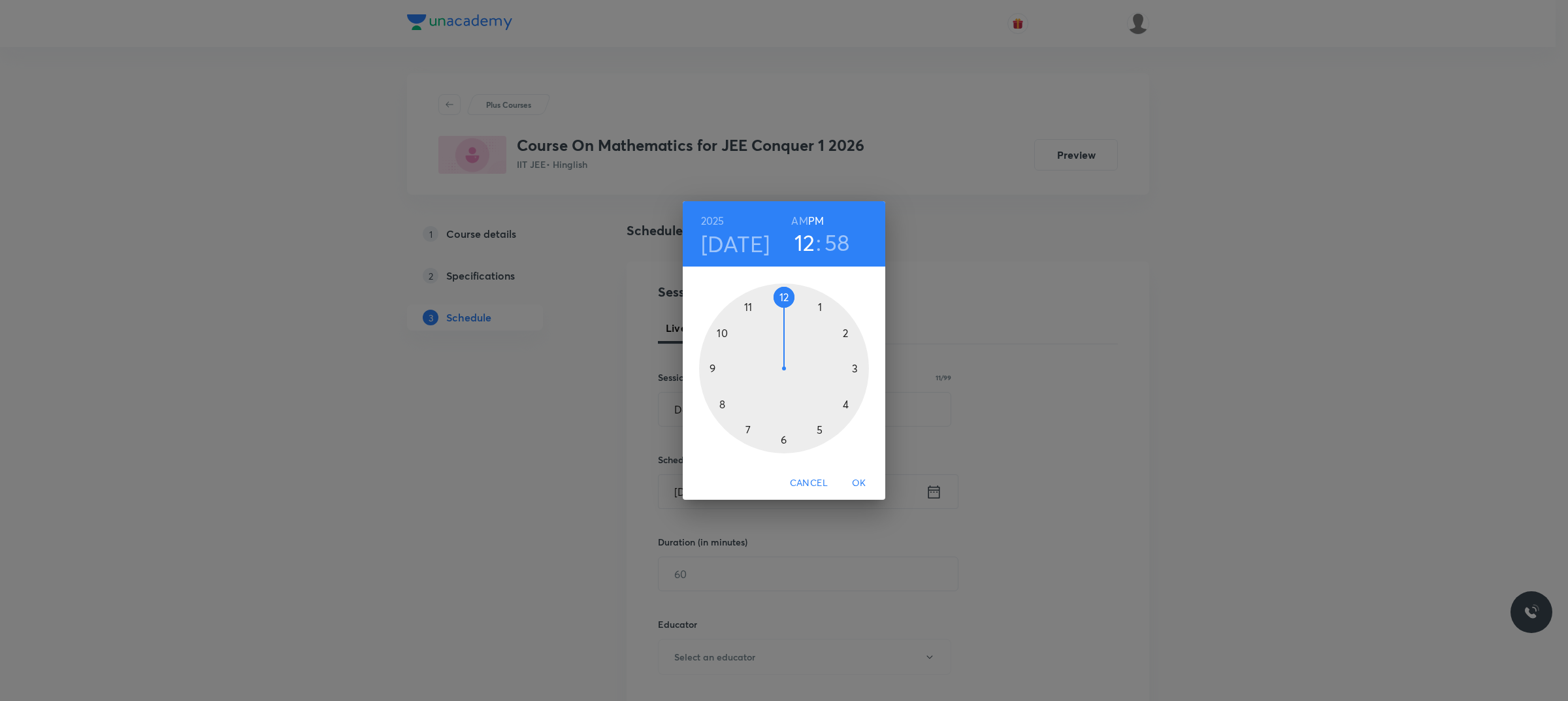
click at [781, 301] on div at bounding box center [784, 368] width 170 height 170
click at [852, 372] on div at bounding box center [784, 368] width 170 height 170
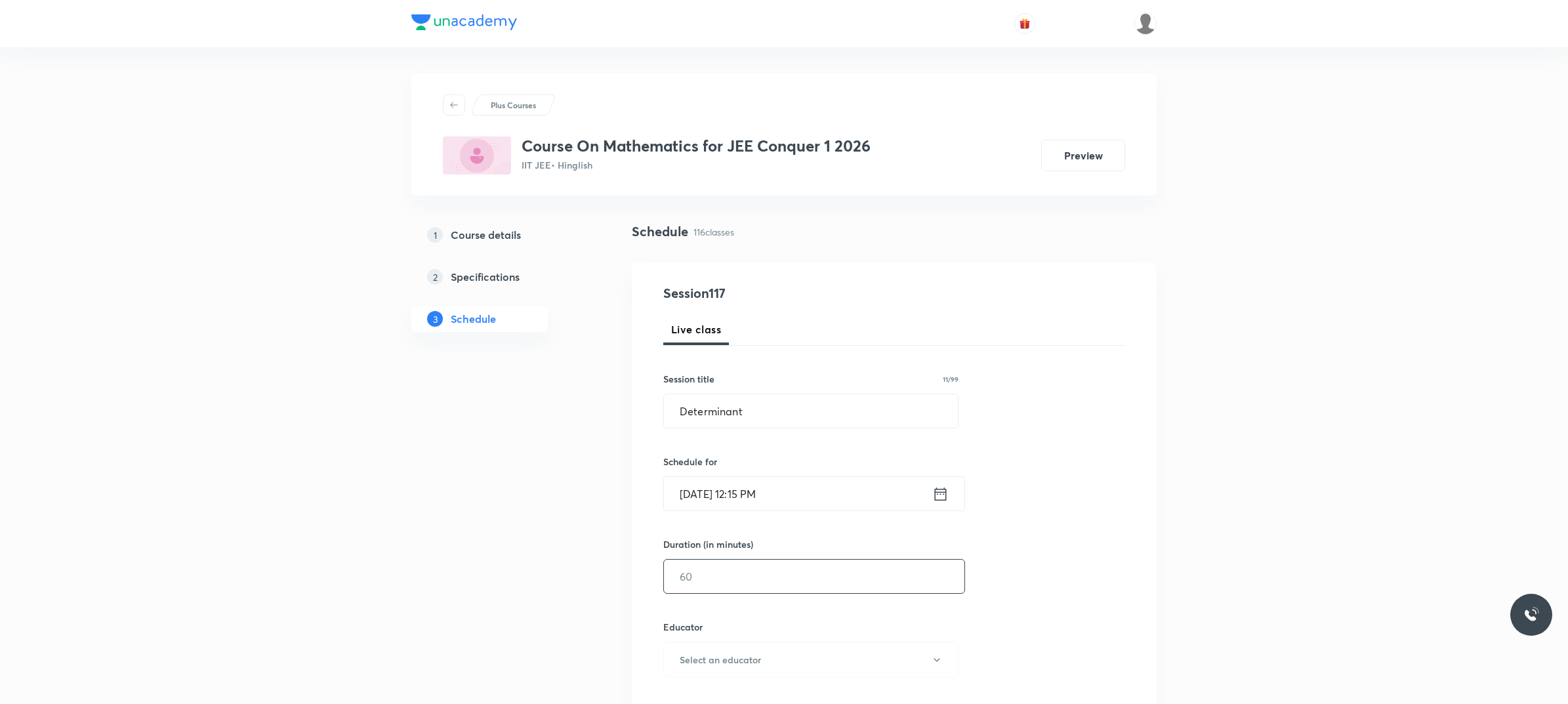
click at [821, 580] on input "text" at bounding box center [814, 576] width 300 height 33
type input "80"
click at [762, 658] on button "Select an educator" at bounding box center [811, 659] width 296 height 36
click at [720, 665] on li "[PERSON_NAME]" at bounding box center [811, 657] width 303 height 24
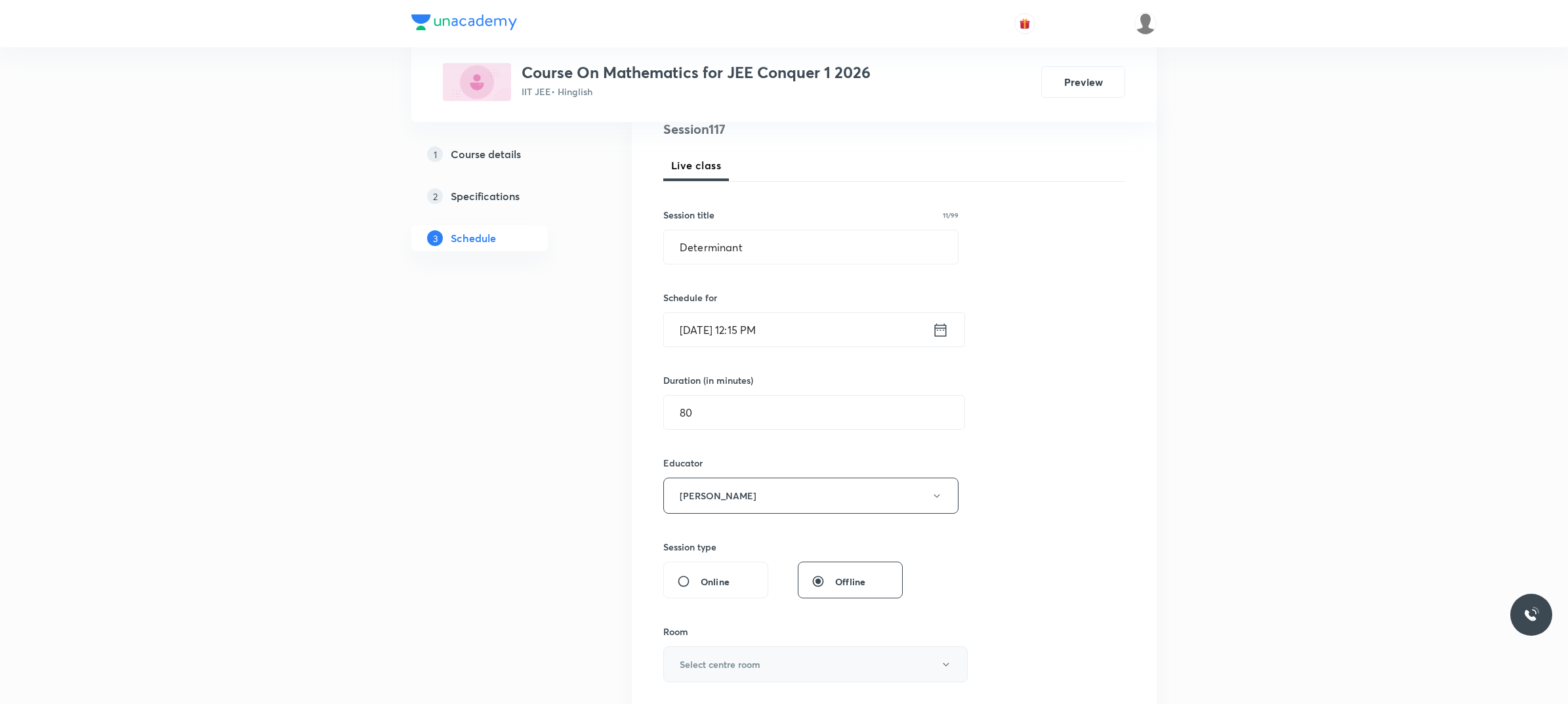
click at [746, 661] on h6 "Select centre room" at bounding box center [721, 664] width 81 height 13
click at [703, 605] on span "203" at bounding box center [812, 608] width 288 height 13
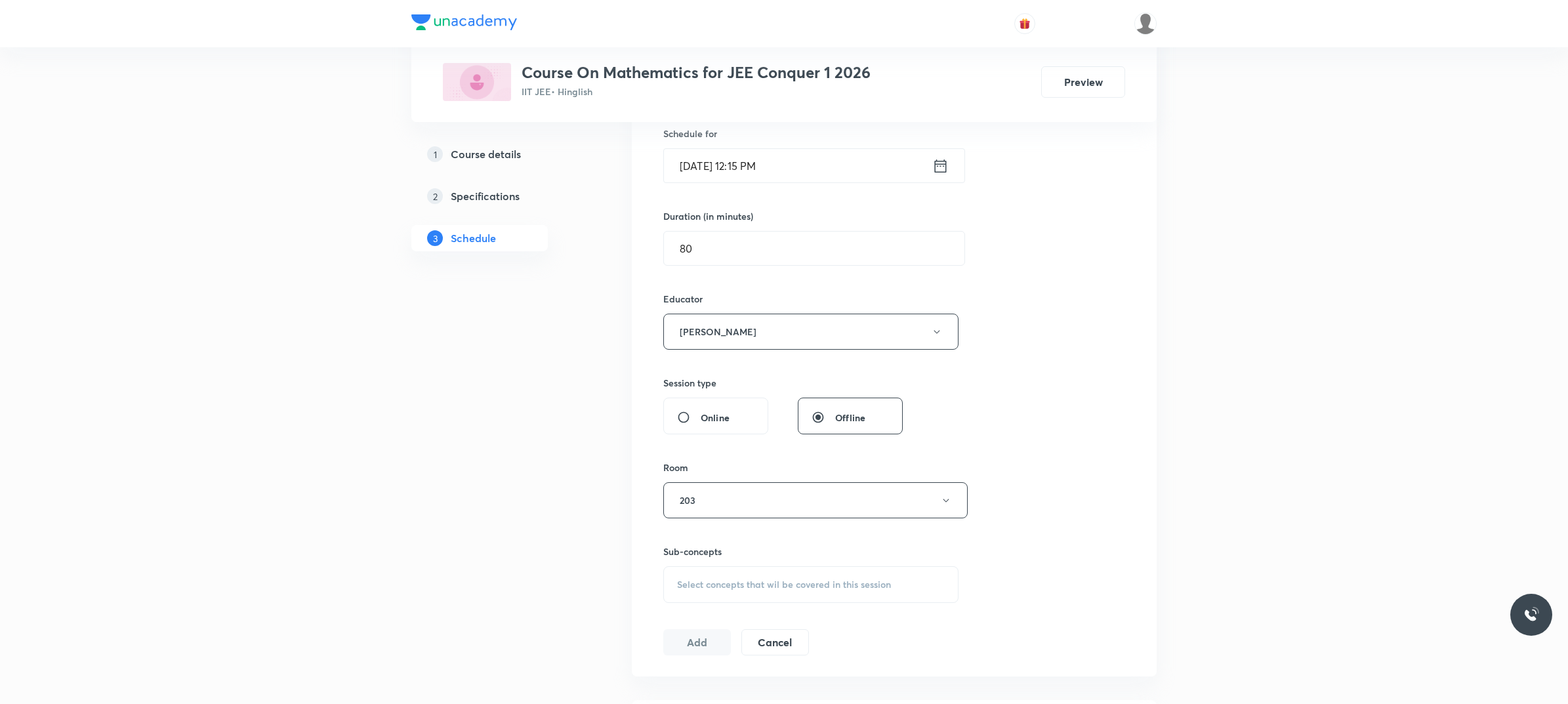
click at [726, 592] on div "Select concepts that wil be covered in this session" at bounding box center [811, 584] width 296 height 37
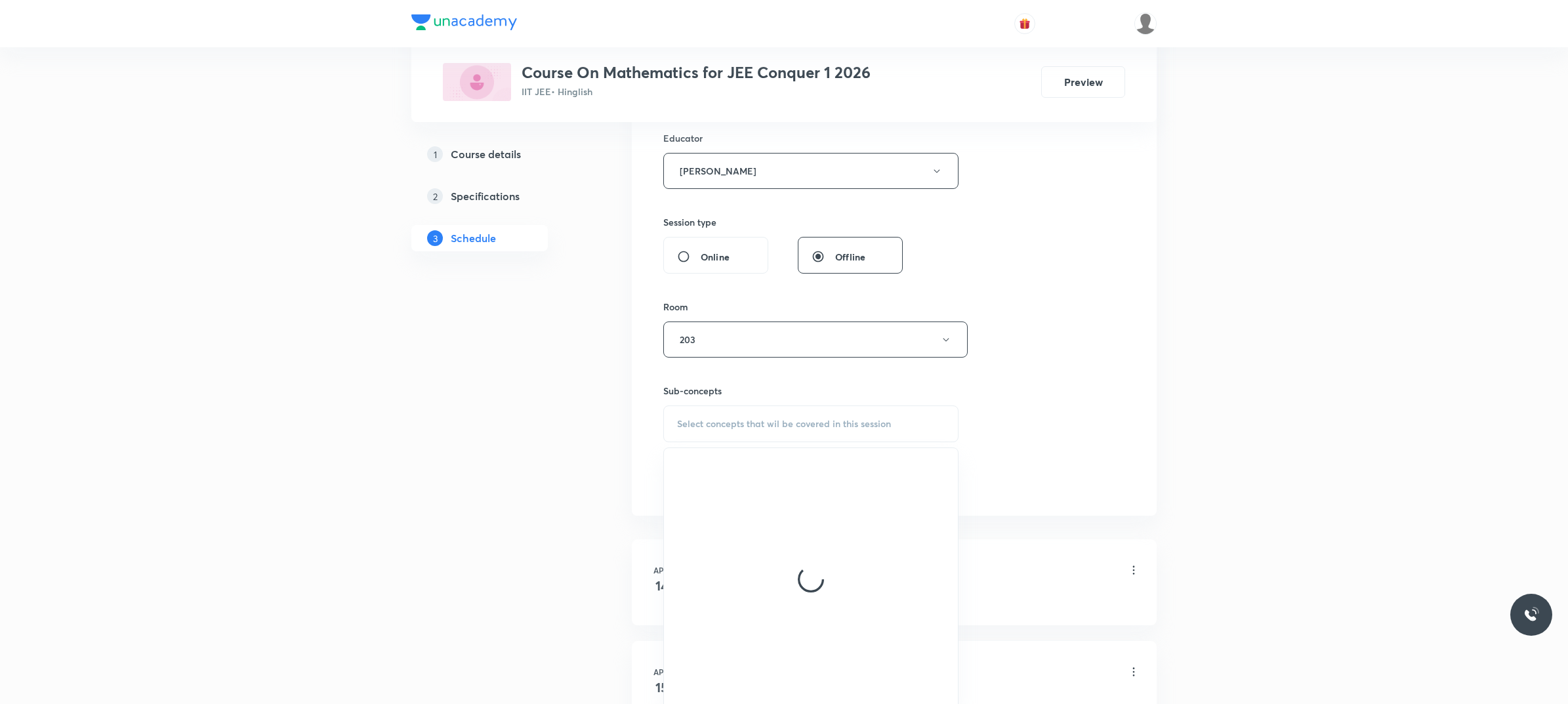
scroll to position [492, 0]
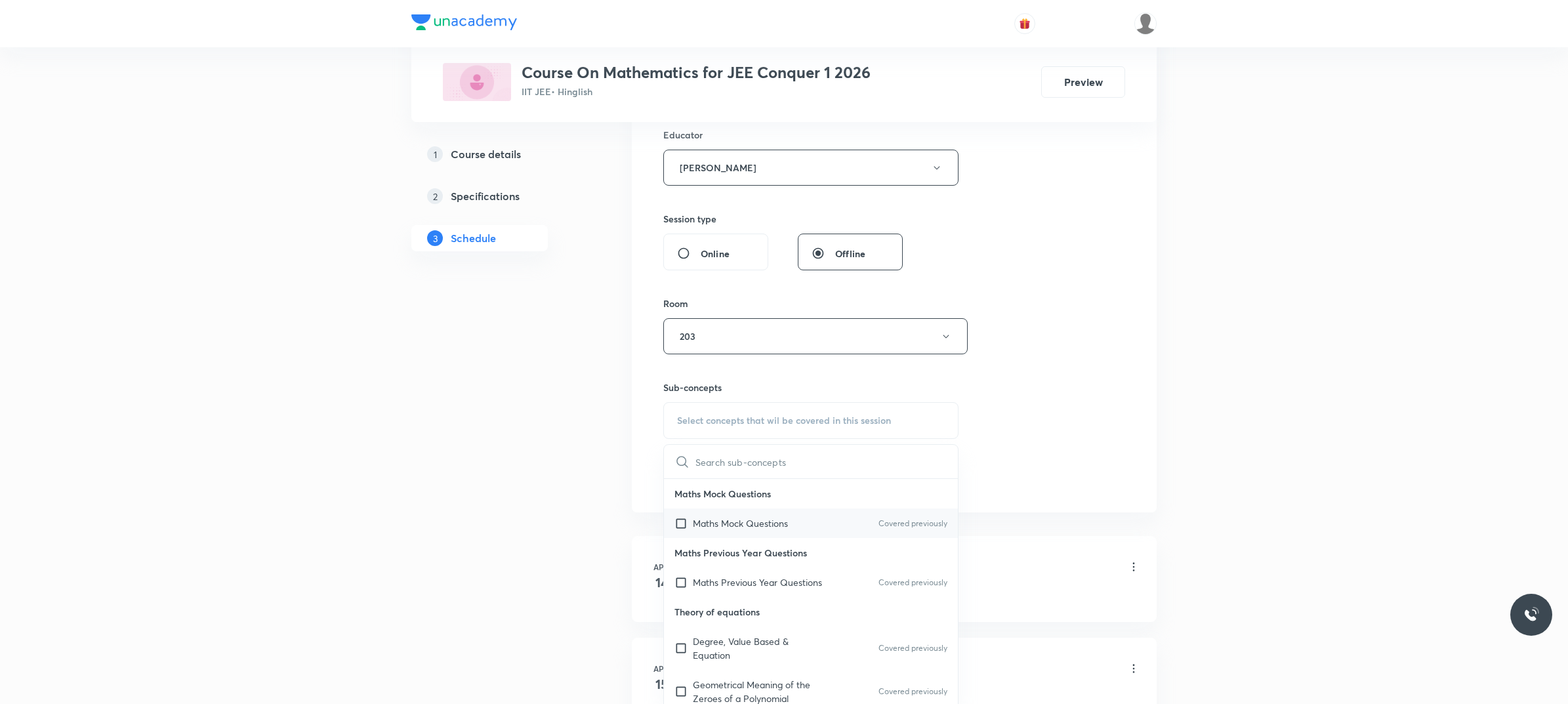
click at [826, 510] on div "Maths Mock Questions Covered previously" at bounding box center [811, 523] width 294 height 30
checkbox input "true"
click at [1031, 444] on div "Session 117 Live class Session title 11/99 Determinant ​ Schedule for [DATE] 12…" at bounding box center [894, 149] width 462 height 715
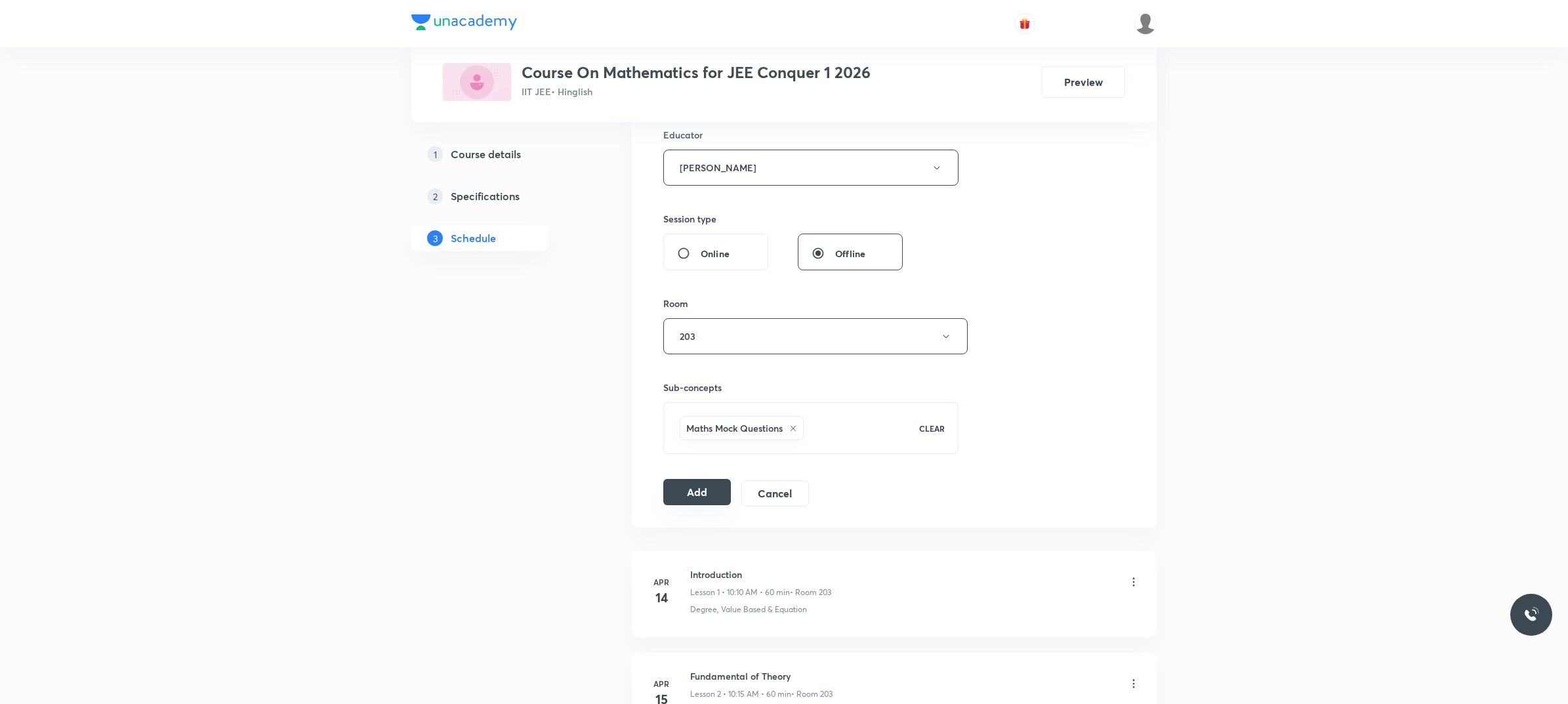
click at [700, 503] on button "Add" at bounding box center [696, 491] width 67 height 26
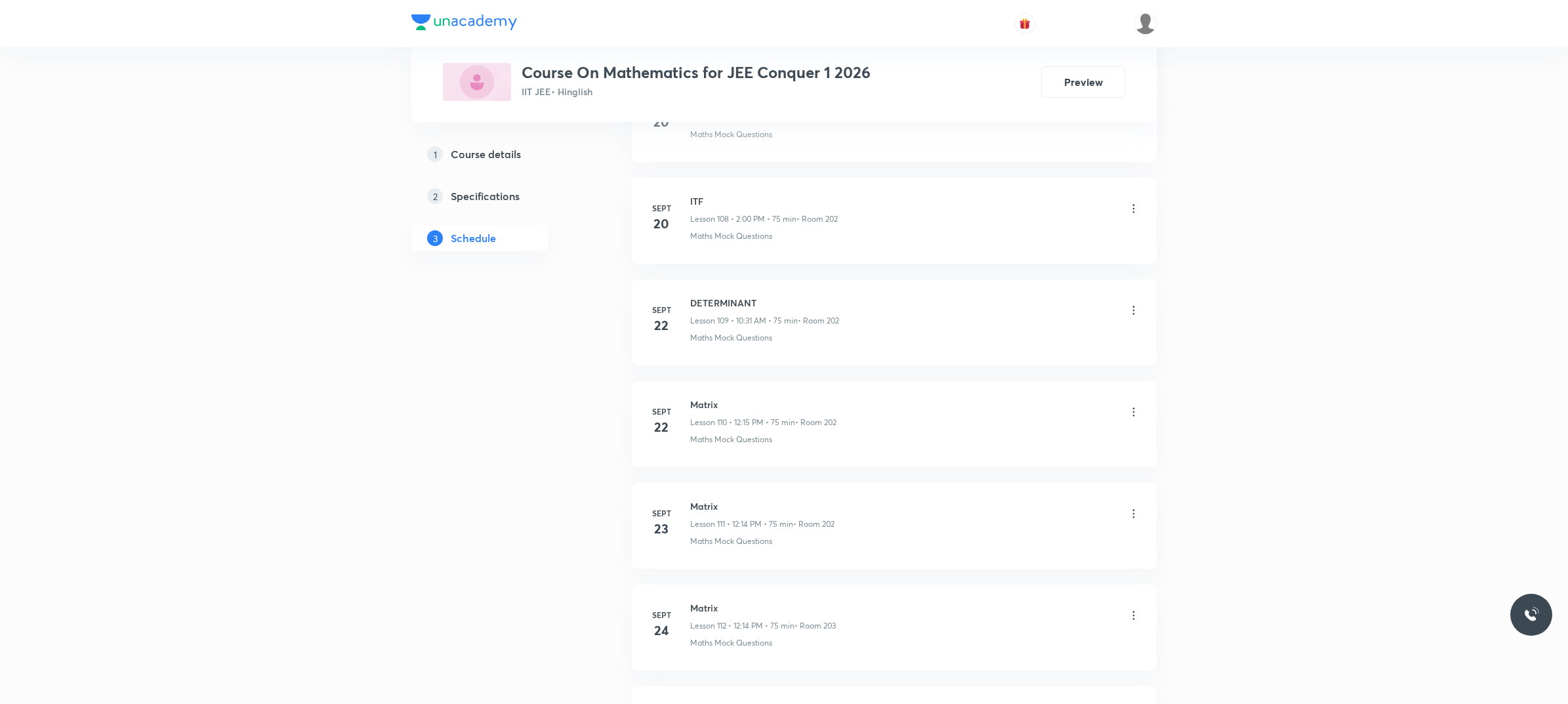
scroll to position [11568, 0]
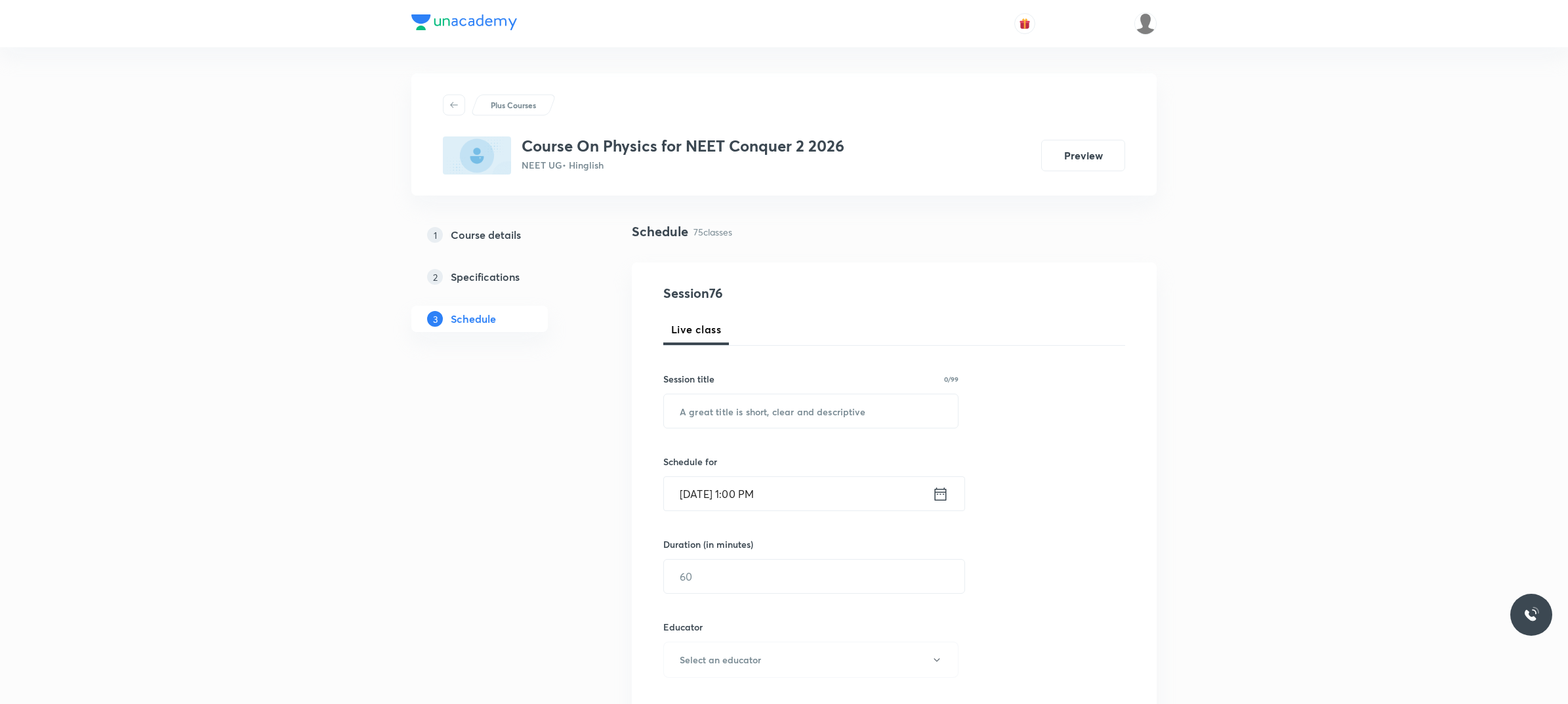
scroll to position [8077, 0]
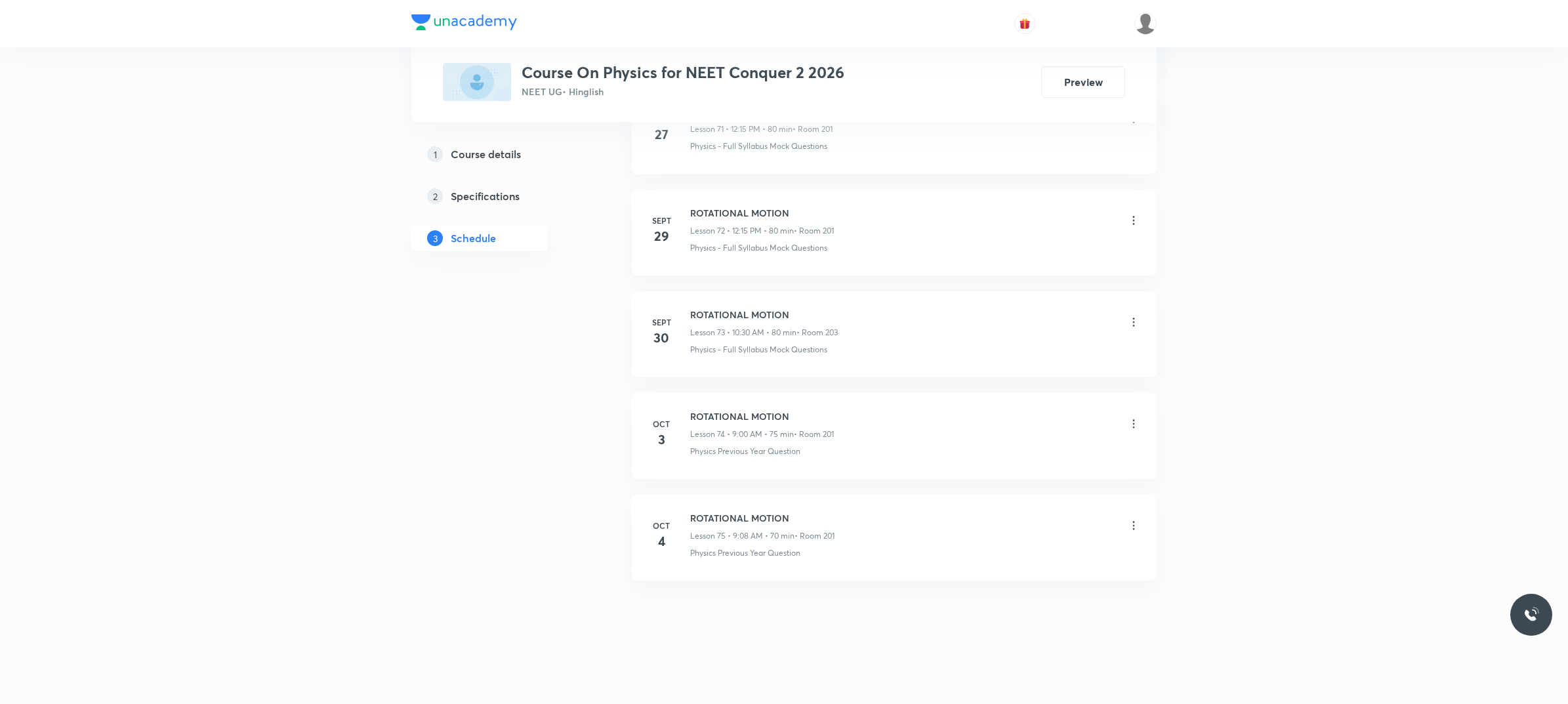
click at [710, 518] on h6 "ROTATIONAL MOTION" at bounding box center [762, 517] width 145 height 13
copy h6 "ROTATIONAL MOTION"
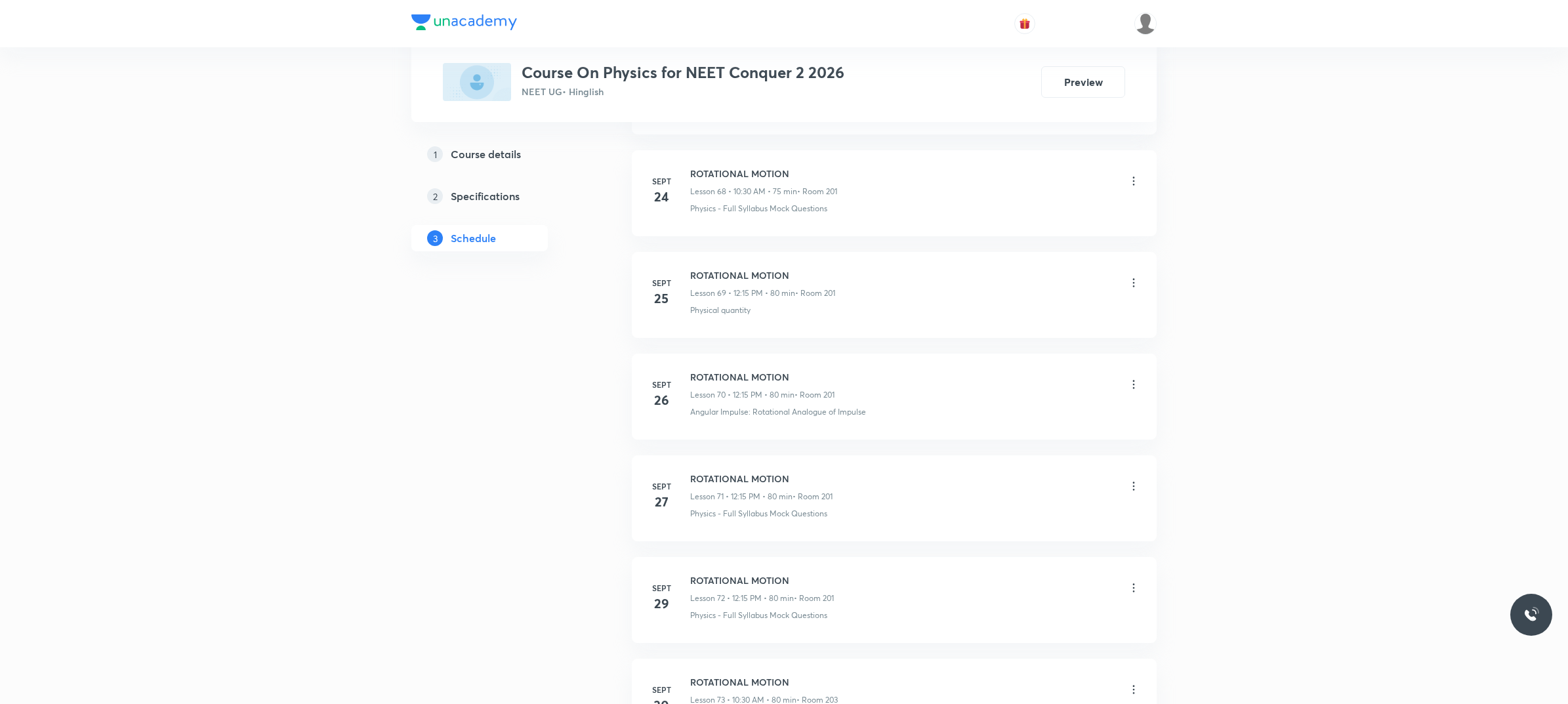
scroll to position [0, 0]
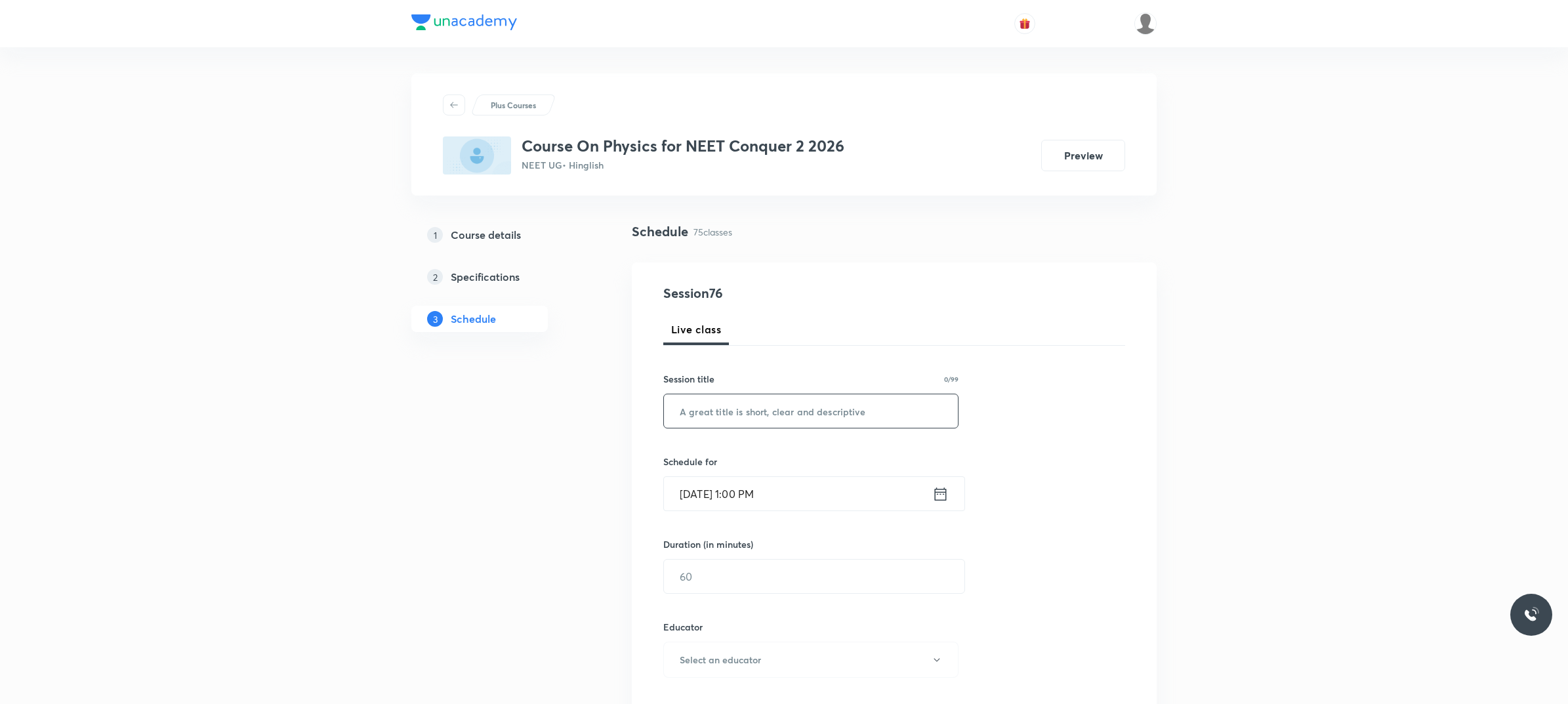
click at [812, 410] on input "text" at bounding box center [811, 410] width 294 height 33
paste input "ROTATIONAL MOTION"
type input "ROTATIONAL MOTION"
click at [831, 489] on input "[DATE] 1:00 PM" at bounding box center [798, 493] width 269 height 33
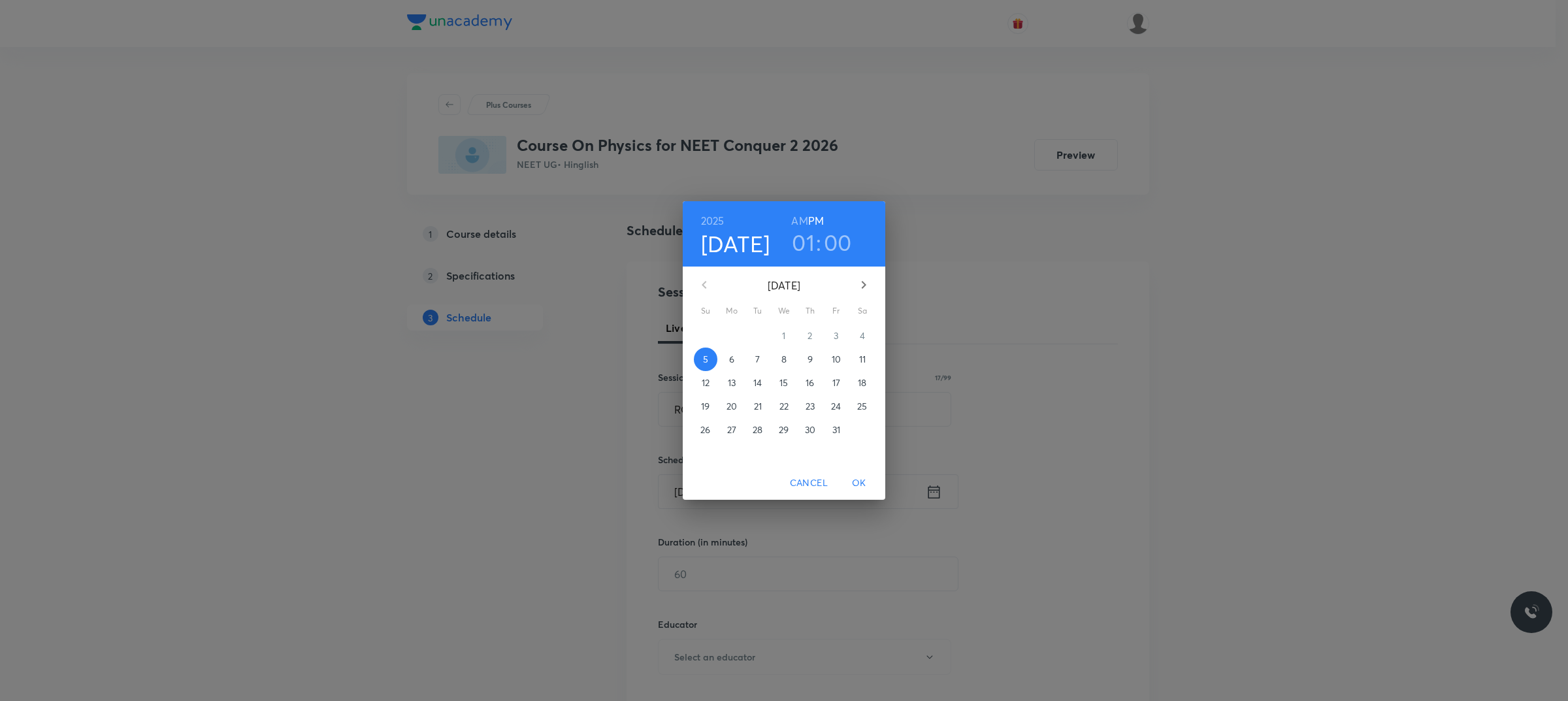
click at [735, 365] on span "6" at bounding box center [732, 359] width 23 height 13
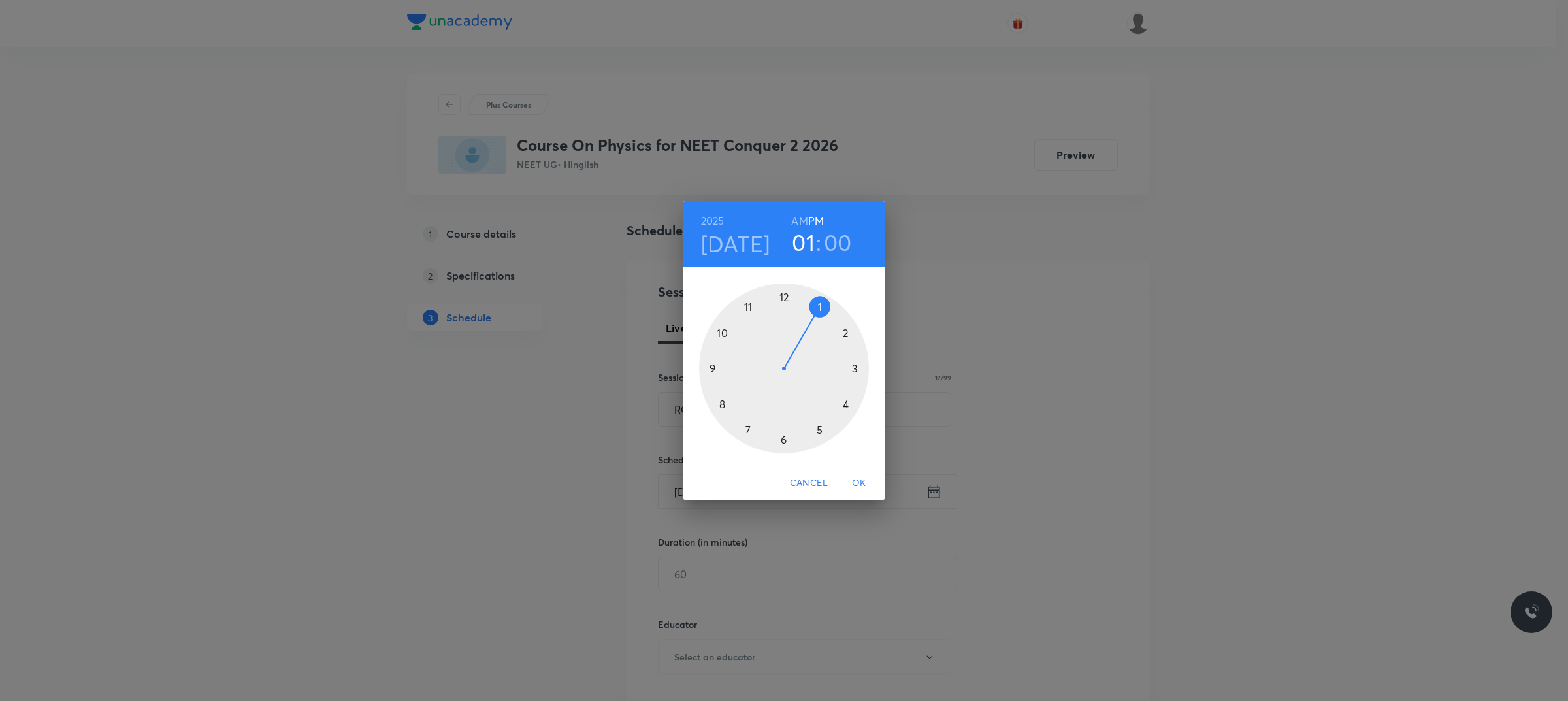
click at [720, 367] on div at bounding box center [784, 368] width 170 height 170
click at [801, 212] on h6 "AM" at bounding box center [799, 221] width 16 height 18
click at [779, 299] on div at bounding box center [784, 368] width 170 height 170
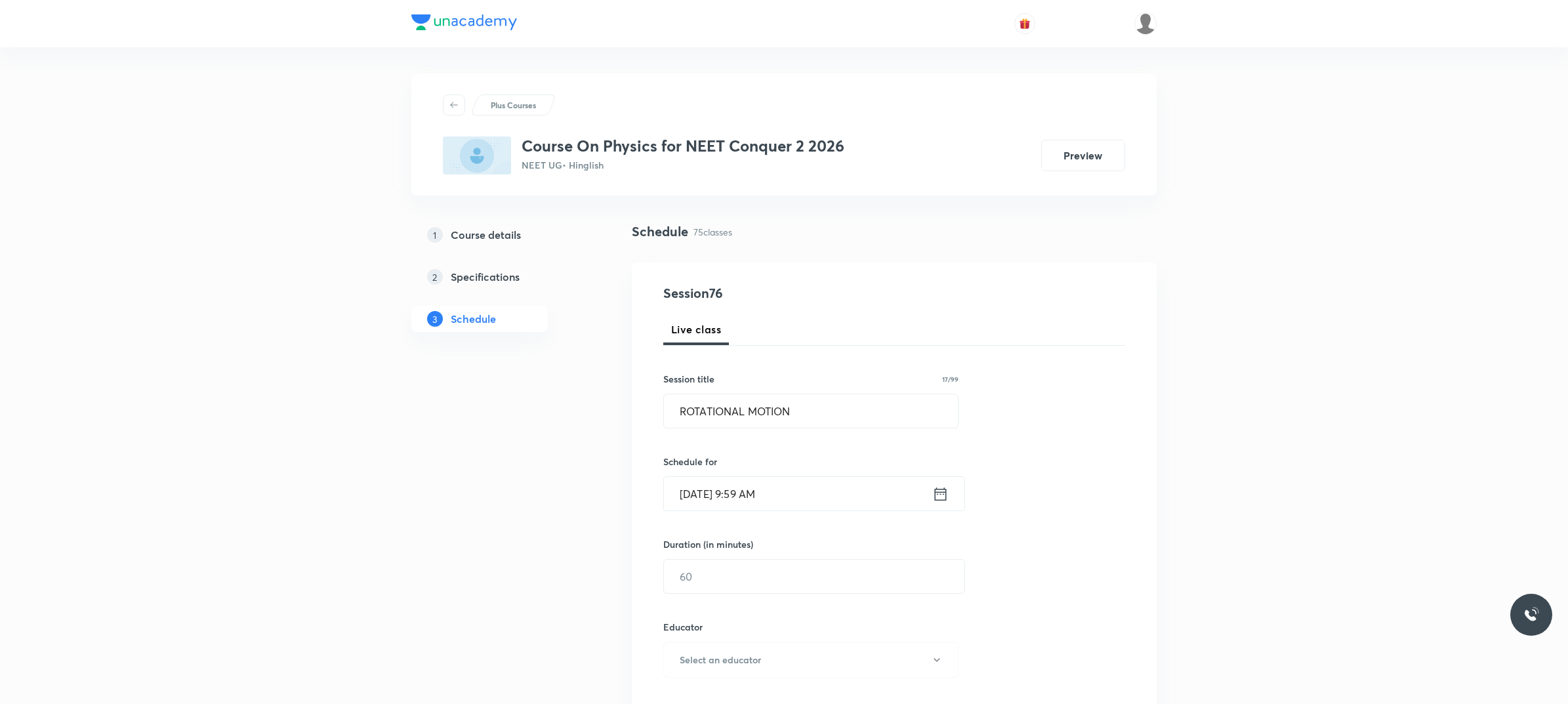
click at [799, 492] on input "[DATE] 9:59 AM" at bounding box center [798, 493] width 269 height 33
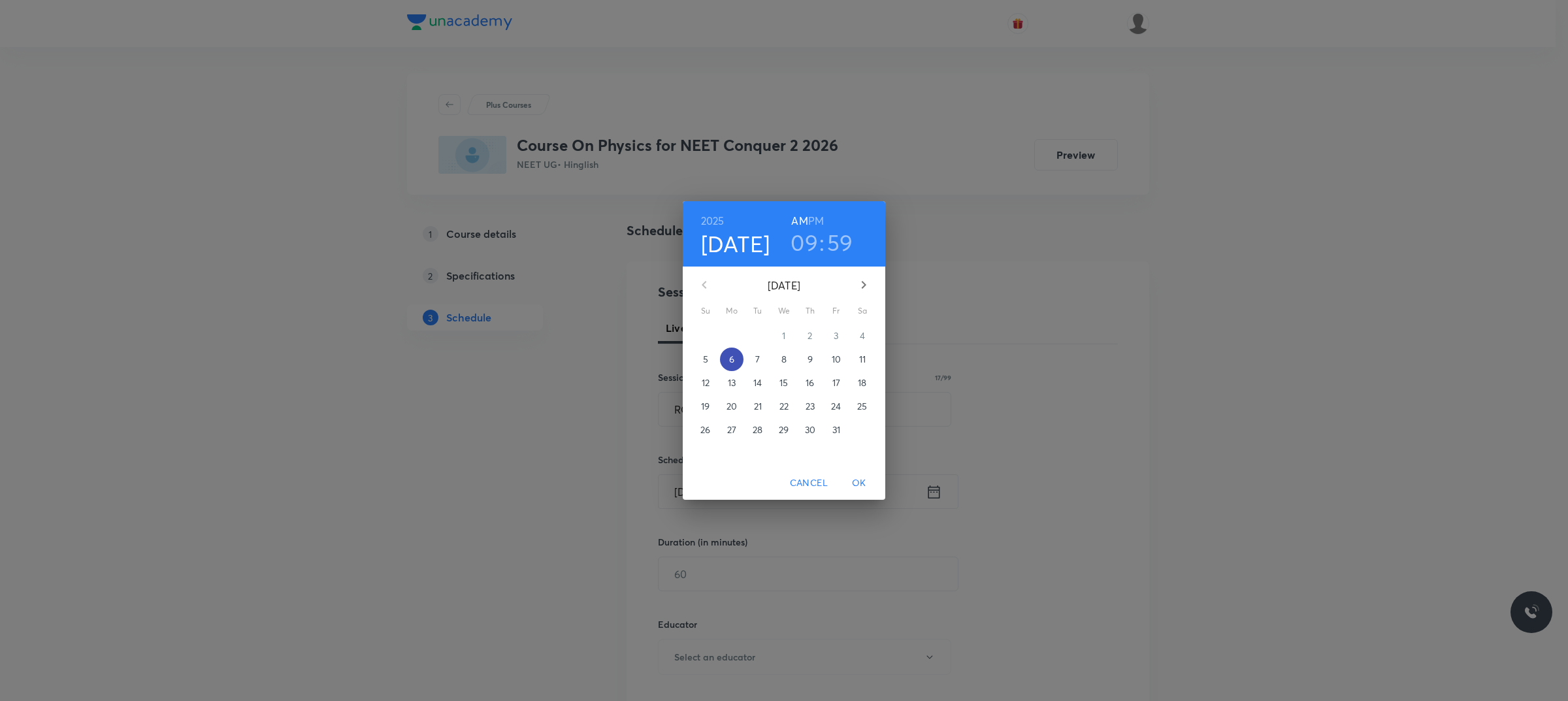
click at [739, 362] on span "6" at bounding box center [732, 359] width 23 height 13
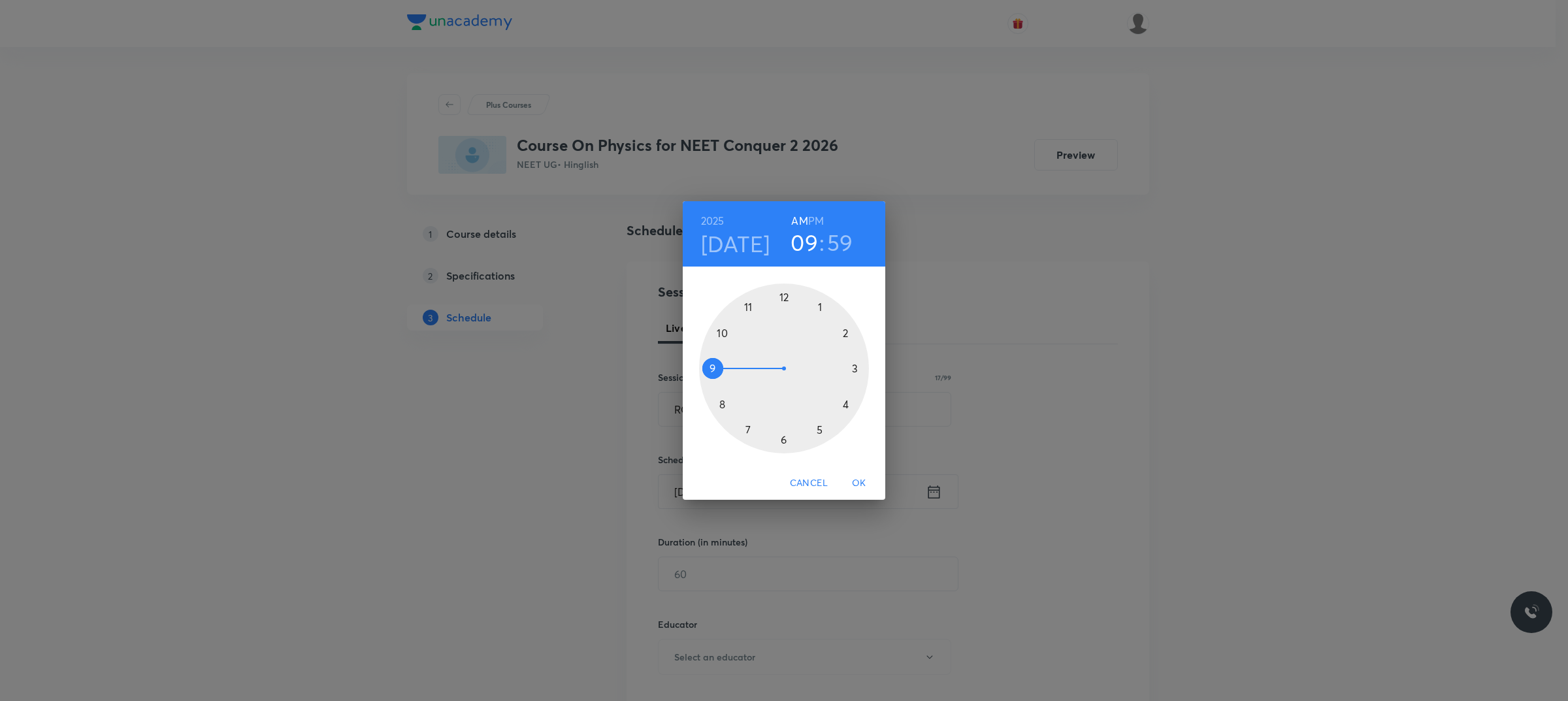
click at [716, 360] on div at bounding box center [784, 368] width 170 height 170
click at [785, 299] on div at bounding box center [784, 368] width 170 height 170
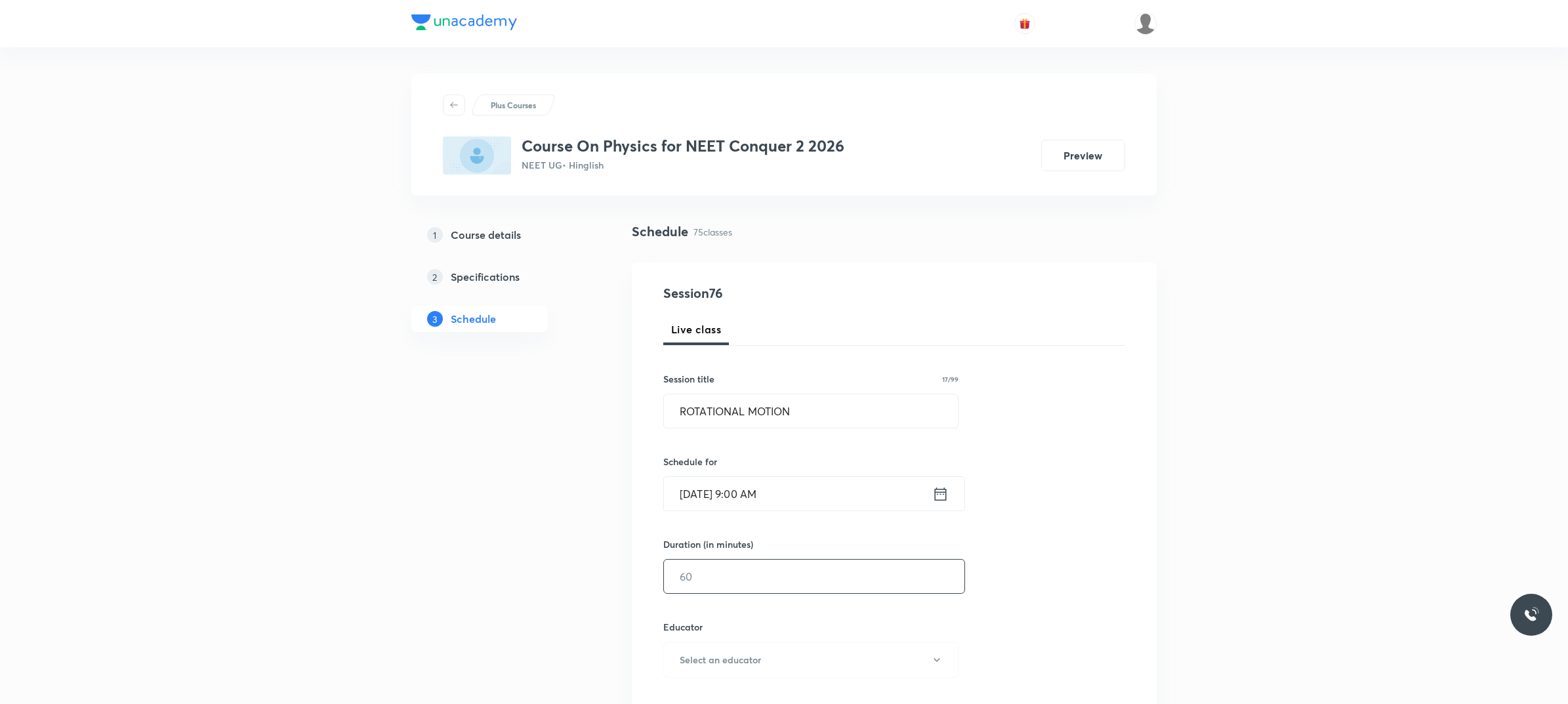
click at [861, 577] on input "text" at bounding box center [814, 576] width 300 height 33
type input "80"
click at [815, 645] on button "Select an educator" at bounding box center [811, 659] width 296 height 36
click at [736, 680] on span "[PERSON_NAME]" at bounding box center [812, 681] width 288 height 13
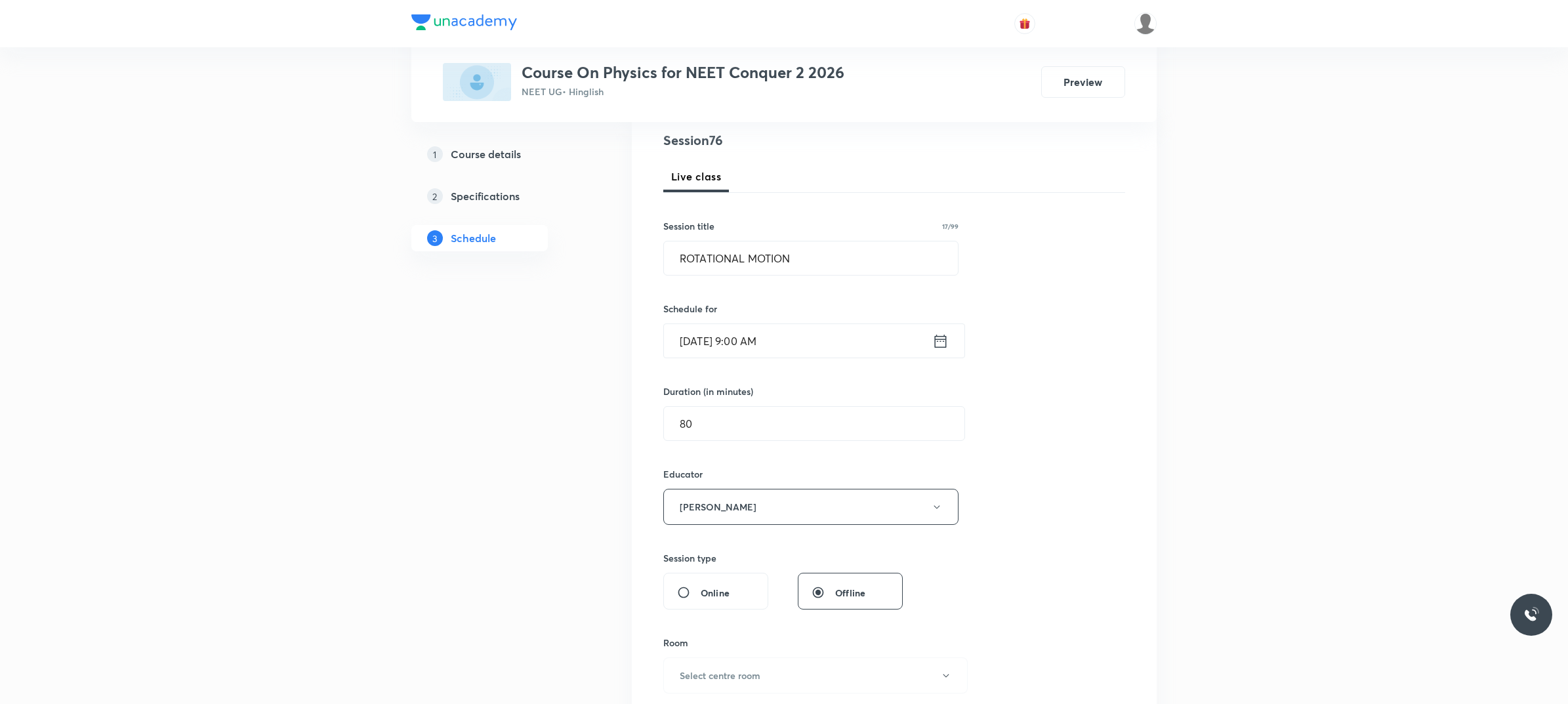
scroll to position [164, 0]
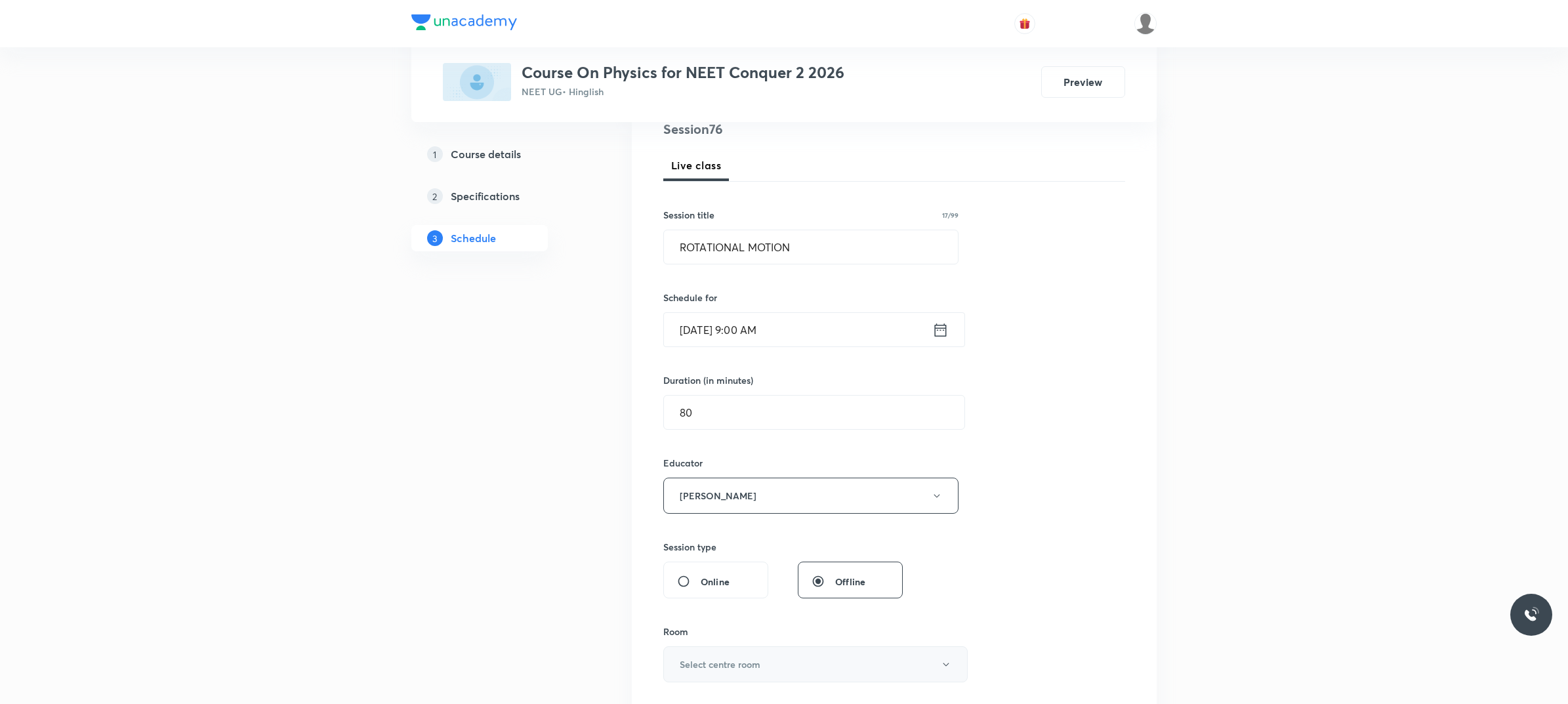
click at [758, 657] on button "Select centre room" at bounding box center [815, 664] width 305 height 36
click at [707, 555] on span "201" at bounding box center [812, 559] width 288 height 13
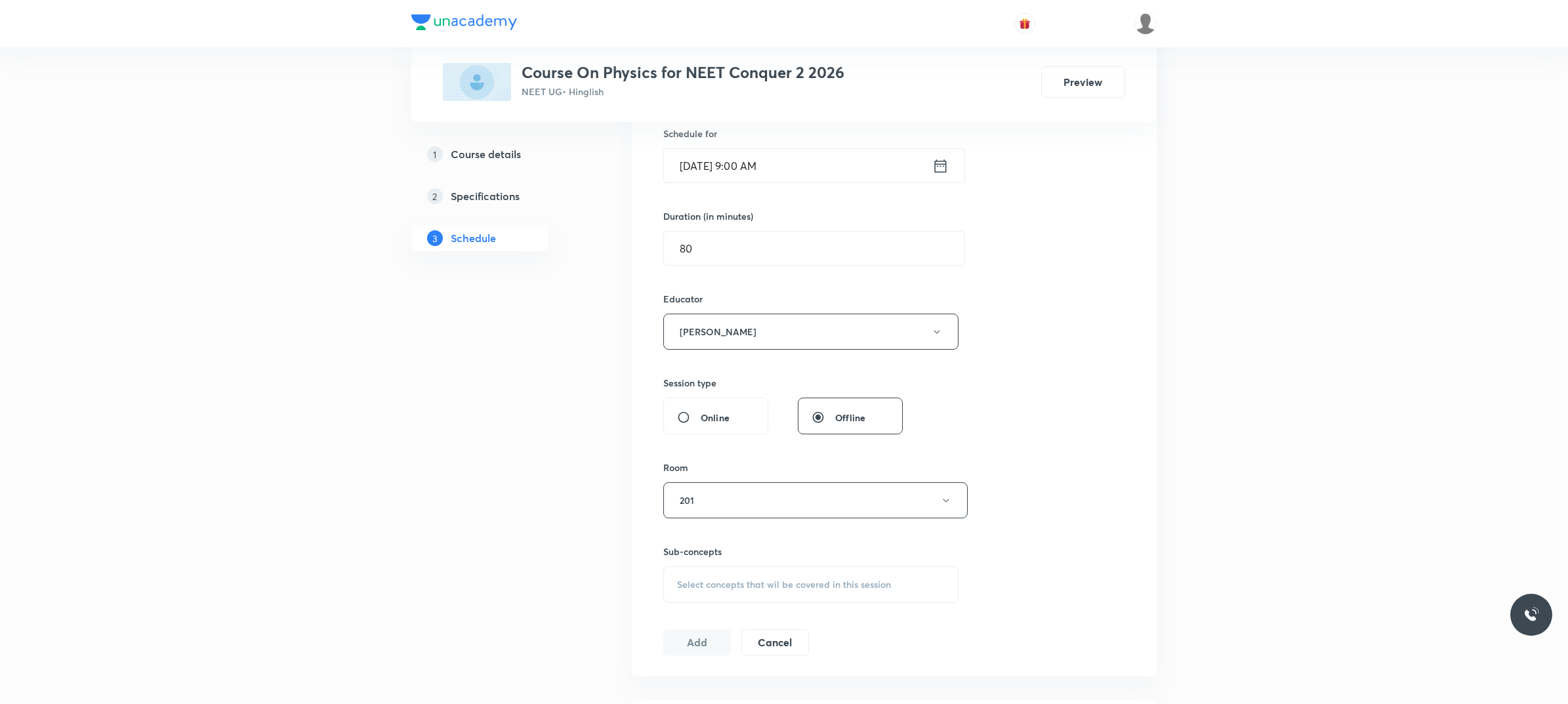
click at [719, 568] on div "Select concepts that wil be covered in this session" at bounding box center [811, 584] width 296 height 37
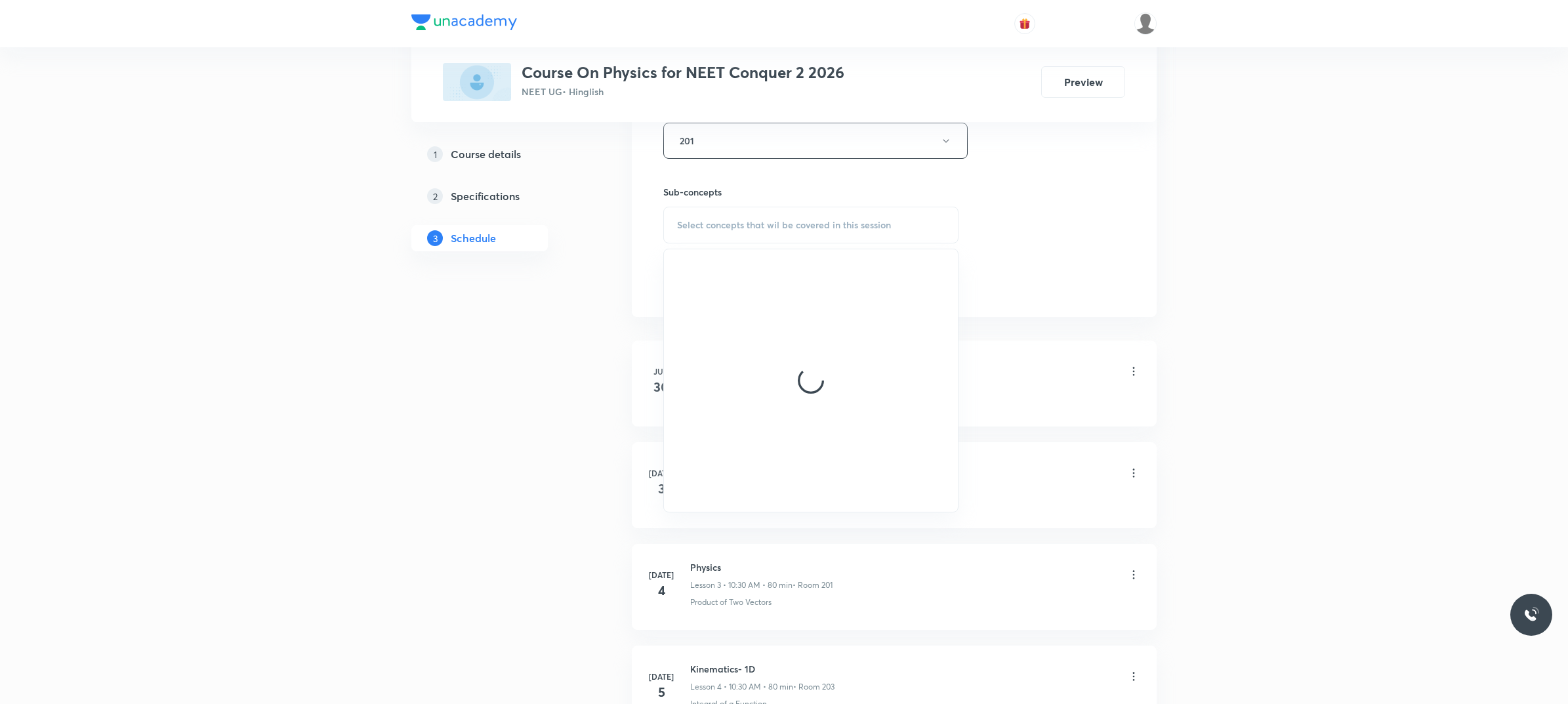
scroll to position [738, 0]
click at [808, 260] on div at bounding box center [811, 330] width 294 height 262
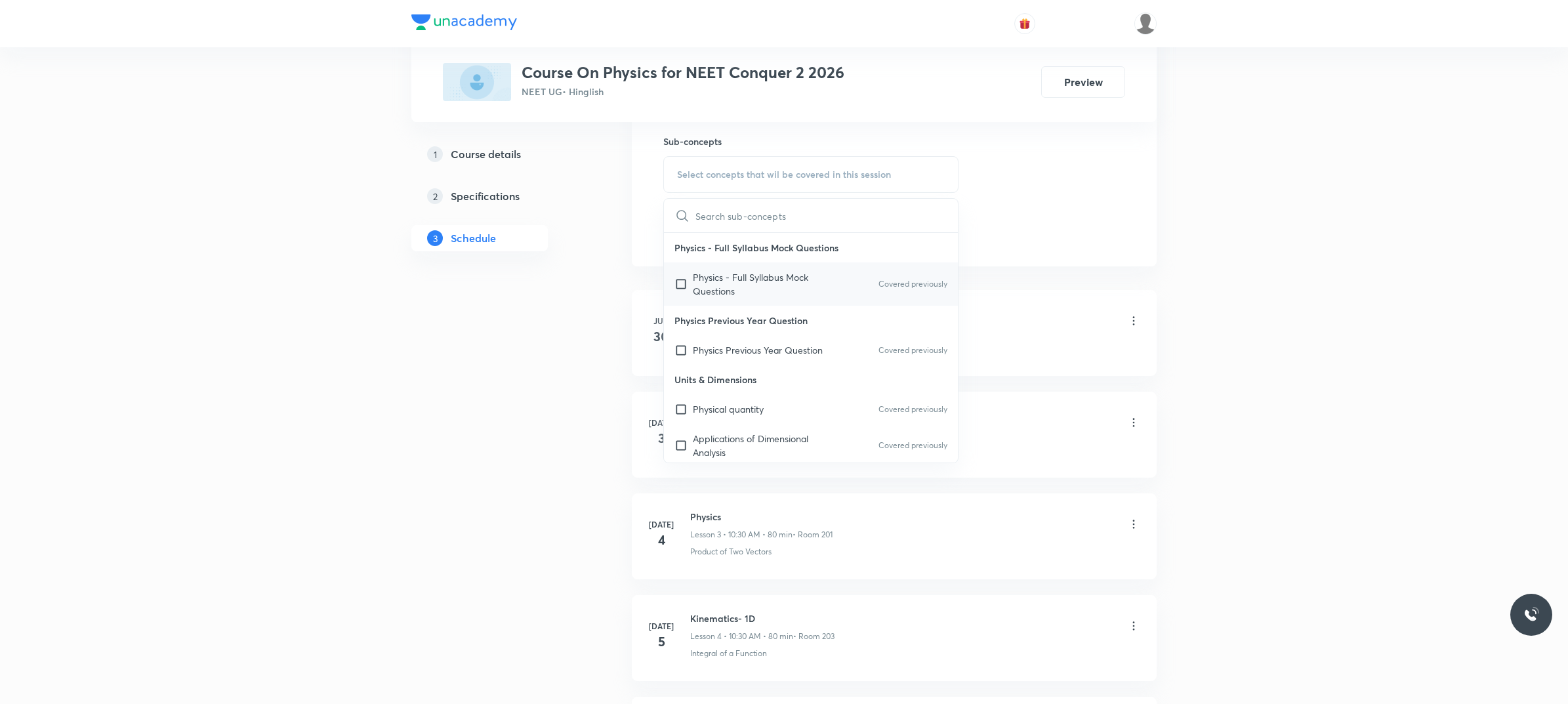
click at [780, 268] on div "Physics - Full Syllabus Mock Questions Covered previously" at bounding box center [811, 284] width 294 height 43
checkbox input "true"
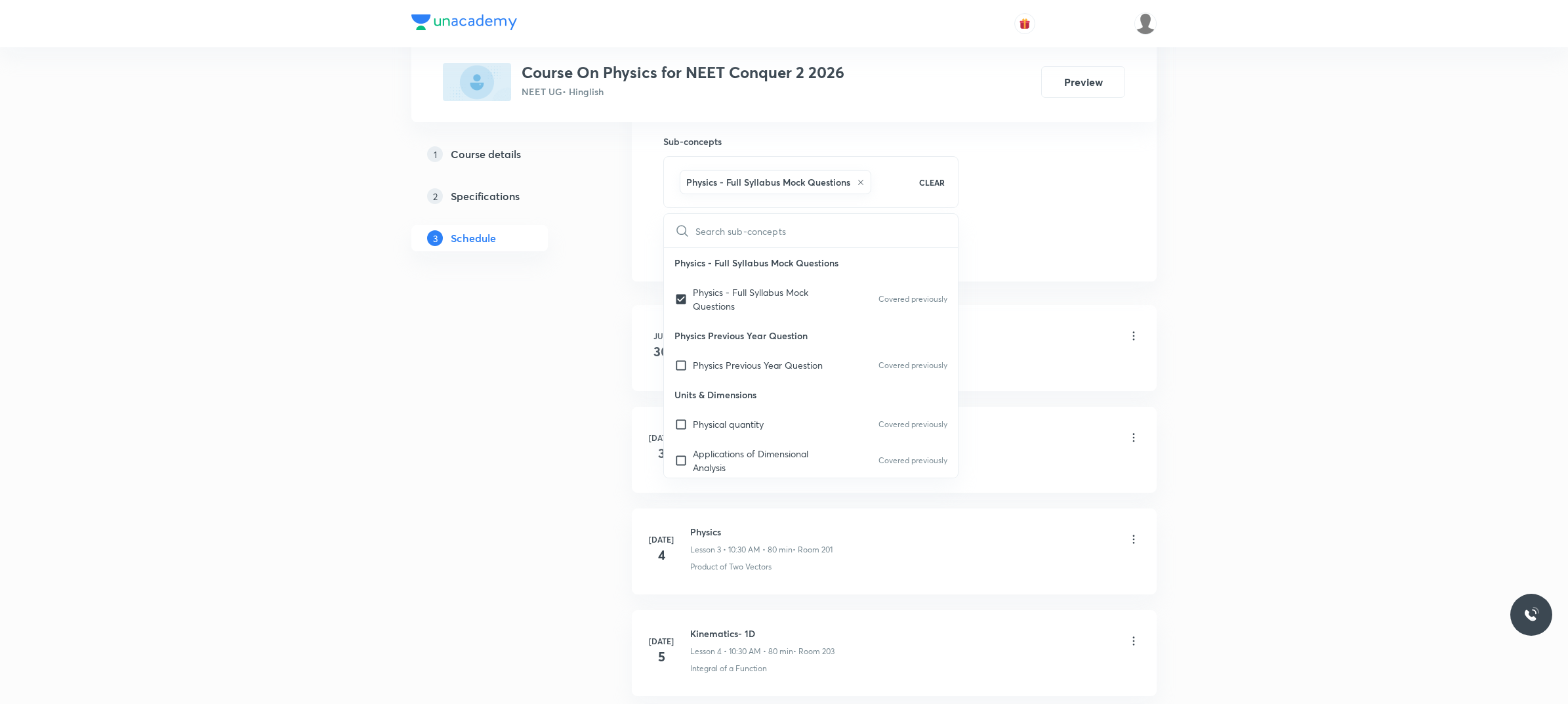
click at [680, 247] on button "Add" at bounding box center [696, 245] width 67 height 26
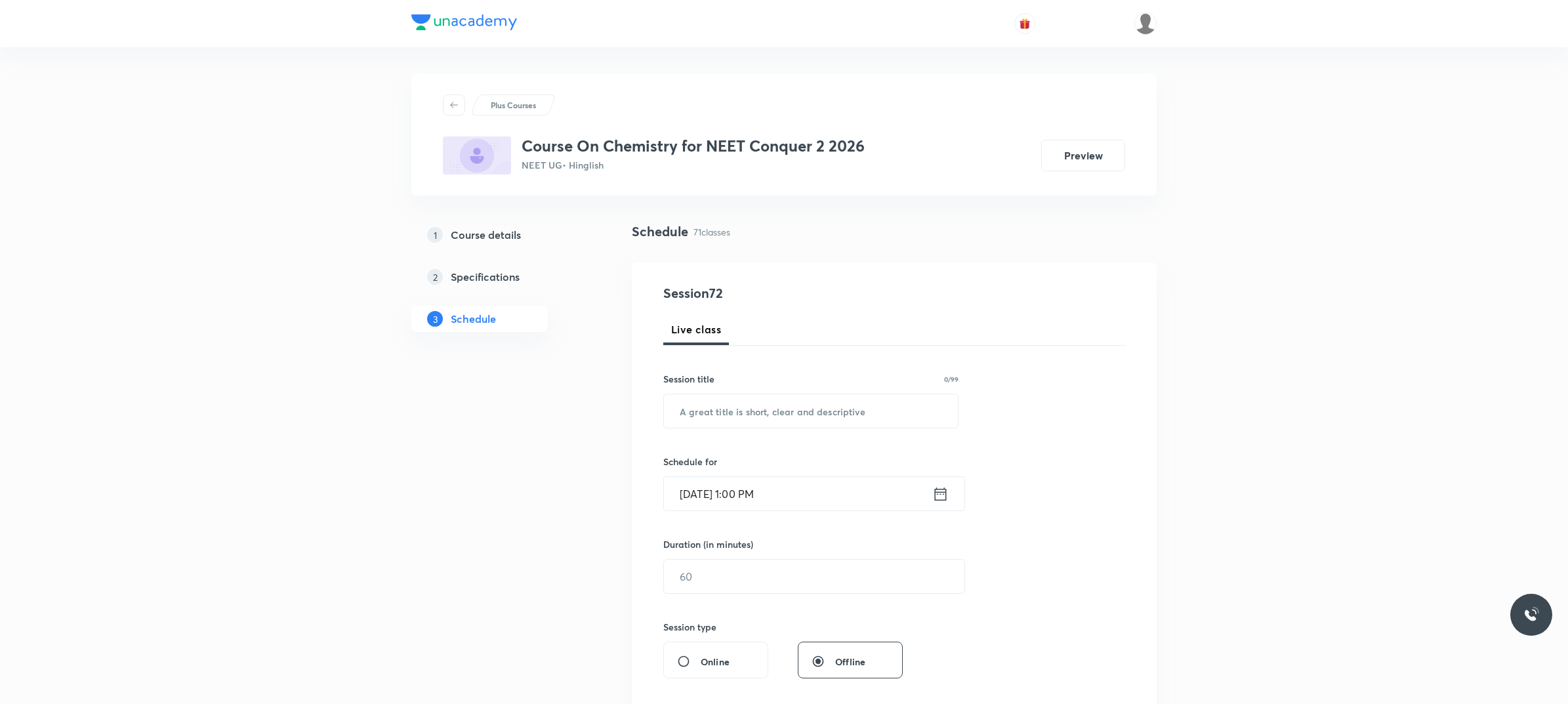
click at [811, 502] on input "[DATE] 1:00 PM" at bounding box center [798, 493] width 269 height 33
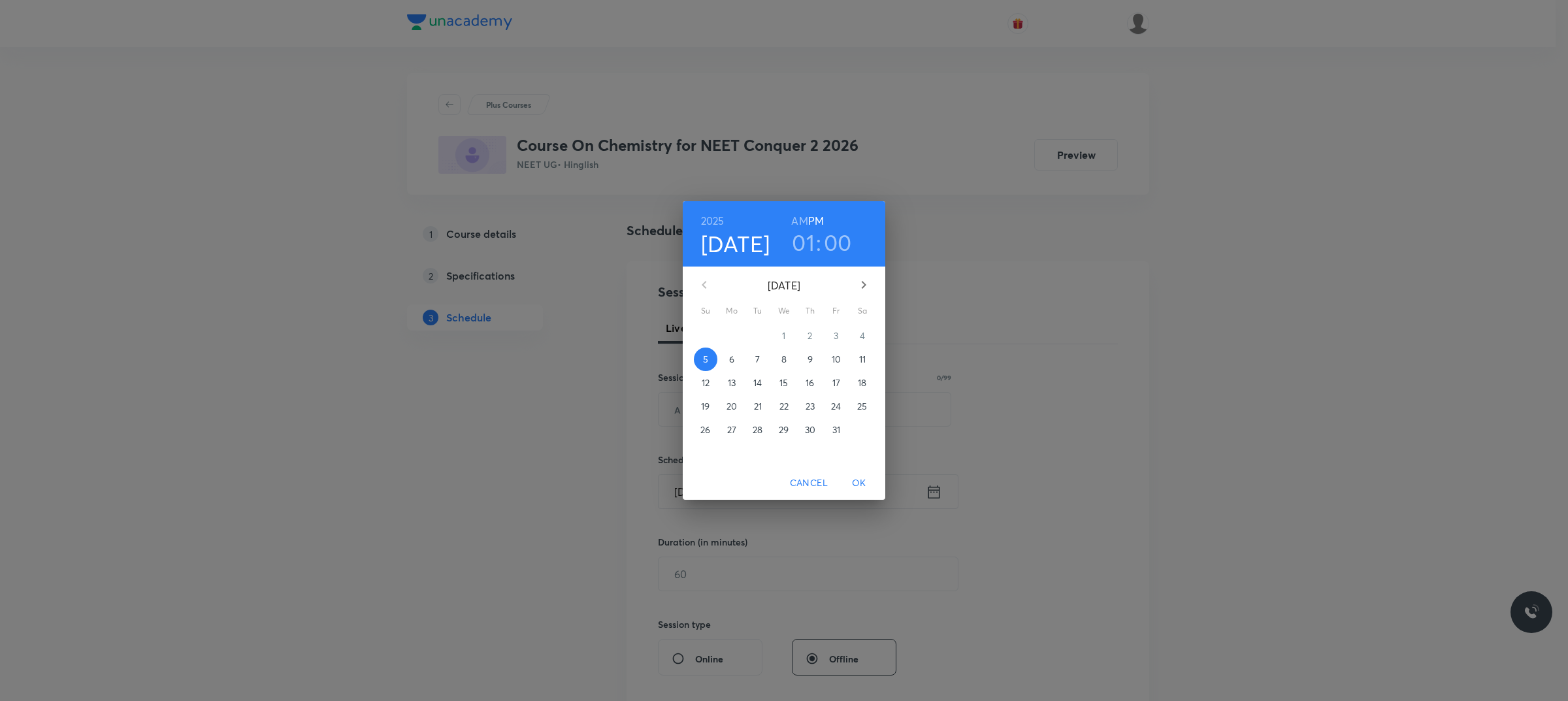
click at [724, 353] on span "6" at bounding box center [732, 359] width 23 height 13
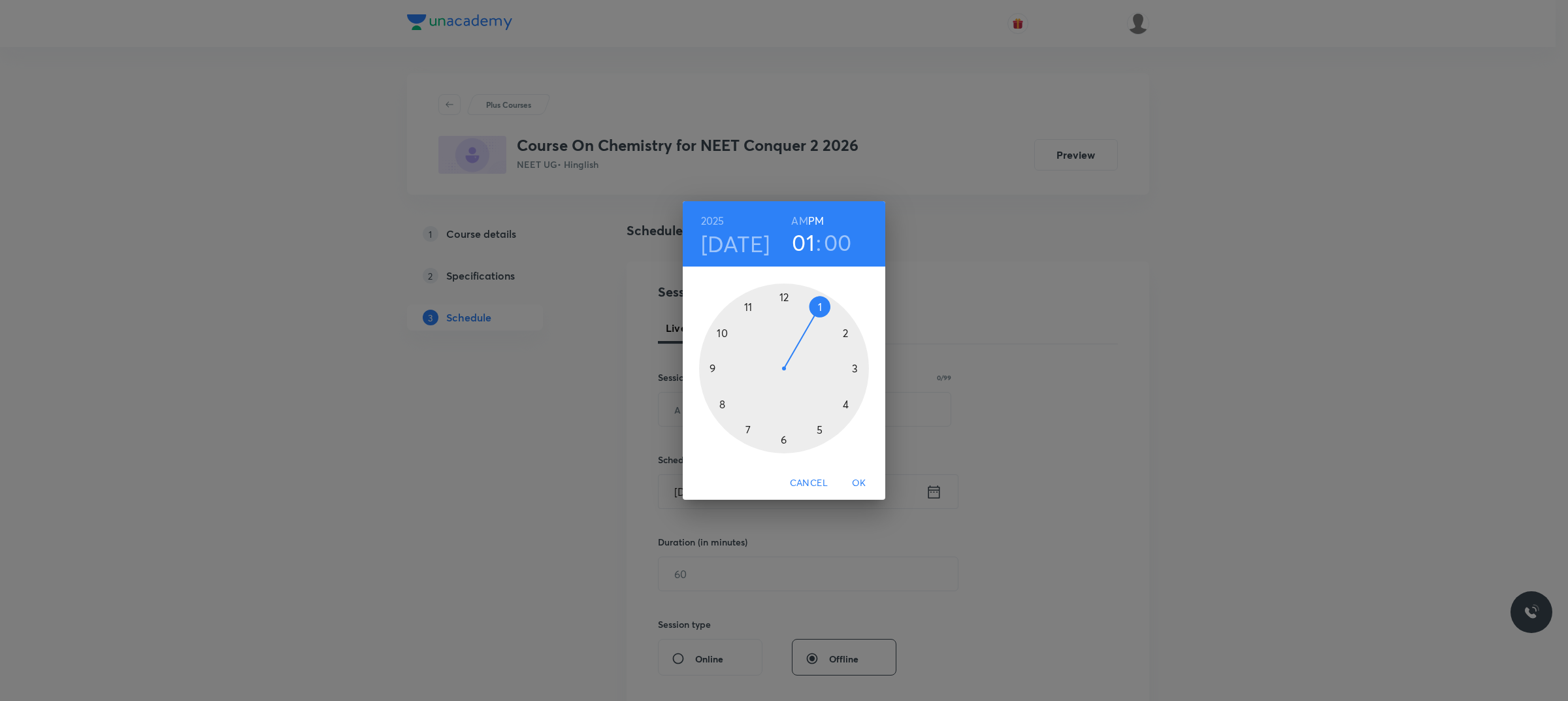
drag, startPoint x: 783, startPoint y: 294, endPoint x: 808, endPoint y: 311, distance: 30.2
click at [784, 294] on div at bounding box center [784, 368] width 170 height 170
click at [856, 367] on div at bounding box center [784, 368] width 170 height 170
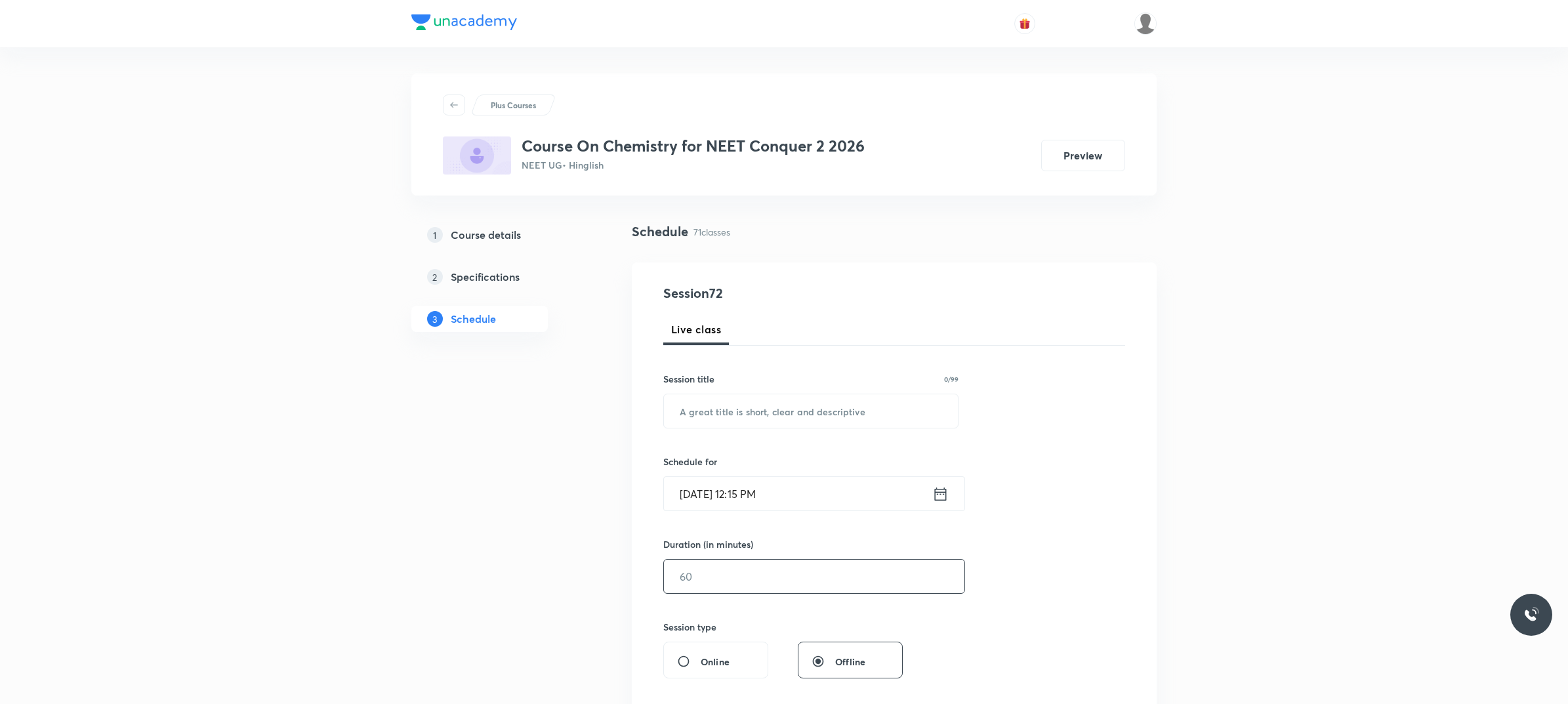
click at [784, 563] on input "text" at bounding box center [814, 576] width 300 height 33
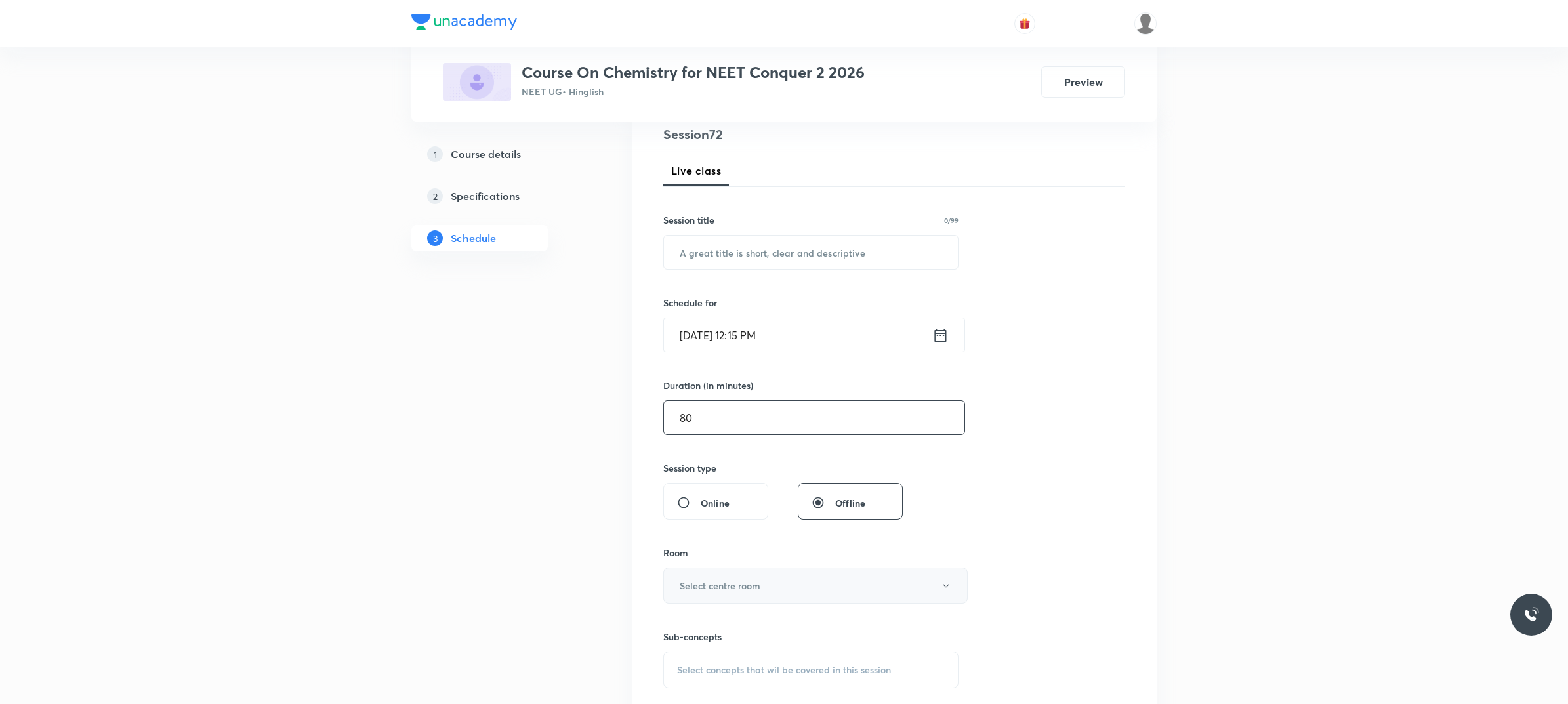
scroll to position [164, 0]
type input "80"
click at [739, 590] on button "Select centre room" at bounding box center [815, 580] width 305 height 36
click at [689, 561] on span "201" at bounding box center [812, 559] width 288 height 13
click at [808, 653] on div "Select concepts that wil be covered in this session" at bounding box center [811, 664] width 296 height 37
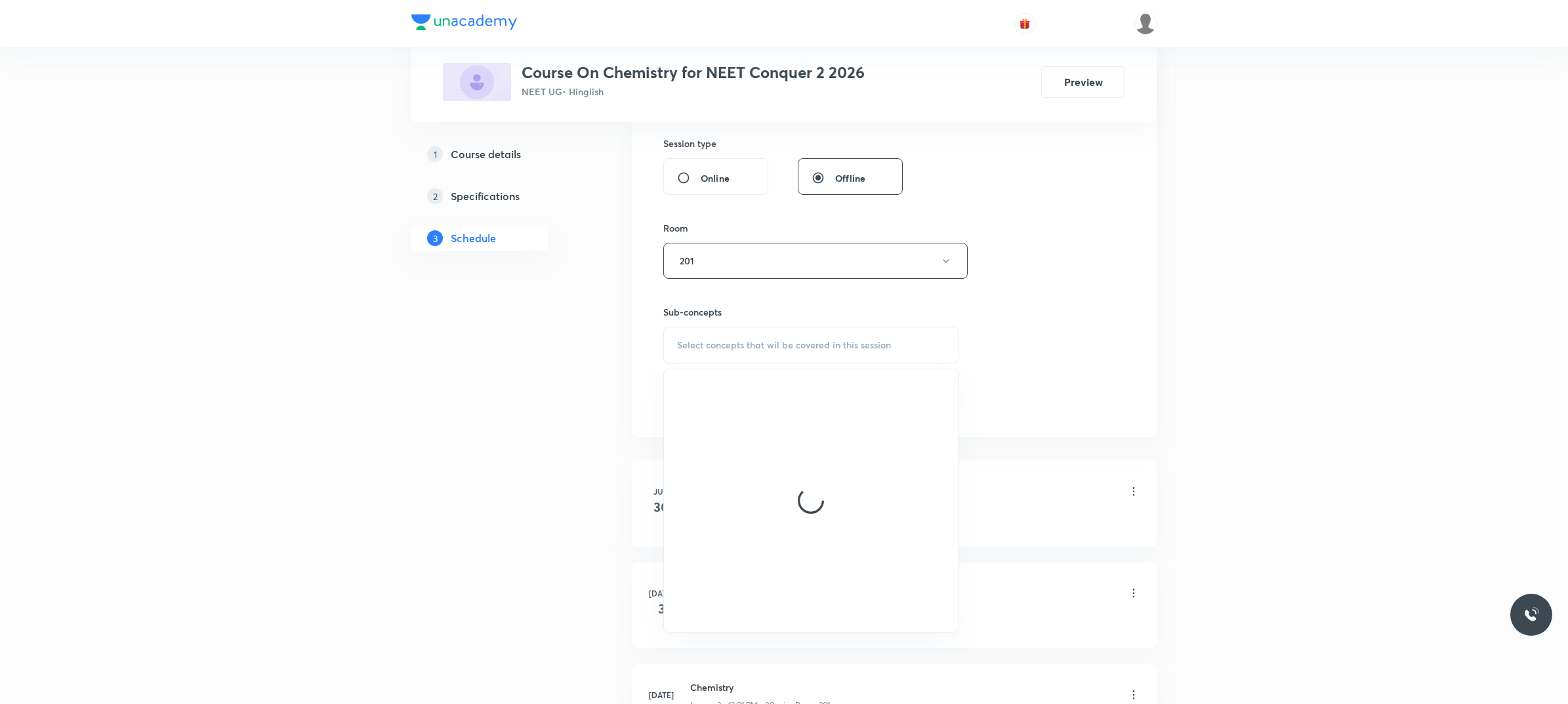
scroll to position [492, 0]
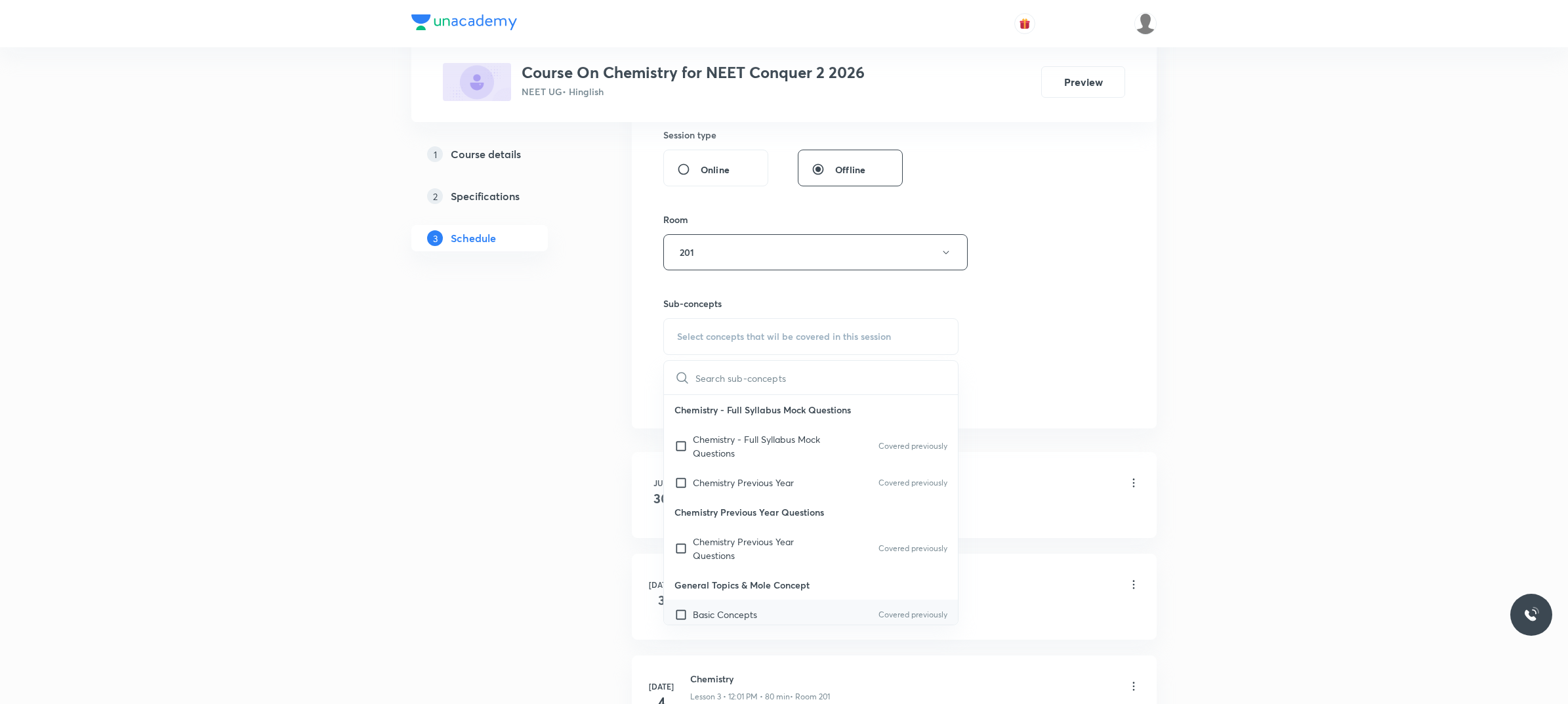
click at [780, 603] on div "Basic Concepts Covered previously" at bounding box center [811, 614] width 294 height 30
checkbox input "true"
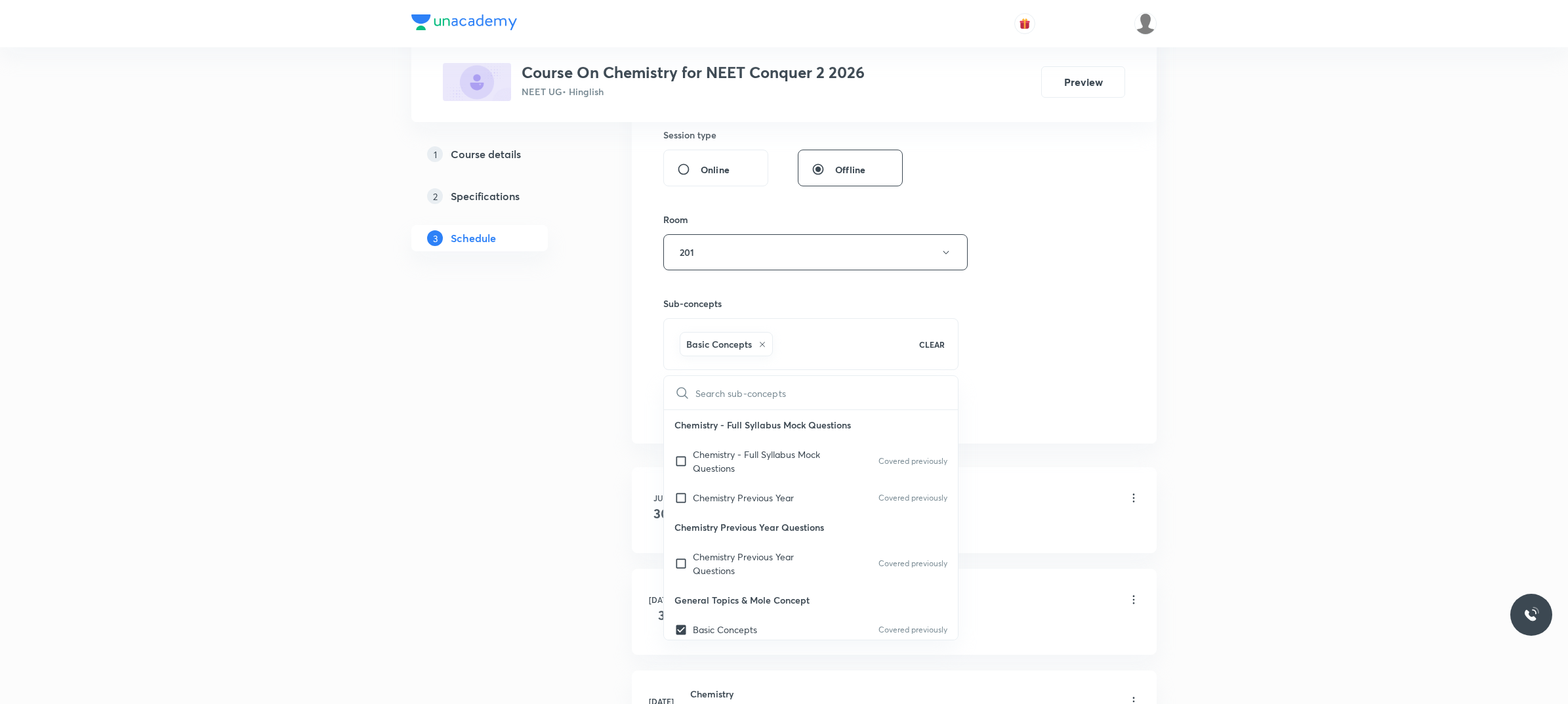
click at [985, 348] on div "Session 72 Live class Session title 0/99 ​ Schedule for Oct 6, 2025, 12:15 PM ​…" at bounding box center [894, 107] width 462 height 631
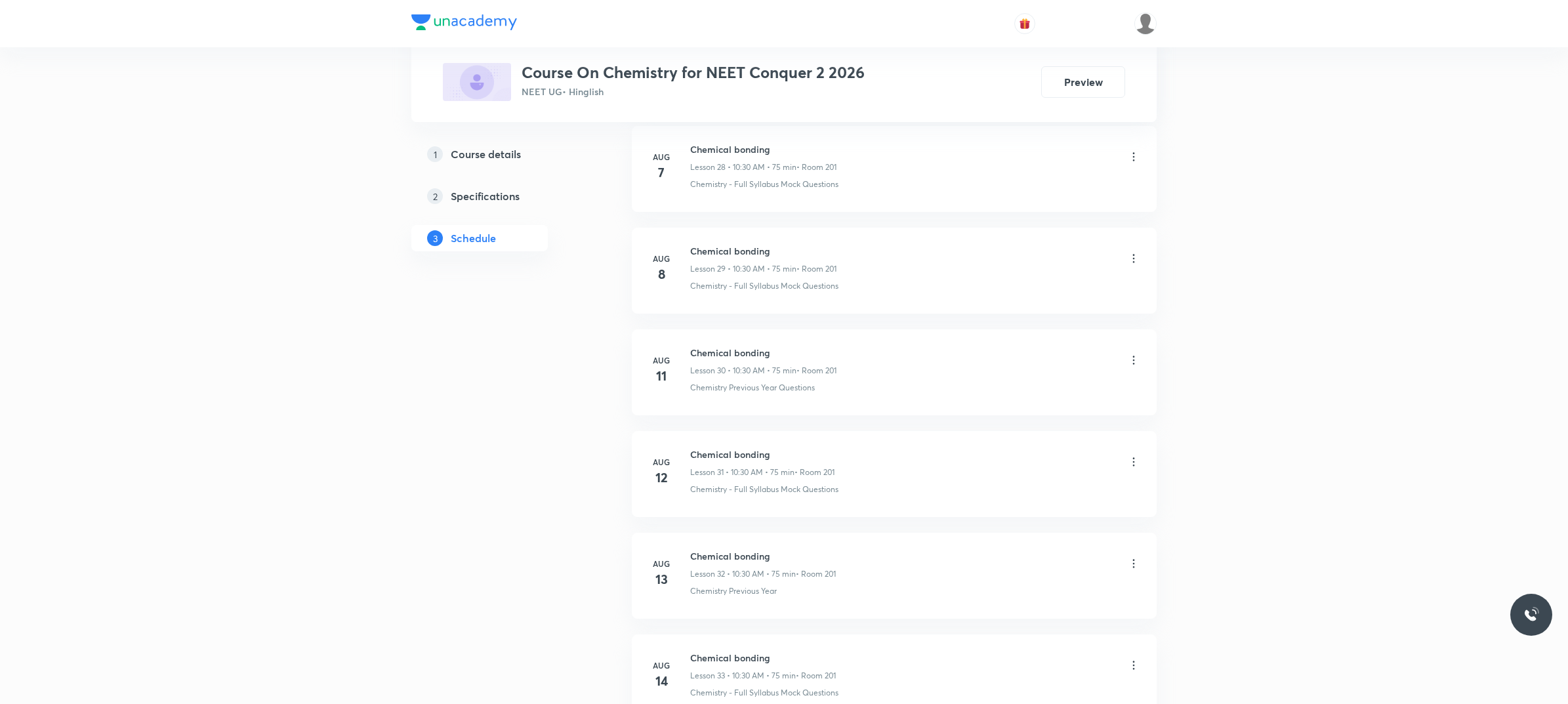
scroll to position [7601, 0]
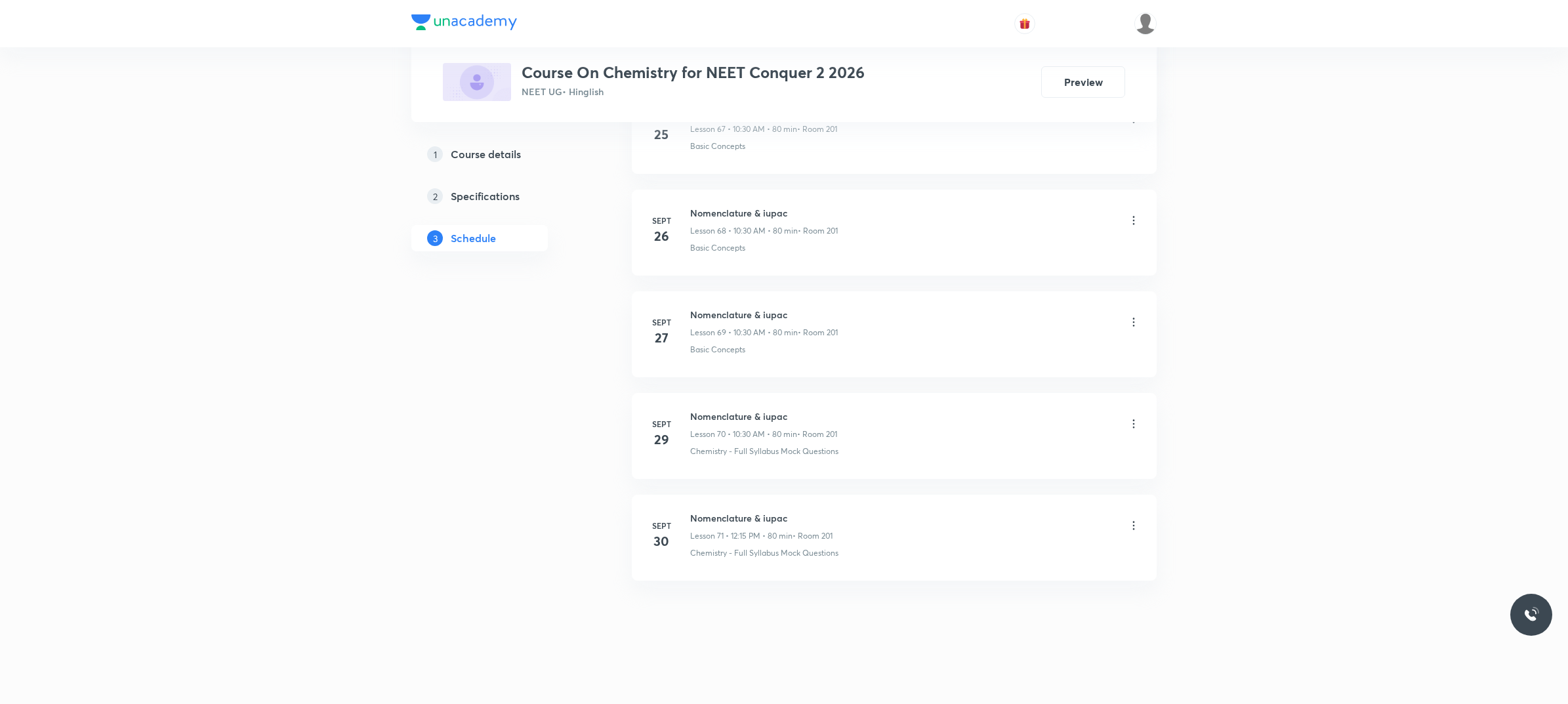
click at [715, 512] on h6 "Nomenclature & iupac" at bounding box center [761, 517] width 142 height 13
copy h6 "Nomenclature & iupac"
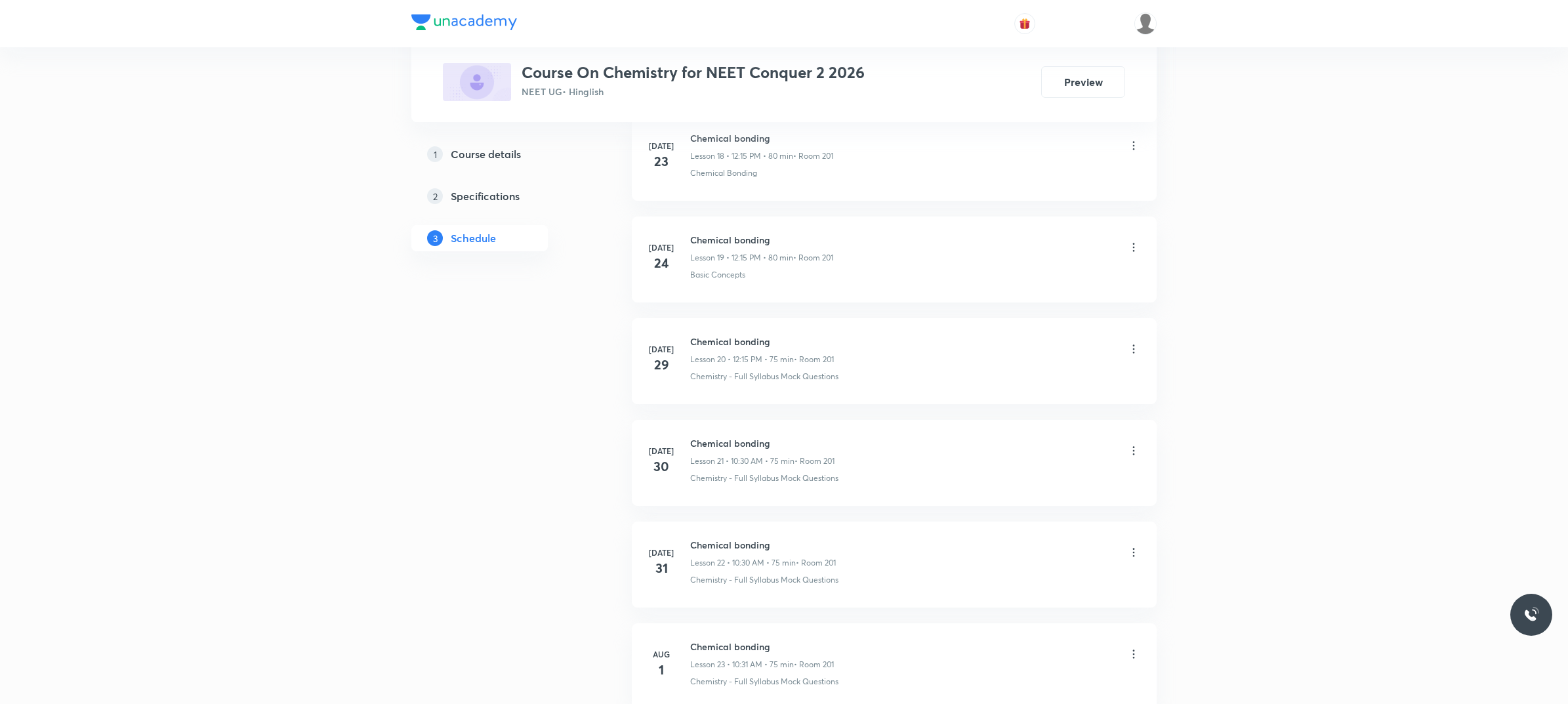
scroll to position [0, 0]
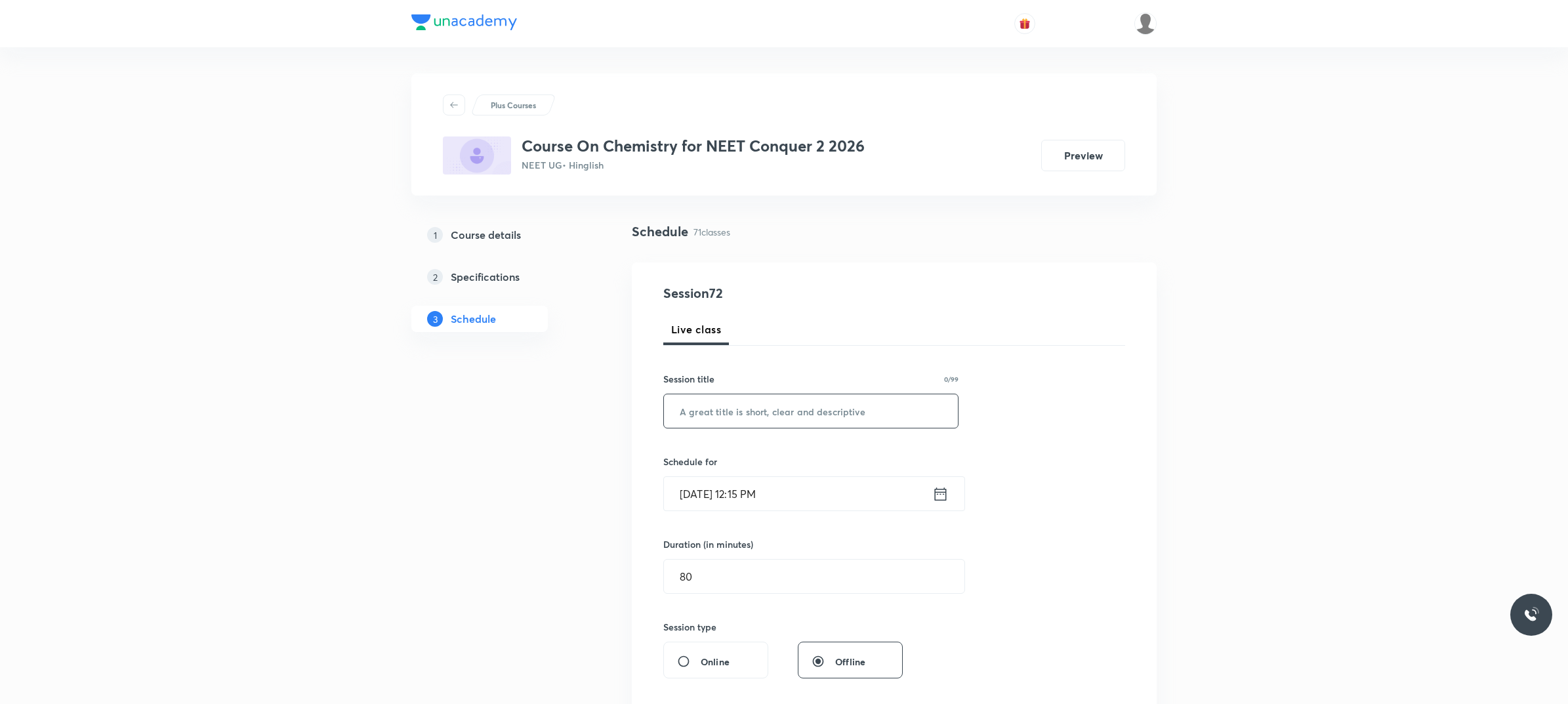
click at [864, 408] on input "text" at bounding box center [811, 410] width 294 height 33
paste input "Nomenclature & iupac"
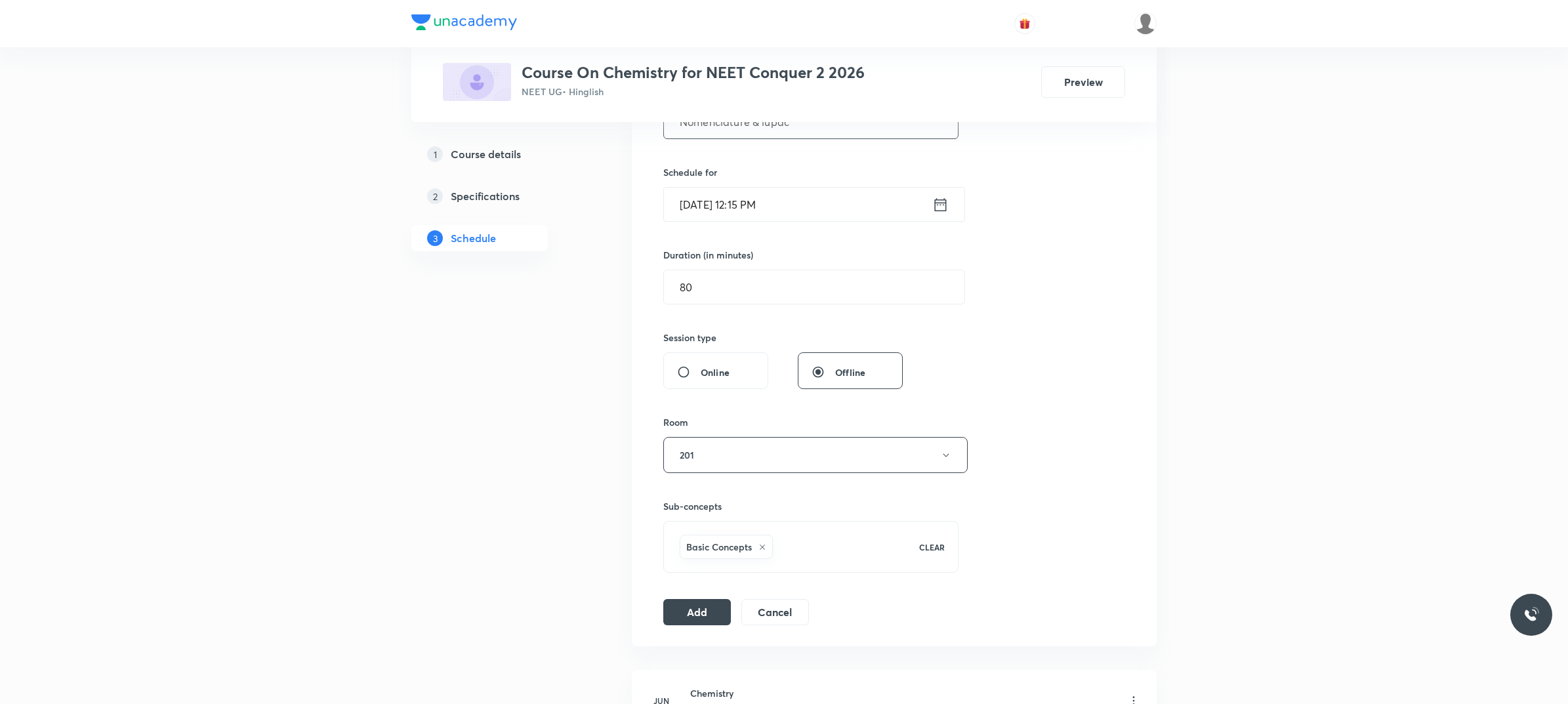
scroll to position [328, 0]
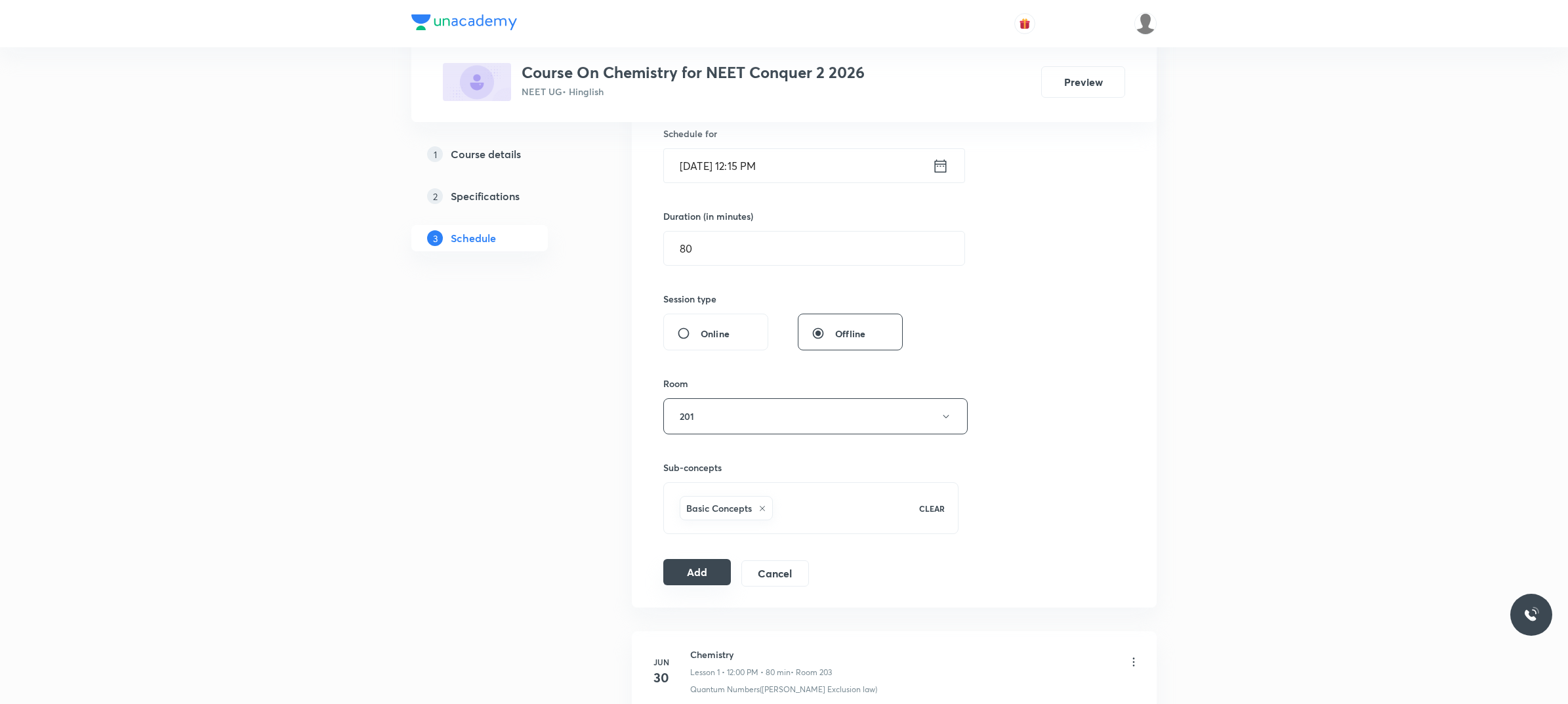
type input "Nomenclature & iupac"
click at [722, 580] on button "Add" at bounding box center [696, 571] width 67 height 26
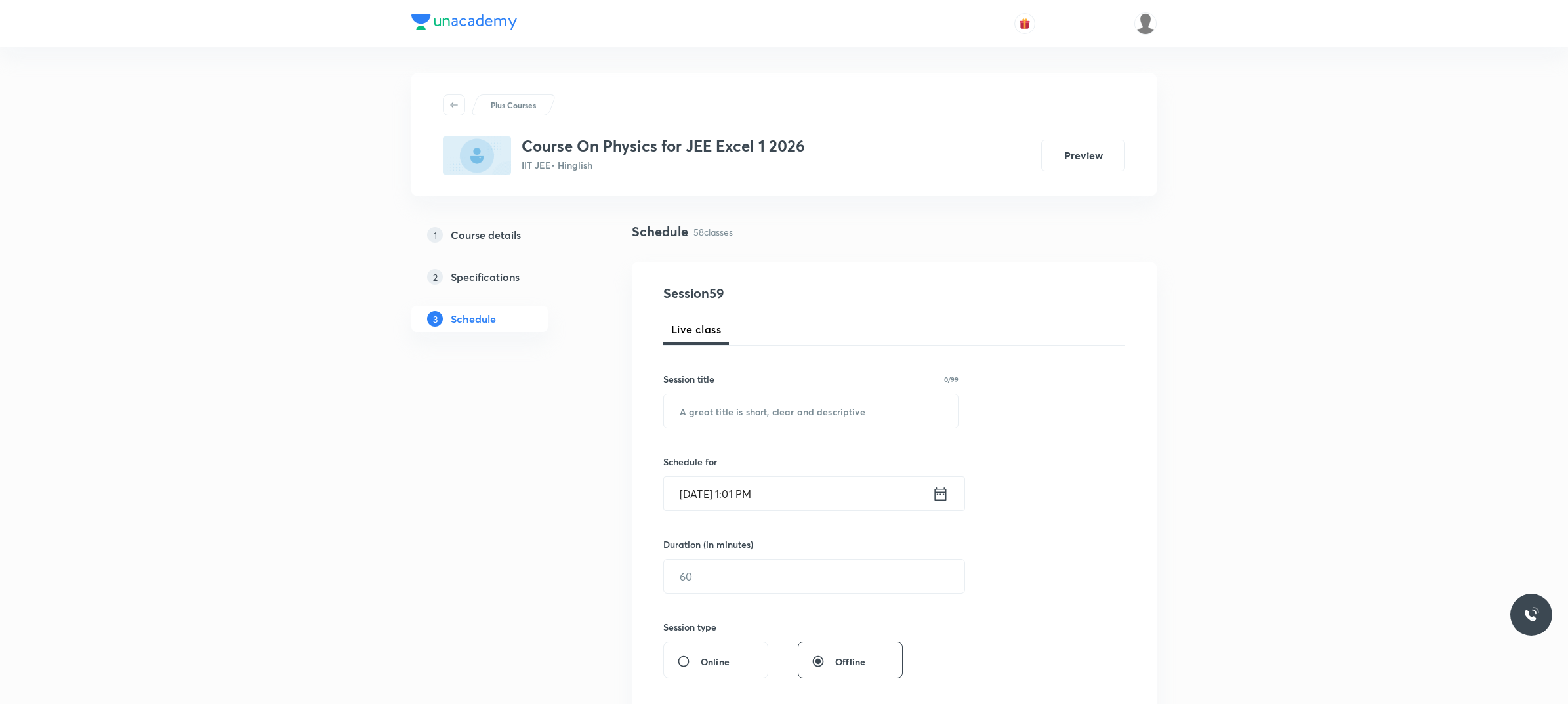
scroll to position [6261, 0]
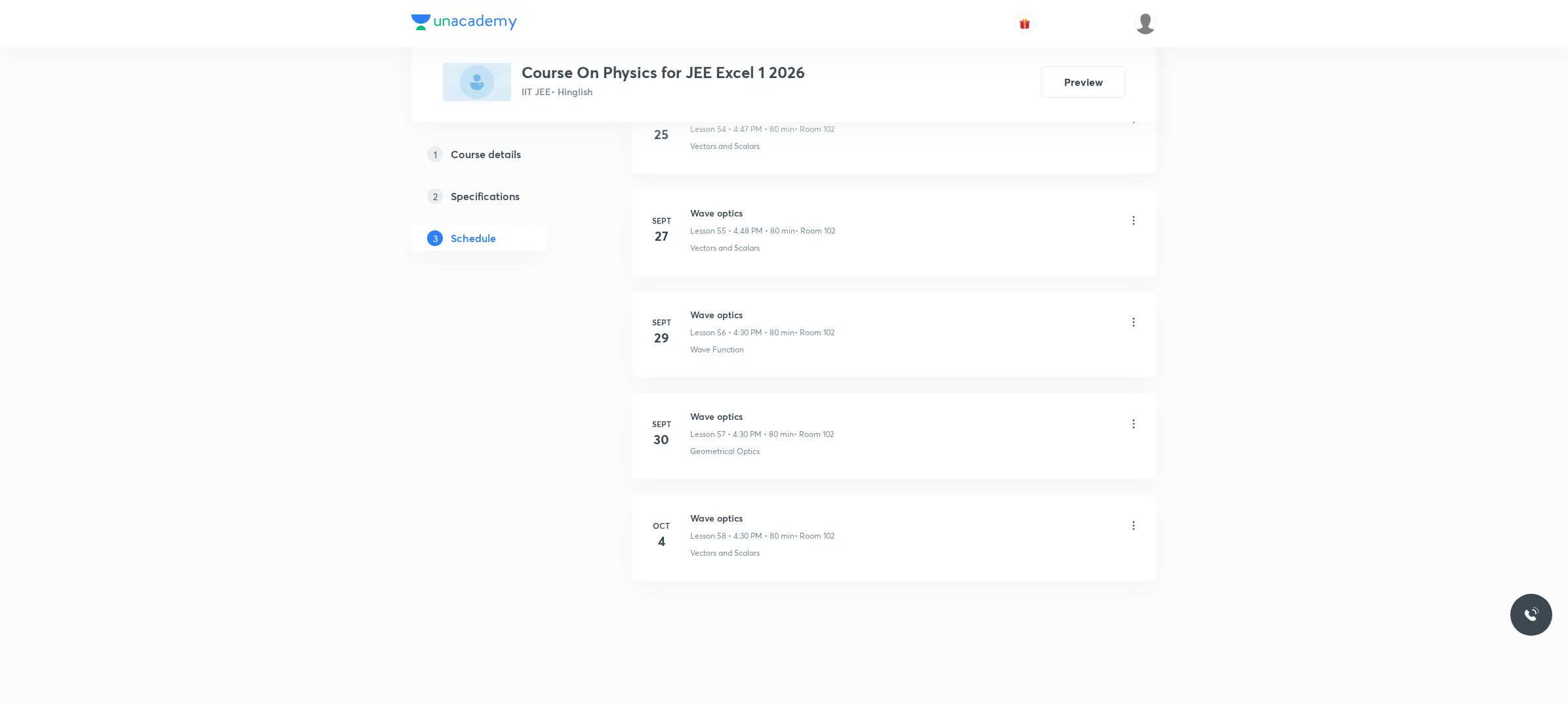
click at [703, 522] on h6 "Wave optics" at bounding box center [762, 517] width 145 height 13
copy h6 "Wave optics"
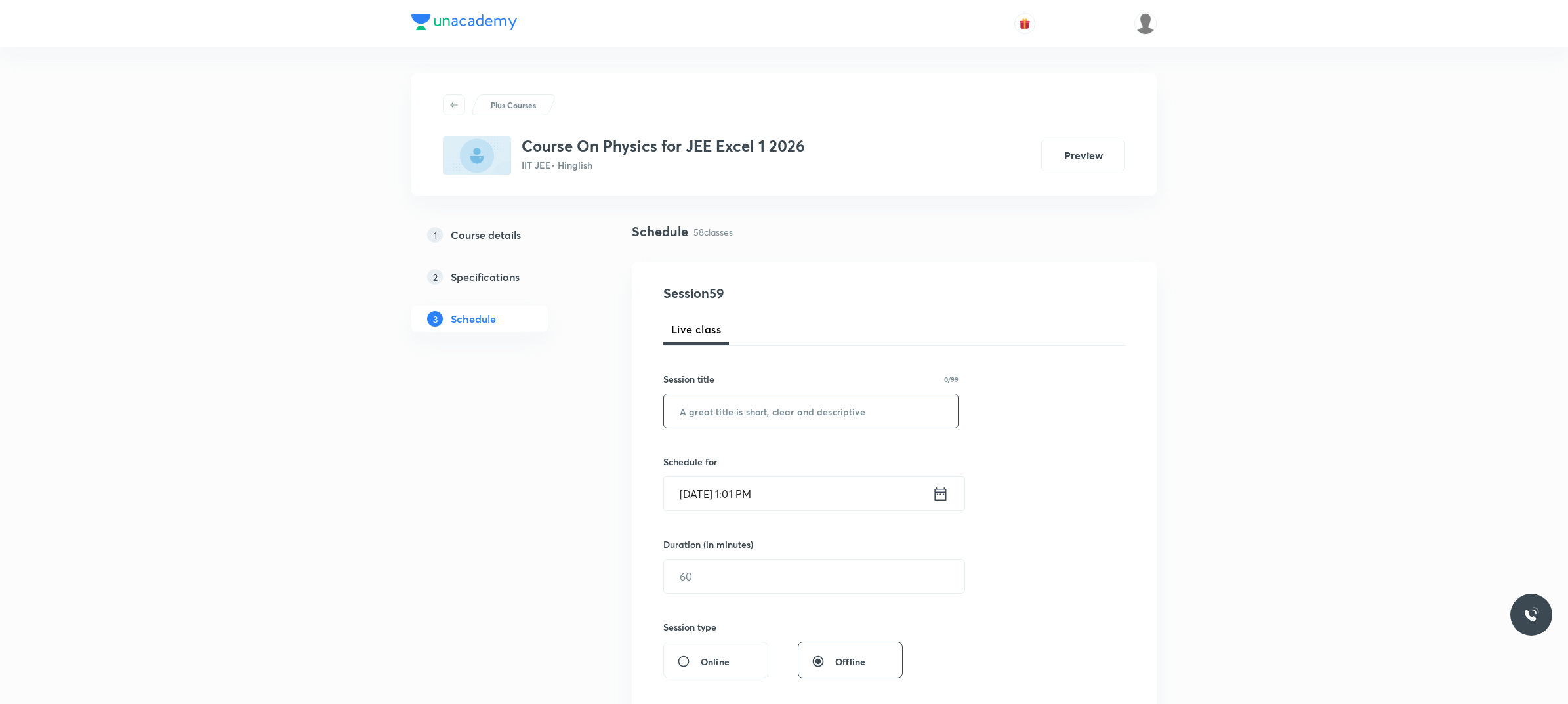
click at [749, 420] on input "text" at bounding box center [811, 410] width 294 height 33
paste input "Wave optics"
type input "Wave optics"
click at [794, 482] on input "[DATE] 1:01 PM" at bounding box center [798, 493] width 269 height 33
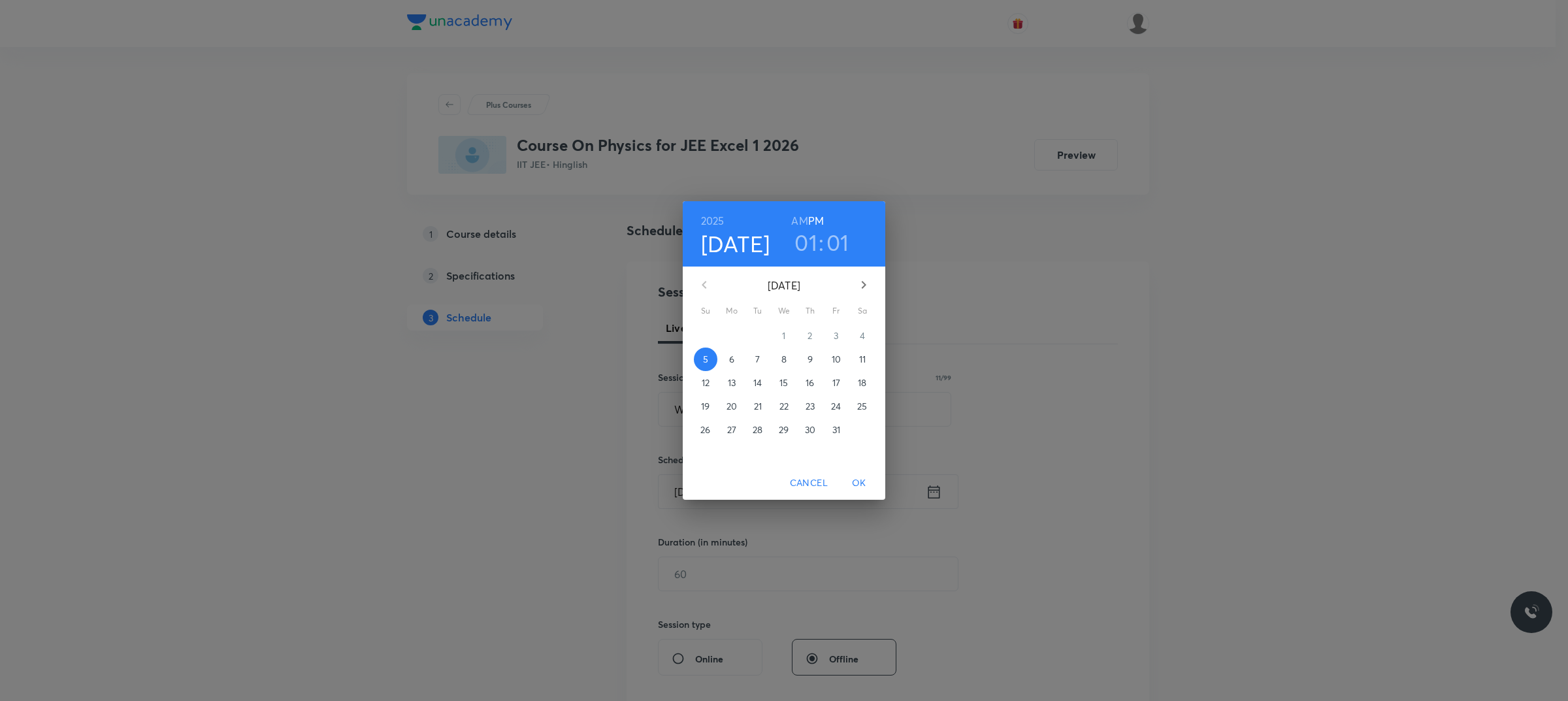
click at [730, 359] on p "6" at bounding box center [732, 359] width 5 height 13
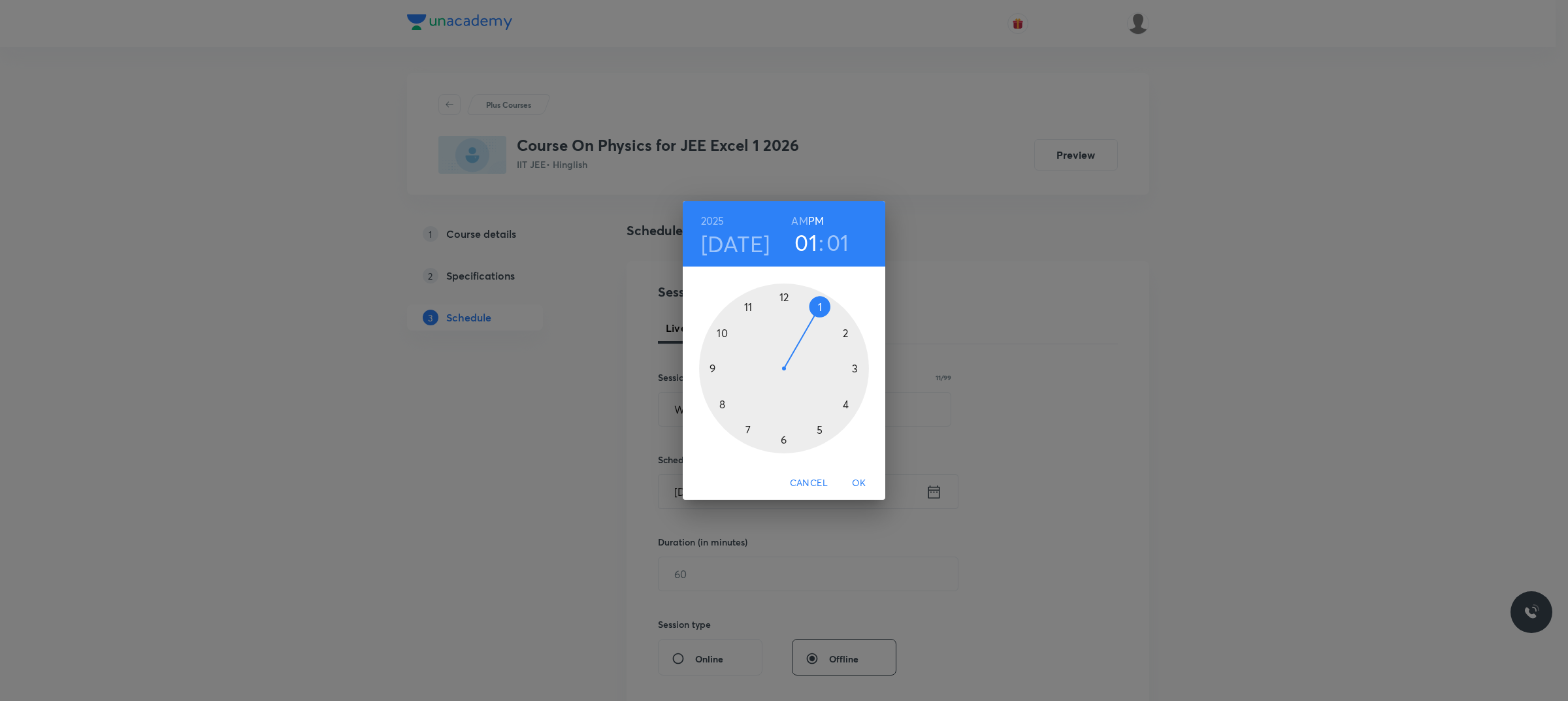
click at [850, 403] on div at bounding box center [784, 368] width 170 height 170
click at [788, 436] on div at bounding box center [784, 368] width 170 height 170
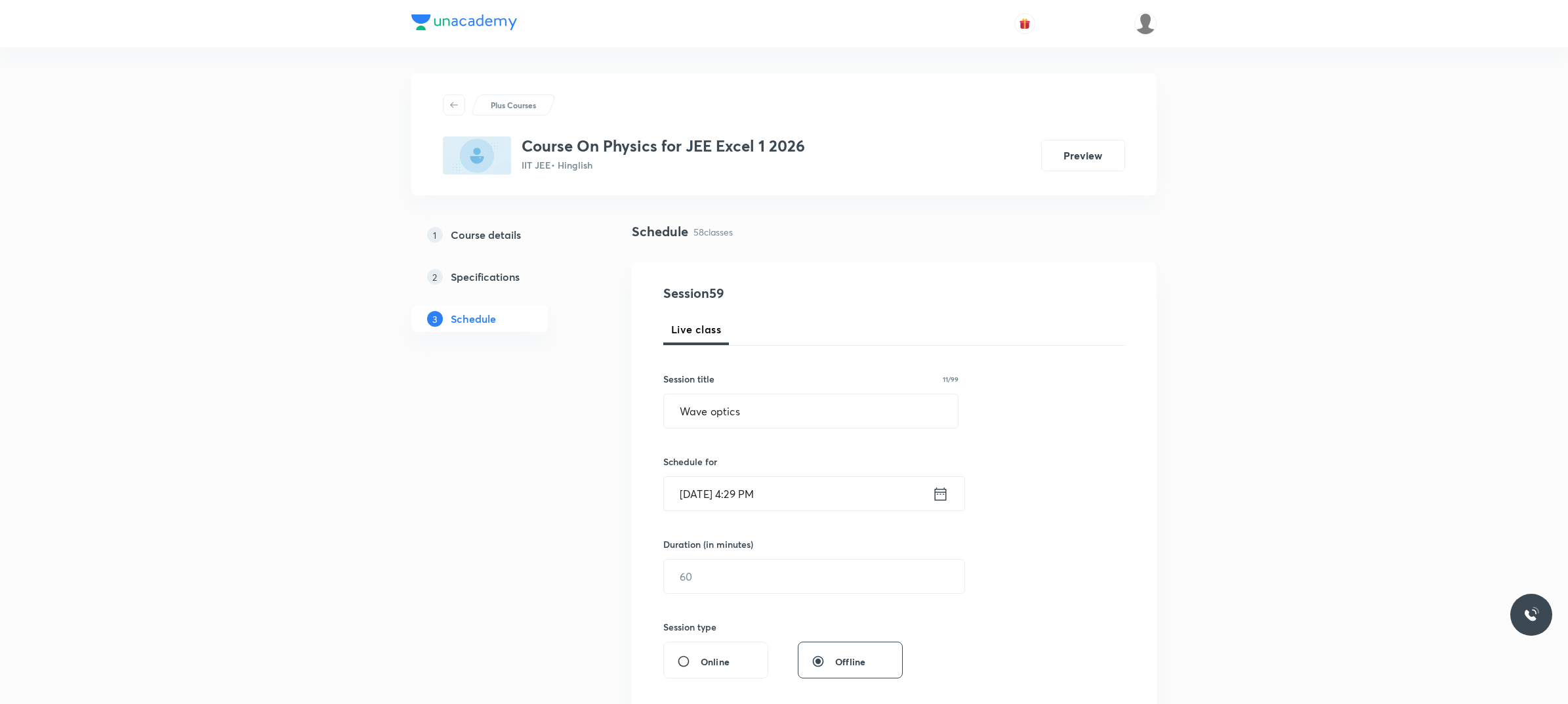
click at [792, 500] on input "[DATE] 4:29 PM" at bounding box center [798, 493] width 269 height 33
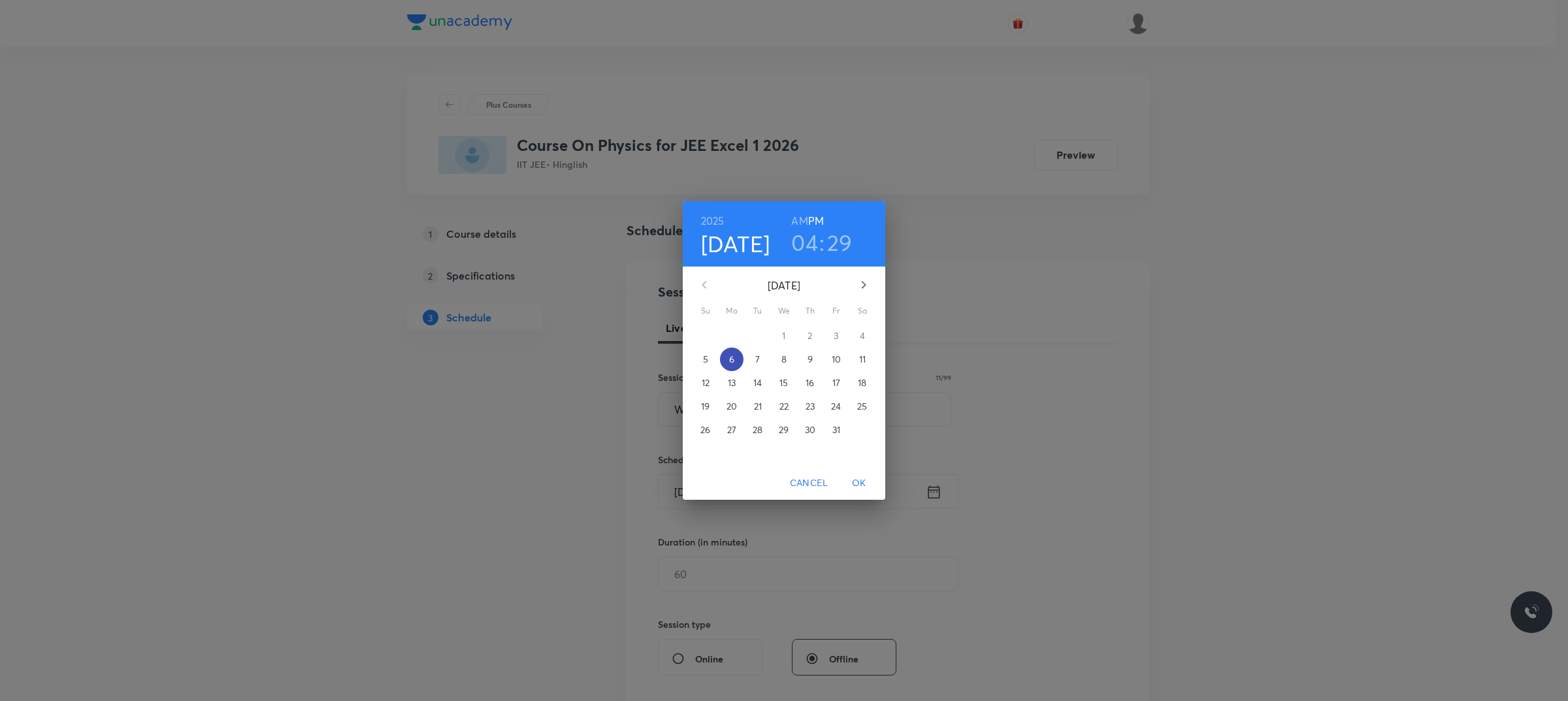
click at [728, 360] on span "6" at bounding box center [732, 359] width 23 height 13
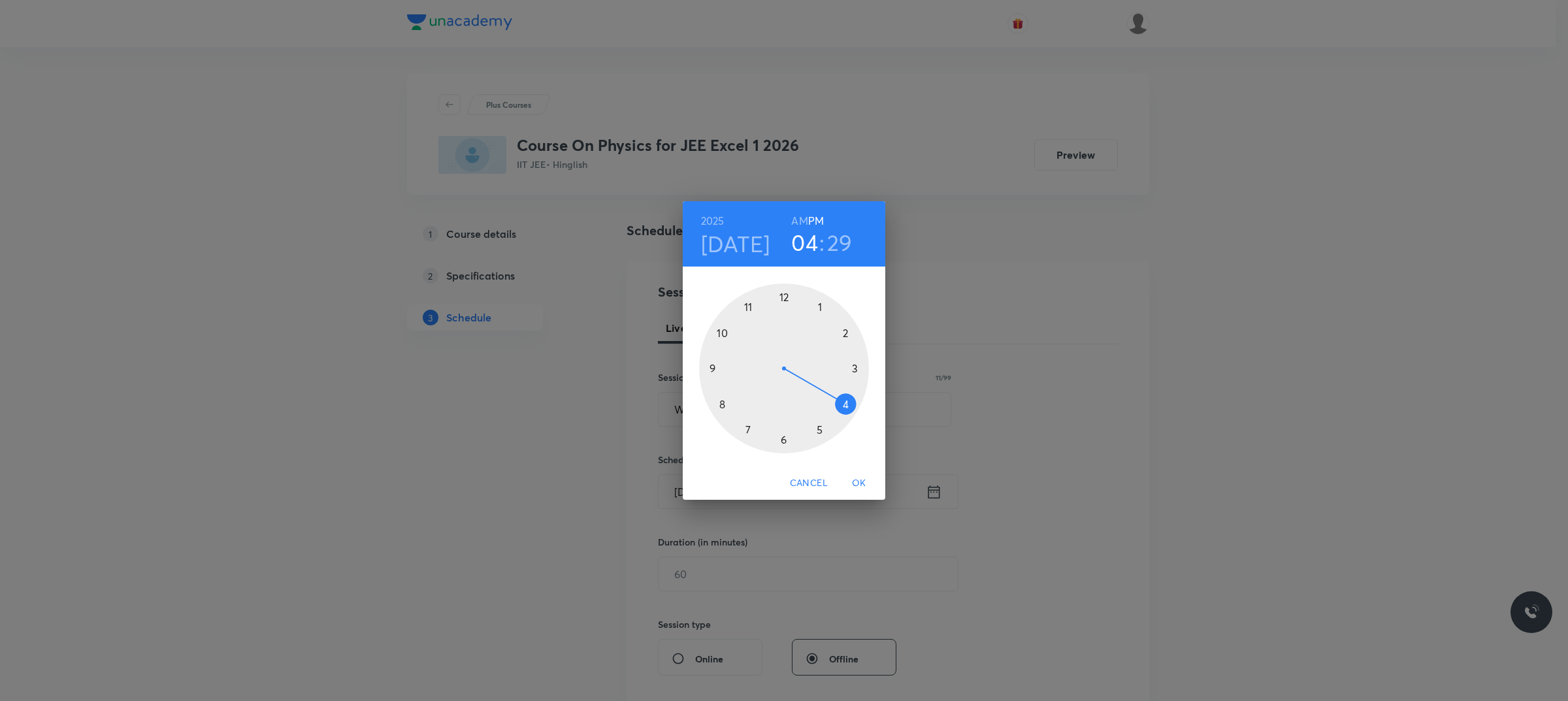
drag, startPoint x: 848, startPoint y: 405, endPoint x: 838, endPoint y: 413, distance: 12.8
click at [848, 406] on div at bounding box center [784, 368] width 170 height 170
click at [781, 437] on div at bounding box center [784, 368] width 170 height 170
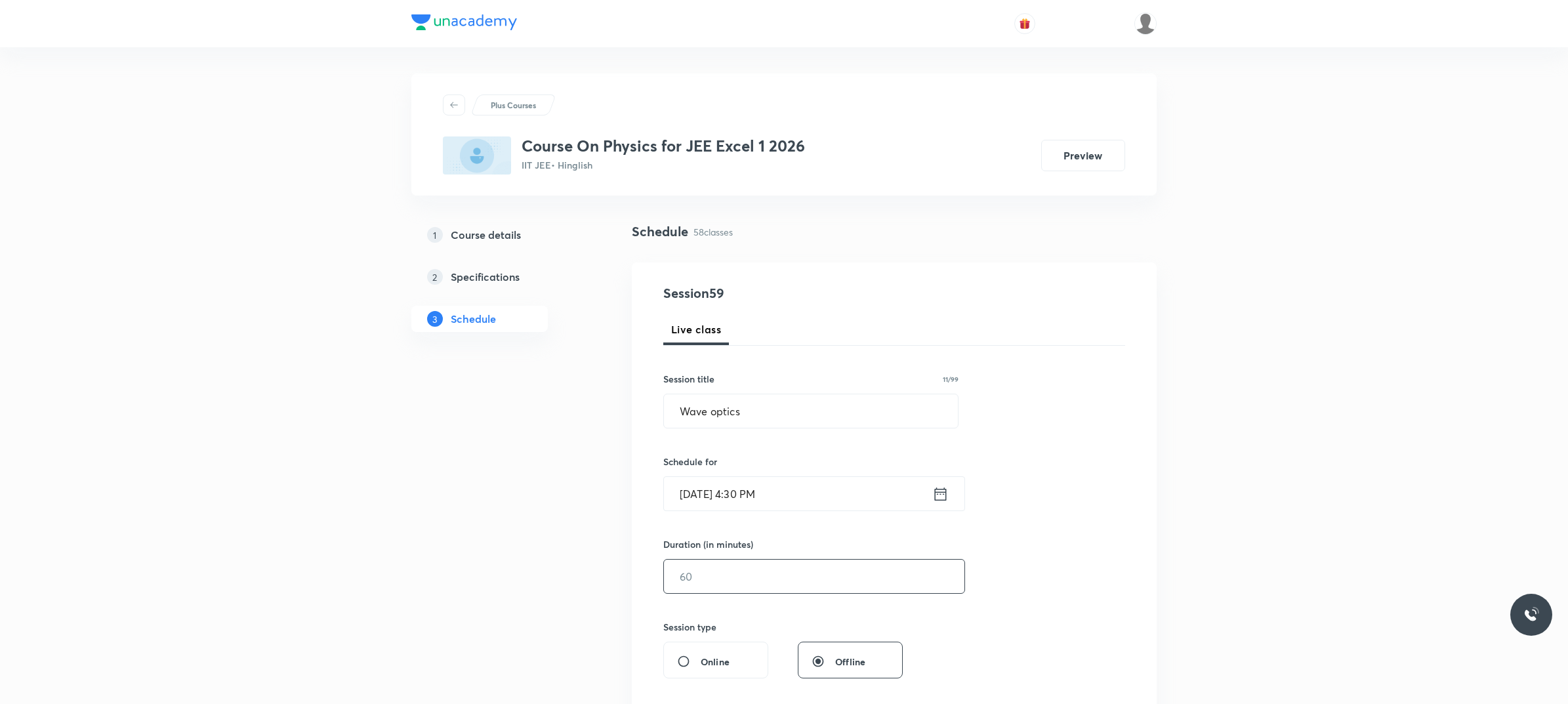
click at [781, 566] on input "text" at bounding box center [814, 576] width 300 height 33
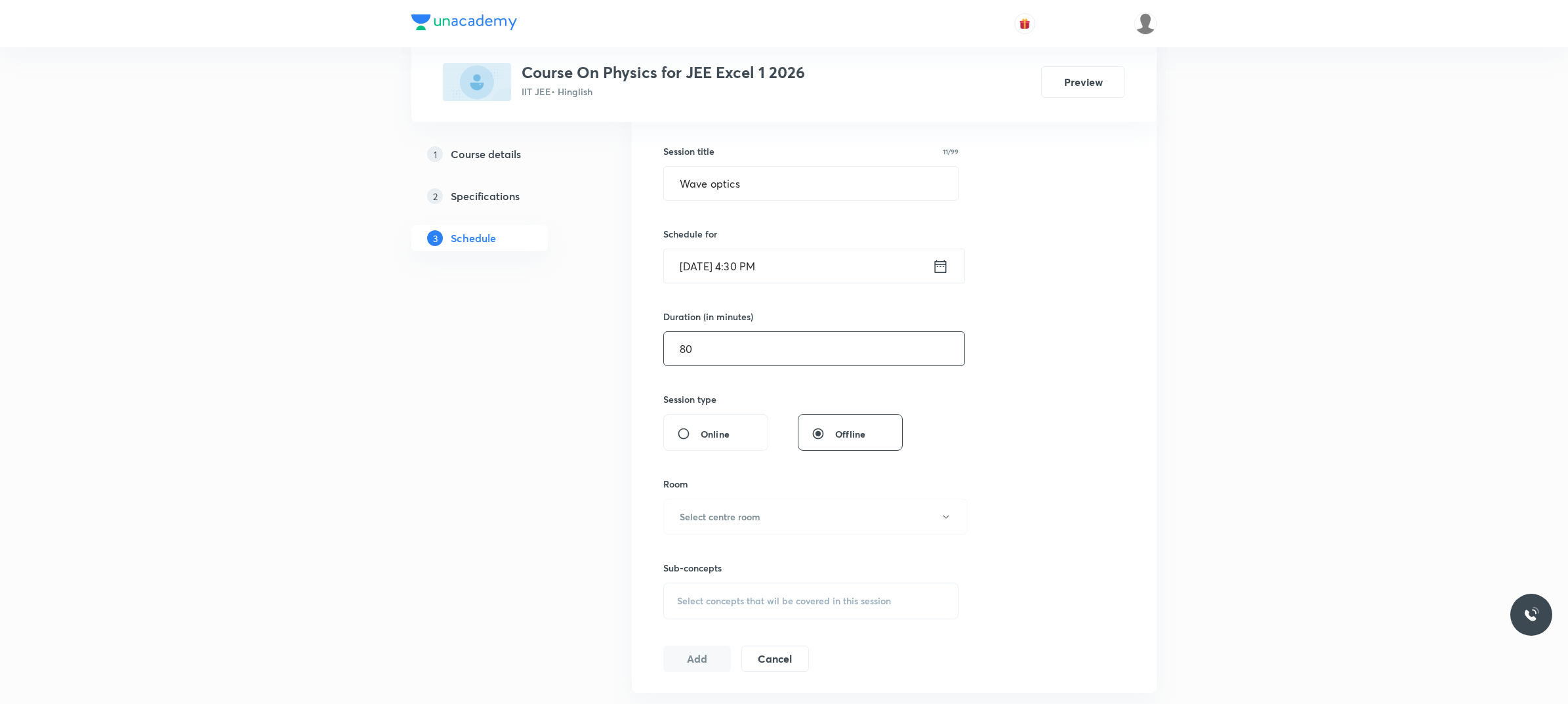
scroll to position [246, 0]
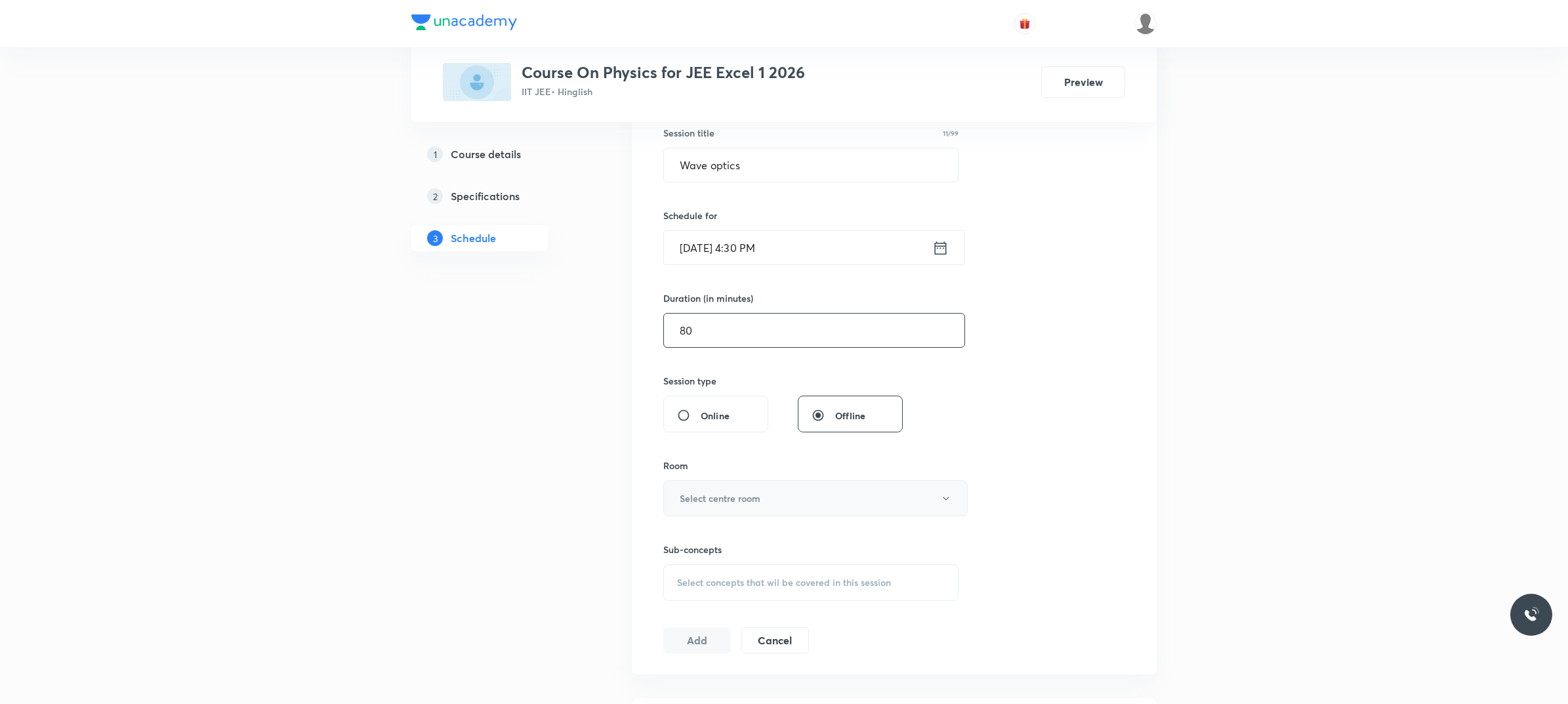
type input "80"
click at [755, 498] on h6 "Select centre room" at bounding box center [721, 497] width 81 height 13
click at [687, 634] on span "102" at bounding box center [812, 638] width 288 height 13
click at [759, 590] on div "Select concepts that wil be covered in this session" at bounding box center [811, 582] width 296 height 37
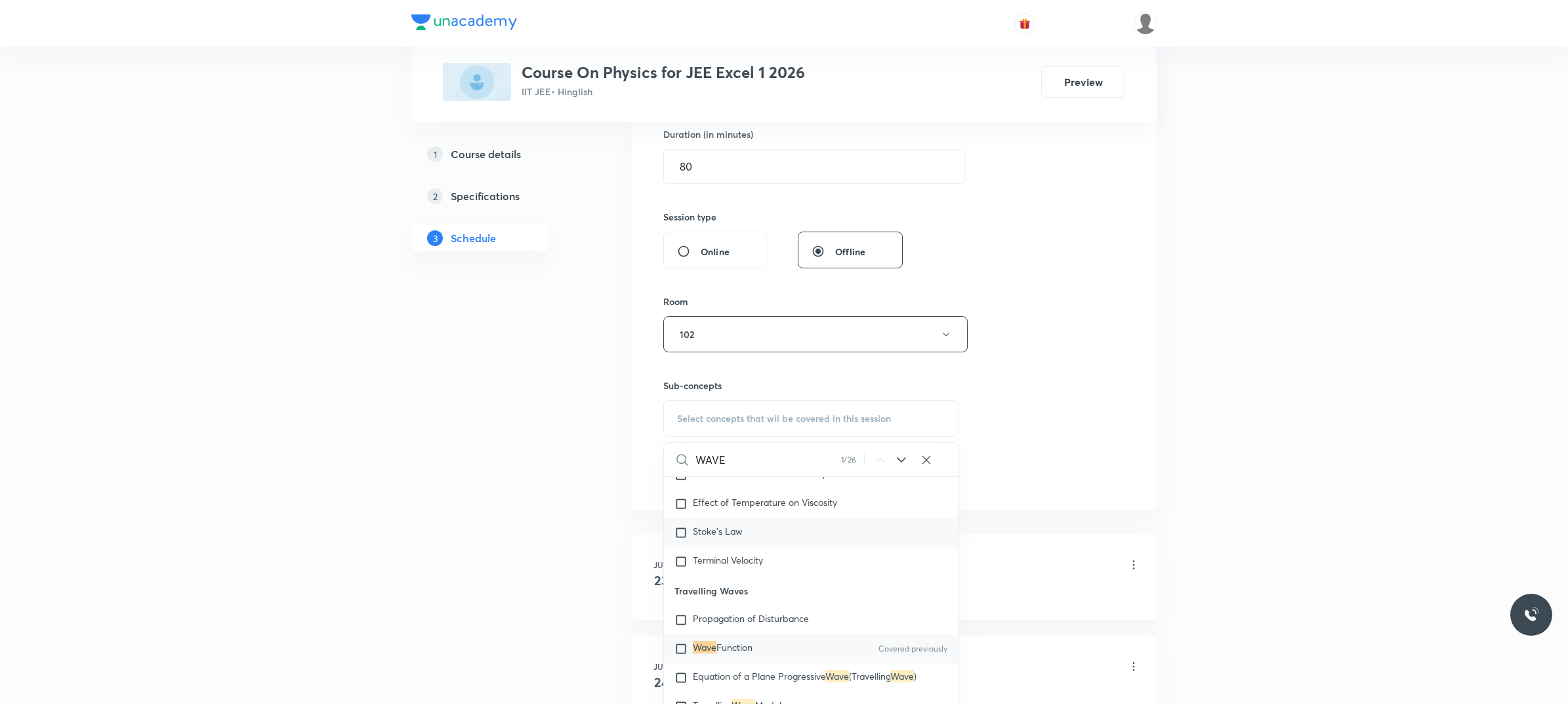
scroll to position [7680, 0]
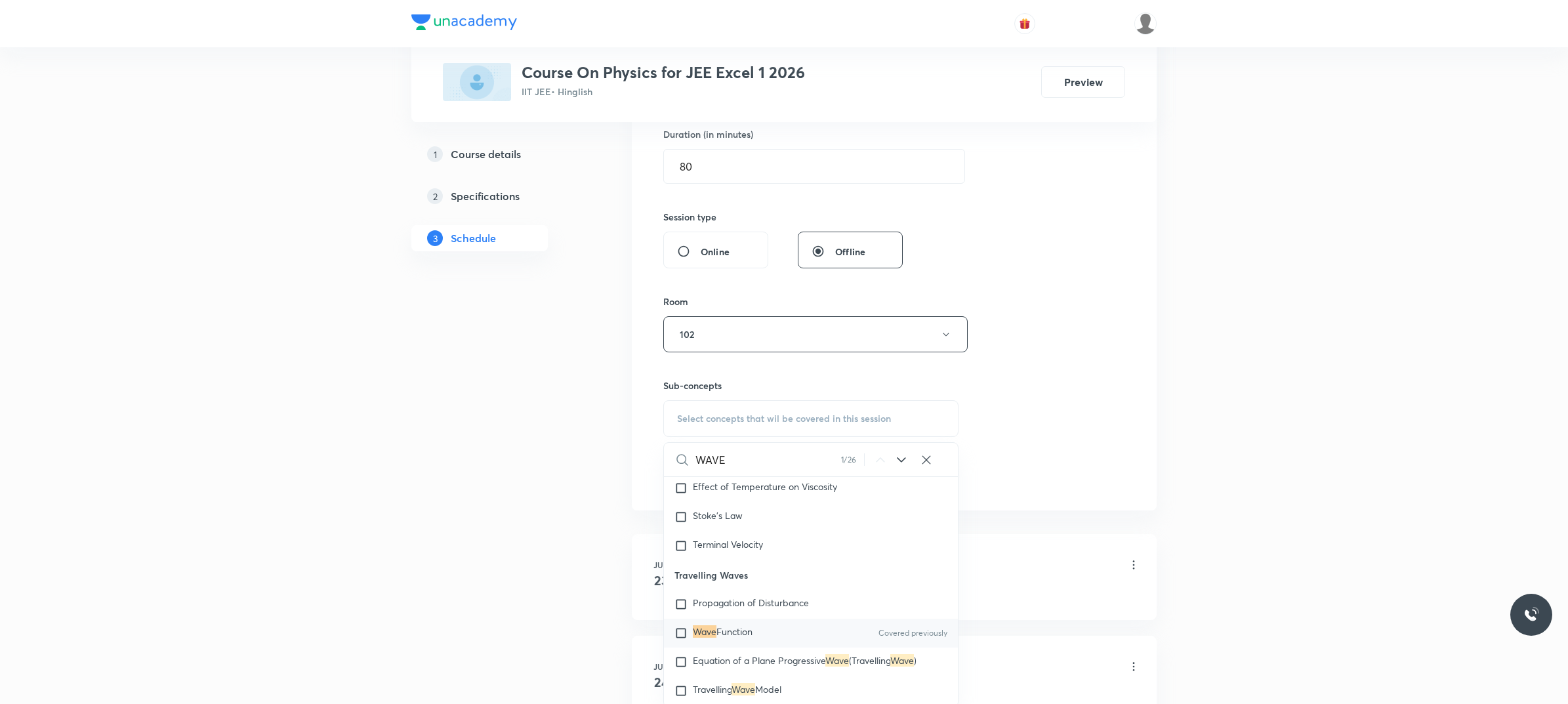
type input "WAVE"
click at [800, 647] on div "Wave Function Covered previously" at bounding box center [811, 633] width 294 height 29
checkbox input "true"
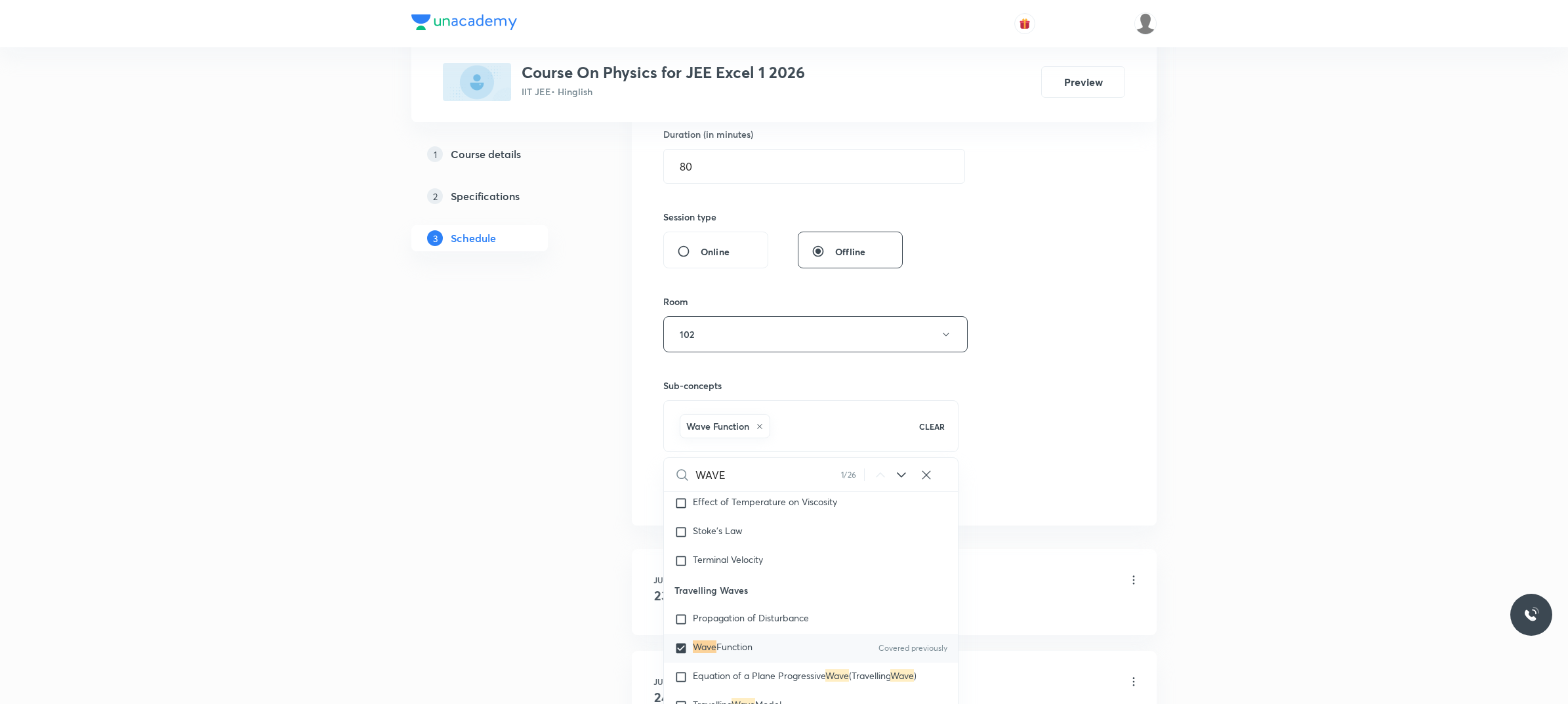
drag, startPoint x: 1142, startPoint y: 297, endPoint x: 753, endPoint y: 415, distance: 406.5
click at [1142, 299] on div "Session 59 Live class Session title 11/99 Wave optics ​ Schedule for Oct 6, 202…" at bounding box center [894, 189] width 525 height 673
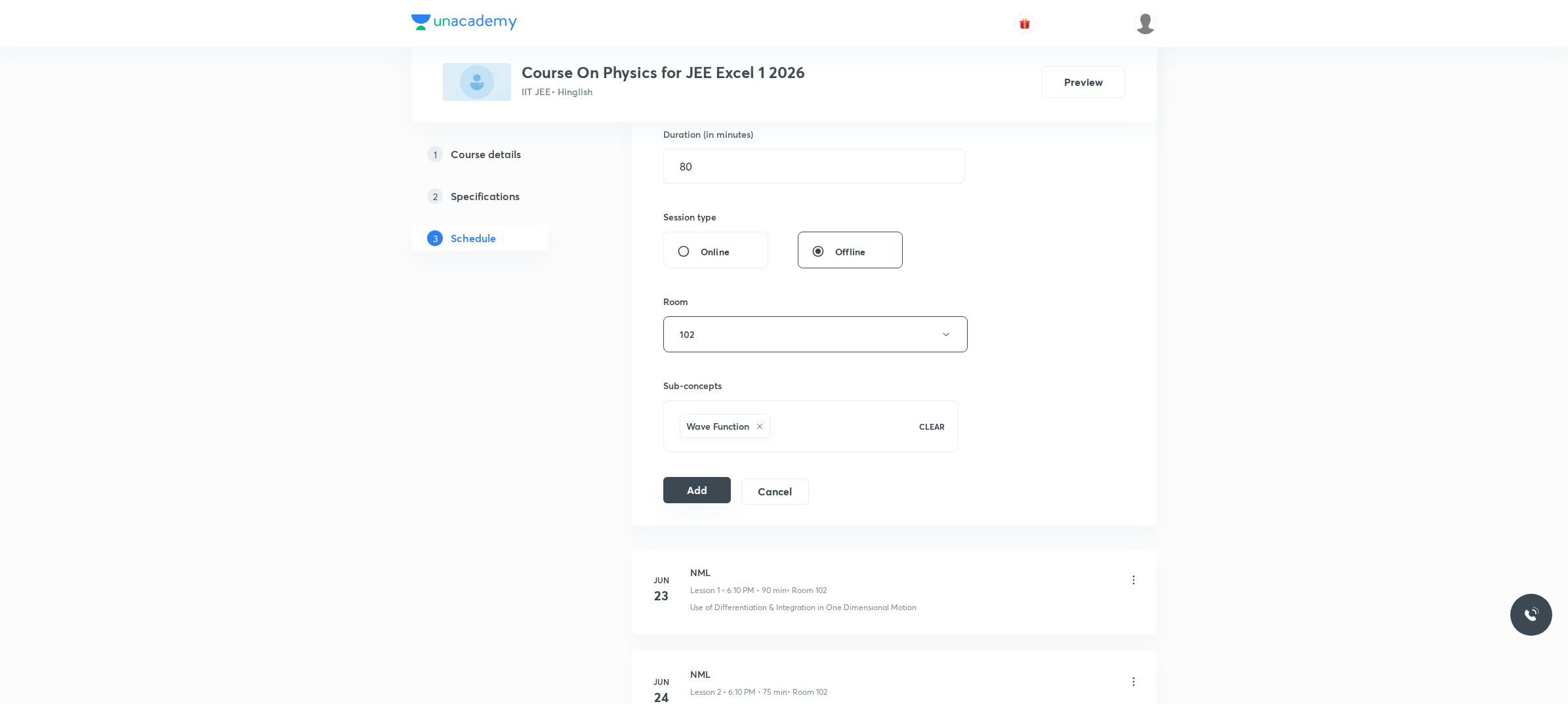
click at [696, 488] on button "Add" at bounding box center [696, 489] width 67 height 26
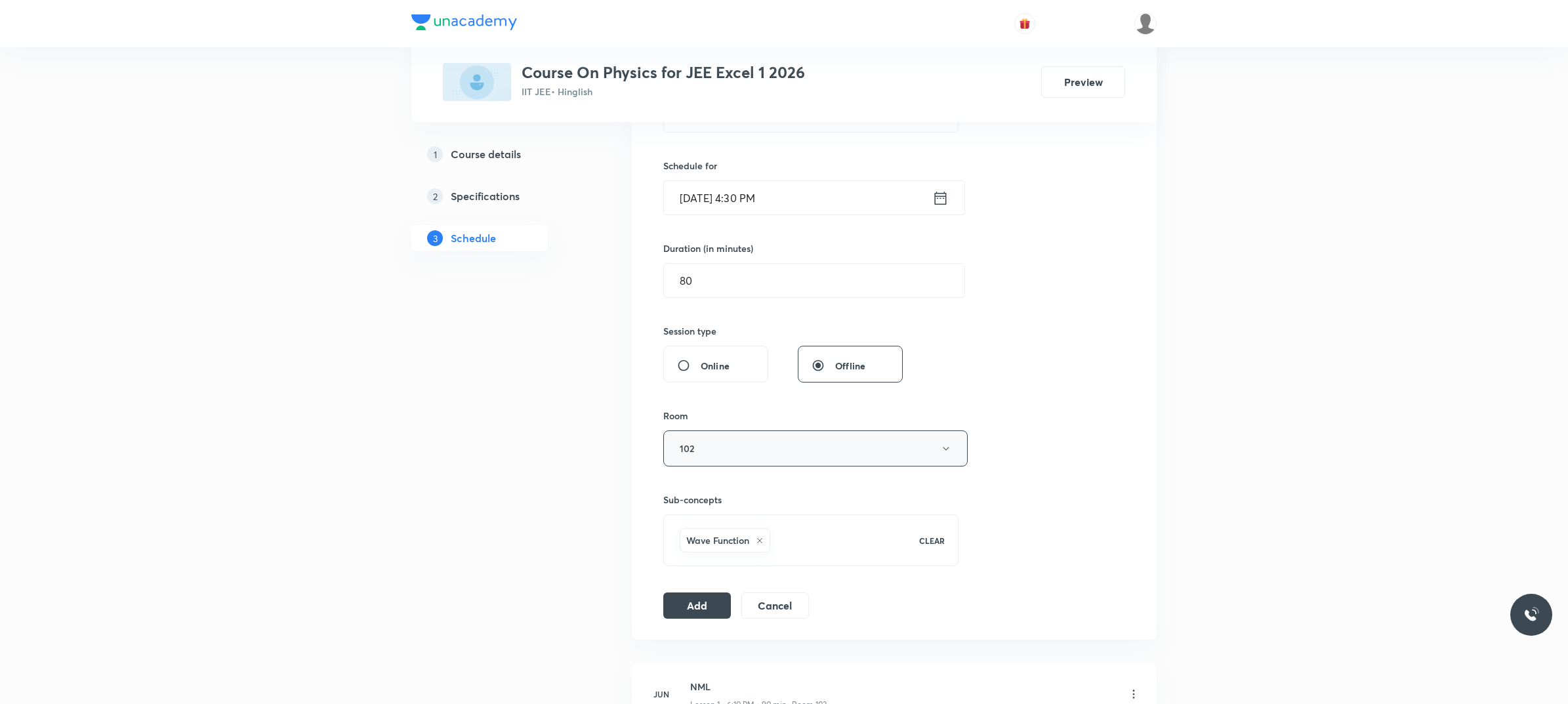
scroll to position [328, 0]
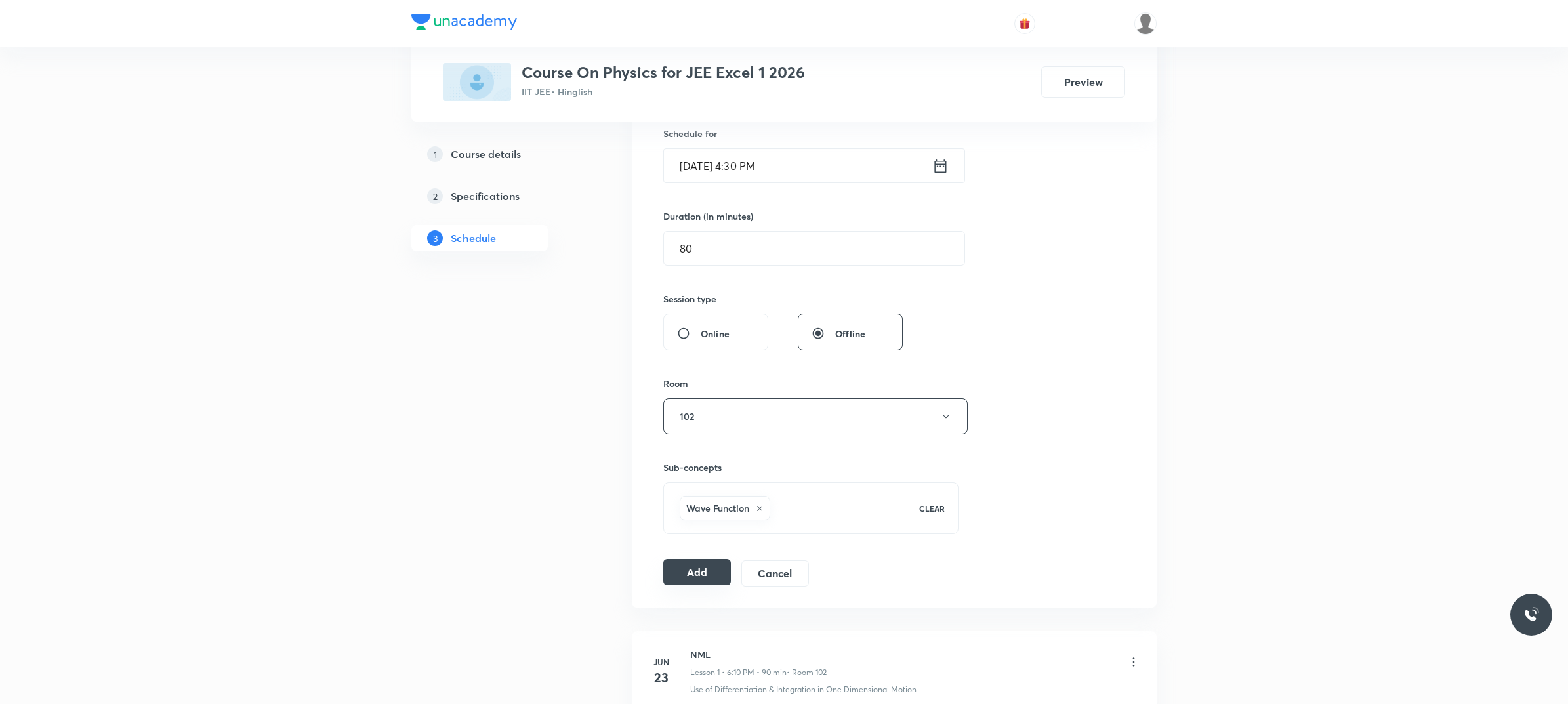
click at [689, 574] on button "Add" at bounding box center [696, 571] width 67 height 26
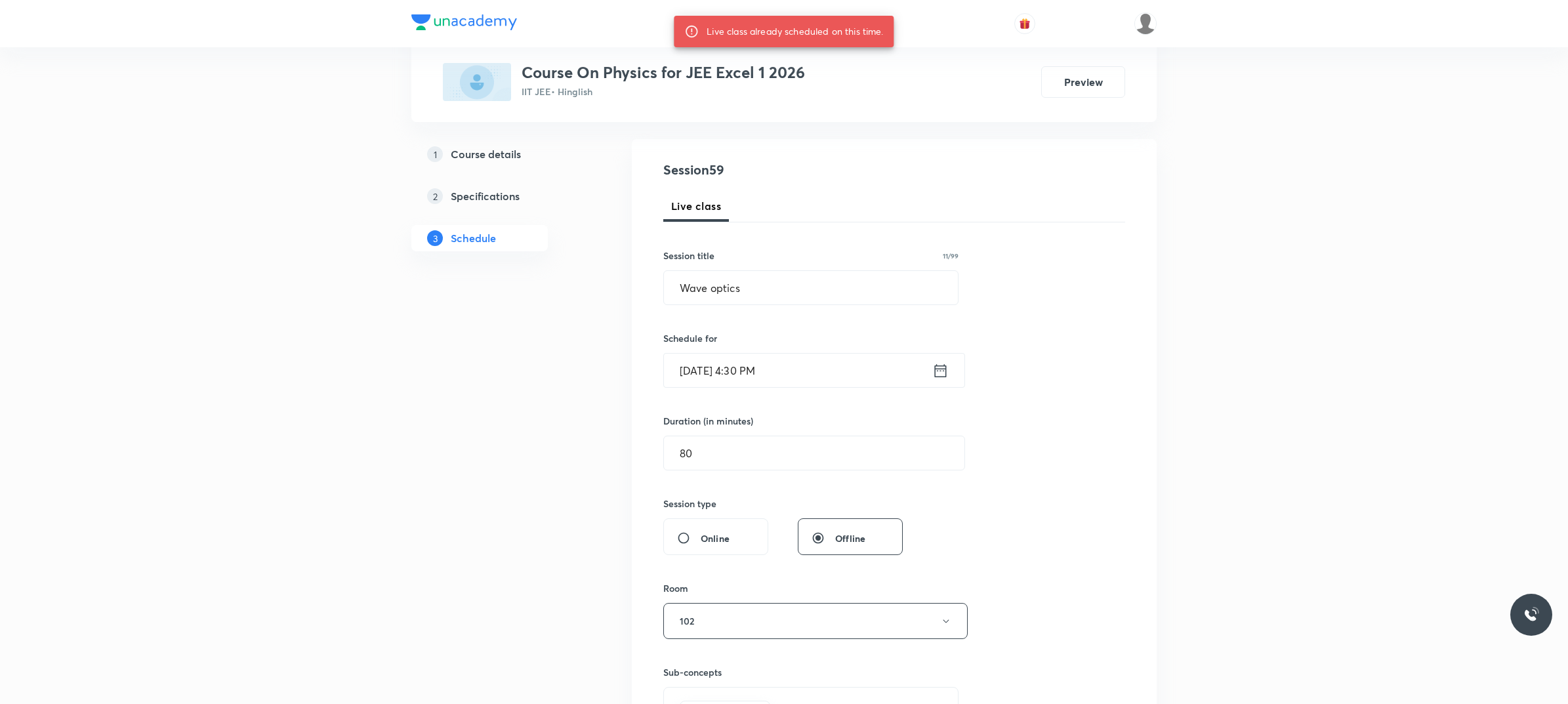
scroll to position [82, 0]
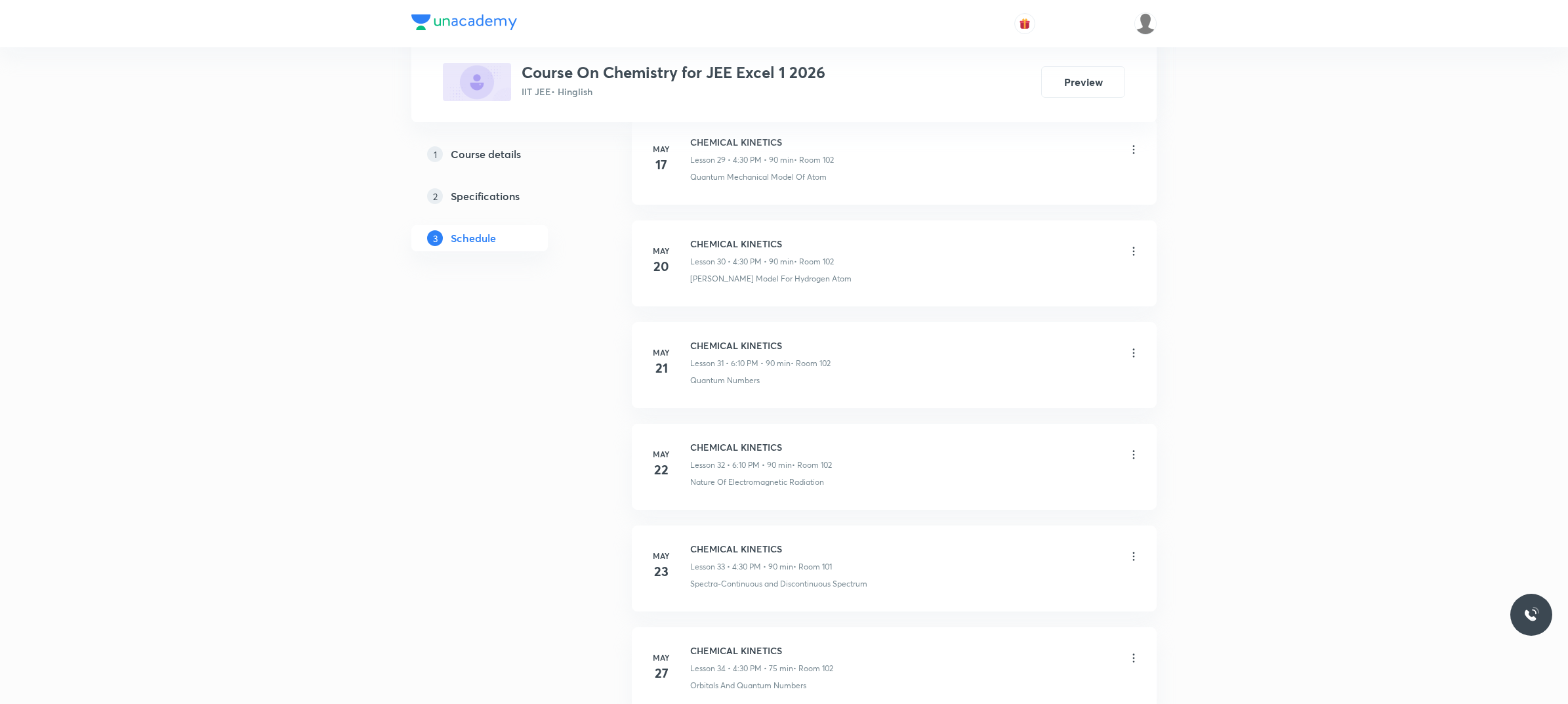
scroll to position [10554, 0]
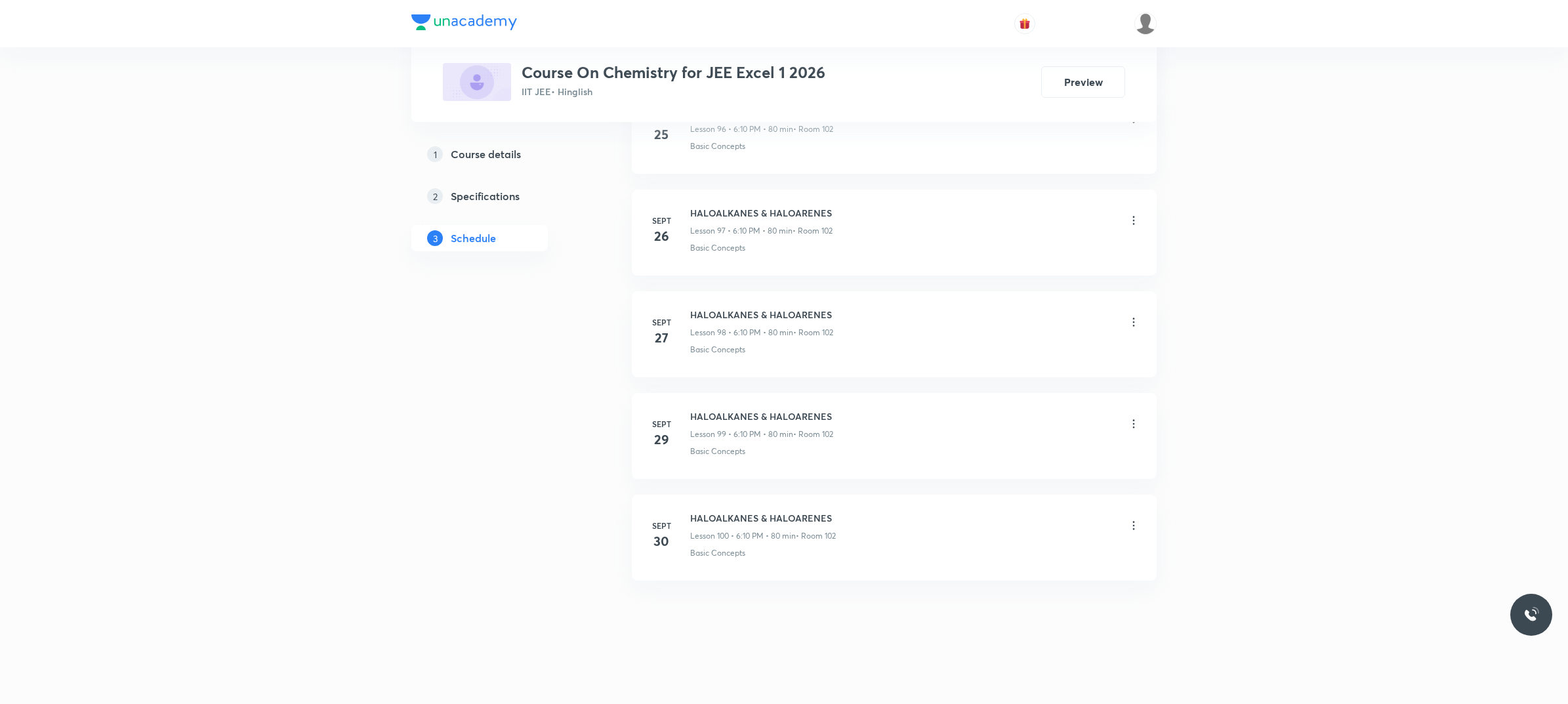
click at [730, 509] on li "[DATE] HALOALKANES & HALOARENES Lesson 100 • 6:10 PM • 80 min • Room 102 Basic …" at bounding box center [894, 538] width 525 height 86
click at [719, 511] on h6 "HALOALKANES & HALOARENES" at bounding box center [763, 517] width 146 height 13
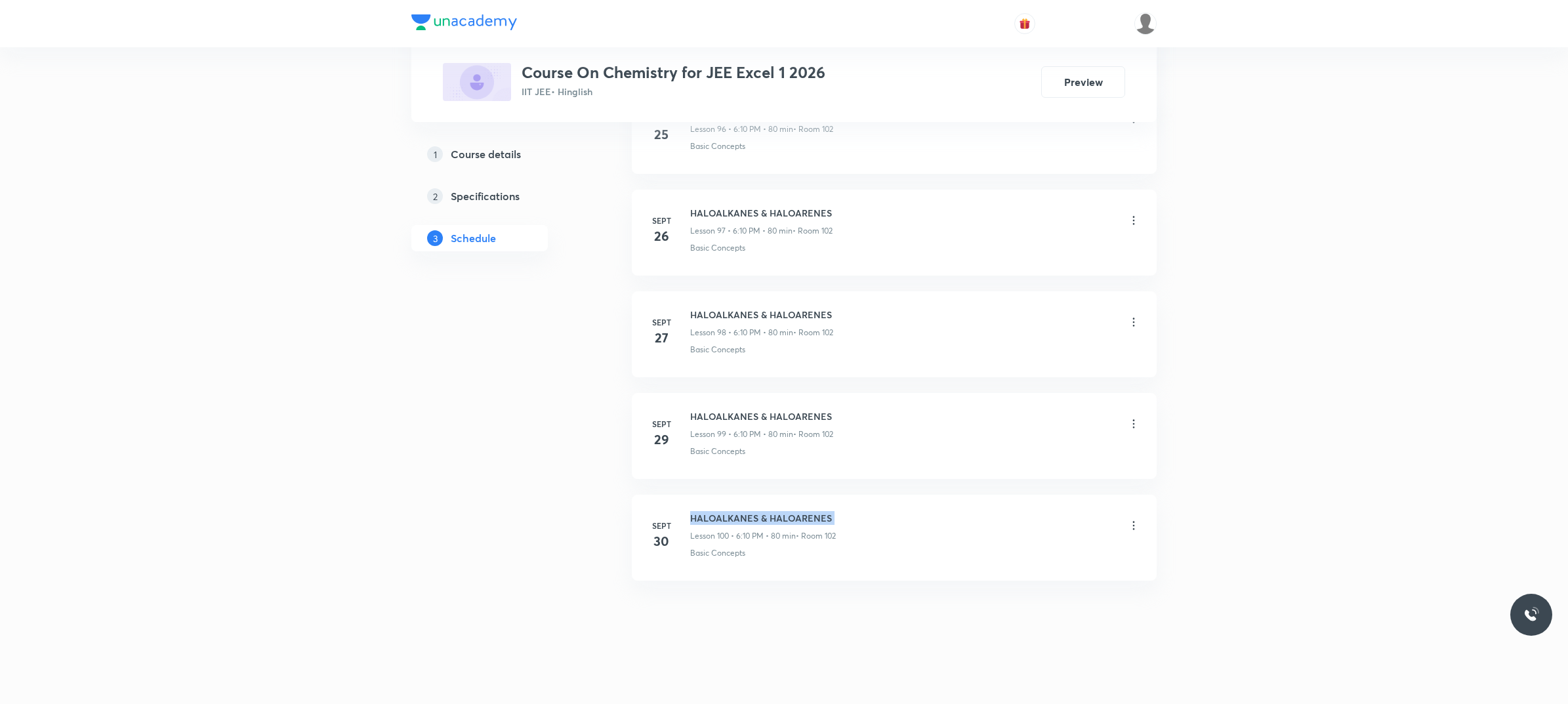
copy h6 "HALOALKANES & HALOARENES"
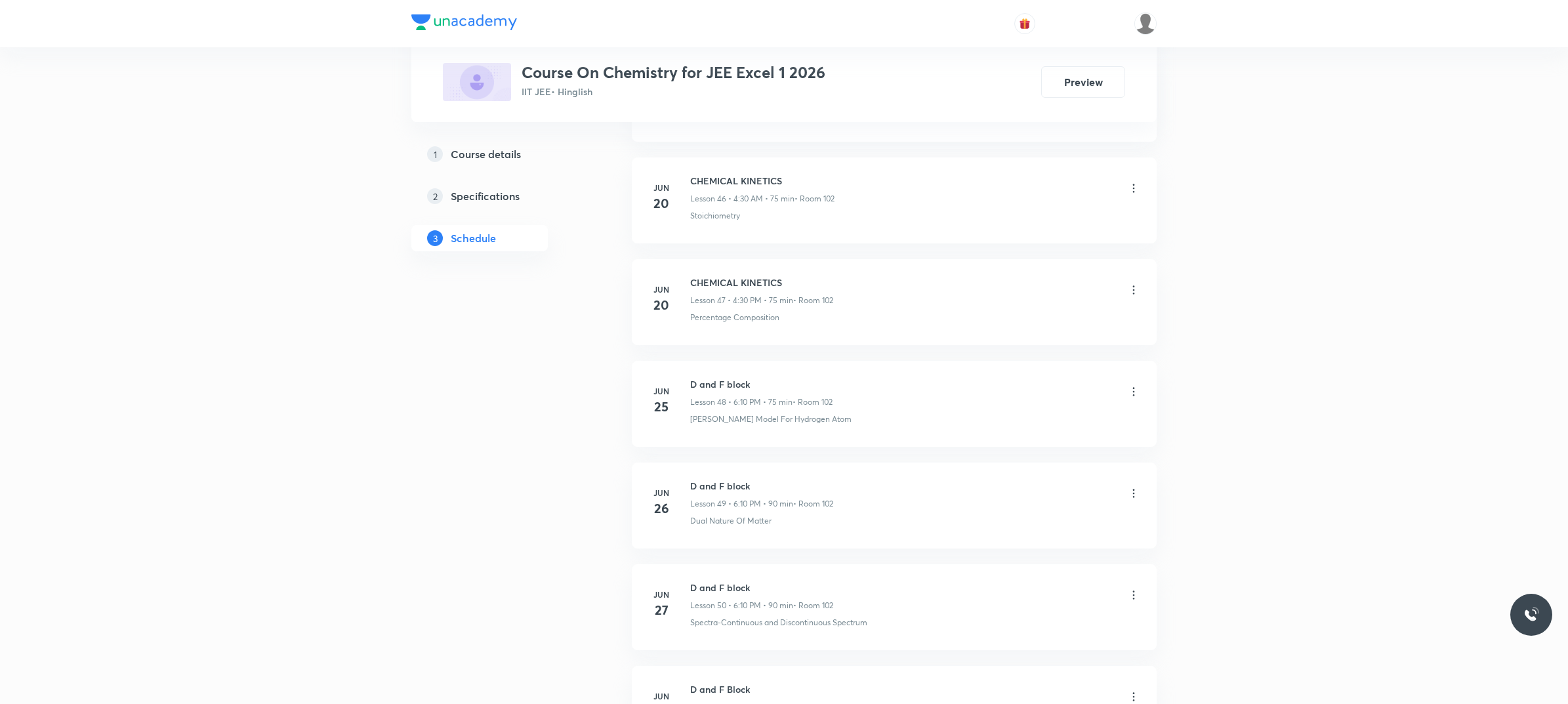
scroll to position [0, 0]
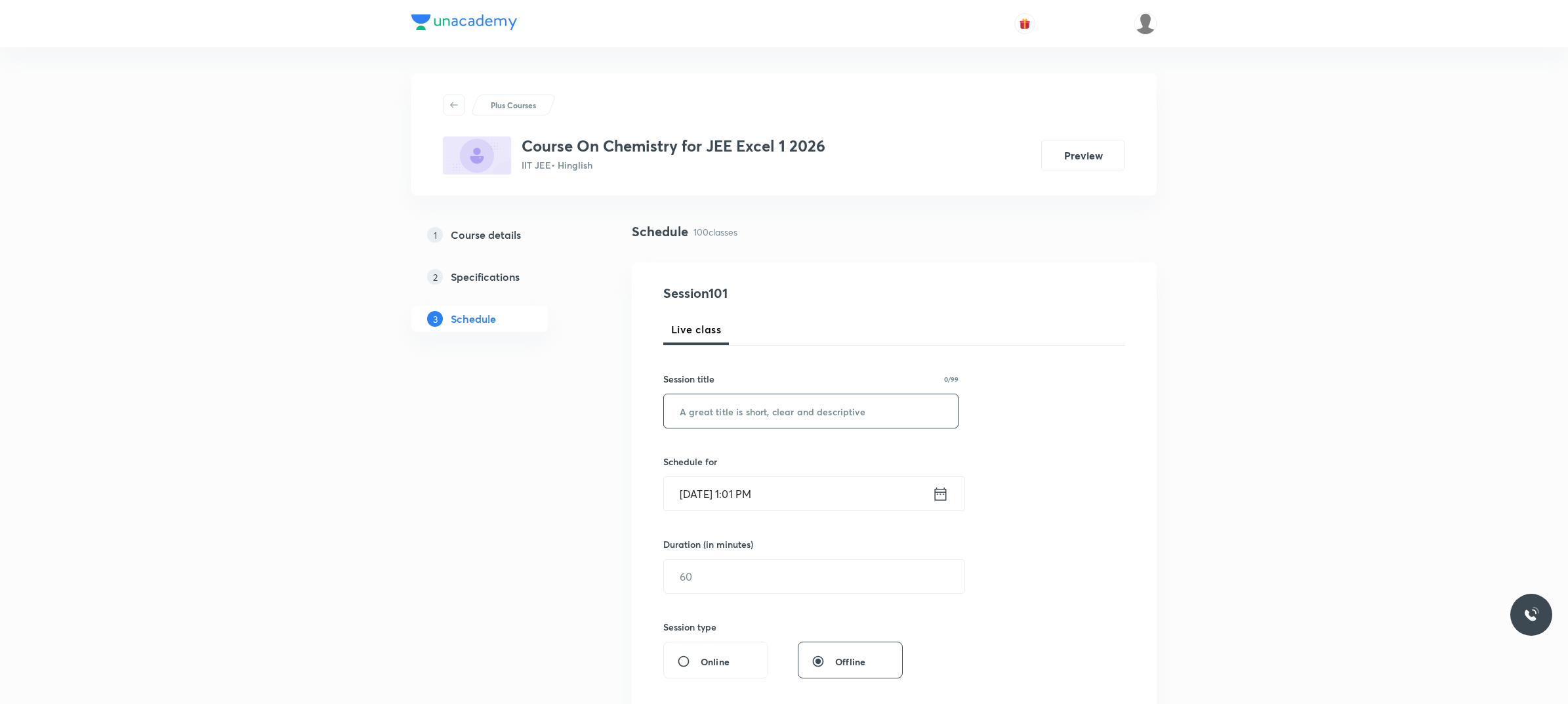
click at [866, 403] on input "text" at bounding box center [811, 410] width 294 height 33
paste input "HALOALKANES & HALOARENES"
type input "HALOALKANES & HALOARENES"
click at [822, 489] on input "[DATE] 1:01 PM" at bounding box center [798, 493] width 269 height 33
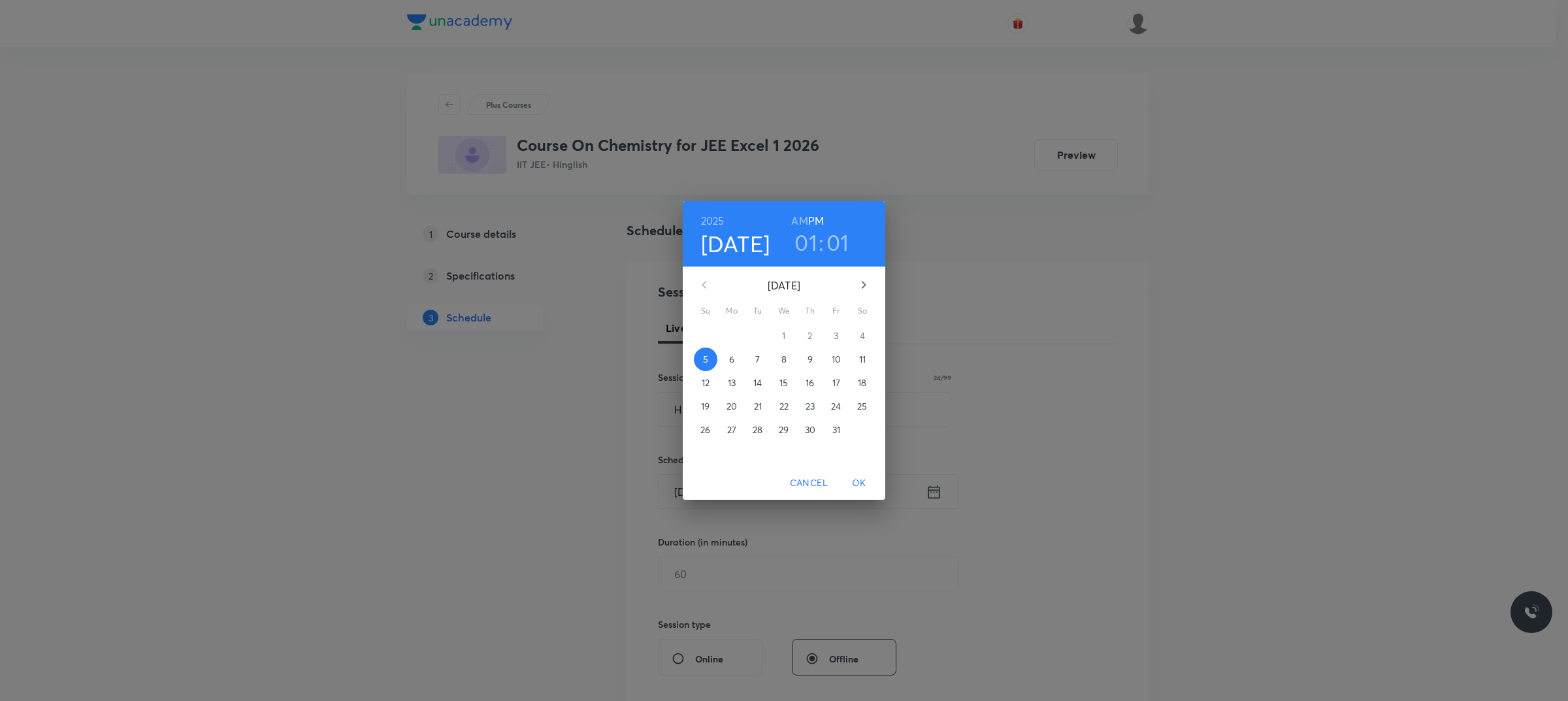
click at [725, 360] on span "6" at bounding box center [732, 359] width 23 height 13
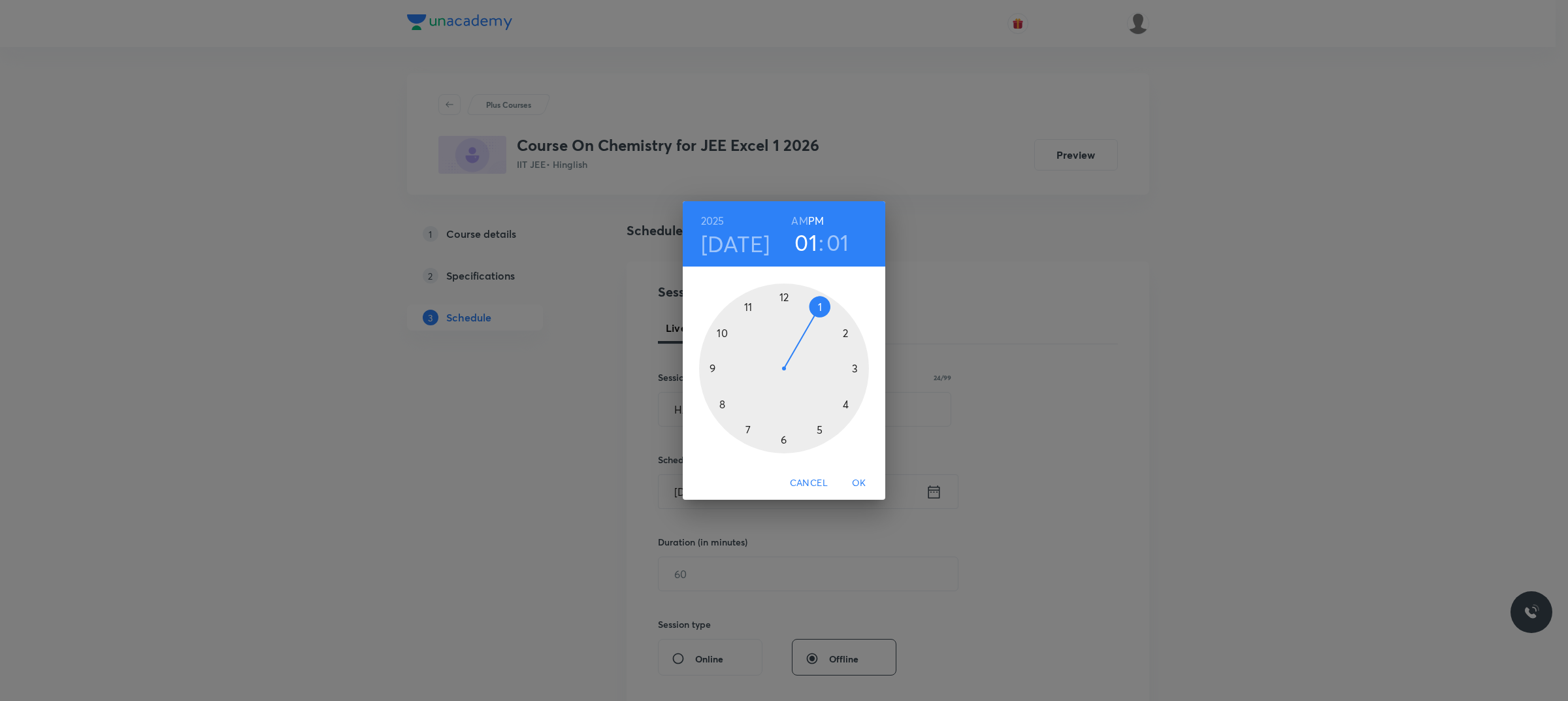
click at [783, 439] on div at bounding box center [784, 368] width 170 height 170
click at [844, 332] on div at bounding box center [784, 368] width 170 height 170
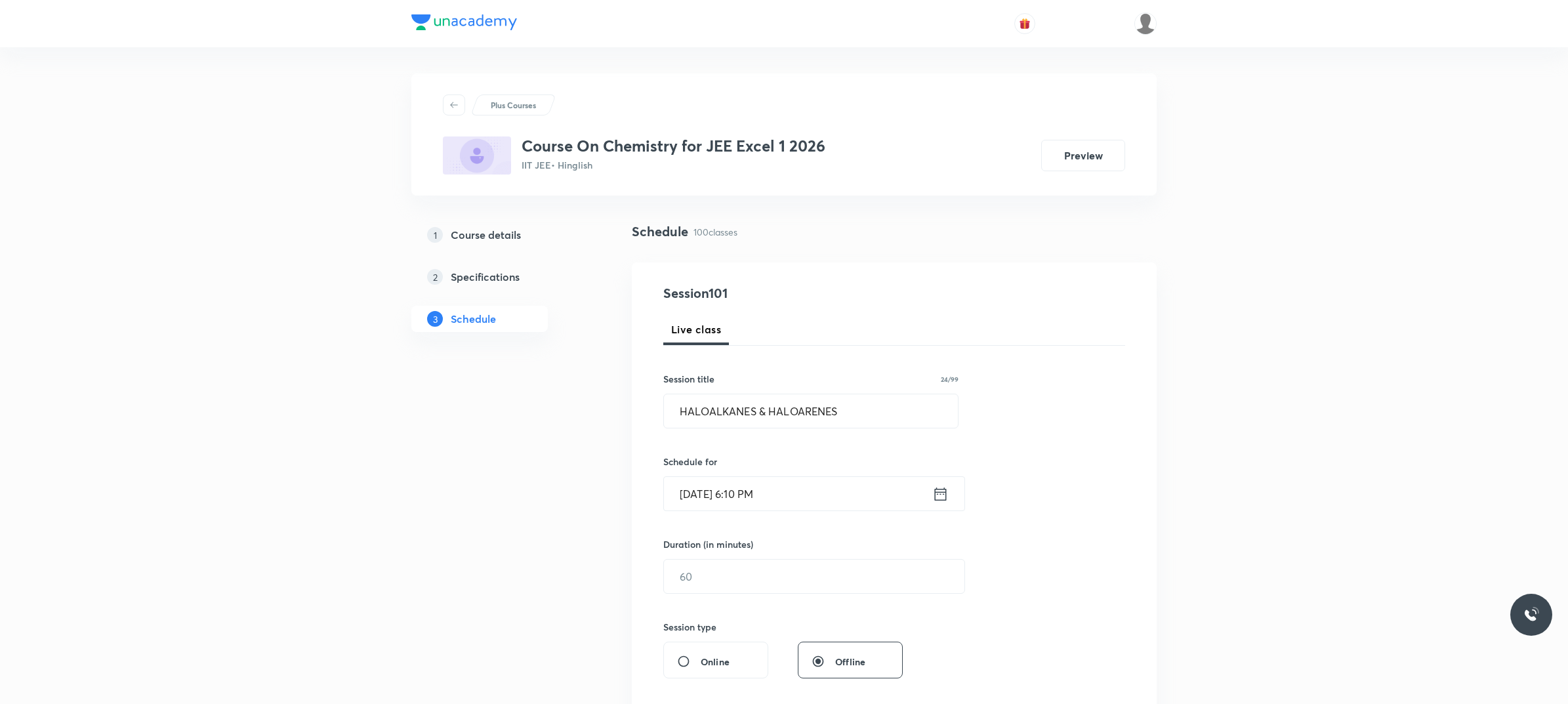
click at [785, 558] on div "Duration (in minutes) ​" at bounding box center [783, 565] width 240 height 57
click at [778, 573] on input "text" at bounding box center [814, 576] width 300 height 33
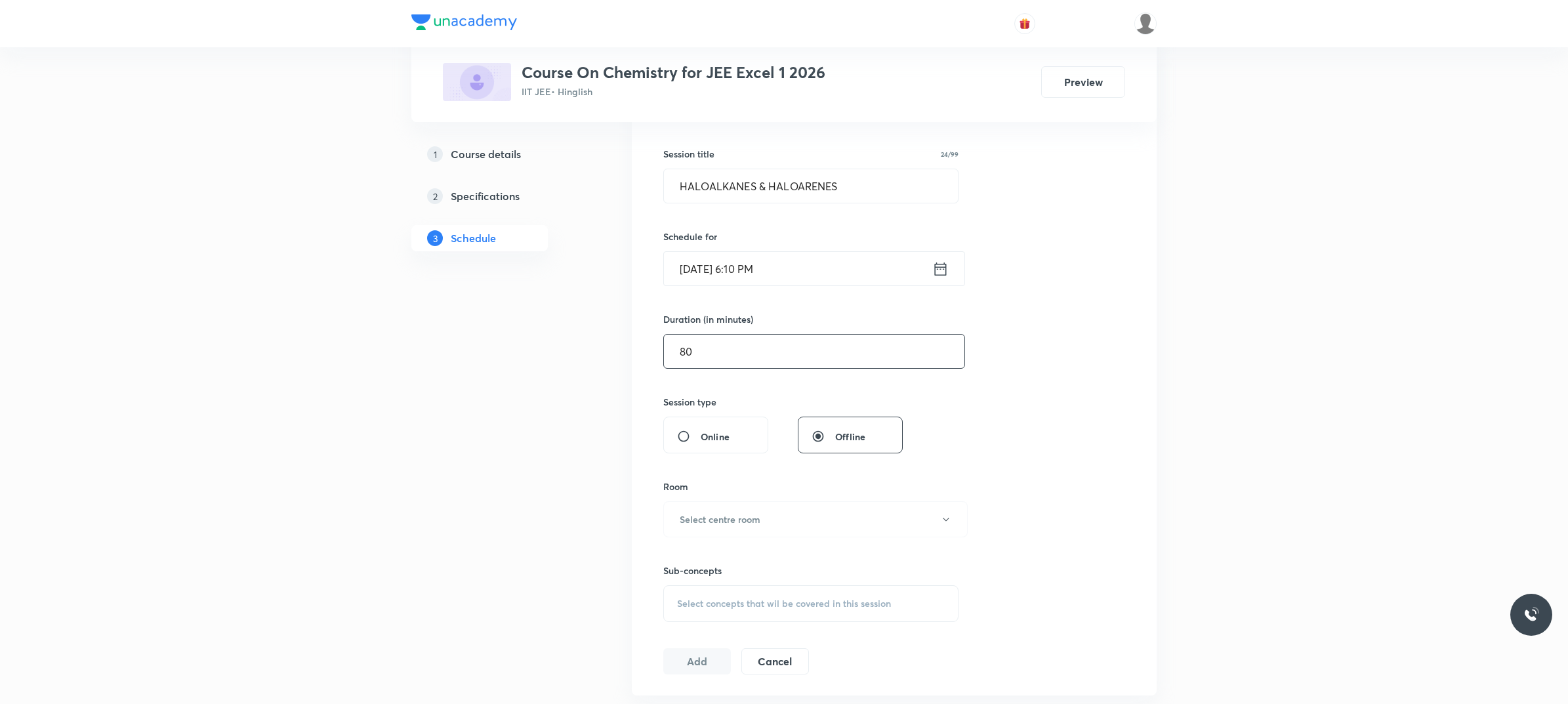
scroll to position [246, 0]
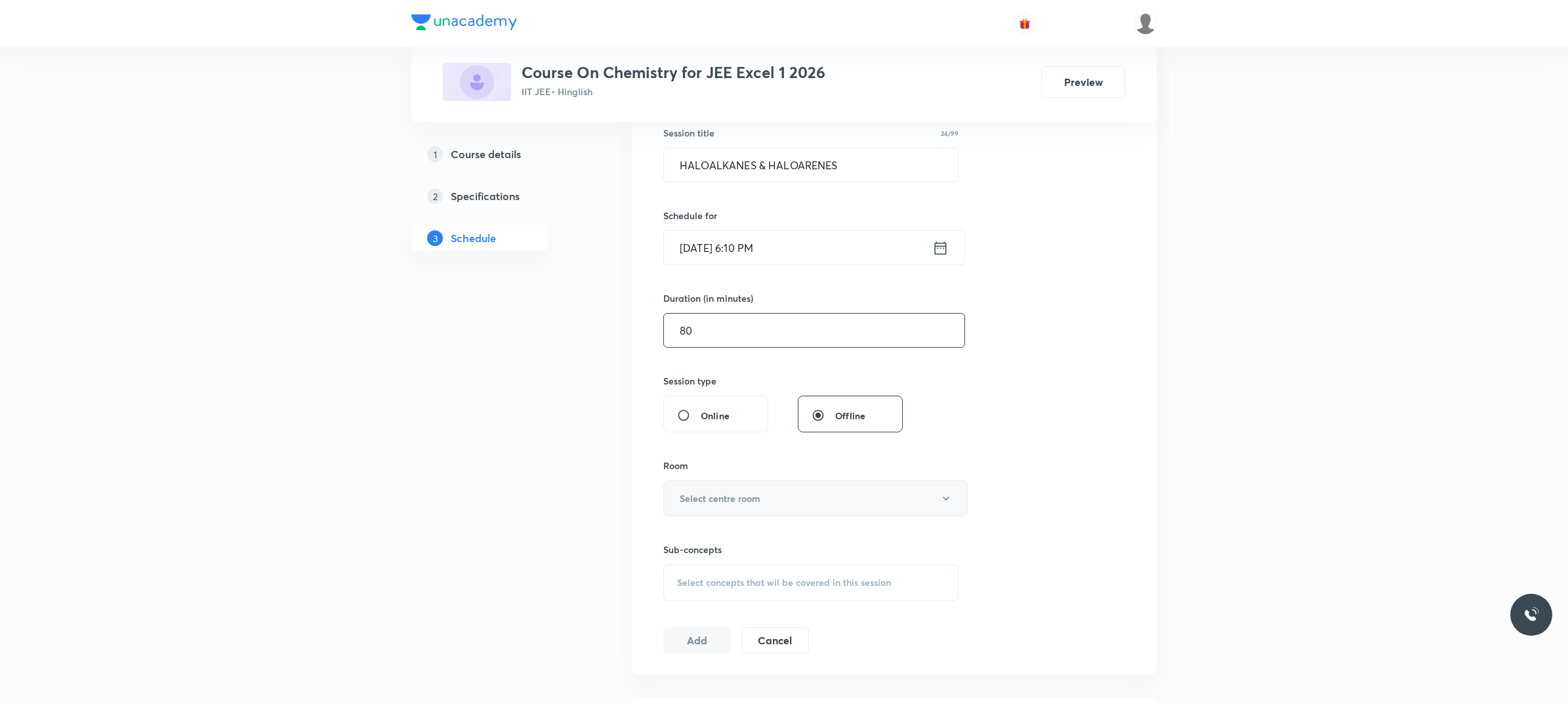
type input "80"
click at [808, 504] on button "Select centre room" at bounding box center [815, 498] width 305 height 36
click at [686, 639] on span "102" at bounding box center [812, 638] width 288 height 13
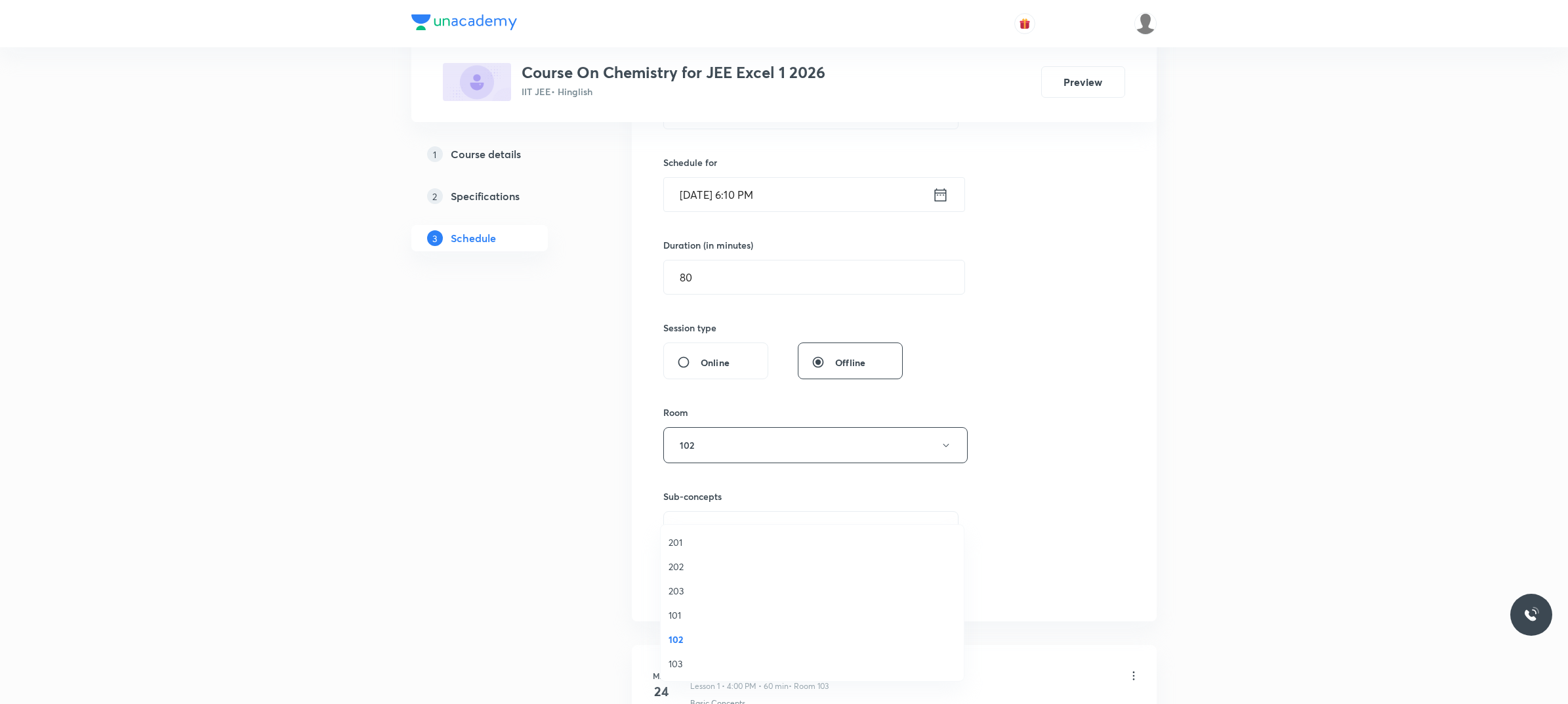
scroll to position [328, 0]
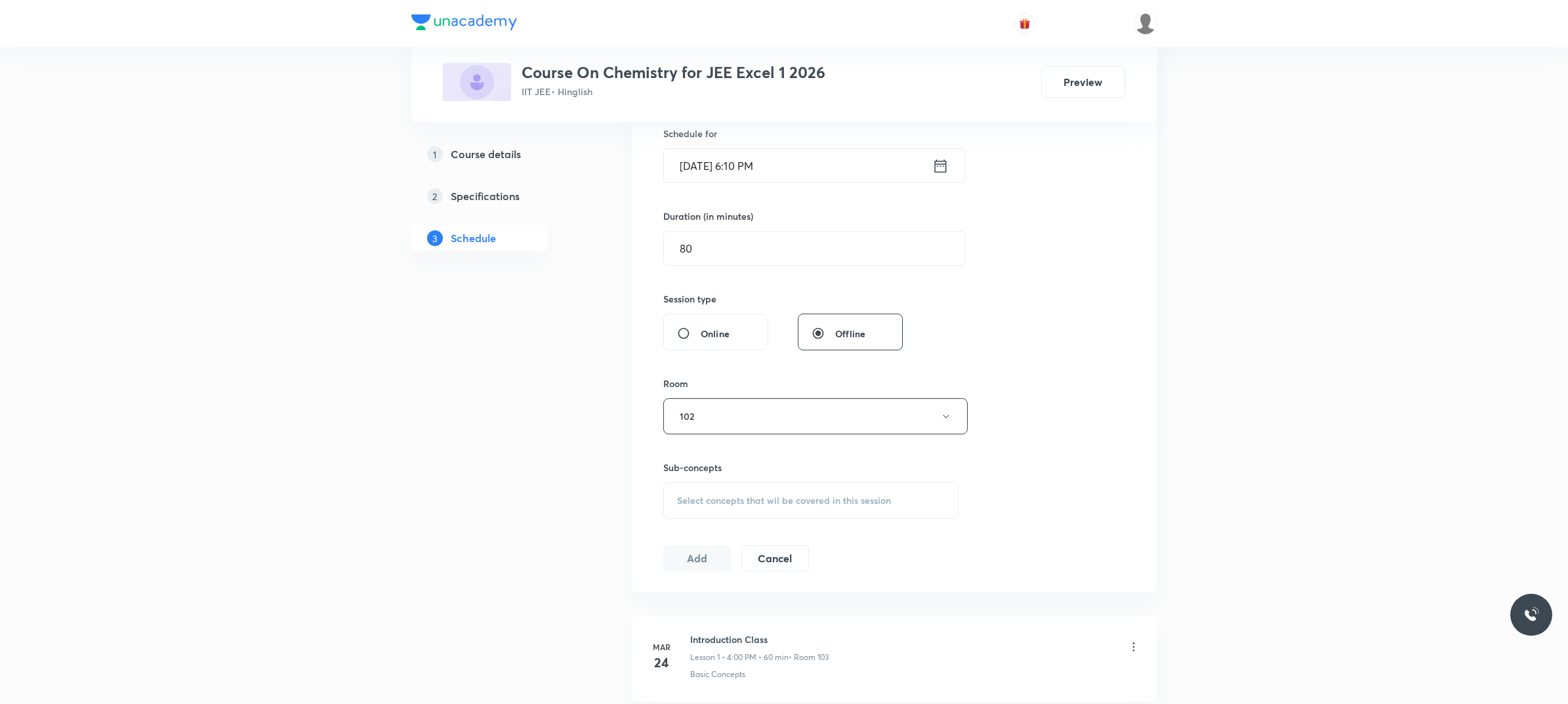
click at [809, 485] on div "Select concepts that wil be covered in this session" at bounding box center [811, 500] width 296 height 37
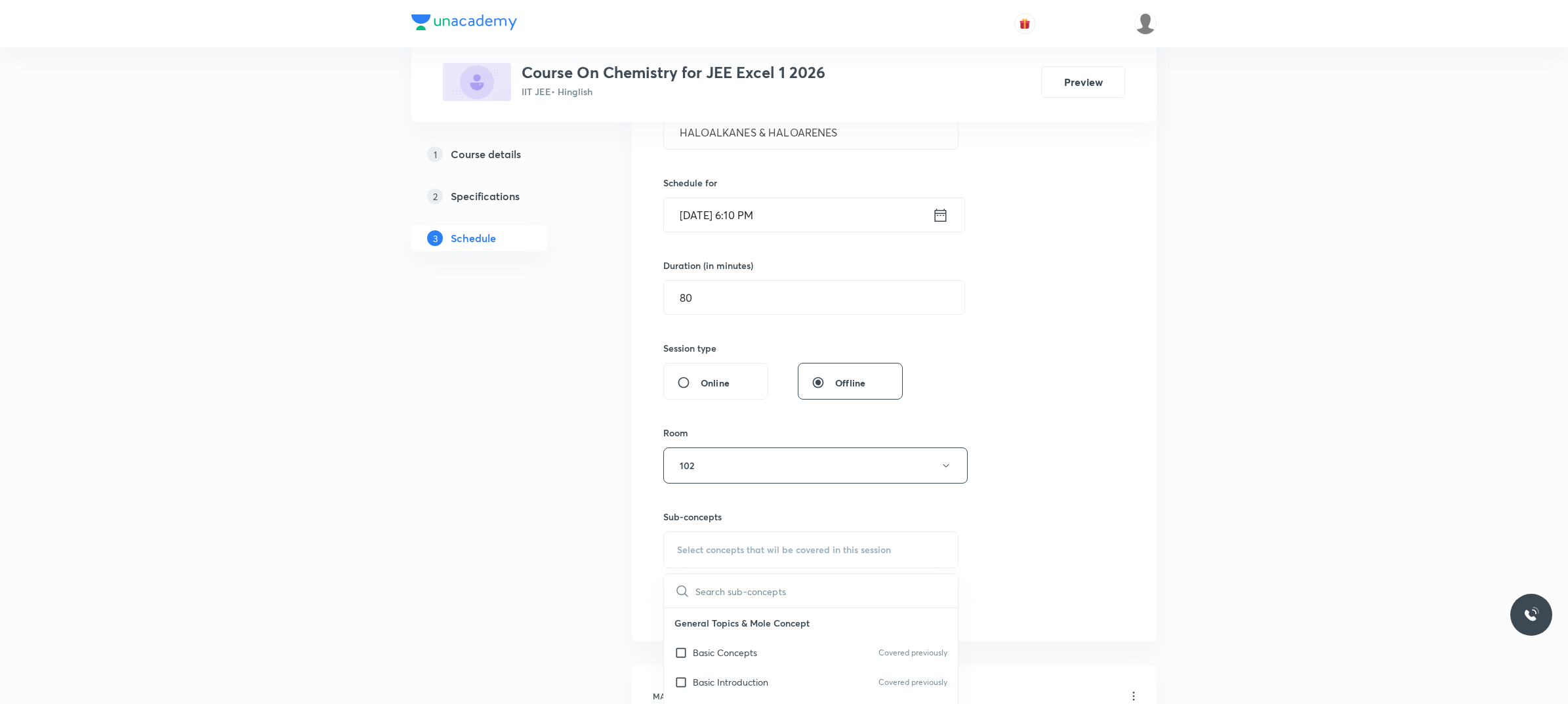
scroll to position [409, 0]
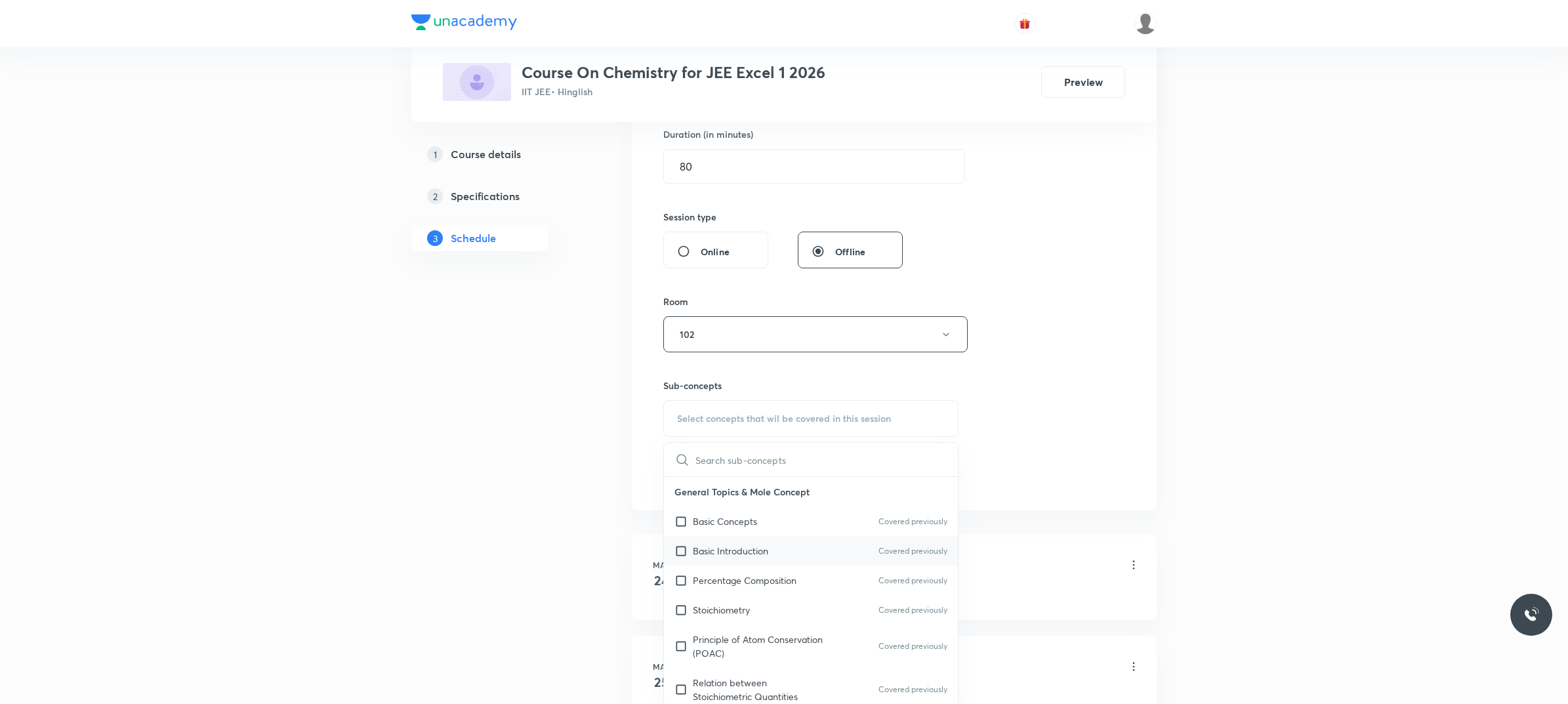
click at [793, 538] on div "Basic Introduction Covered previously" at bounding box center [811, 550] width 294 height 30
checkbox input "true"
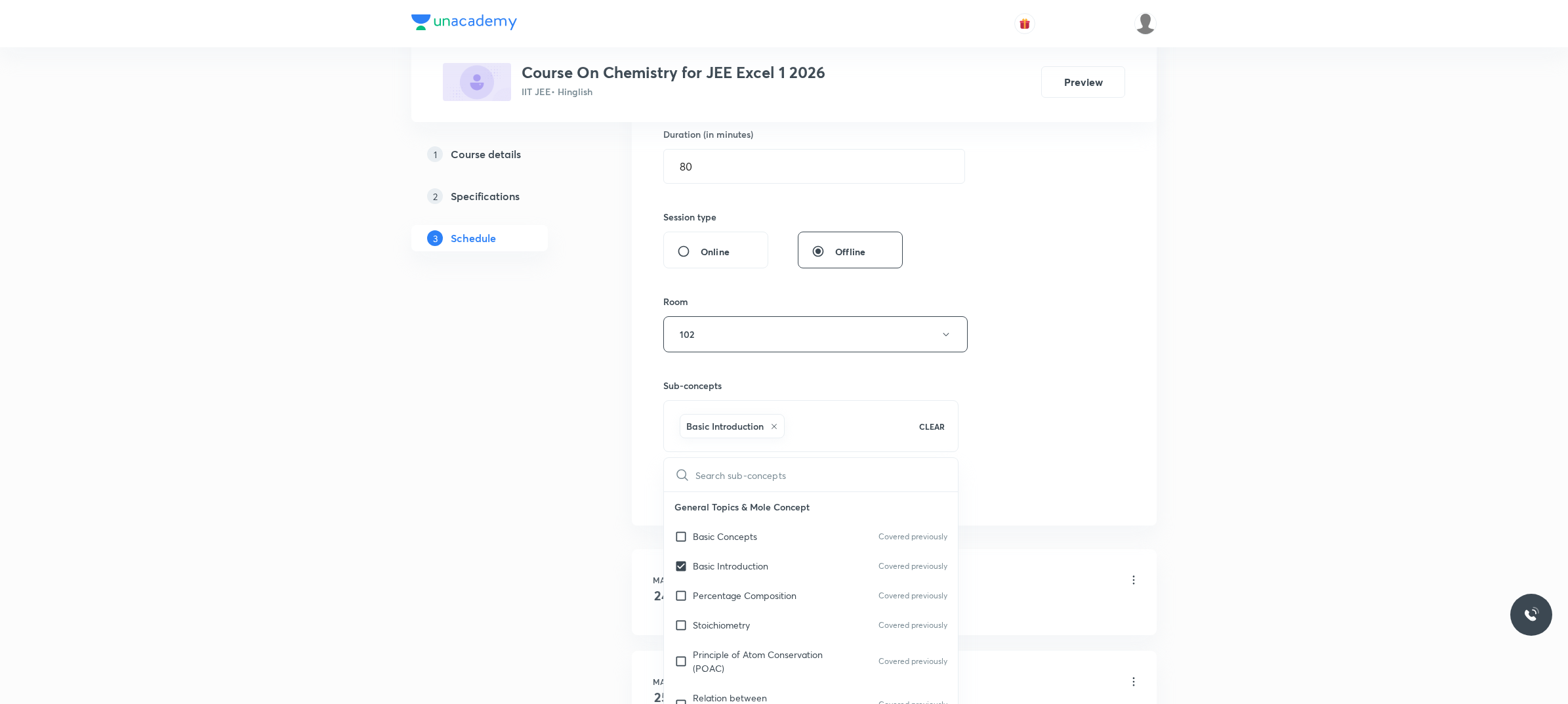
drag, startPoint x: 790, startPoint y: 525, endPoint x: 1002, endPoint y: 446, distance: 226.2
click at [789, 526] on div "Basic Concepts Covered previously" at bounding box center [811, 536] width 294 height 30
checkbox input "true"
click at [986, 444] on div "Session 101 Live class Session title 24/99 HALOALKANES & HALOARENES ​ Schedule …" at bounding box center [894, 189] width 462 height 631
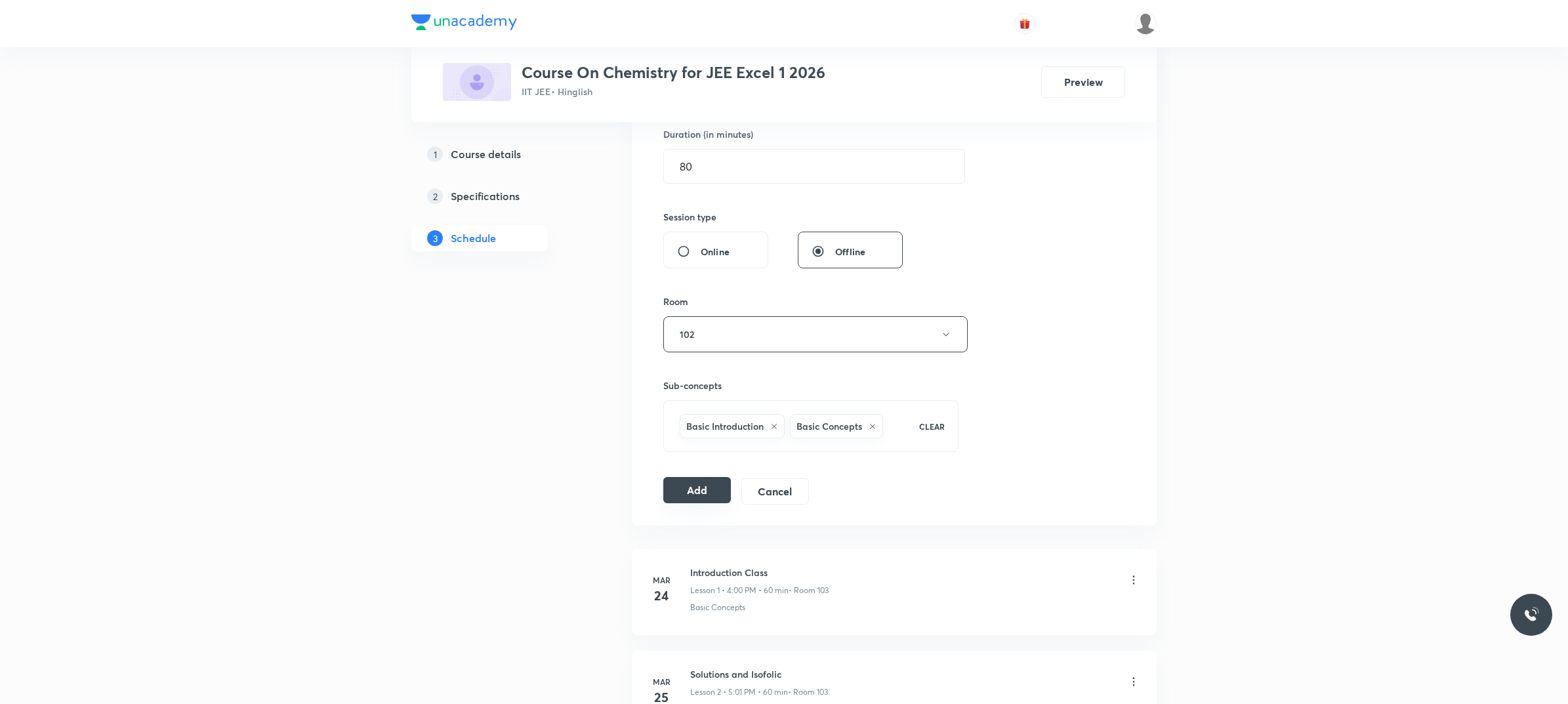
click at [683, 495] on button "Add" at bounding box center [696, 489] width 67 height 26
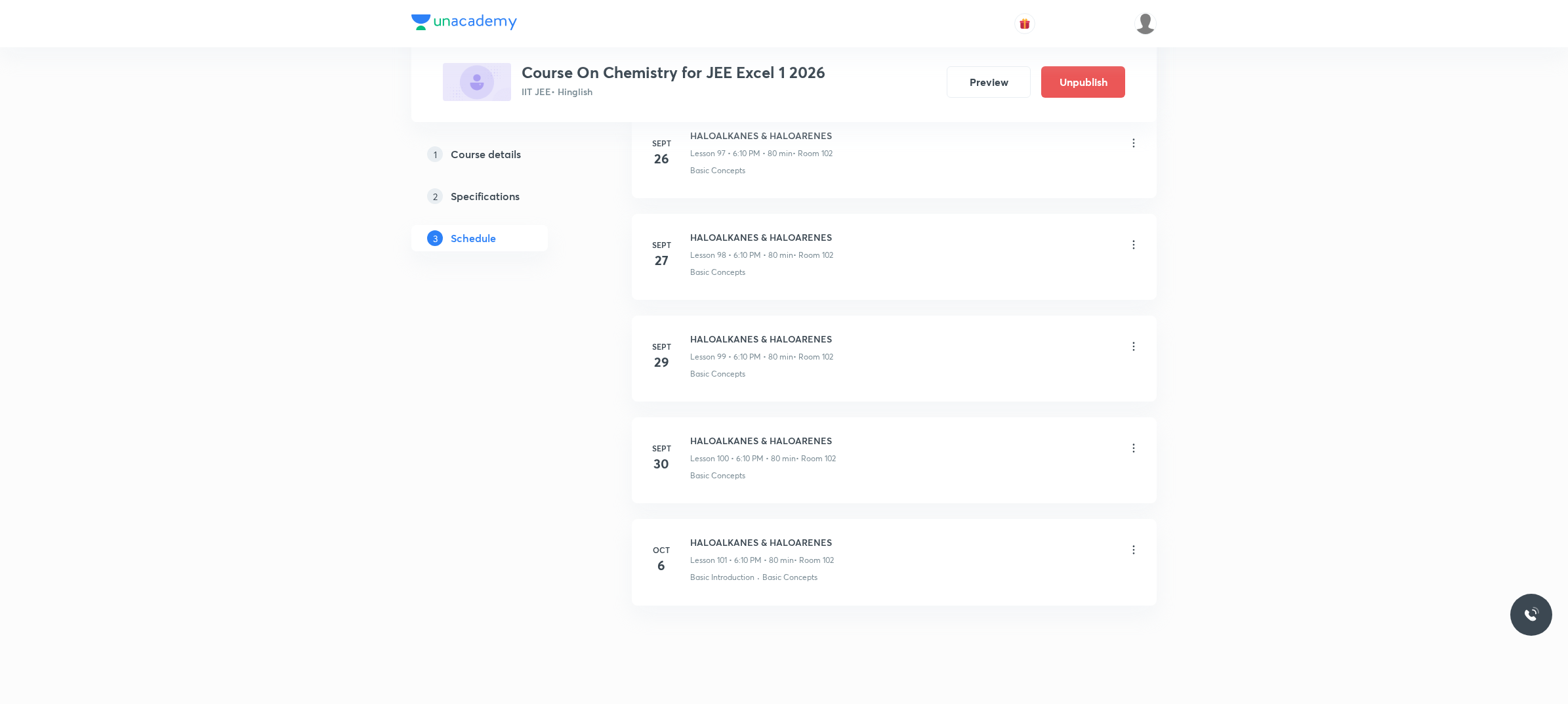
scroll to position [10052, 0]
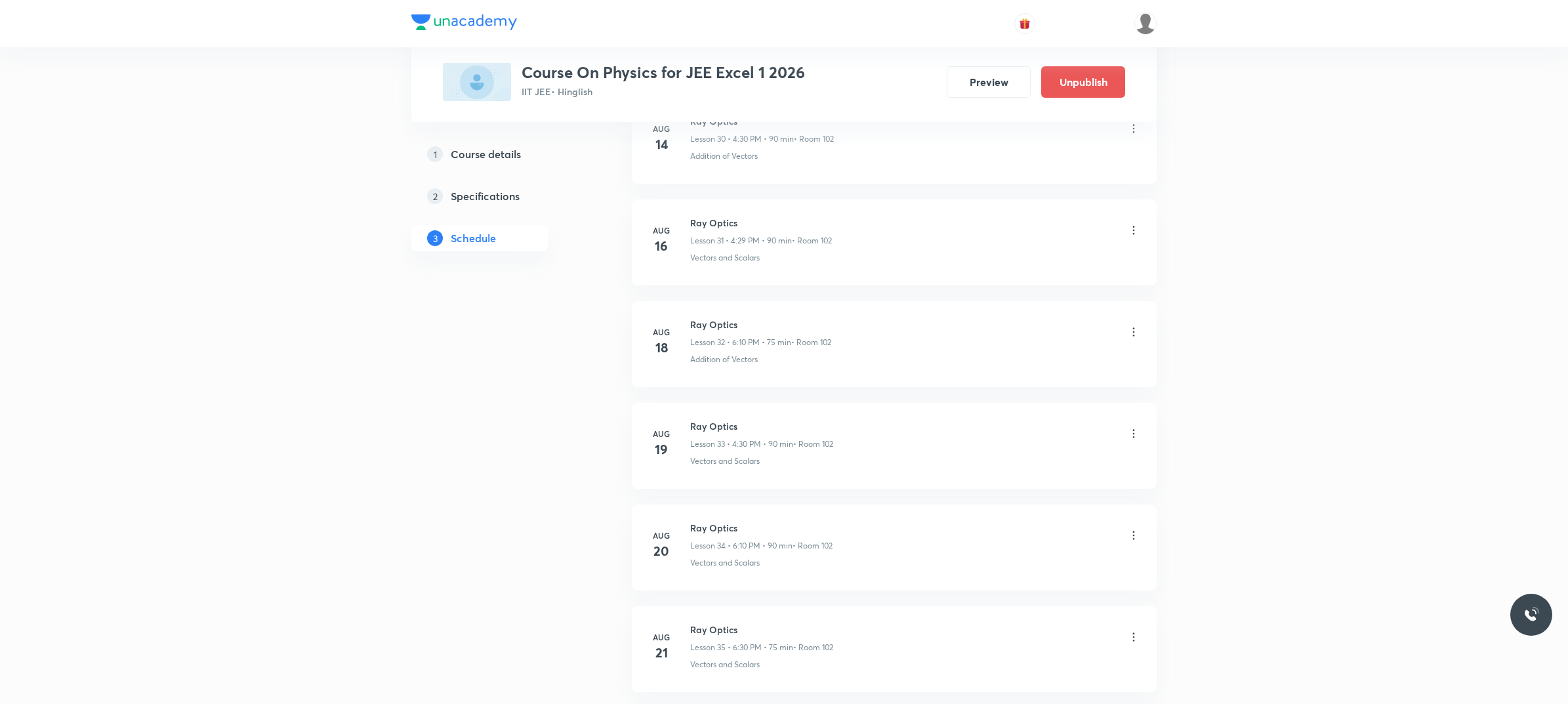
scroll to position [6362, 0]
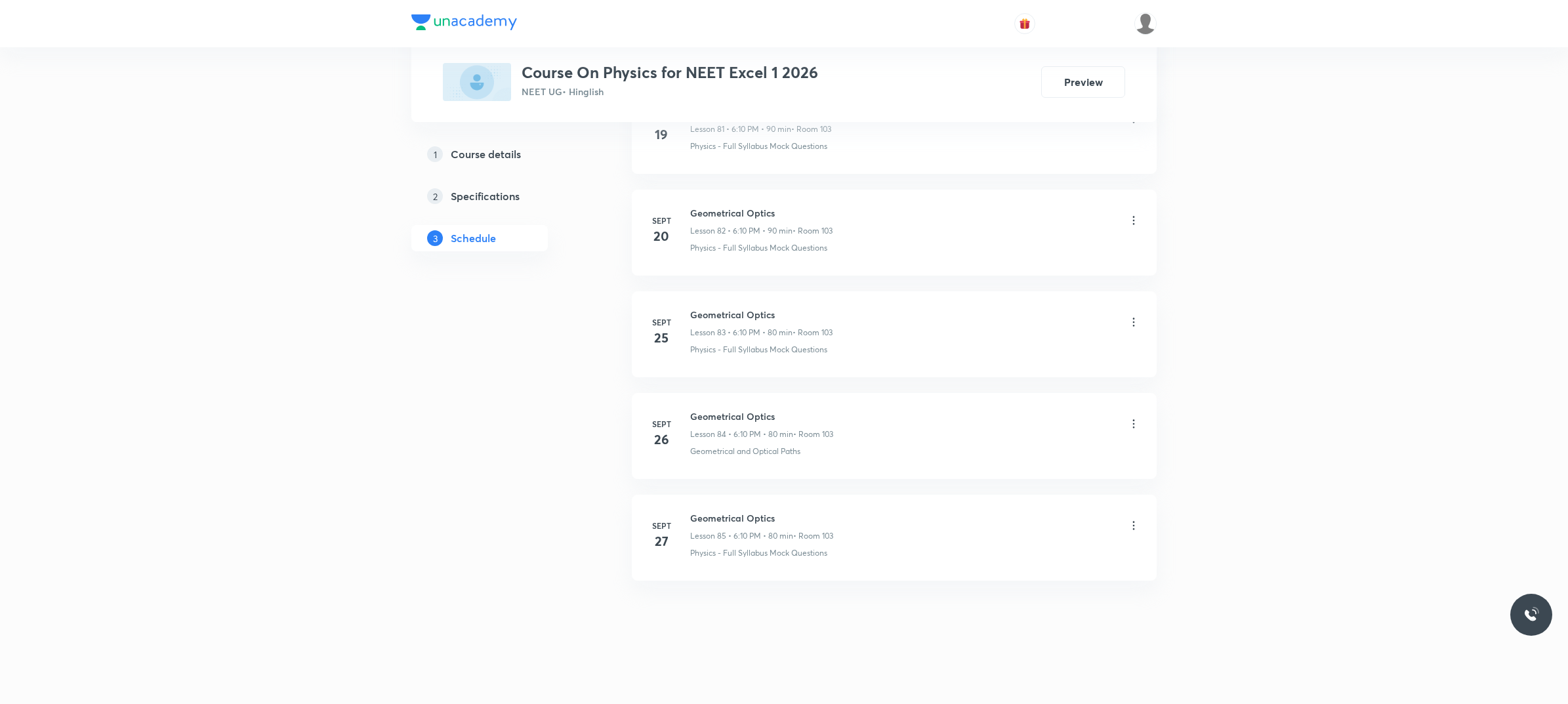
click at [730, 515] on h6 "Geometrical Optics" at bounding box center [761, 517] width 143 height 13
copy h6 "Geometrical Optics"
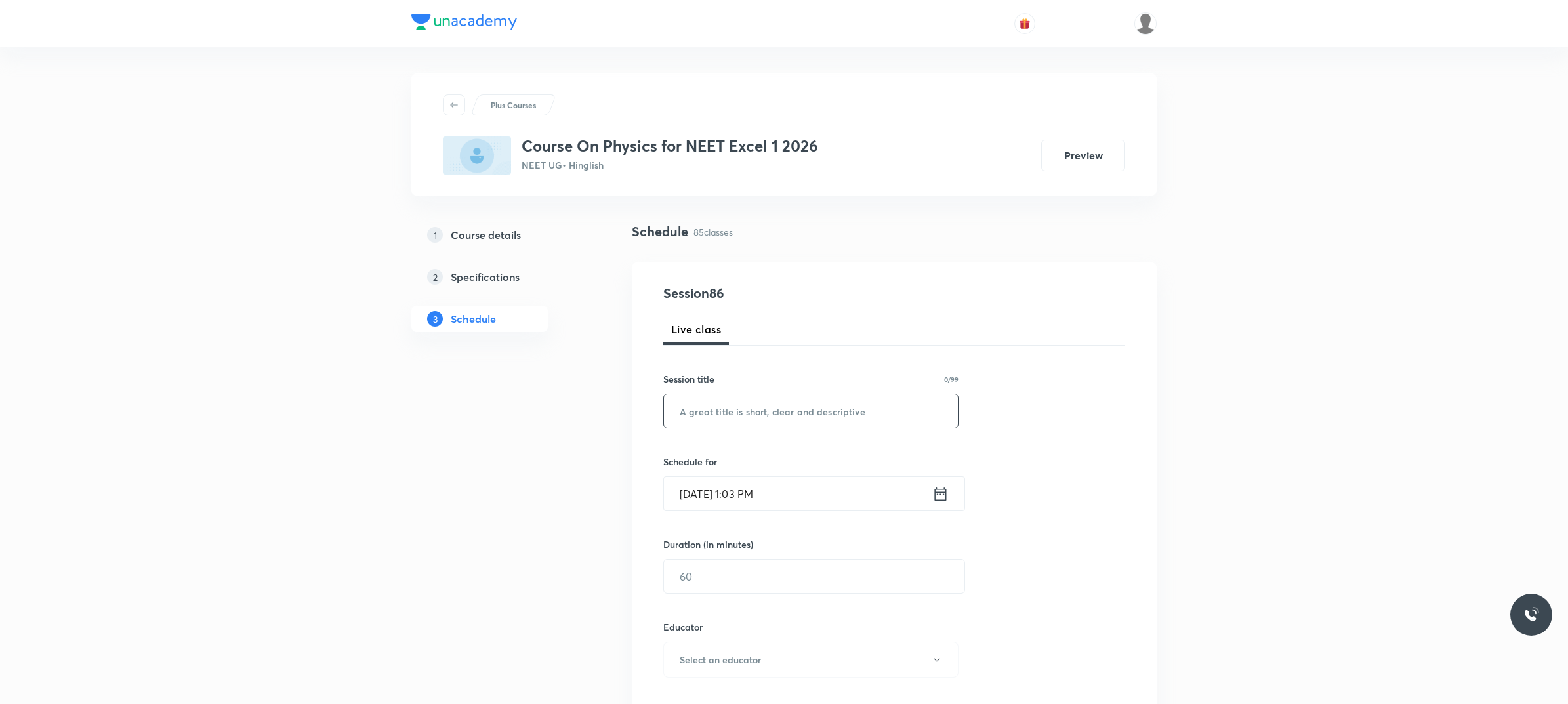
click at [846, 417] on input "text" at bounding box center [811, 410] width 294 height 33
paste input "Geometrical Optics"
type input "Geometrical Optics"
click at [845, 506] on input "[DATE] 1:03 PM" at bounding box center [798, 493] width 269 height 33
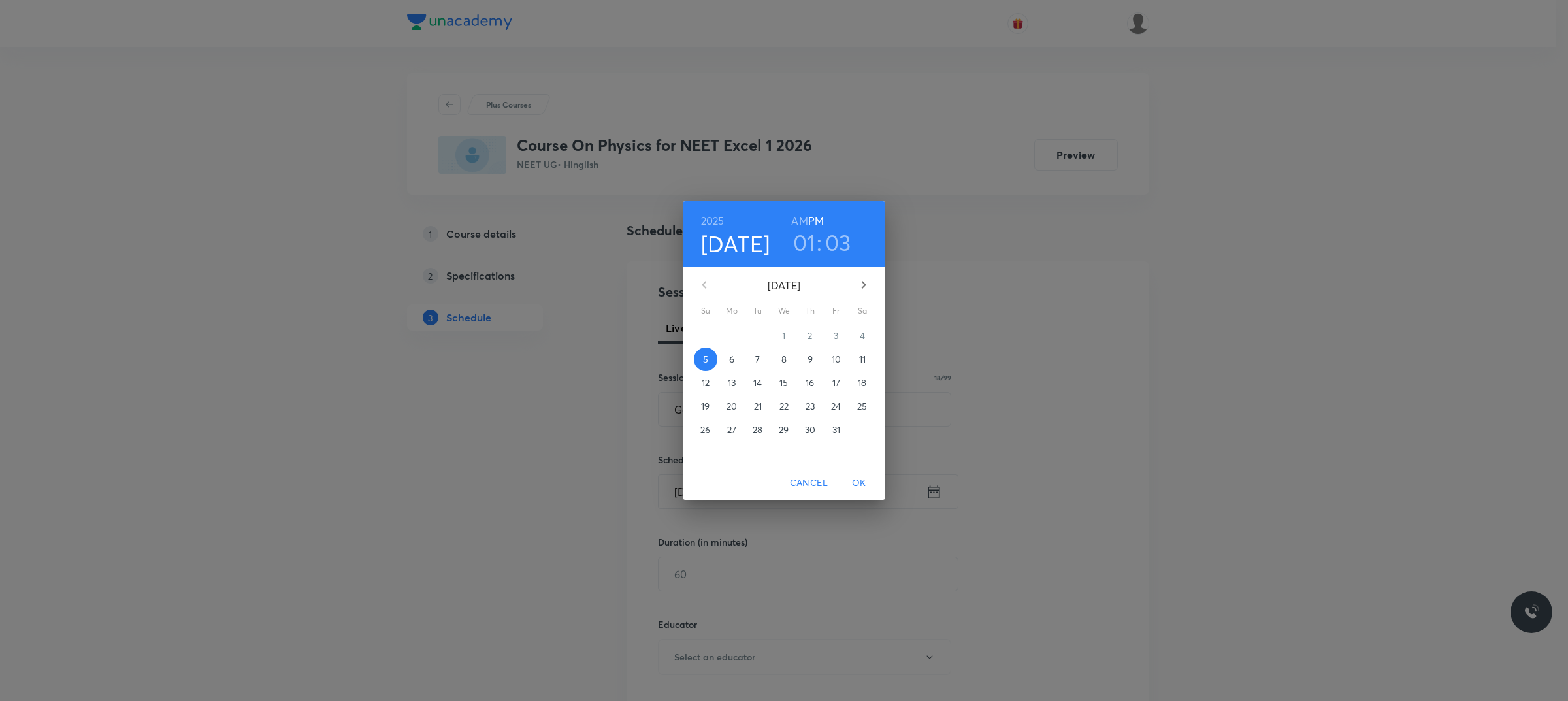
click at [730, 350] on button "6" at bounding box center [732, 359] width 23 height 23
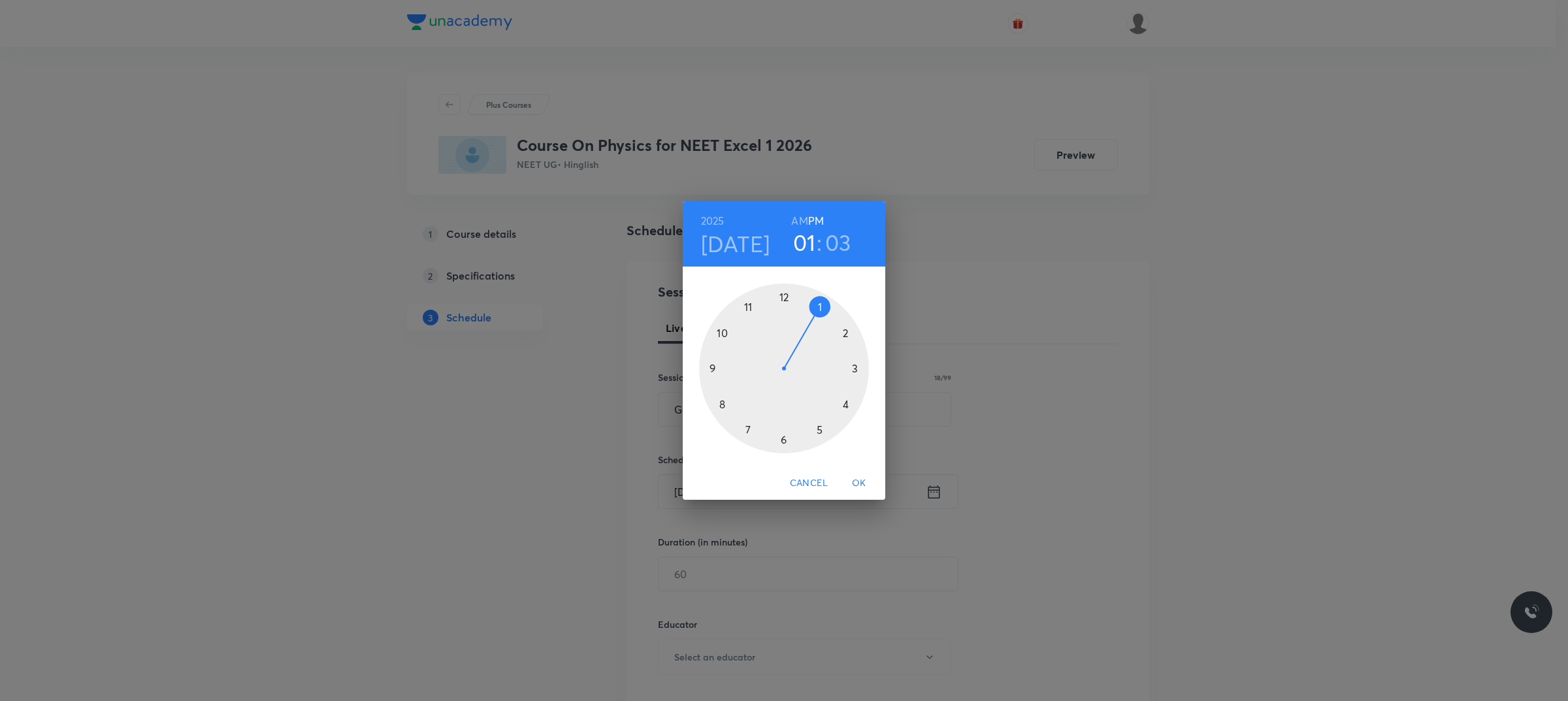
click at [783, 438] on div at bounding box center [784, 368] width 170 height 170
click at [843, 337] on div at bounding box center [784, 368] width 170 height 170
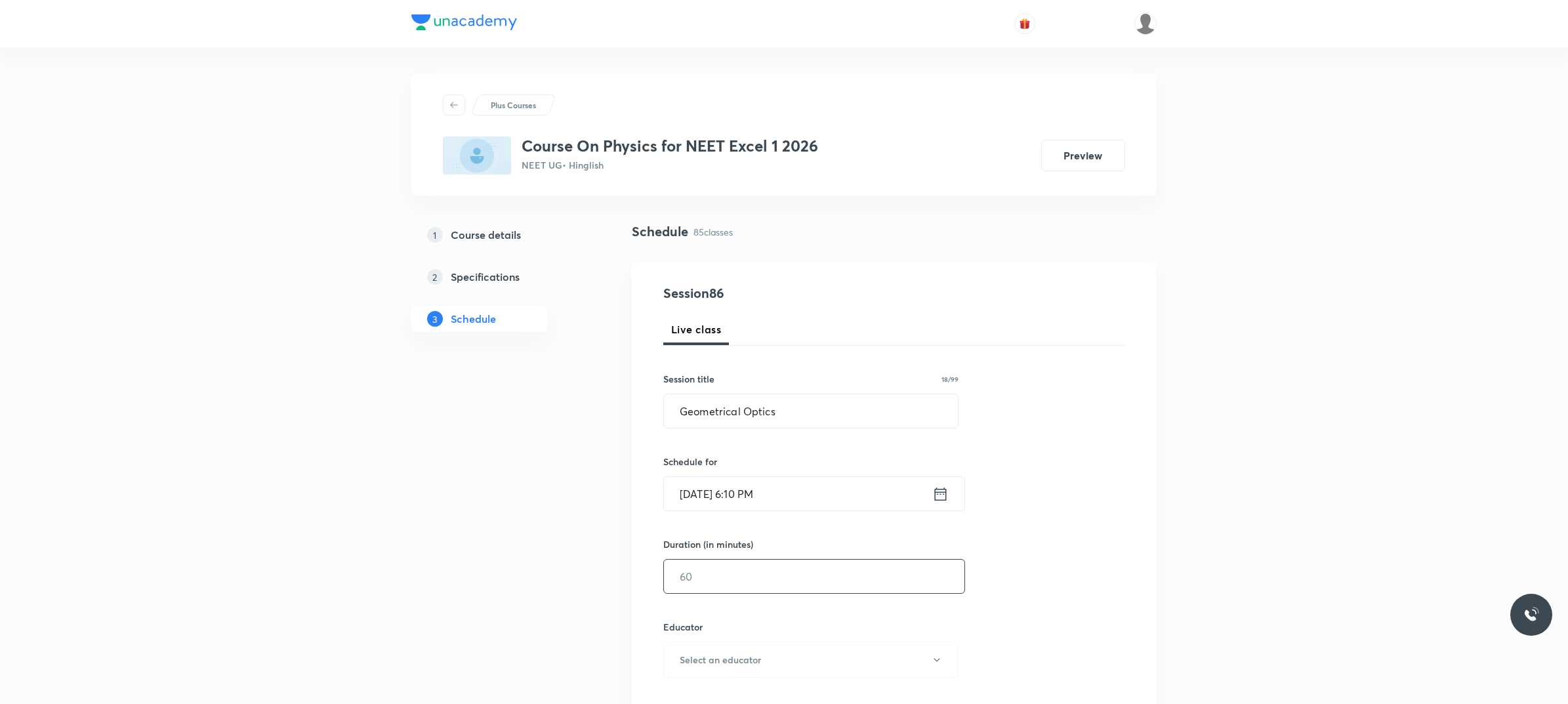
click at [775, 584] on input "text" at bounding box center [814, 576] width 300 height 33
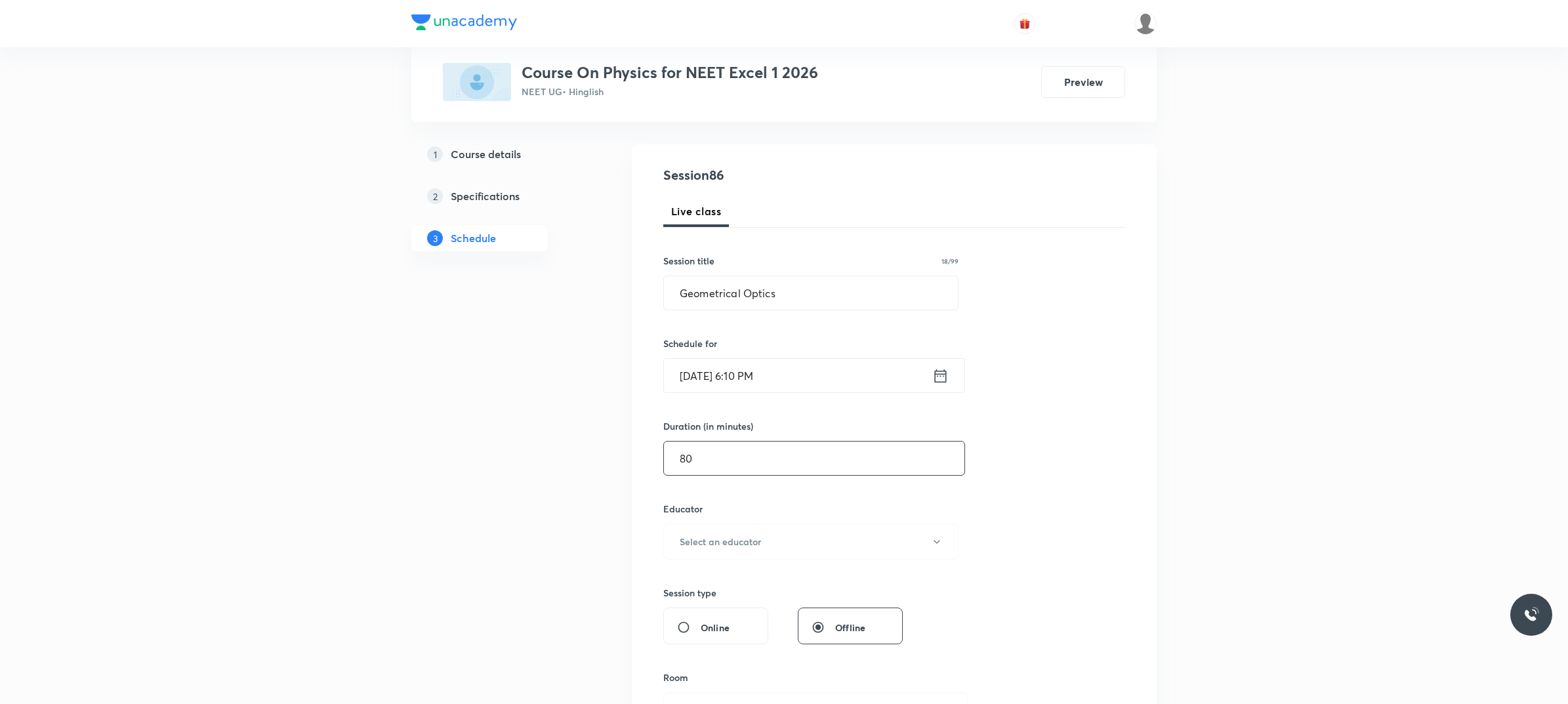
scroll to position [164, 0]
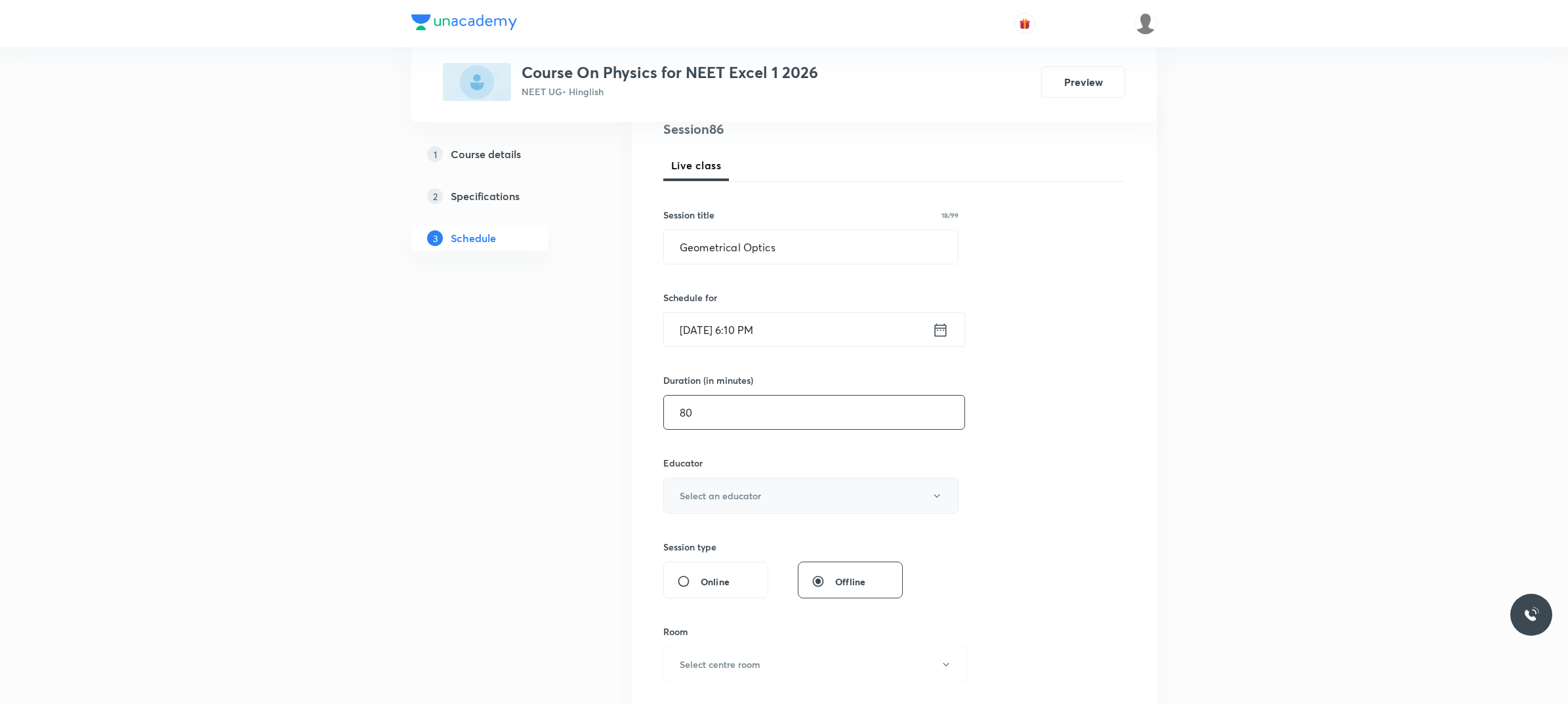
type input "80"
click at [766, 509] on button "Select an educator" at bounding box center [811, 496] width 296 height 36
click at [709, 568] on span "[PERSON_NAME]" at bounding box center [812, 563] width 288 height 13
click at [724, 661] on h6 "Select centre room" at bounding box center [721, 664] width 81 height 13
click at [695, 673] on li "103" at bounding box center [811, 682] width 303 height 24
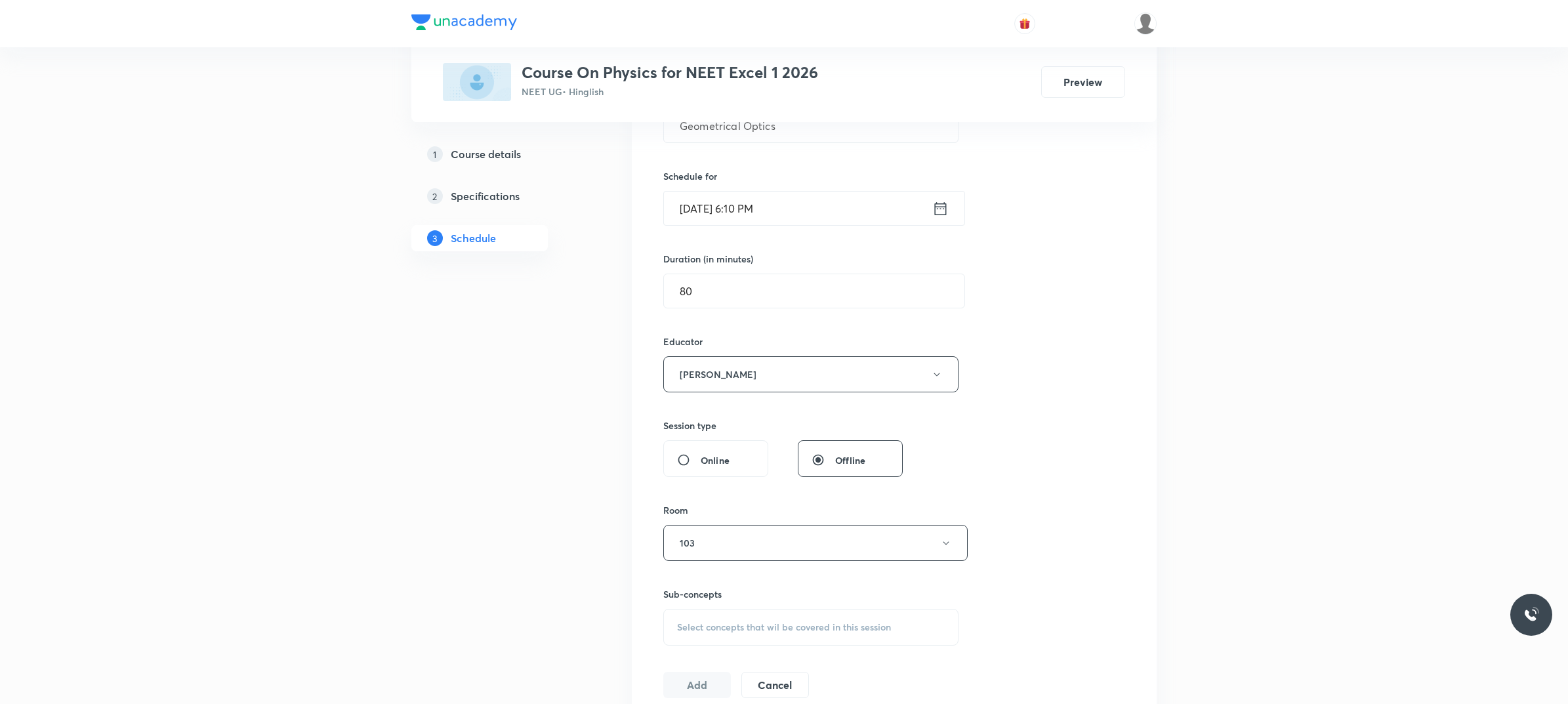
scroll to position [328, 0]
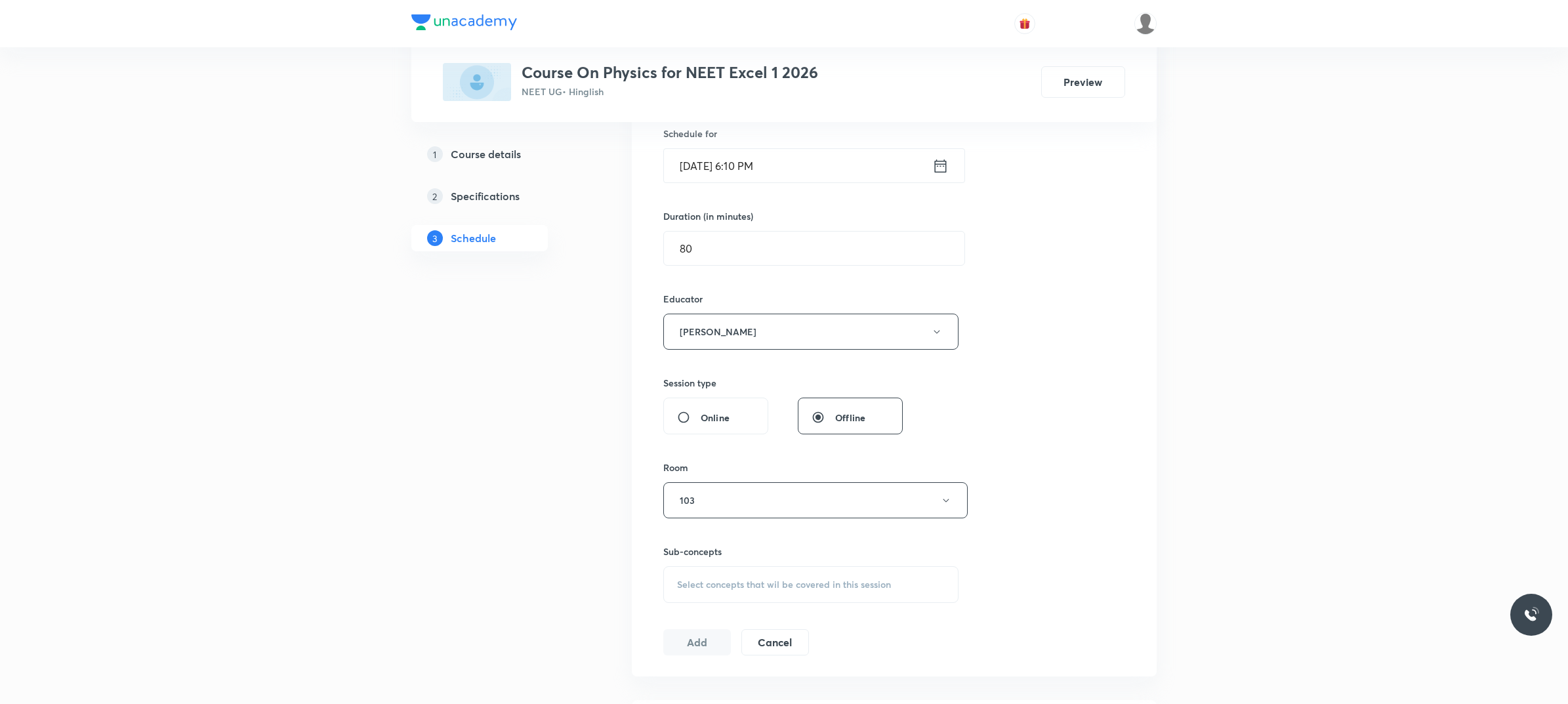
click at [740, 590] on span "Select concepts that wil be covered in this session" at bounding box center [784, 585] width 214 height 11
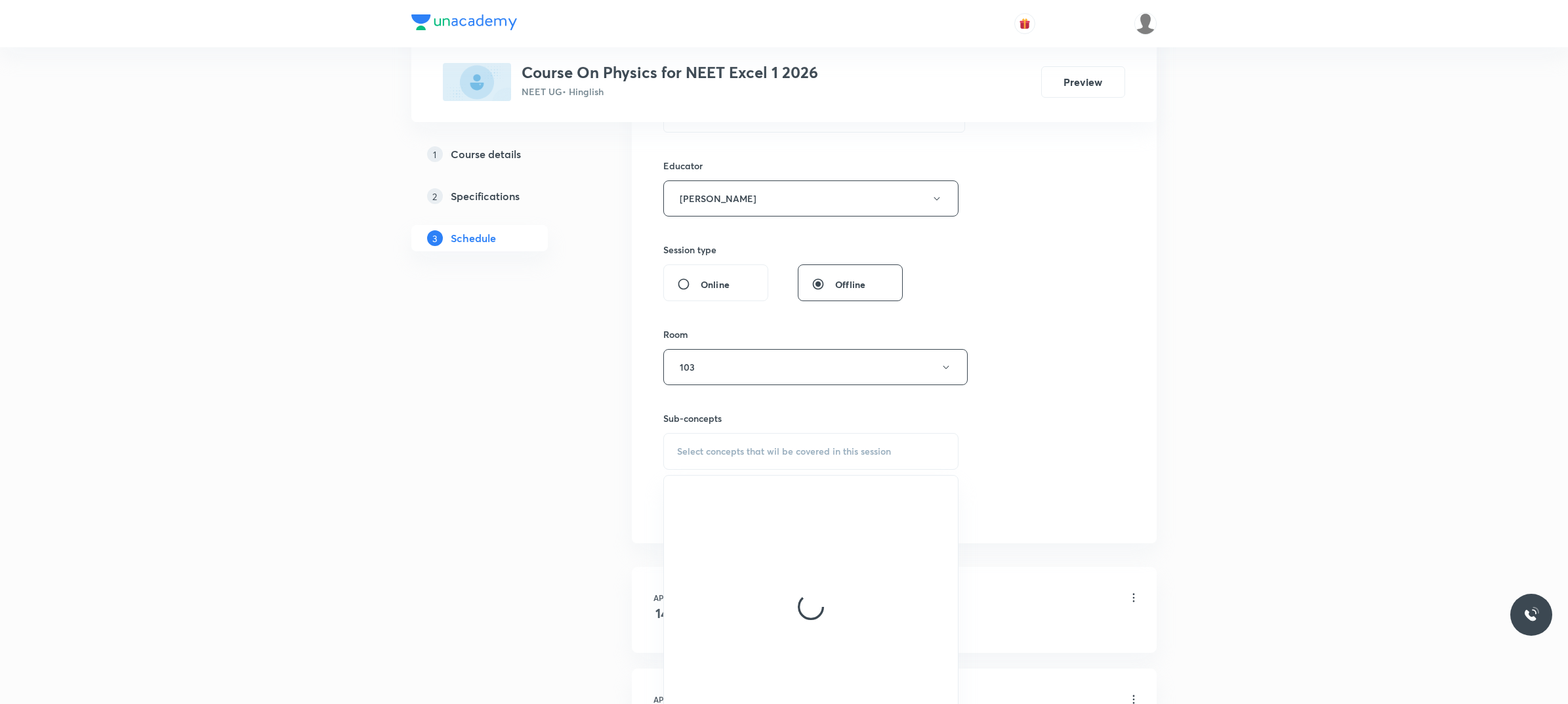
scroll to position [492, 0]
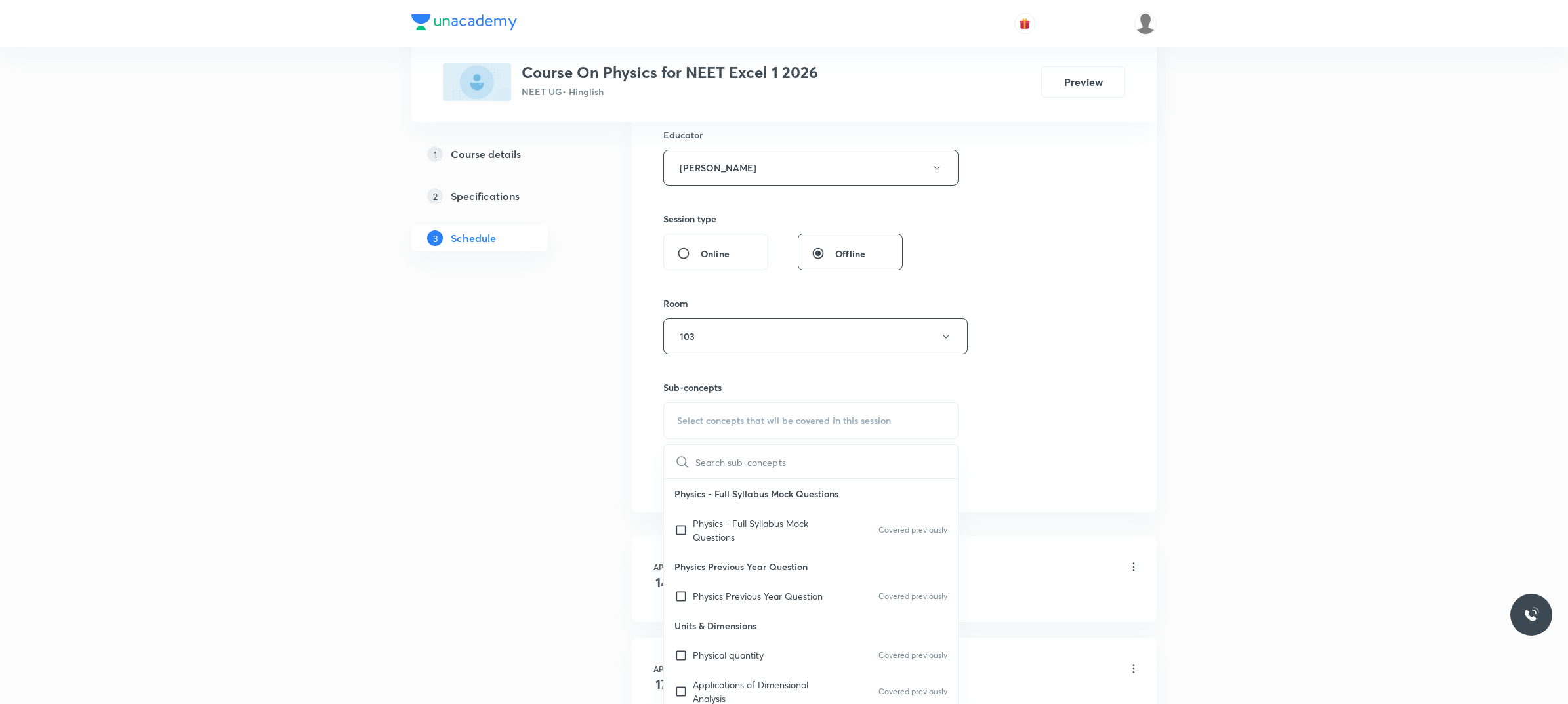
click at [788, 513] on div "Physics - Full Syllabus Mock Questions Covered previously" at bounding box center [811, 530] width 294 height 43
click at [789, 508] on p "Physics - Full Syllabus Mock Questions" at bounding box center [811, 493] width 294 height 30
checkbox input "true"
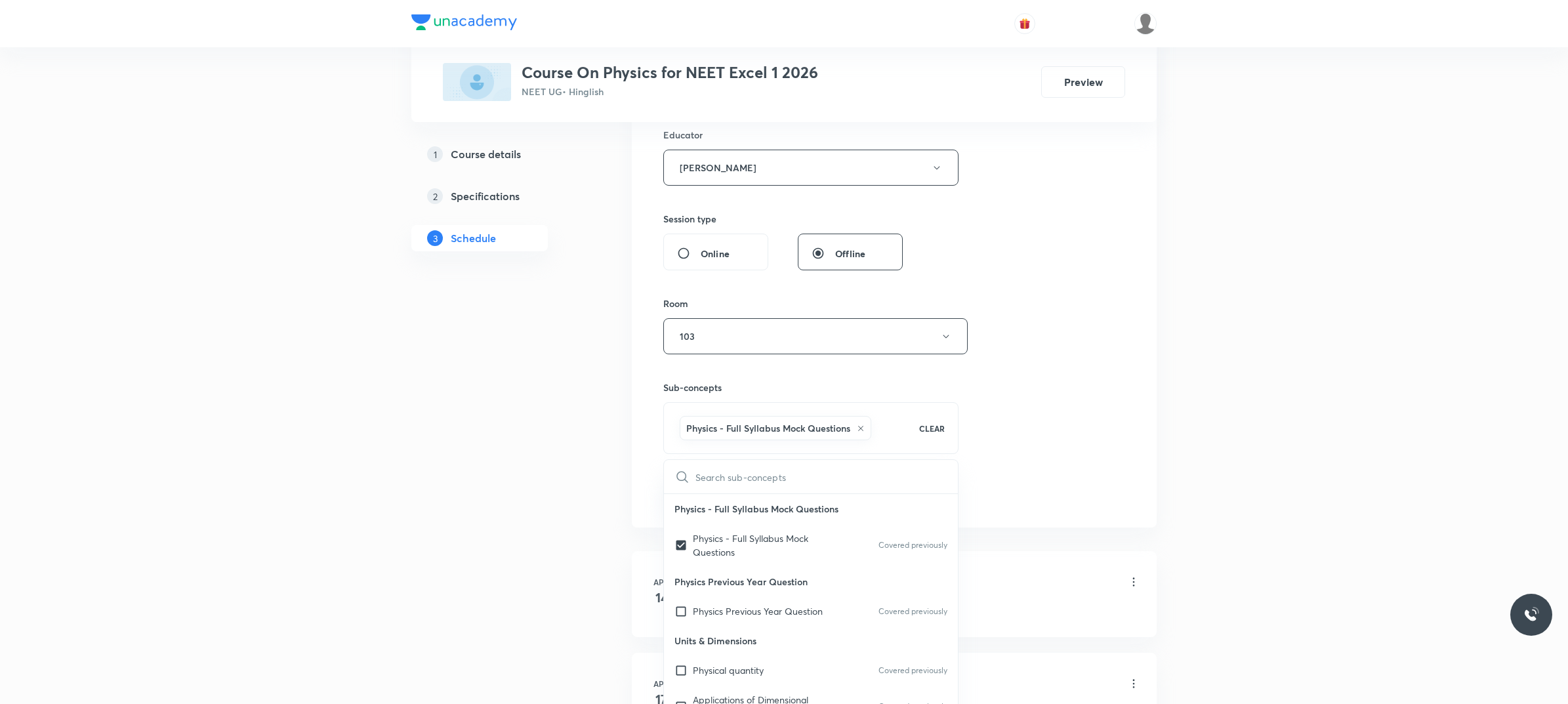
drag, startPoint x: 1067, startPoint y: 454, endPoint x: 673, endPoint y: 492, distance: 395.8
click at [1059, 454] on div "Session 86 Live class Session title 18/99 Geometrical Optics ​ Schedule for [DA…" at bounding box center [894, 149] width 462 height 715
click at [673, 492] on button "Add" at bounding box center [696, 491] width 67 height 26
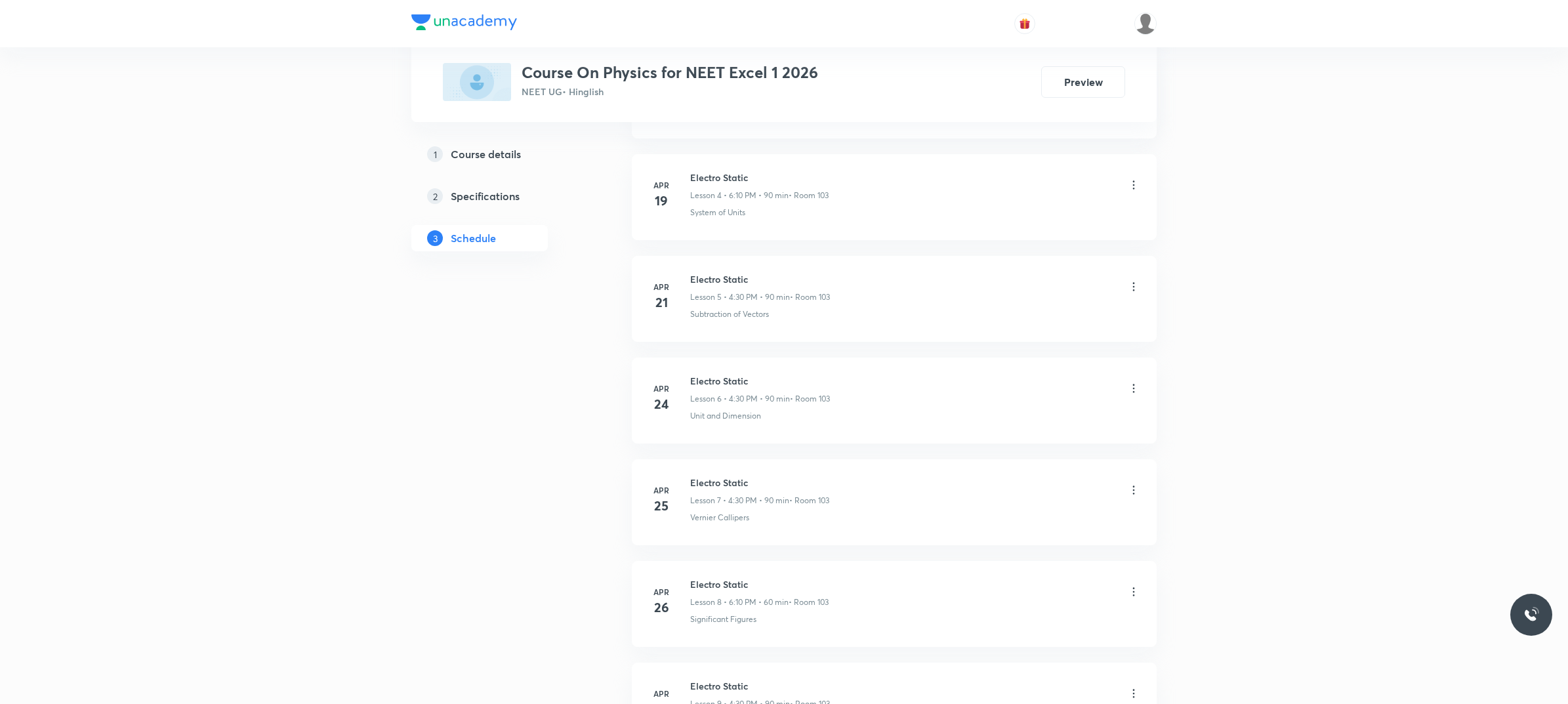
scroll to position [8408, 0]
